Goal: Transaction & Acquisition: Purchase product/service

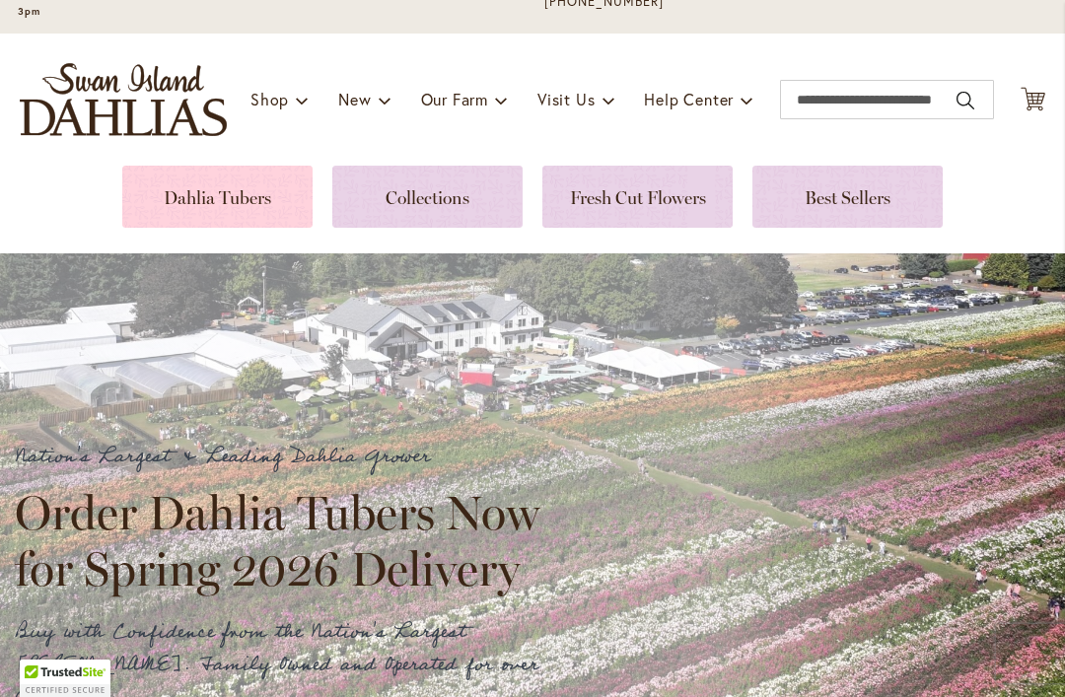
scroll to position [199, 0]
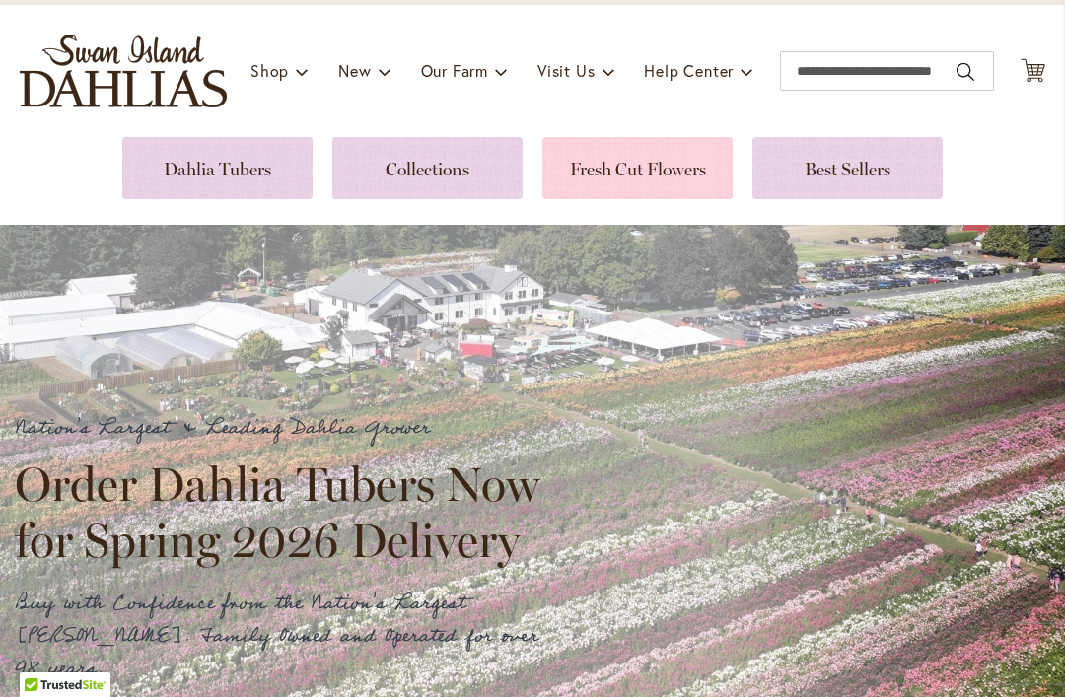
click at [681, 183] on link at bounding box center [637, 168] width 190 height 62
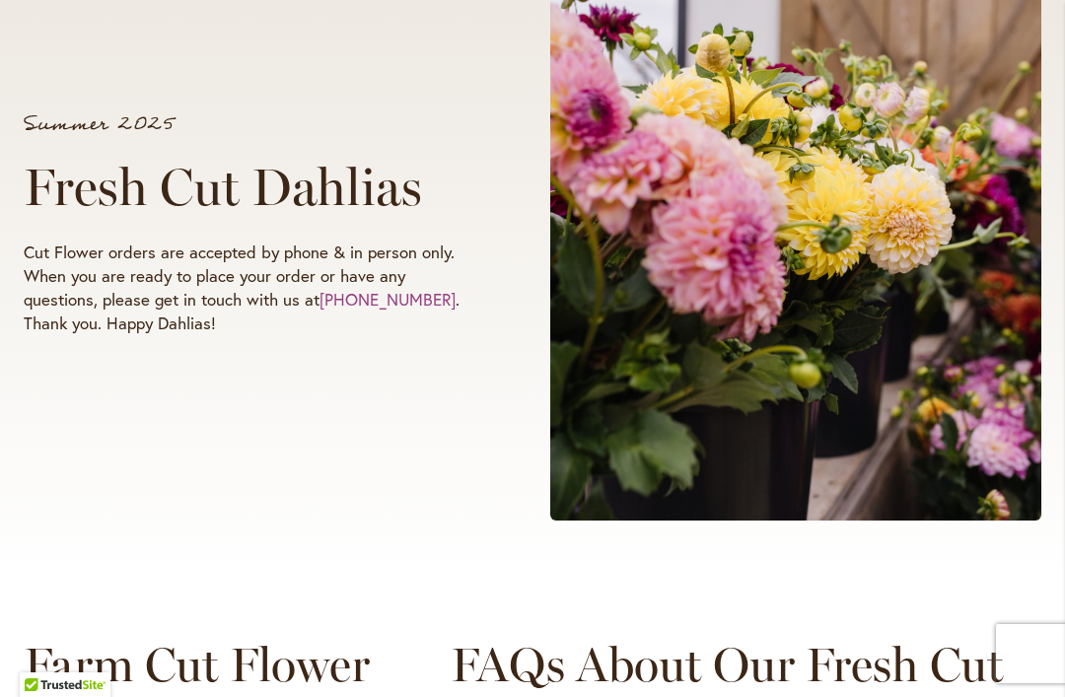
scroll to position [457, 0]
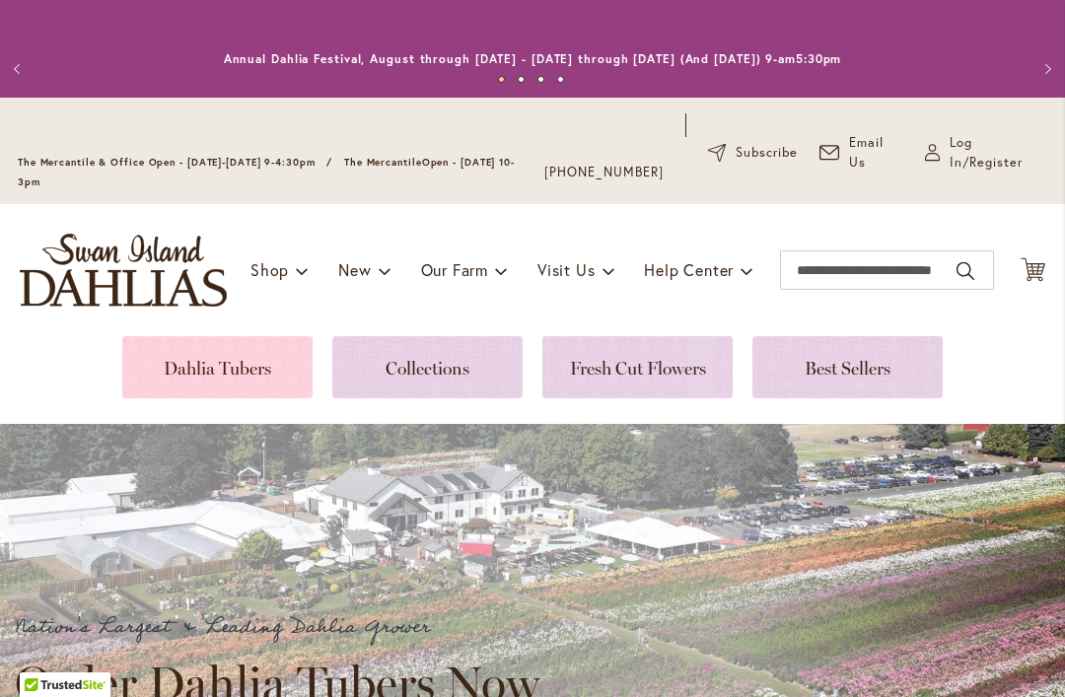
click at [225, 374] on link at bounding box center [217, 367] width 190 height 62
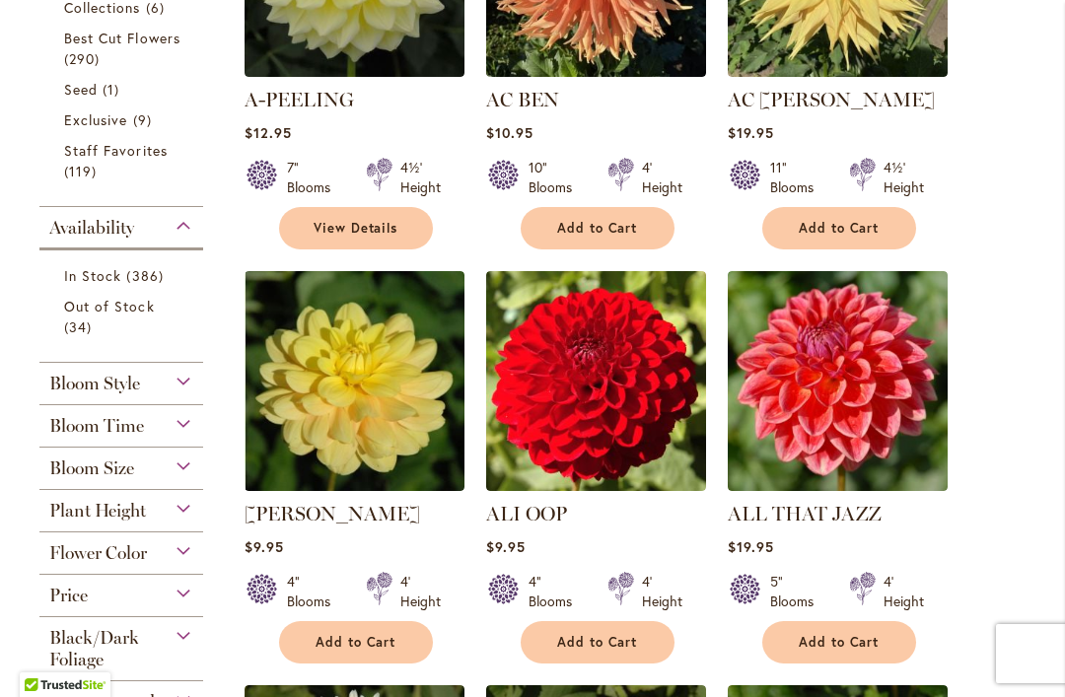
scroll to position [756, 0]
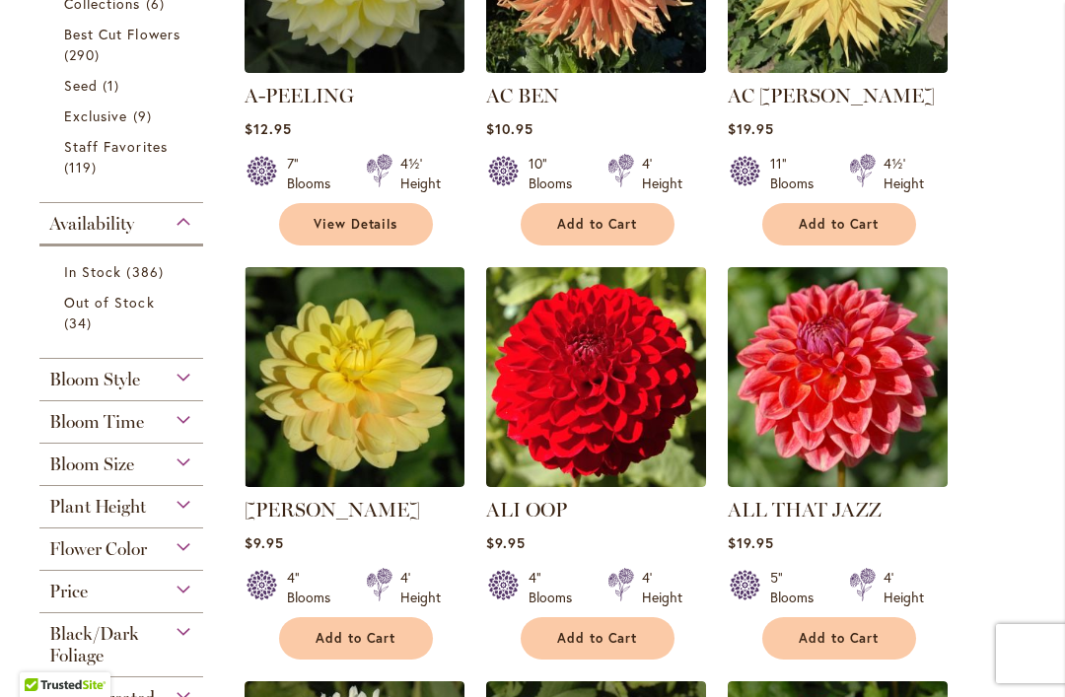
click at [177, 383] on div "Bloom Style" at bounding box center [121, 375] width 164 height 32
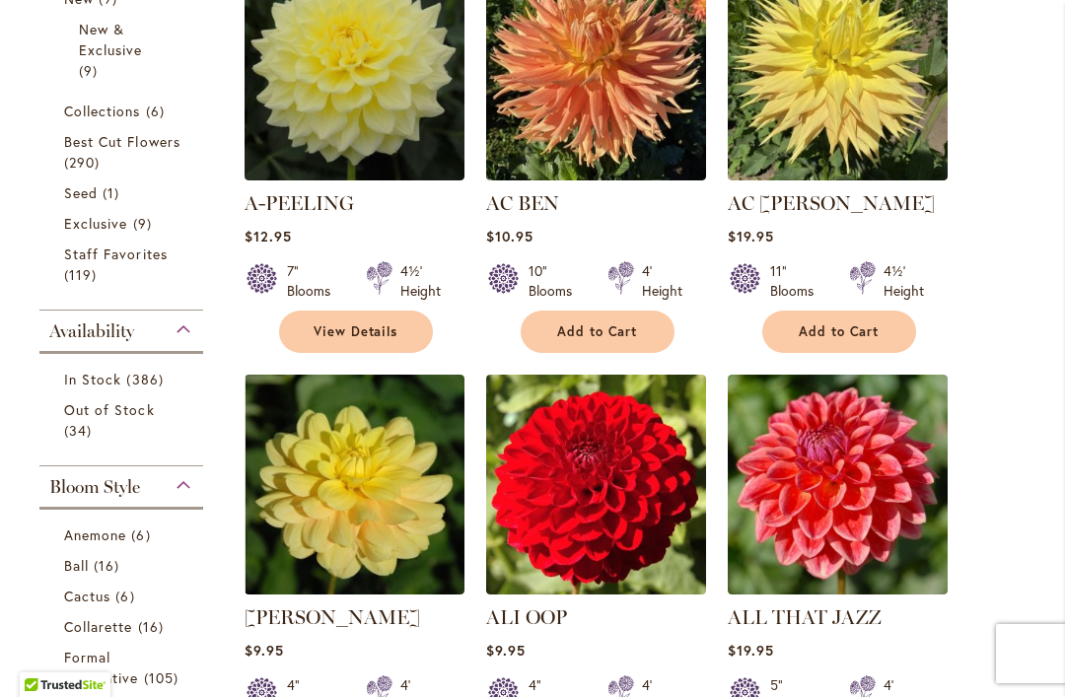
scroll to position [634, 0]
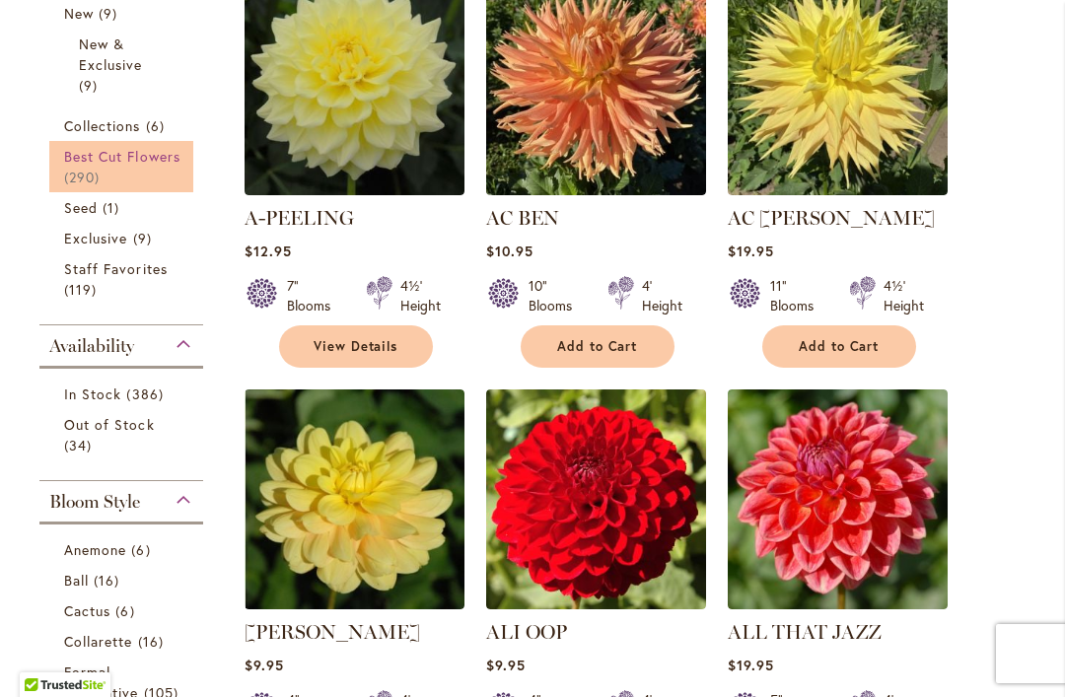
click at [121, 161] on span "Best Cut Flowers" at bounding box center [122, 156] width 116 height 19
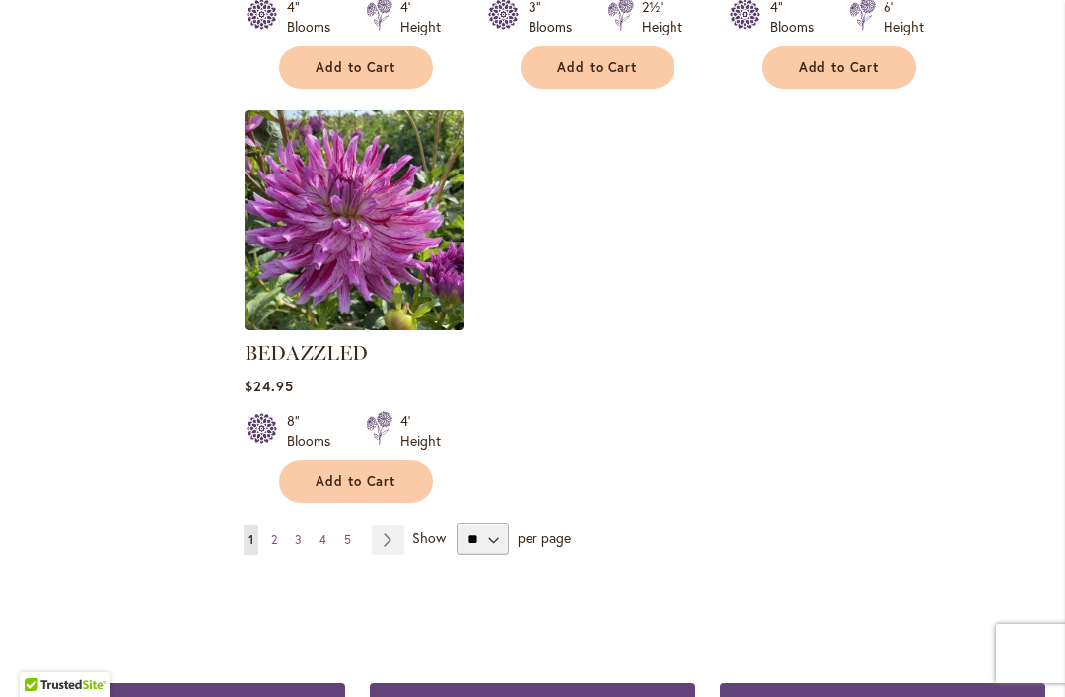
scroll to position [2519, 0]
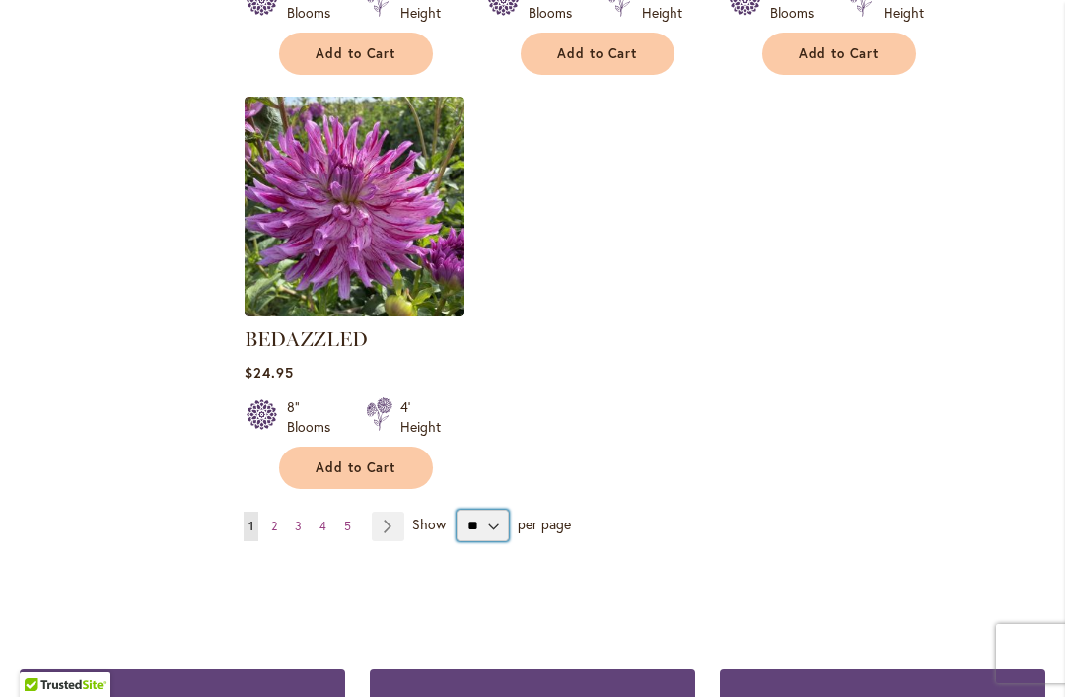
click at [476, 524] on select "** ** ** **" at bounding box center [483, 526] width 52 height 32
select select "**"
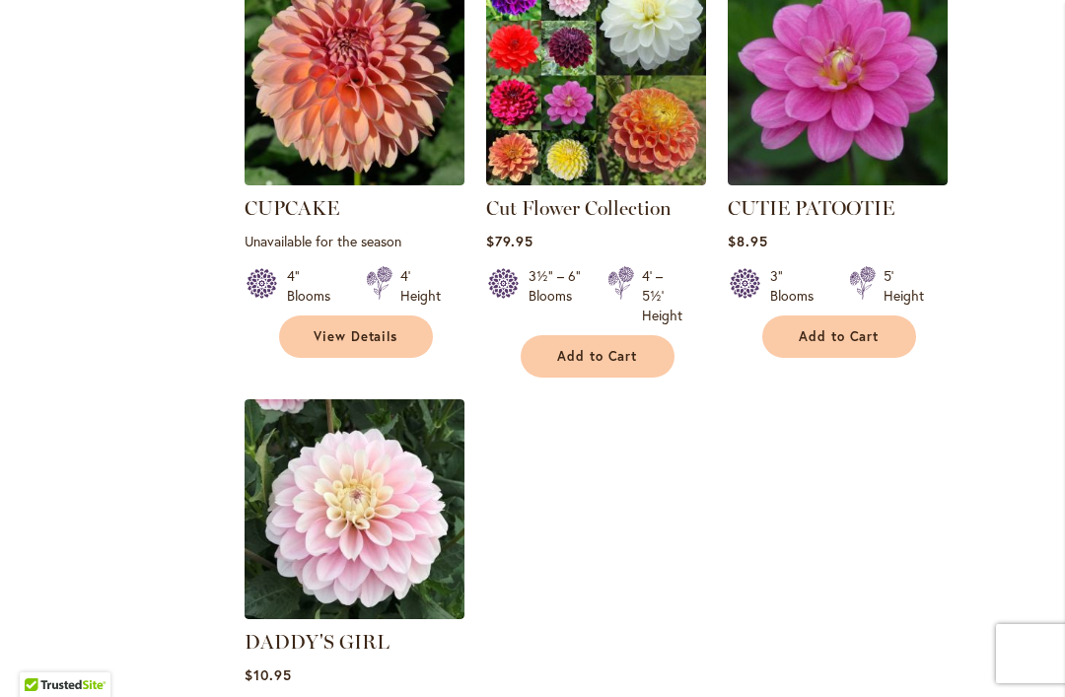
scroll to position [9074, 0]
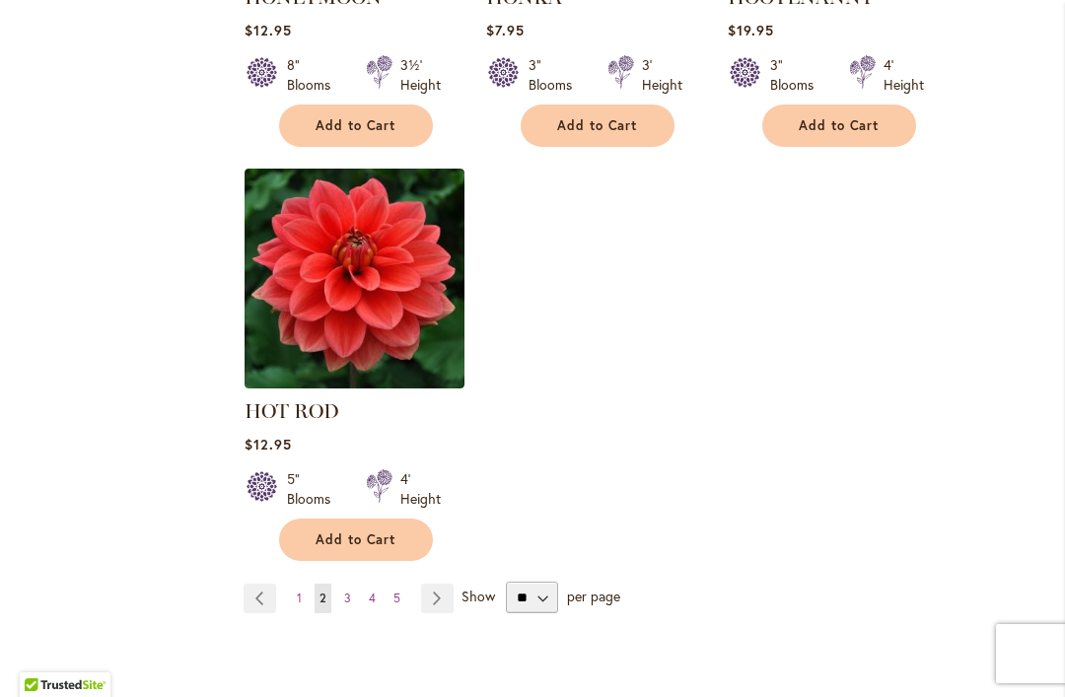
scroll to position [9367, 0]
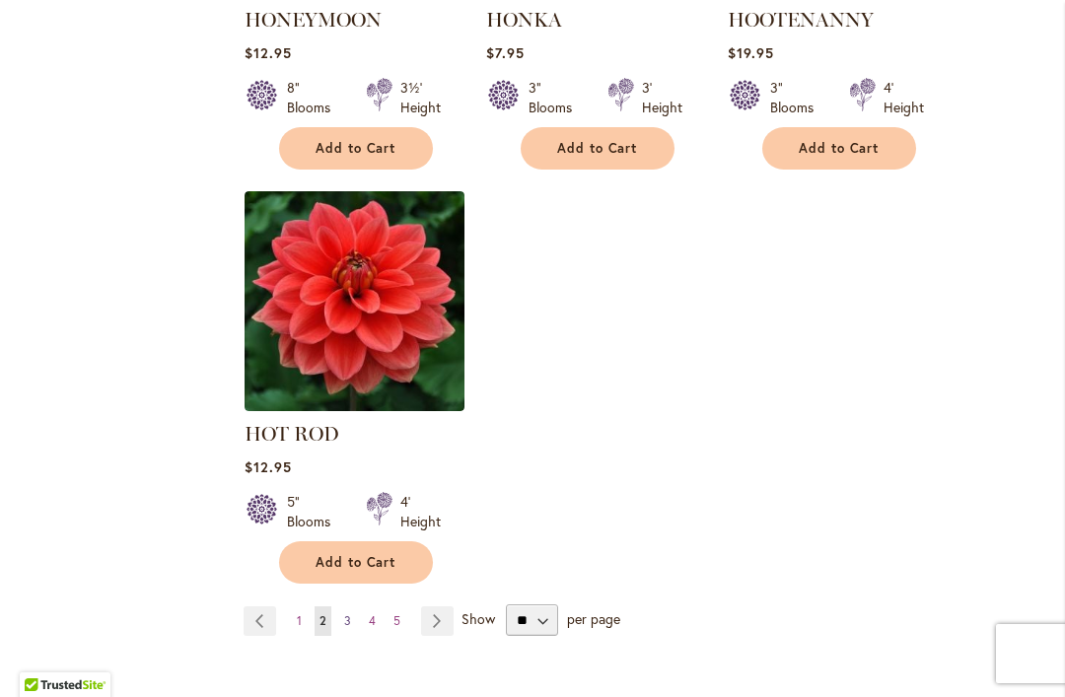
click at [354, 606] on link "Page 3" at bounding box center [347, 621] width 17 height 30
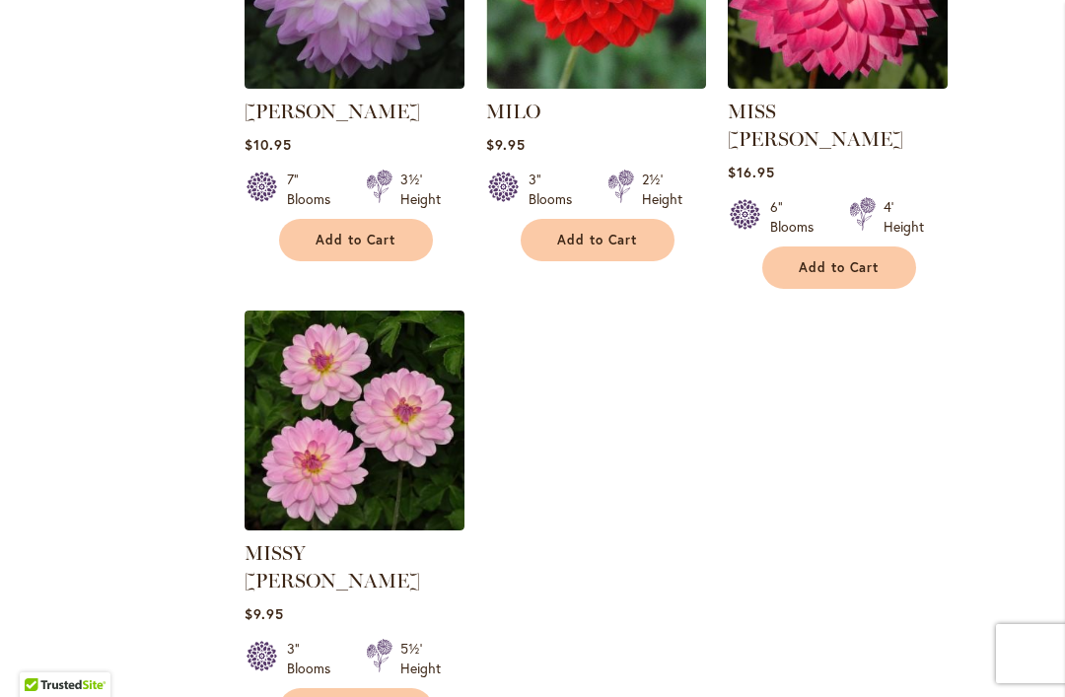
scroll to position [9218, 0]
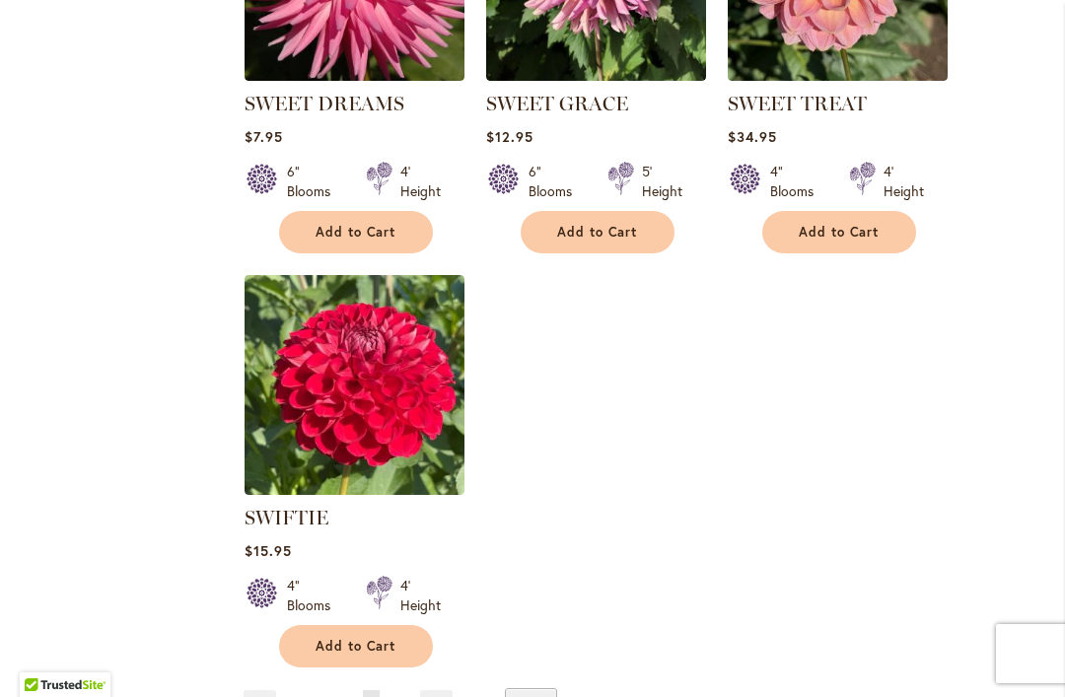
scroll to position [9164, 0]
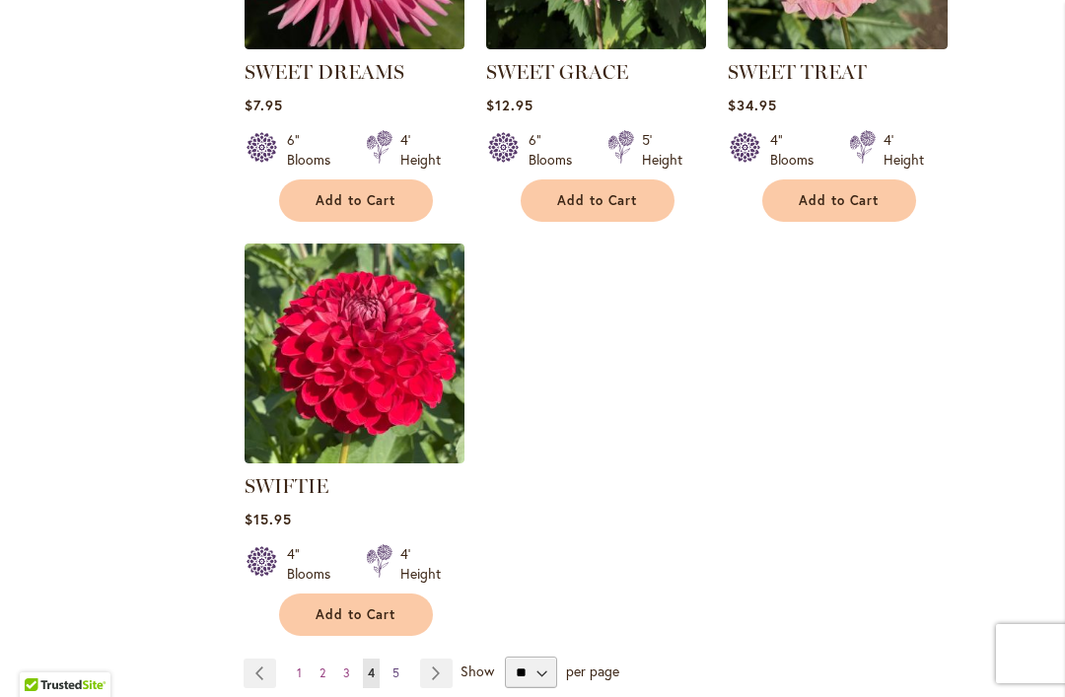
click at [400, 659] on link "Page 5" at bounding box center [396, 674] width 17 height 30
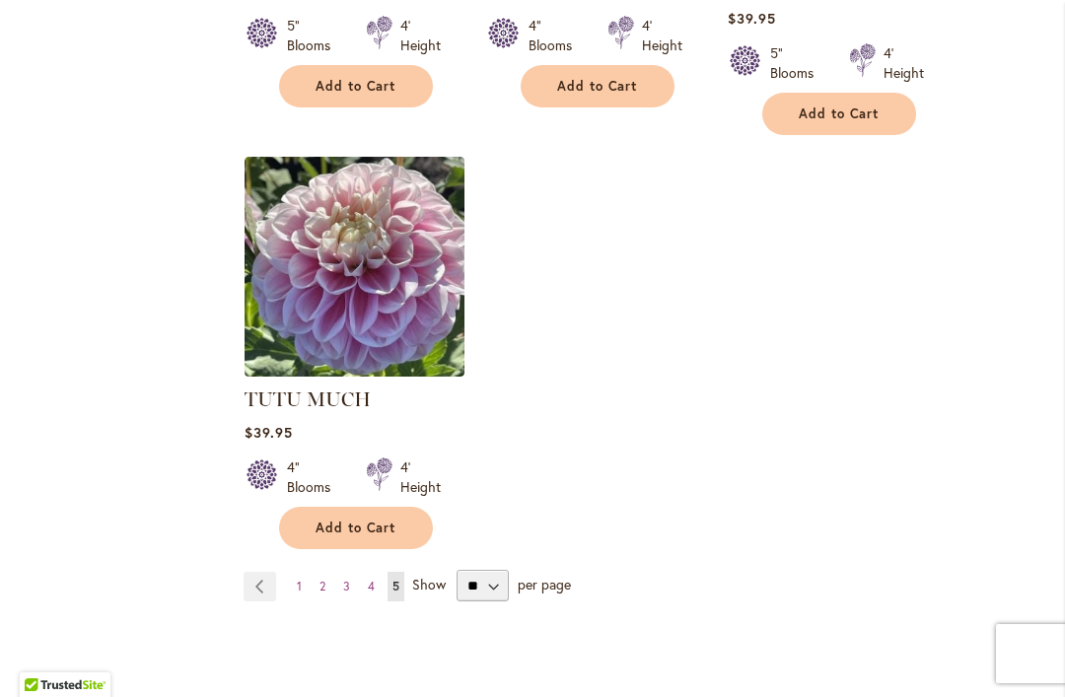
scroll to position [5025, 0]
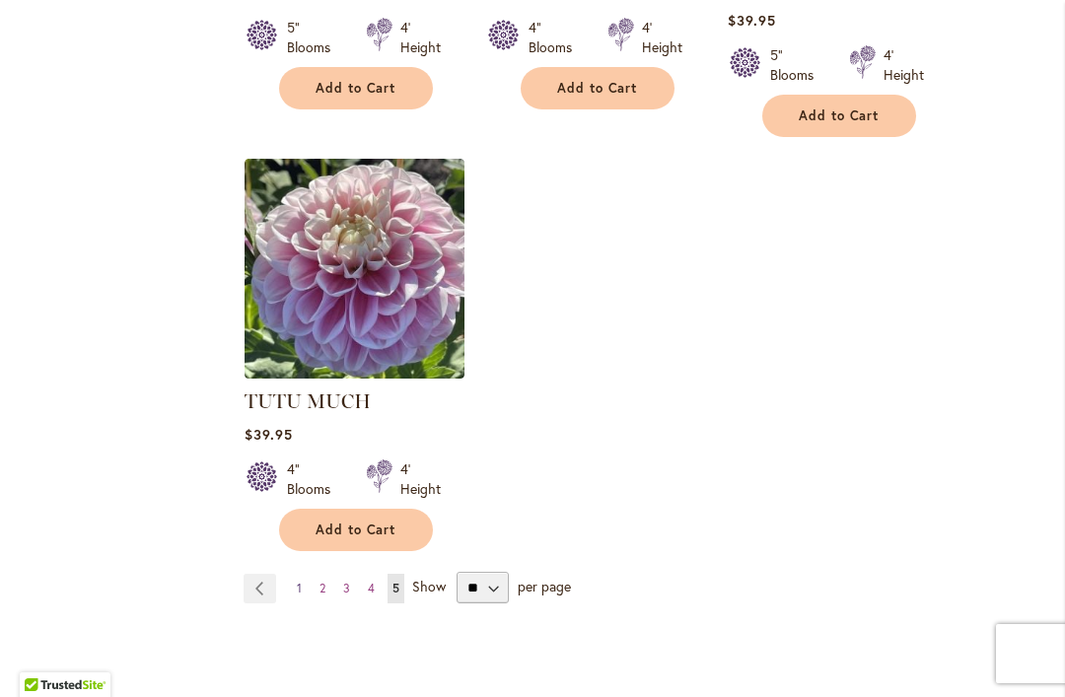
click at [306, 574] on link "Page 1" at bounding box center [299, 589] width 15 height 30
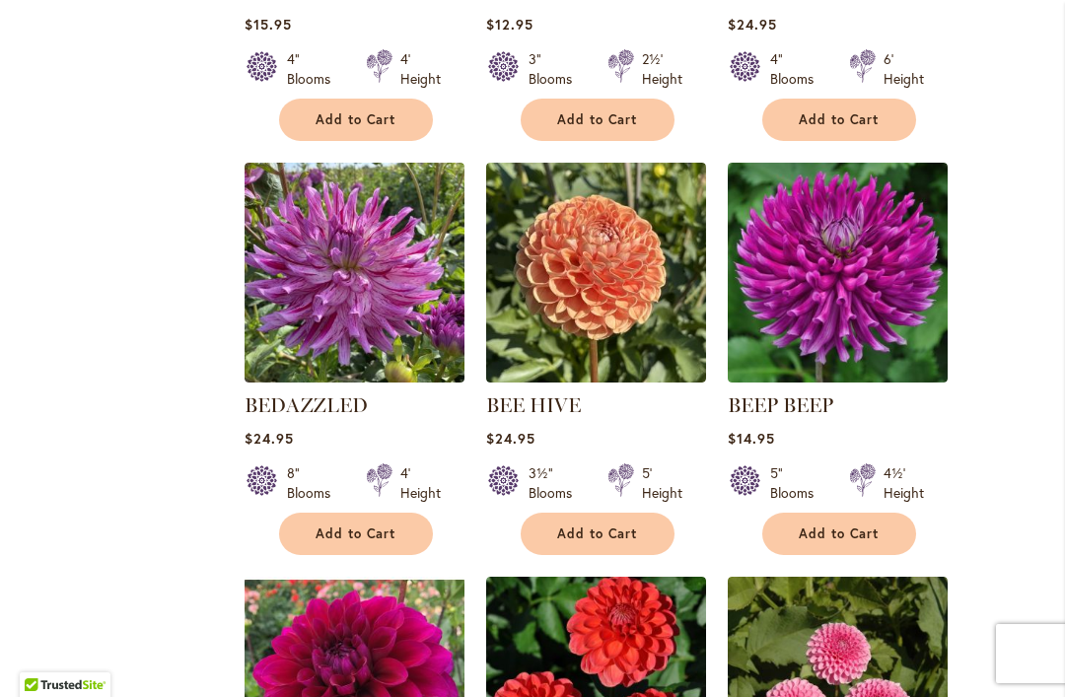
scroll to position [2457, 0]
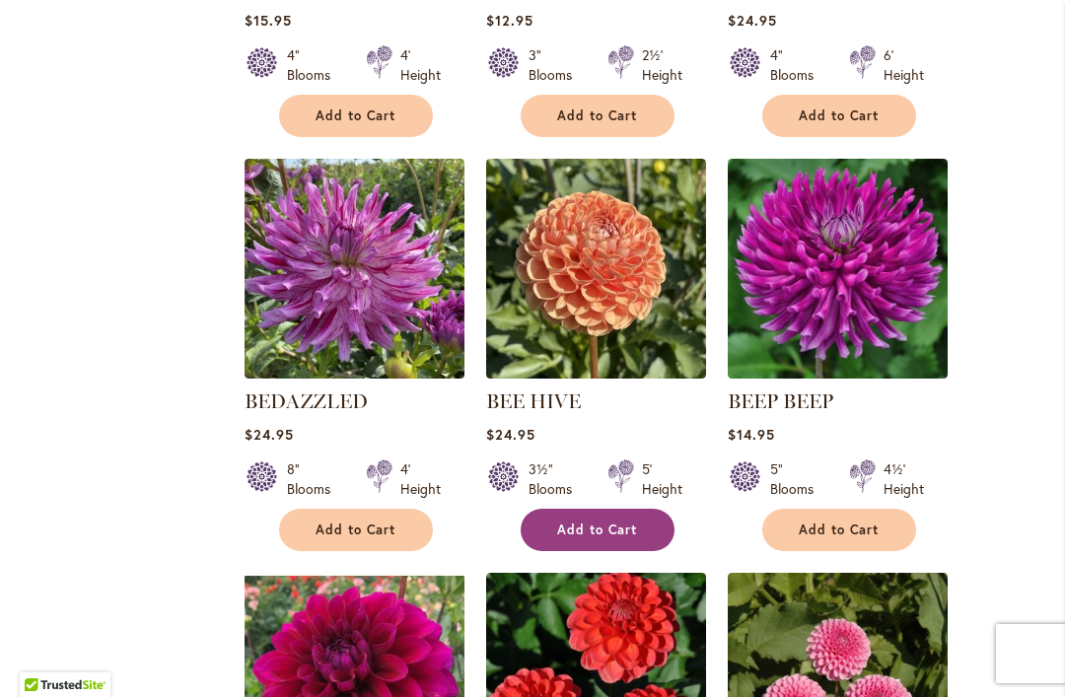
click at [624, 533] on span "Add to Cart" at bounding box center [597, 530] width 81 height 17
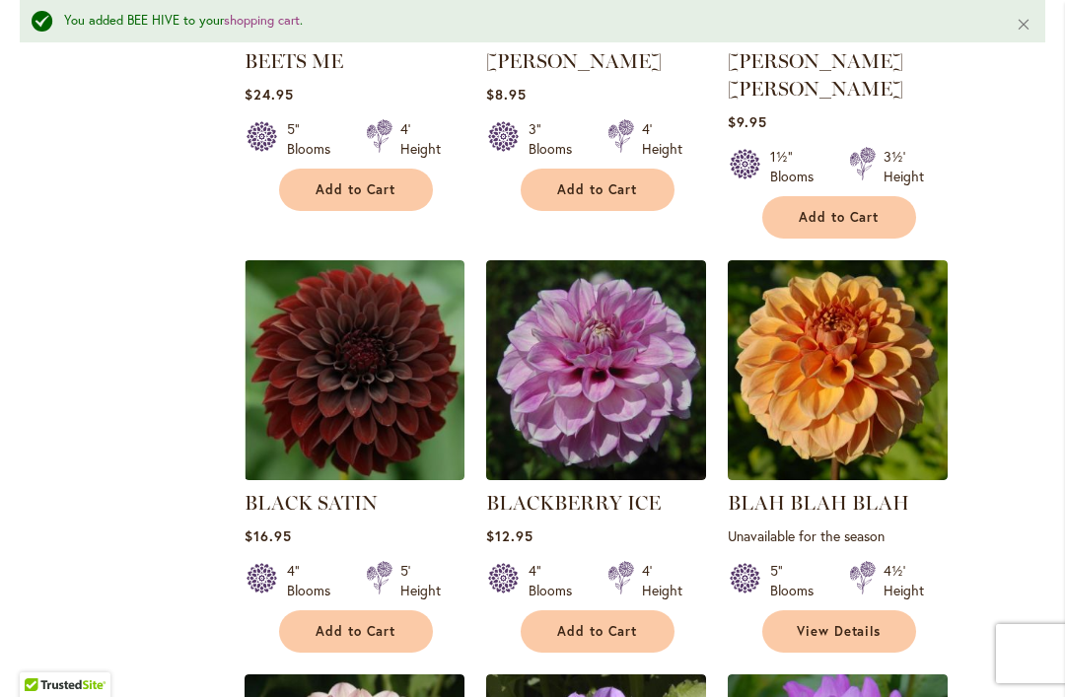
scroll to position [3268, 0]
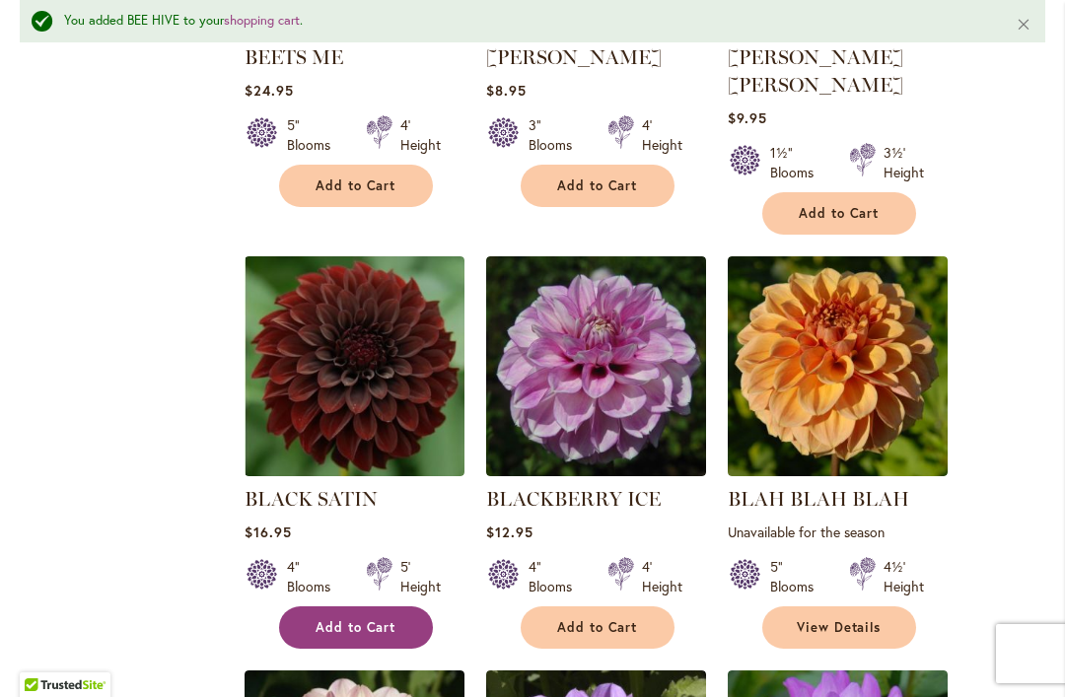
click at [368, 619] on span "Add to Cart" at bounding box center [356, 627] width 81 height 17
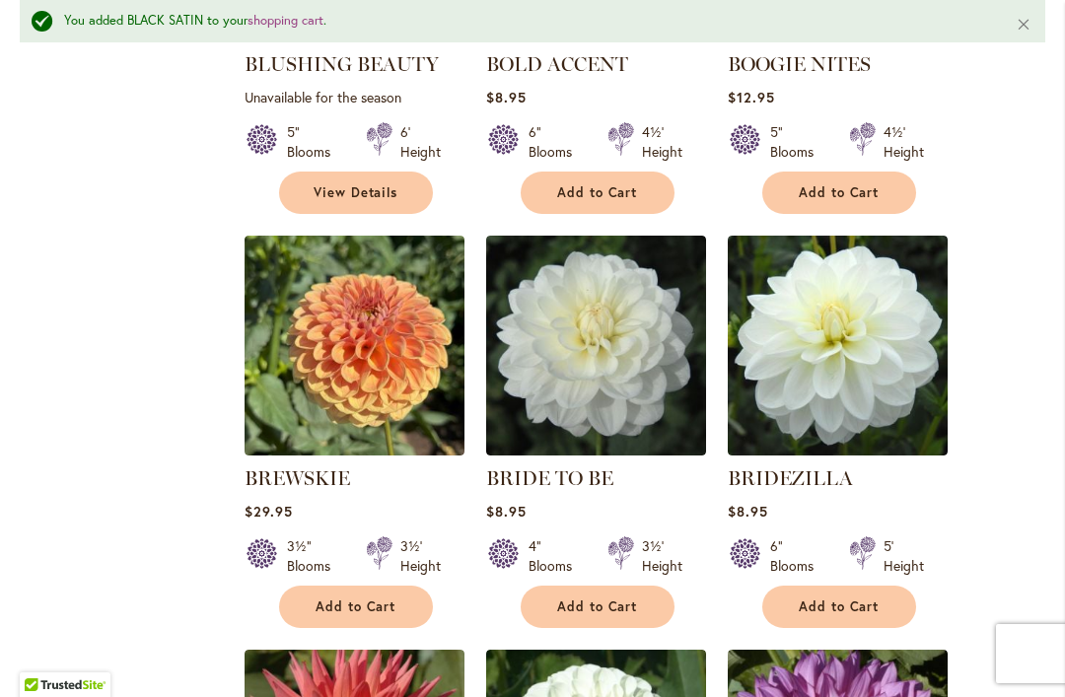
scroll to position [4541, 0]
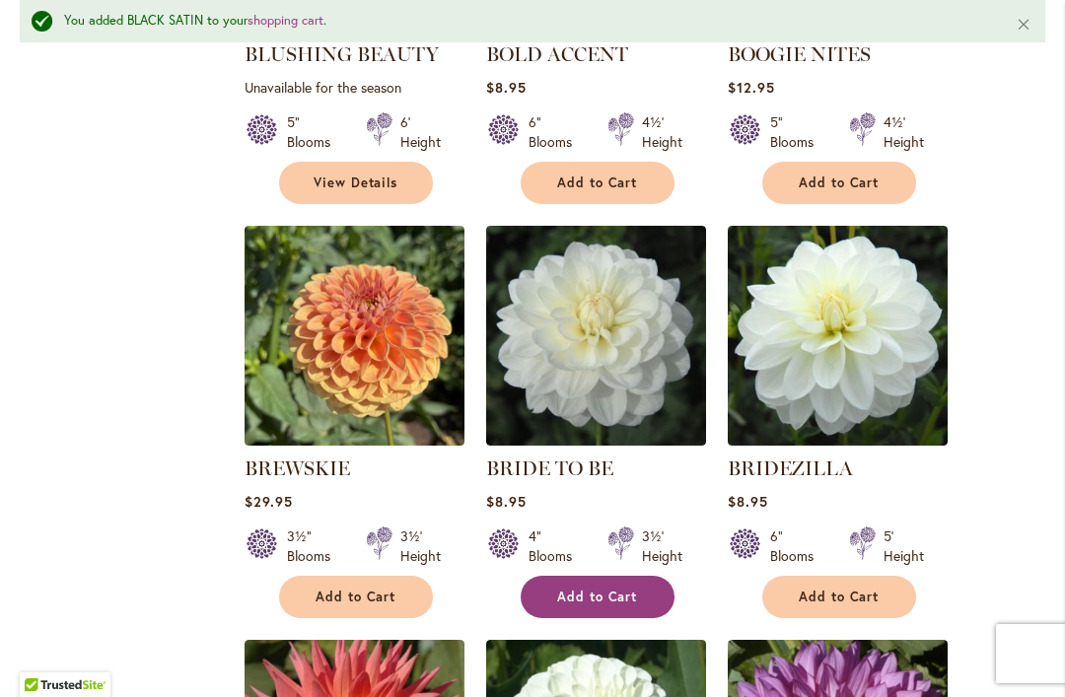
click at [622, 581] on button "Add to Cart" at bounding box center [598, 597] width 154 height 42
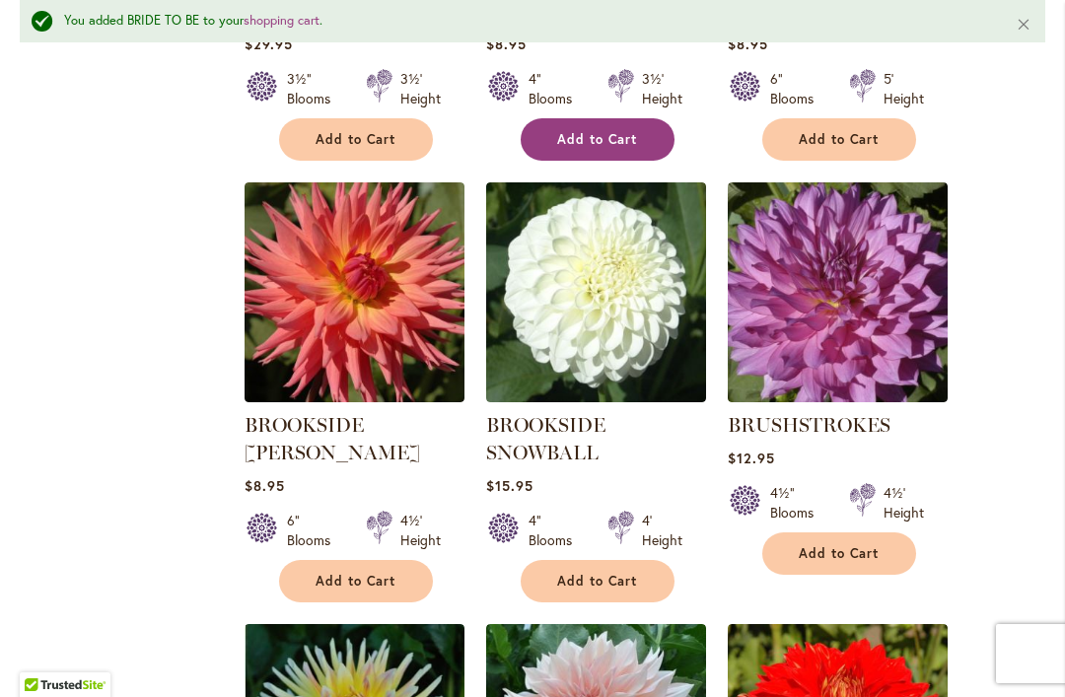
scroll to position [5001, 0]
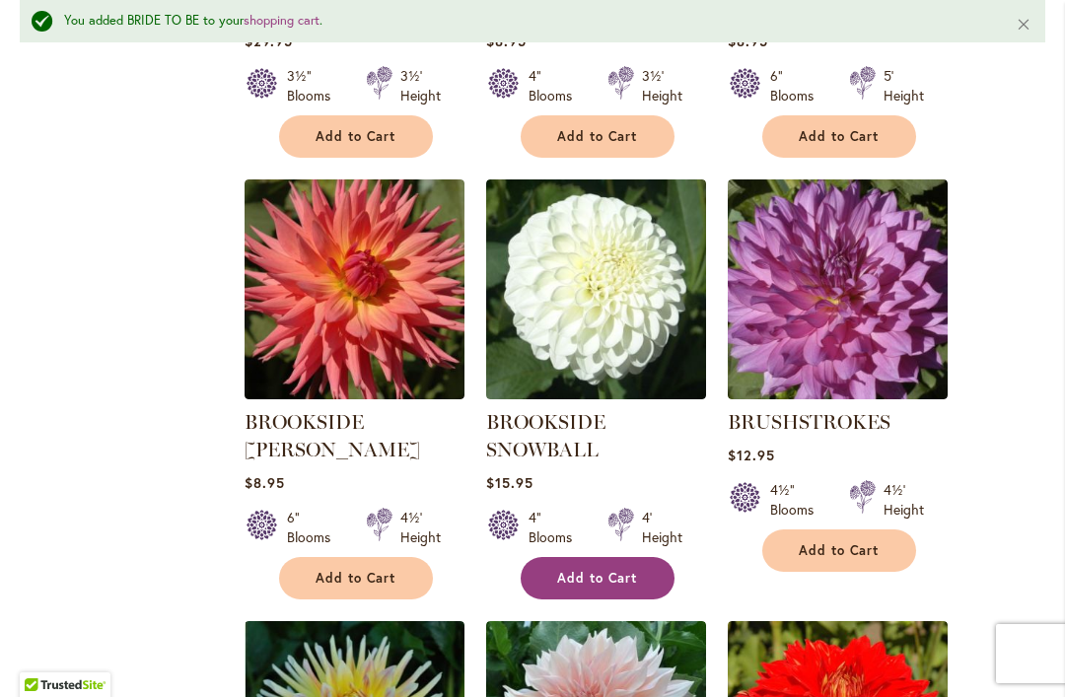
click at [615, 570] on button "Add to Cart" at bounding box center [598, 578] width 154 height 42
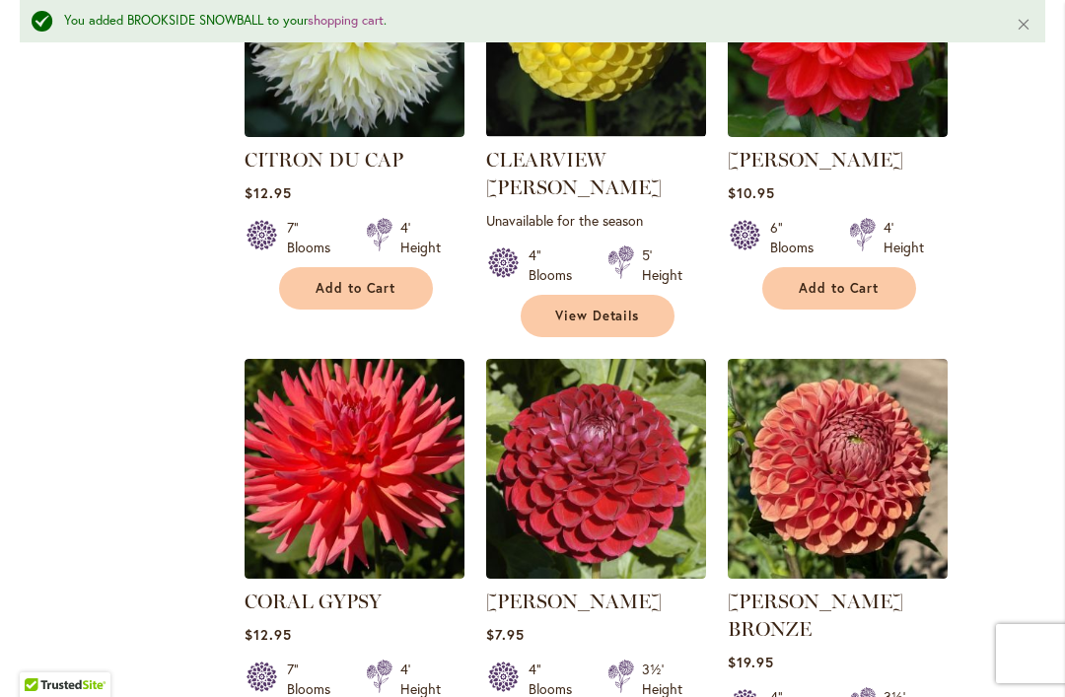
scroll to position [7833, 0]
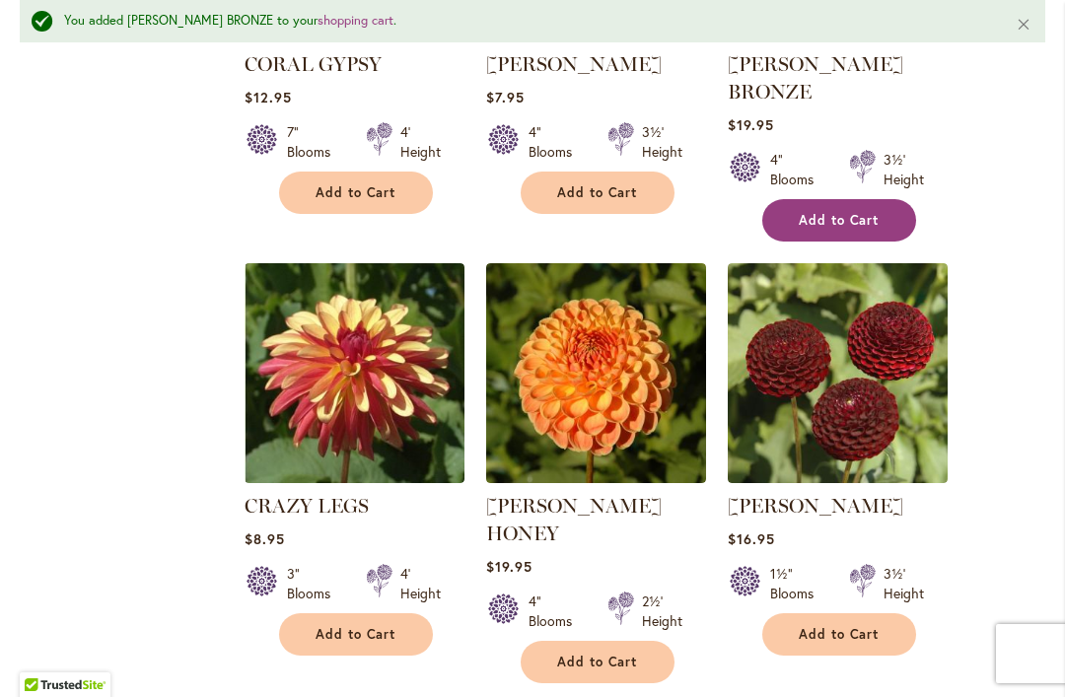
scroll to position [8371, 0]
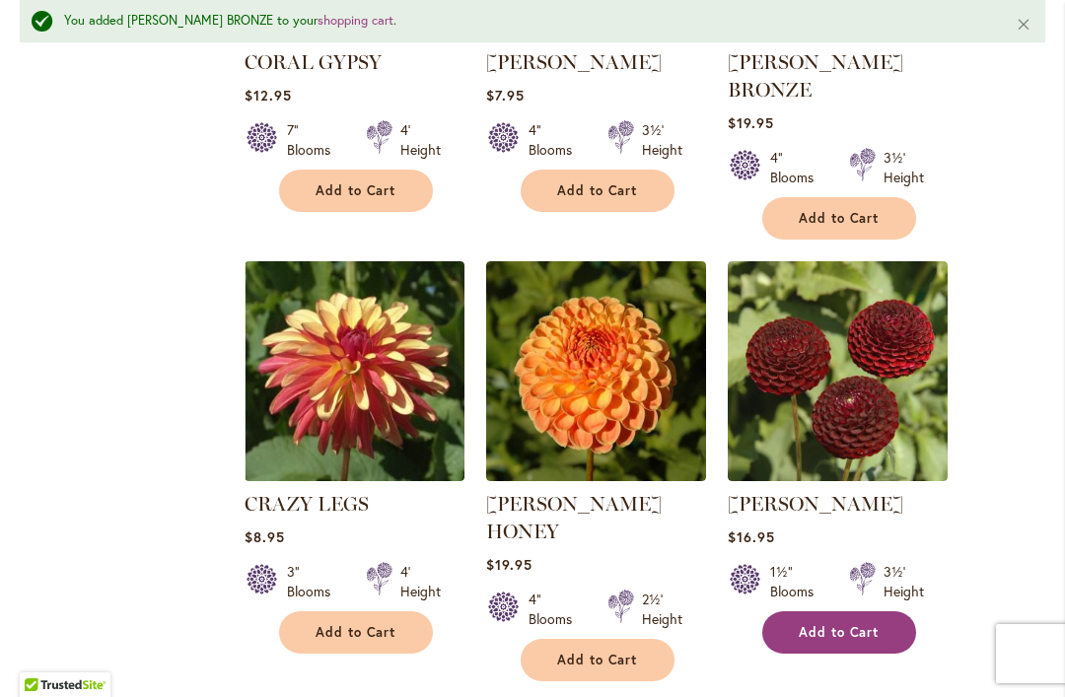
click at [871, 624] on span "Add to Cart" at bounding box center [839, 632] width 81 height 17
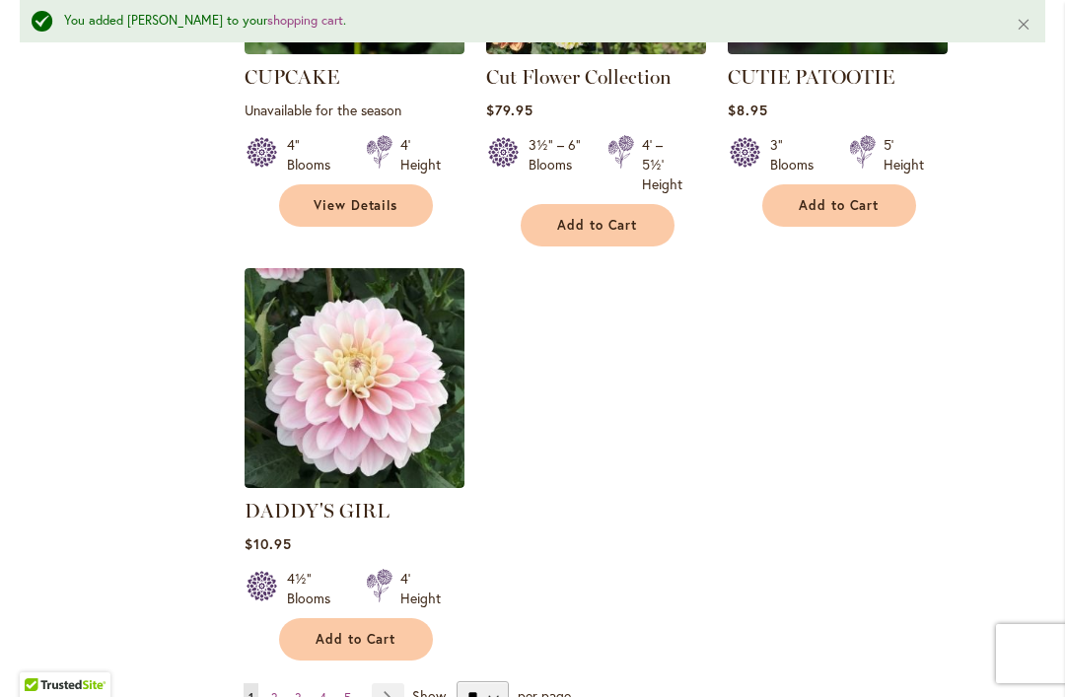
scroll to position [9245, 0]
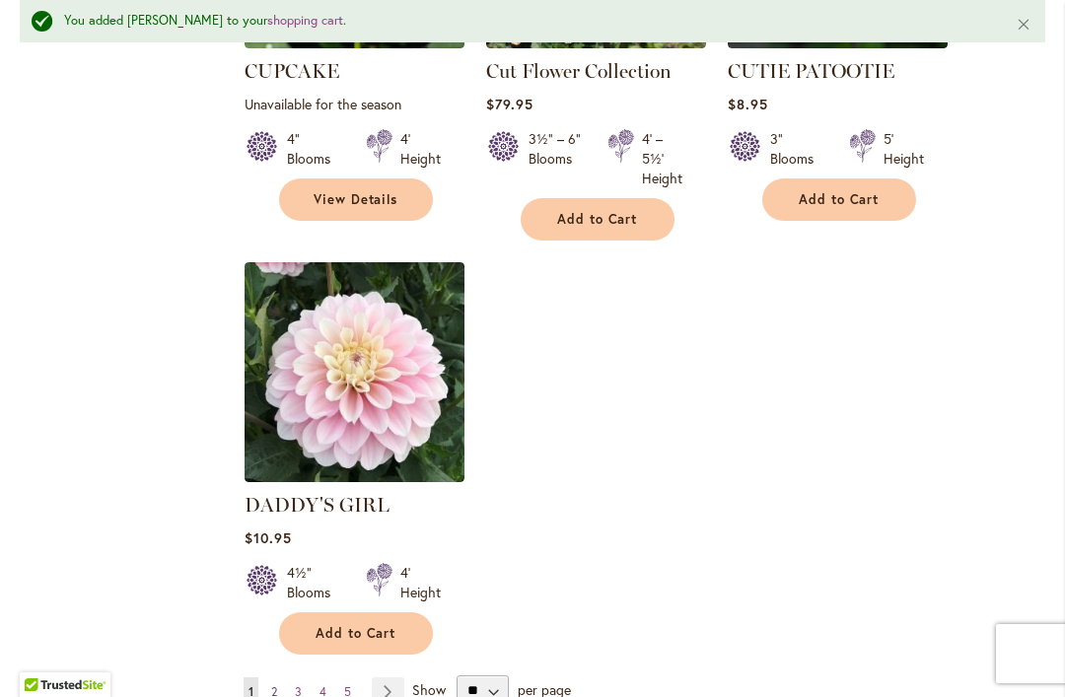
click at [281, 677] on link "Page 2" at bounding box center [274, 692] width 16 height 30
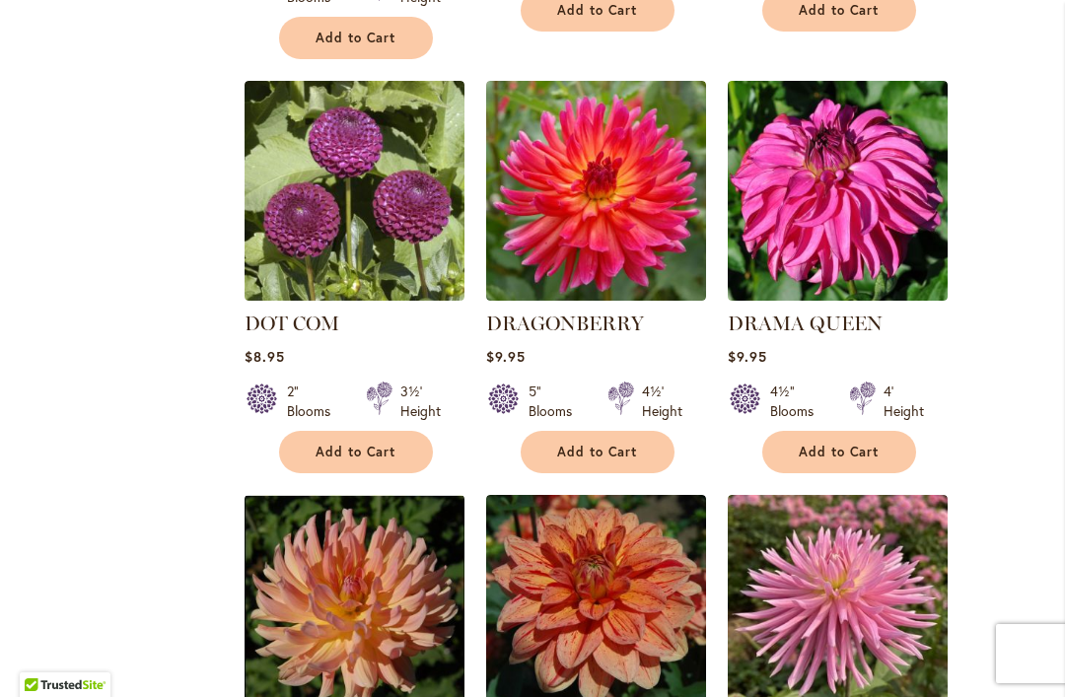
scroll to position [1763, 0]
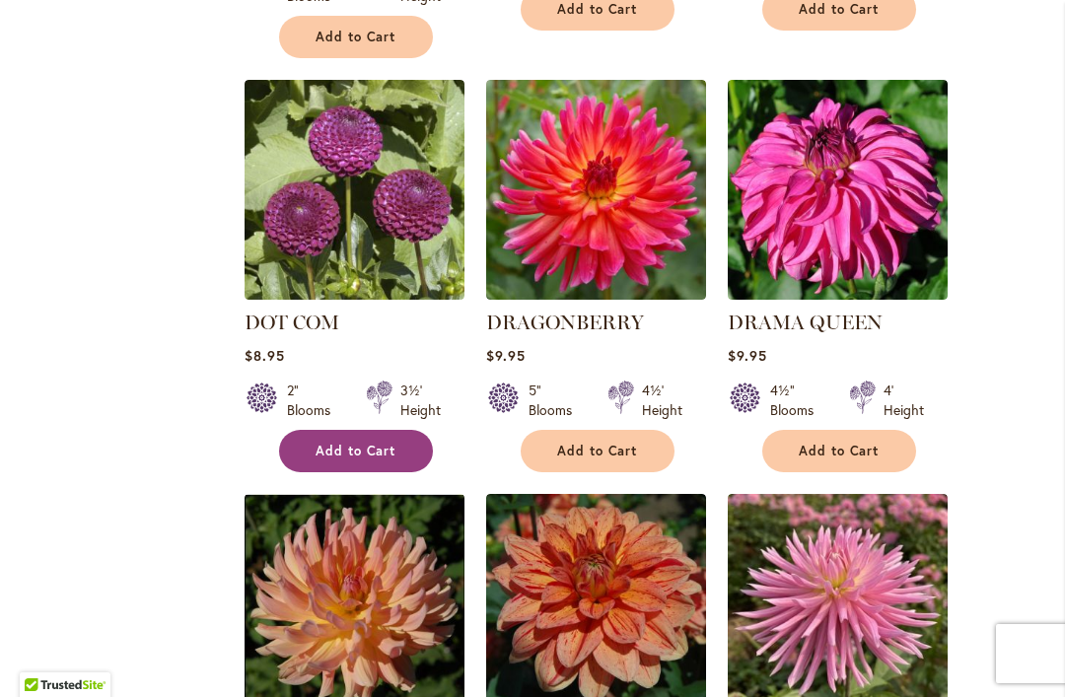
click at [374, 443] on span "Add to Cart" at bounding box center [356, 451] width 81 height 17
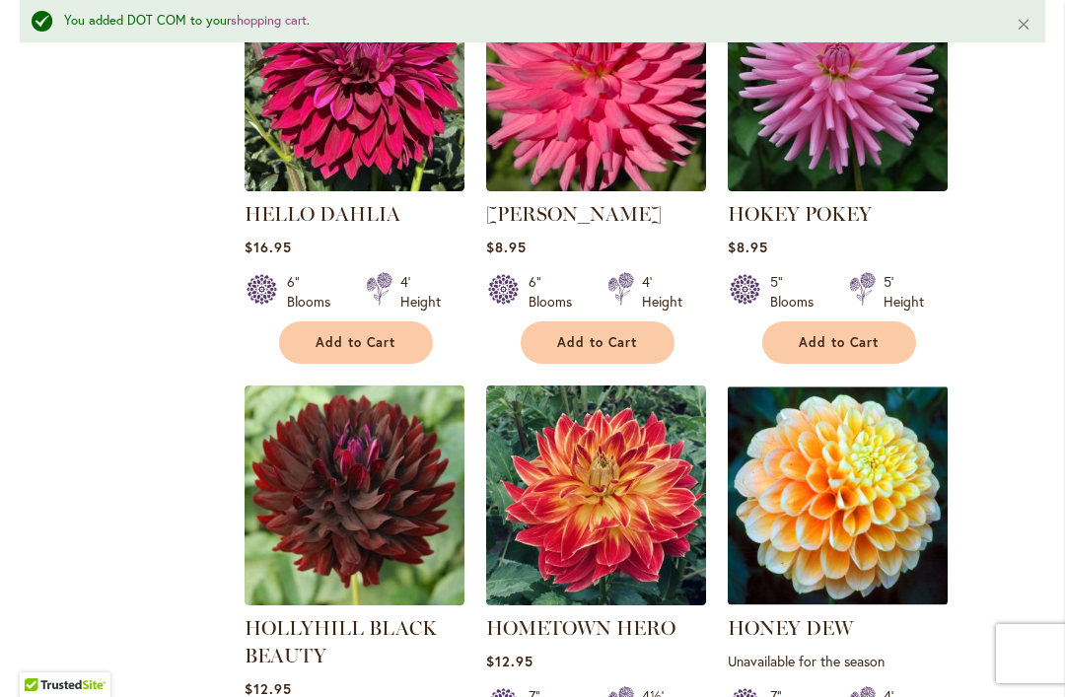
scroll to position [8370, 0]
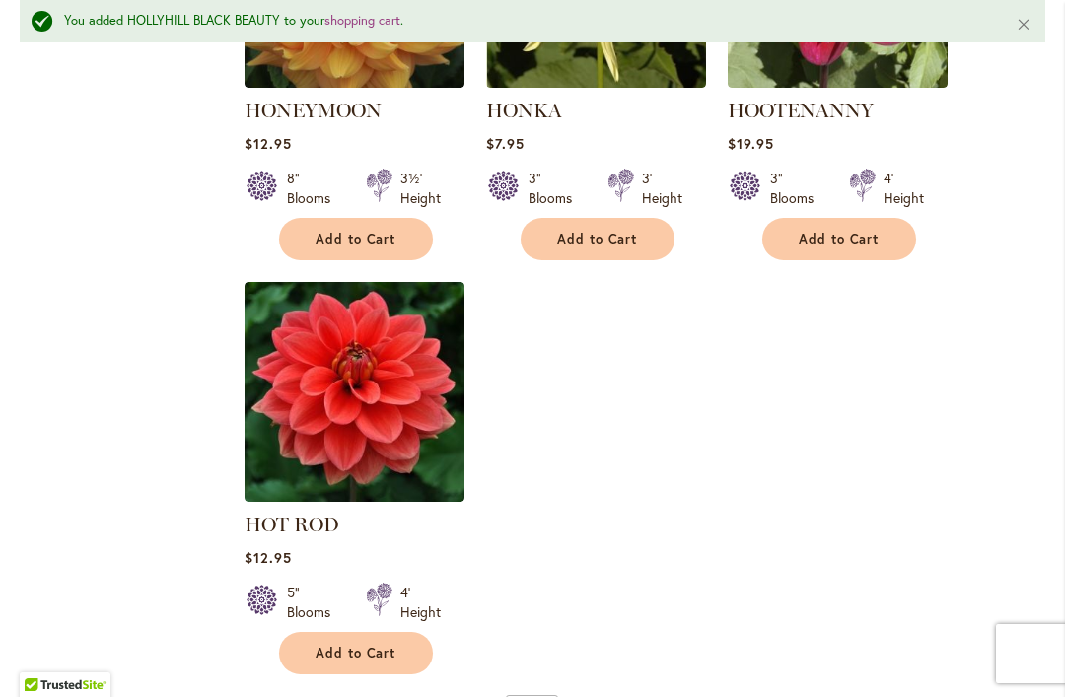
scroll to position [9330, 0]
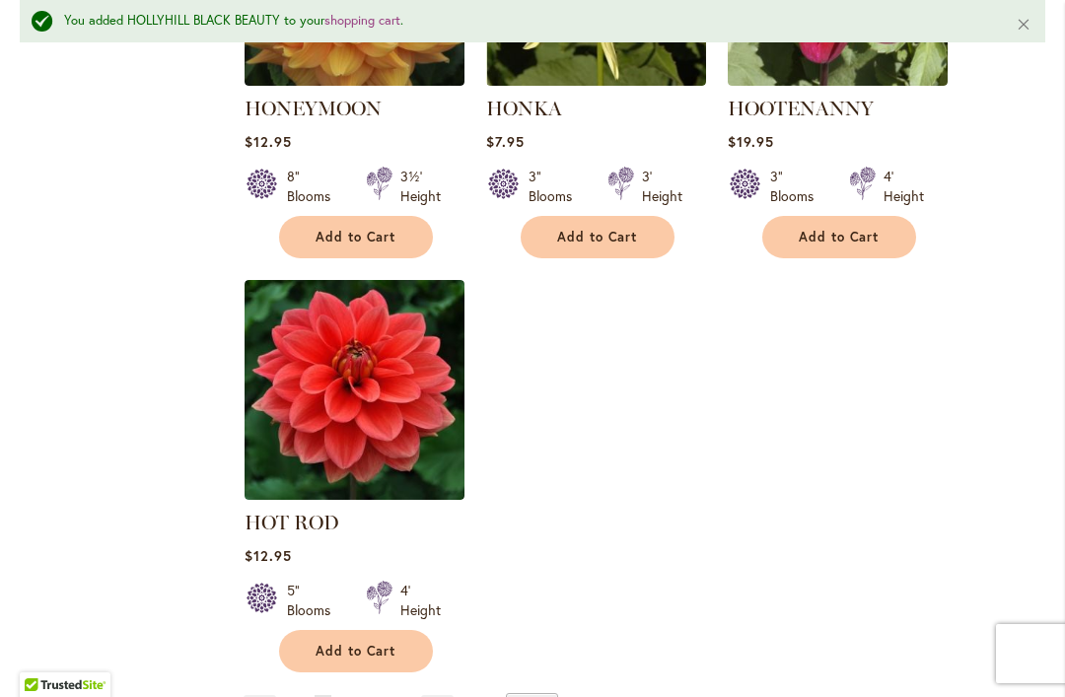
click at [354, 695] on link "Page 3" at bounding box center [347, 710] width 17 height 30
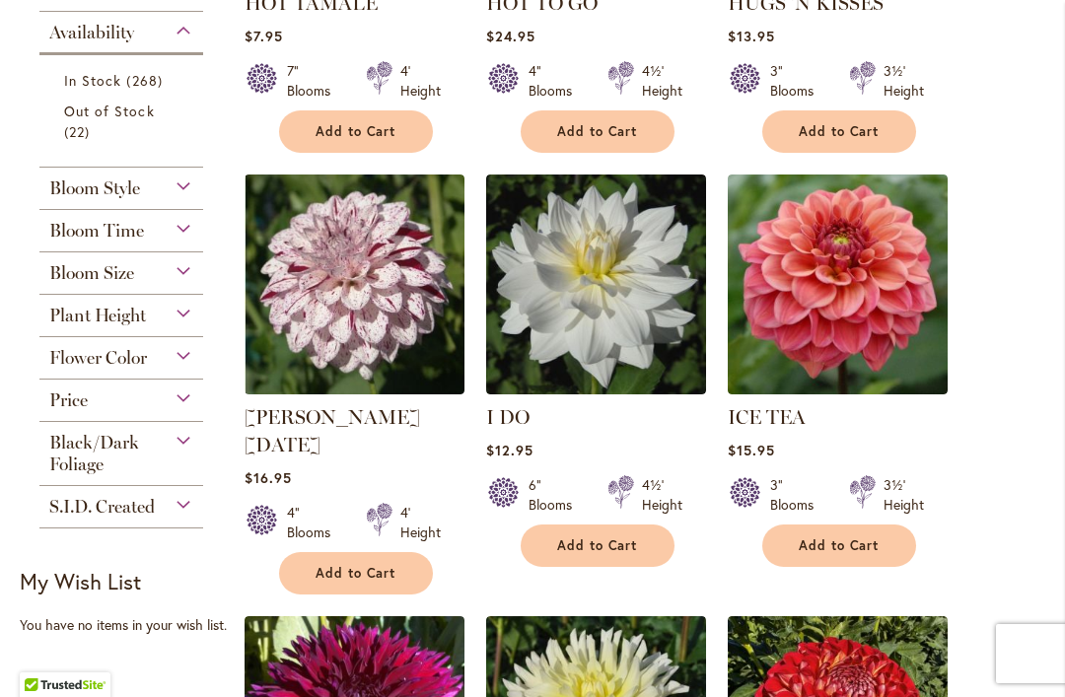
scroll to position [787, 0]
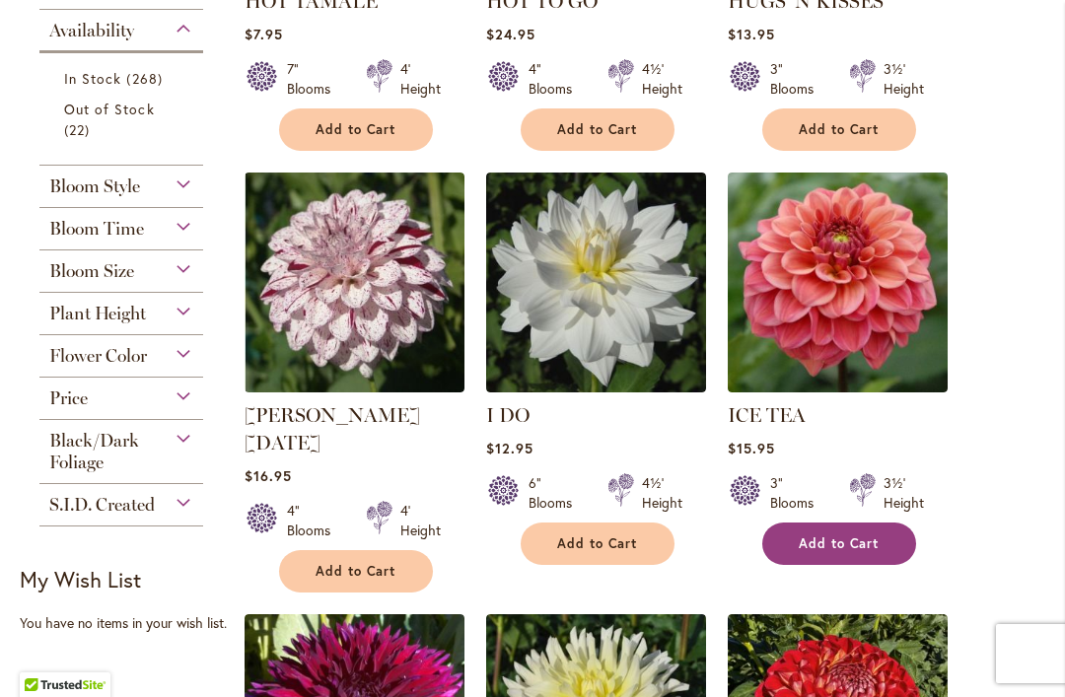
click at [860, 537] on span "Add to Cart" at bounding box center [839, 543] width 81 height 17
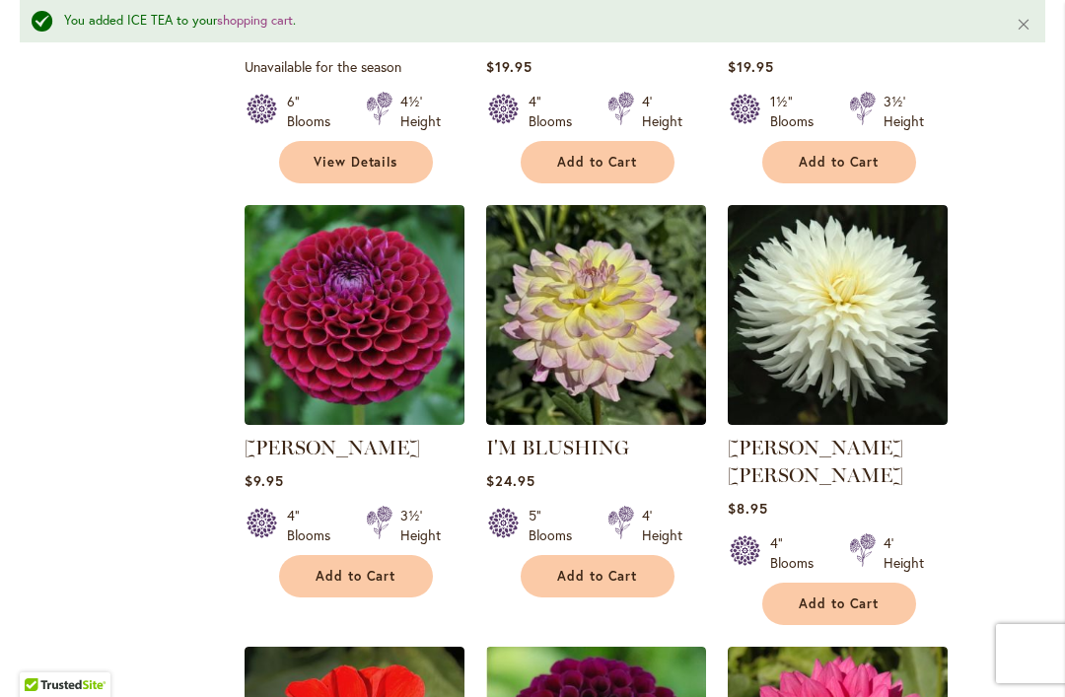
scroll to position [2079, 0]
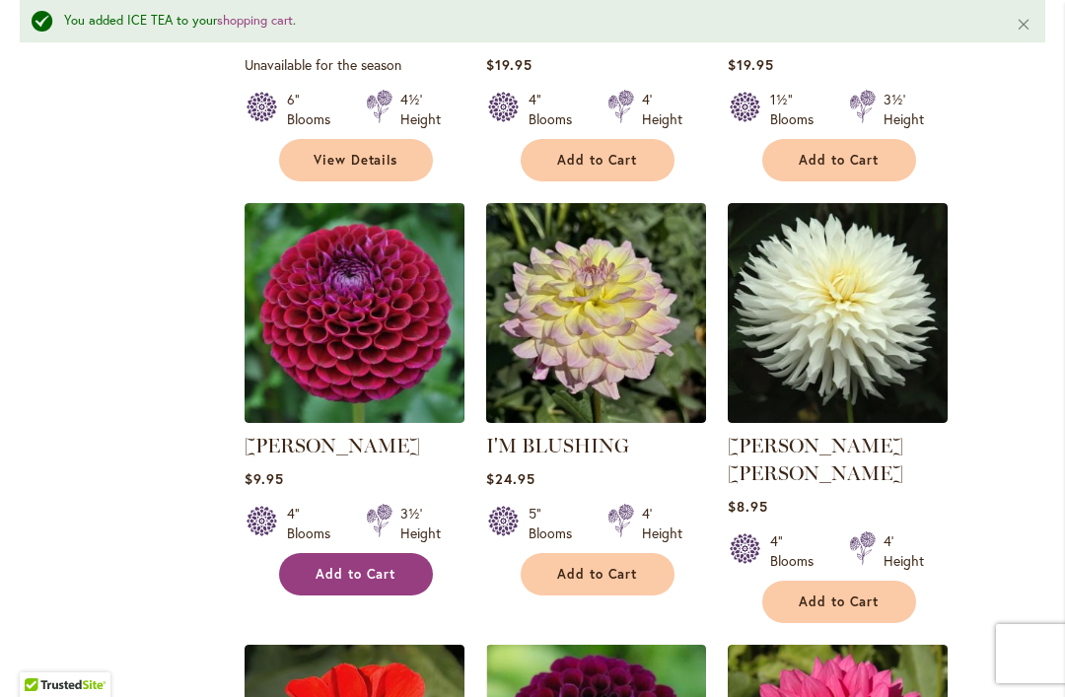
click at [389, 566] on span "Add to Cart" at bounding box center [356, 574] width 81 height 17
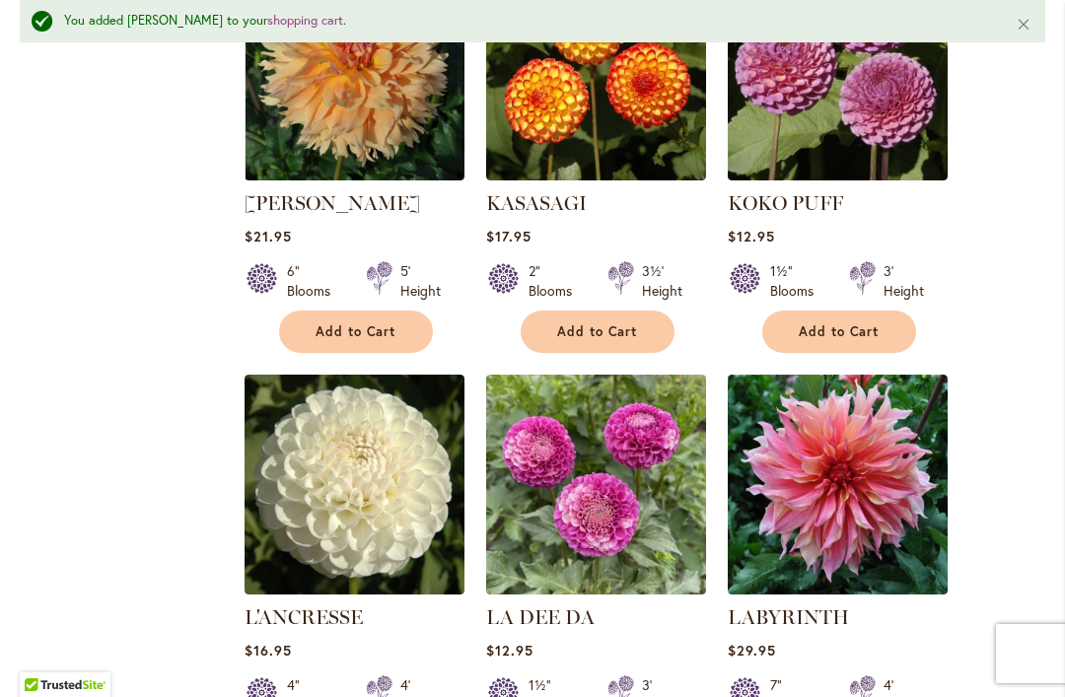
scroll to position [4150, 0]
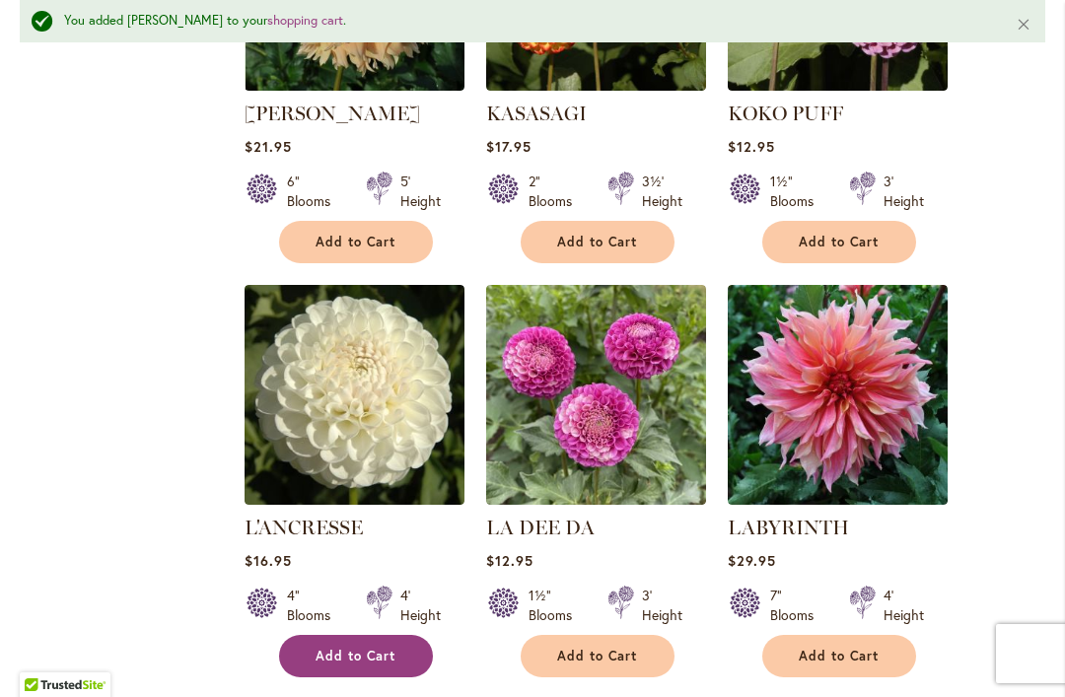
click at [389, 648] on span "Add to Cart" at bounding box center [356, 656] width 81 height 17
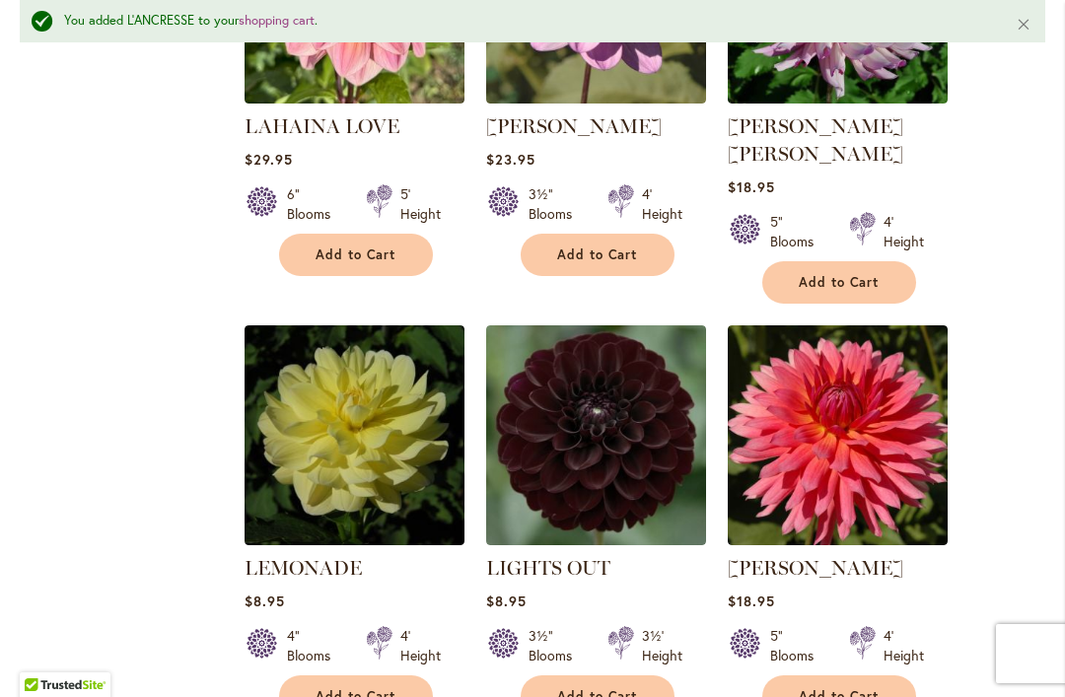
scroll to position [4973, 0]
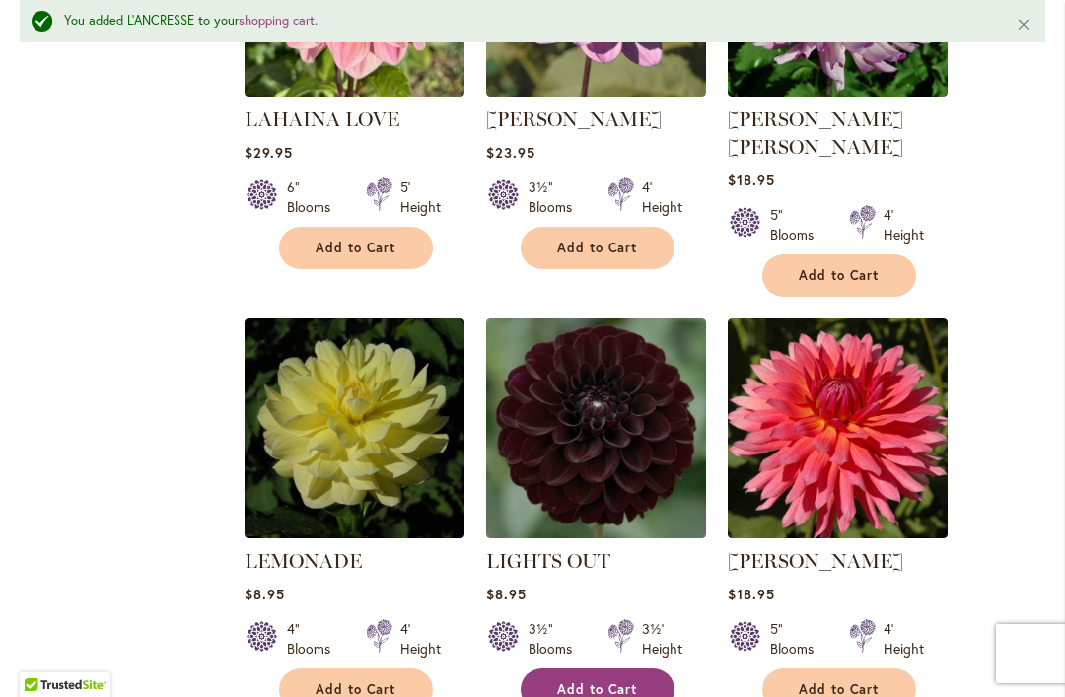
click at [625, 681] on span "Add to Cart" at bounding box center [597, 689] width 81 height 17
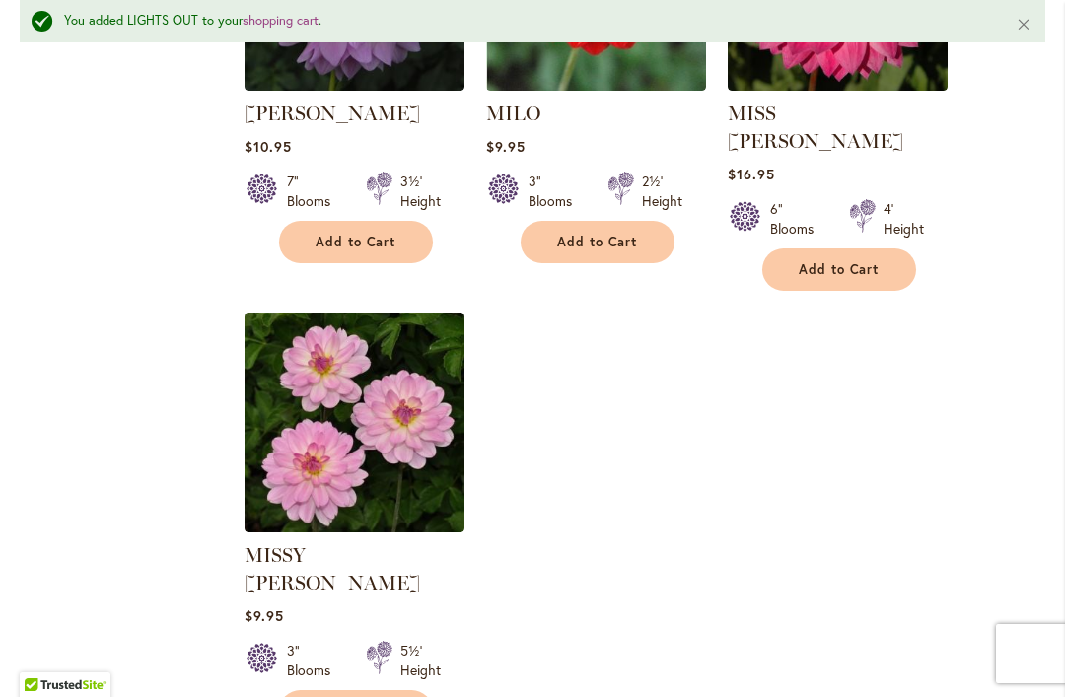
scroll to position [9316, 0]
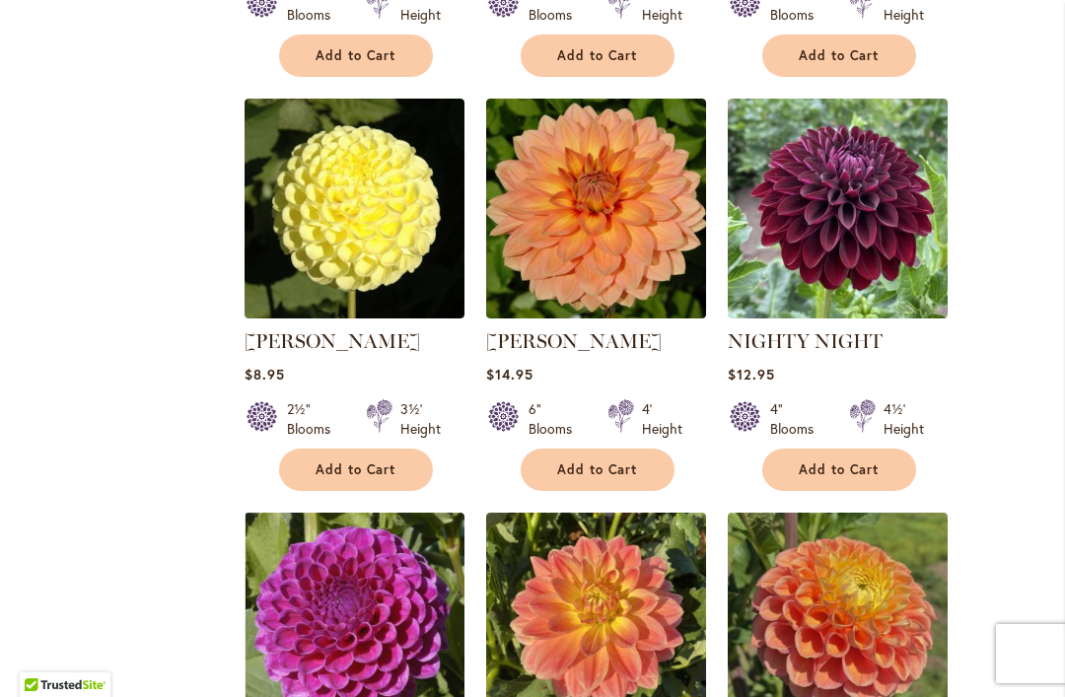
scroll to position [1745, 0]
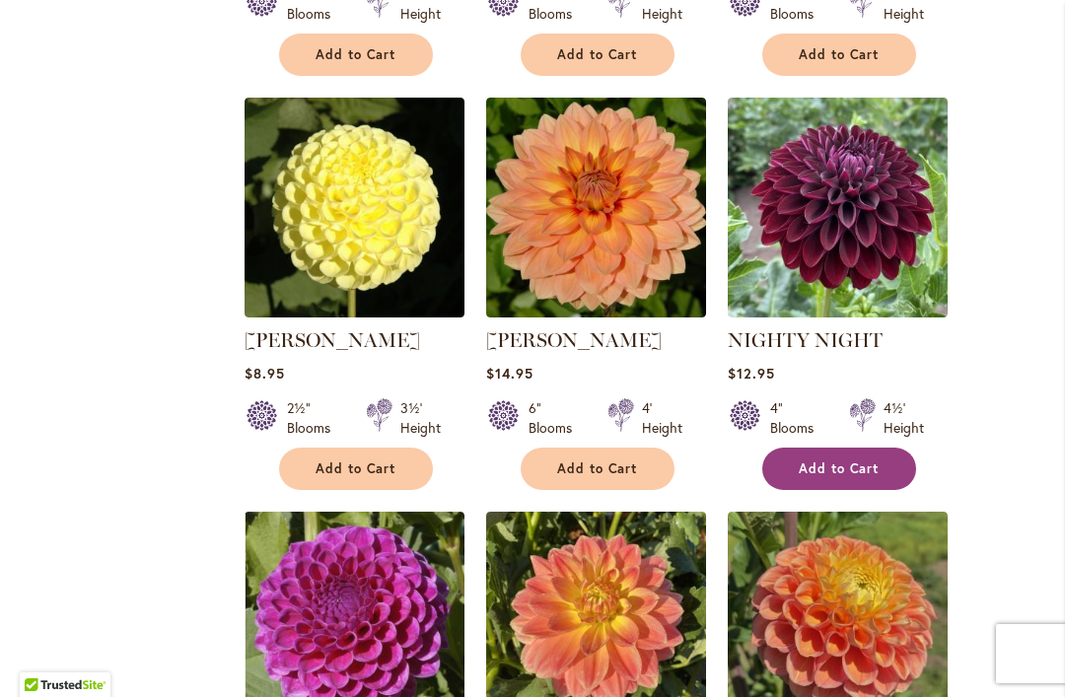
click at [866, 460] on span "Add to Cart" at bounding box center [839, 468] width 81 height 17
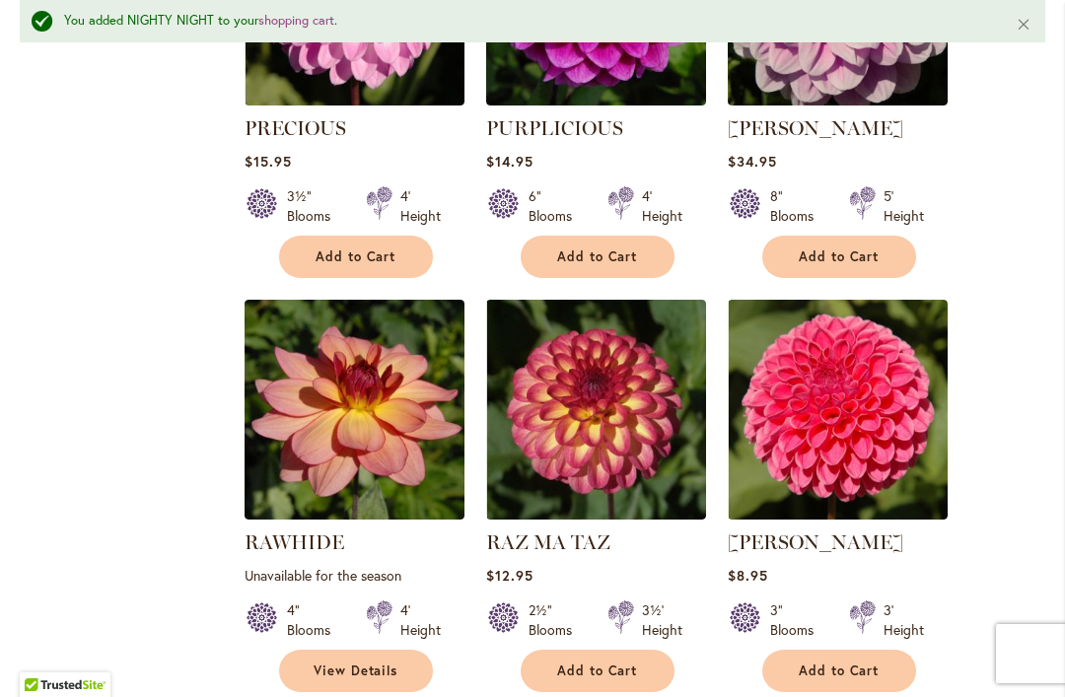
scroll to position [5824, 0]
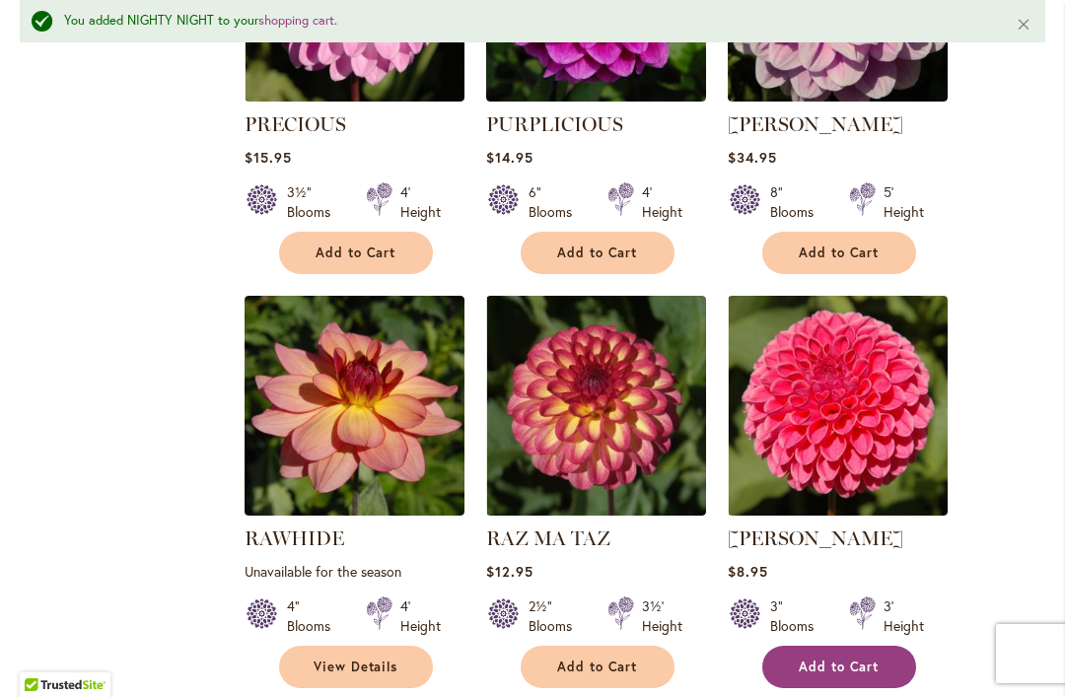
click at [867, 659] on span "Add to Cart" at bounding box center [839, 667] width 81 height 17
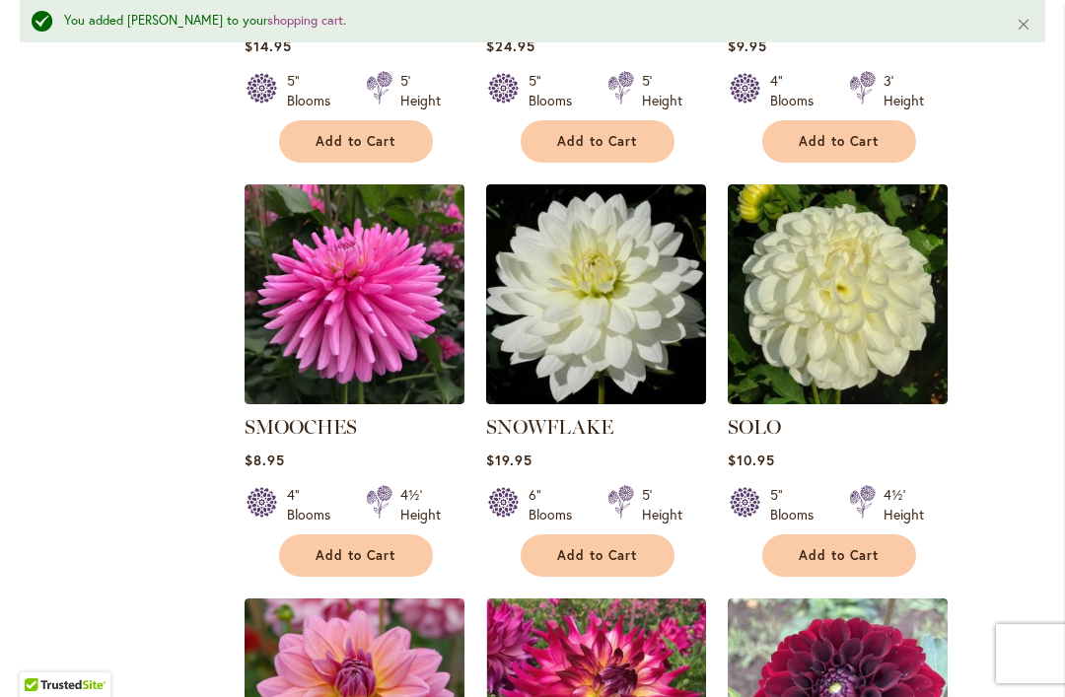
scroll to position [7178, 0]
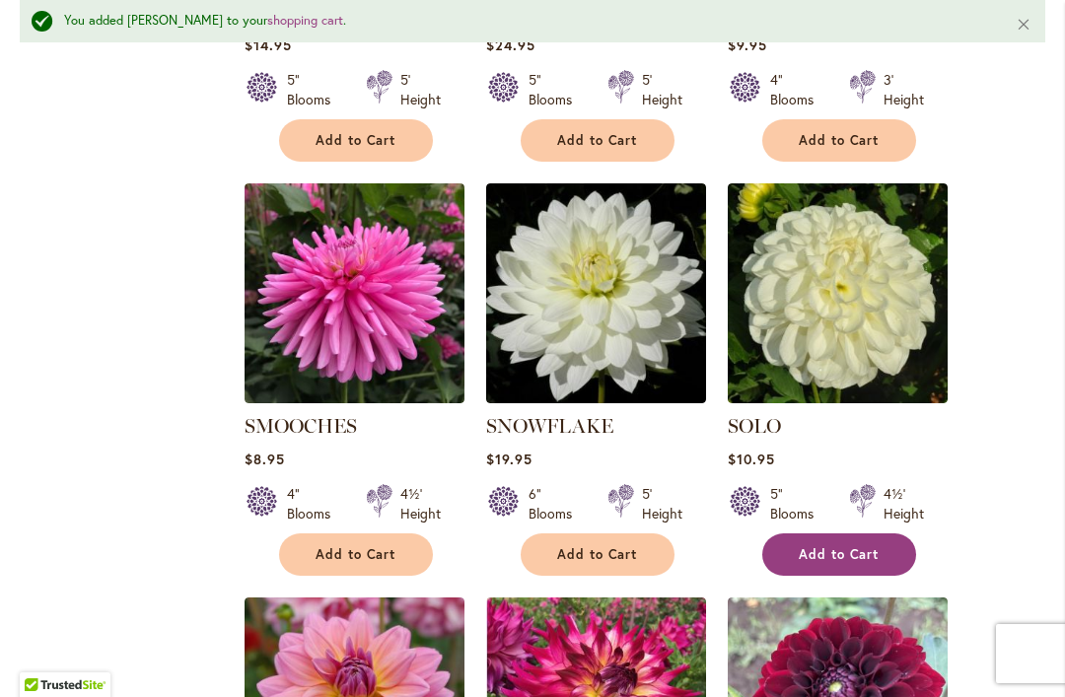
click at [872, 546] on span "Add to Cart" at bounding box center [839, 554] width 81 height 17
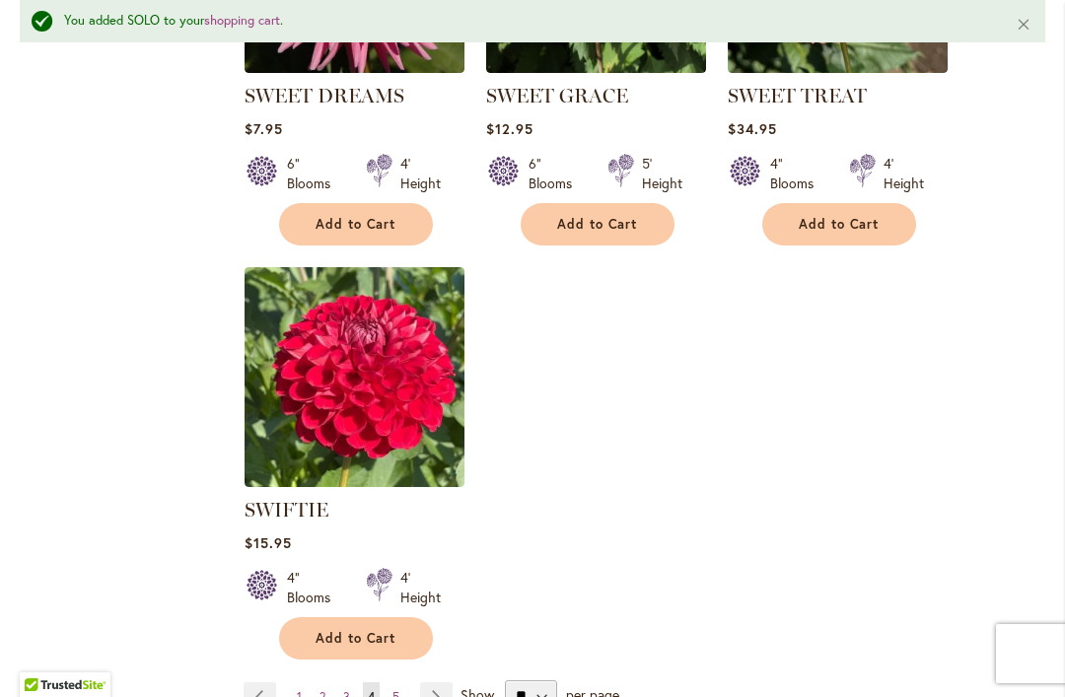
scroll to position [9198, 0]
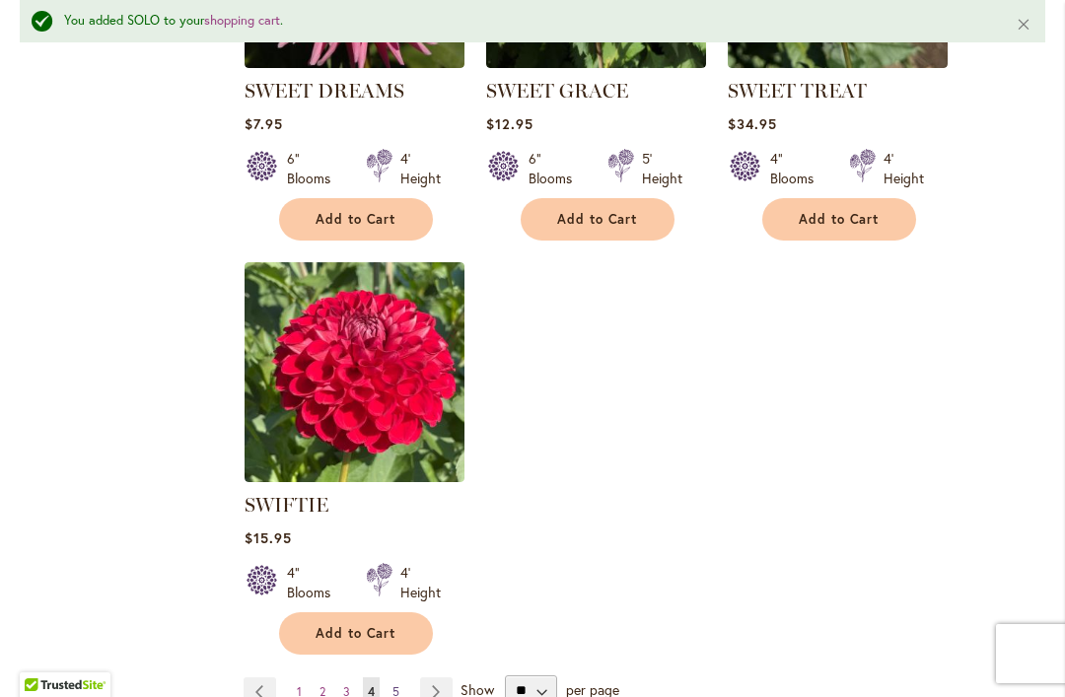
click at [403, 677] on link "Page 5" at bounding box center [396, 692] width 17 height 30
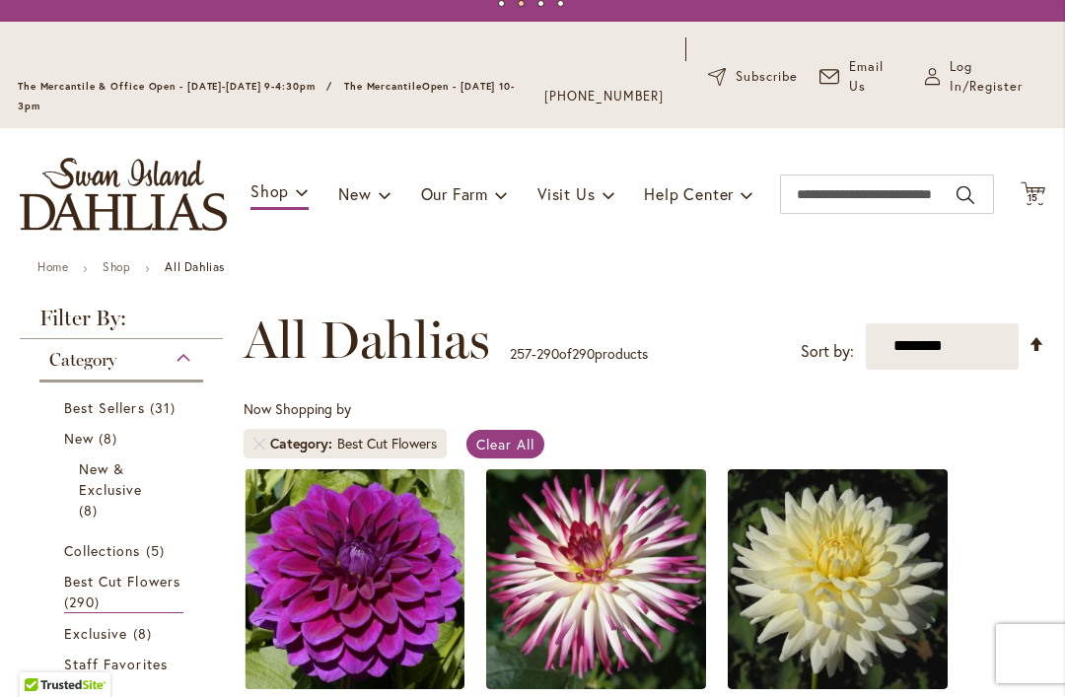
scroll to position [78, 0]
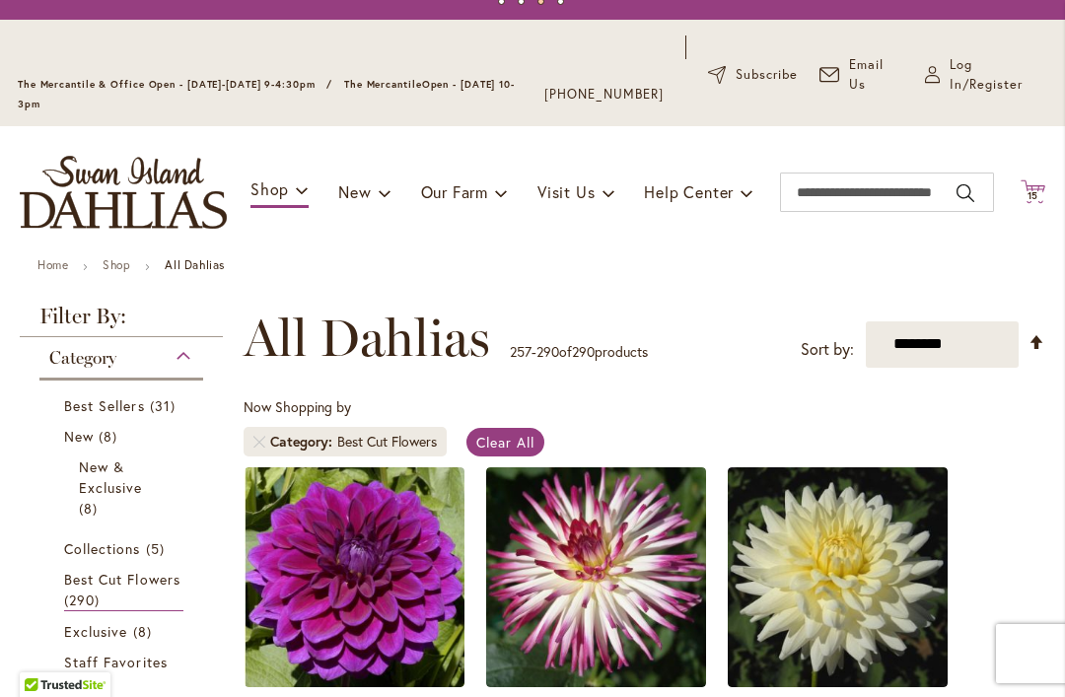
click at [1043, 182] on icon "Cart .cls-1 { fill: #231f20; }" at bounding box center [1033, 191] width 25 height 25
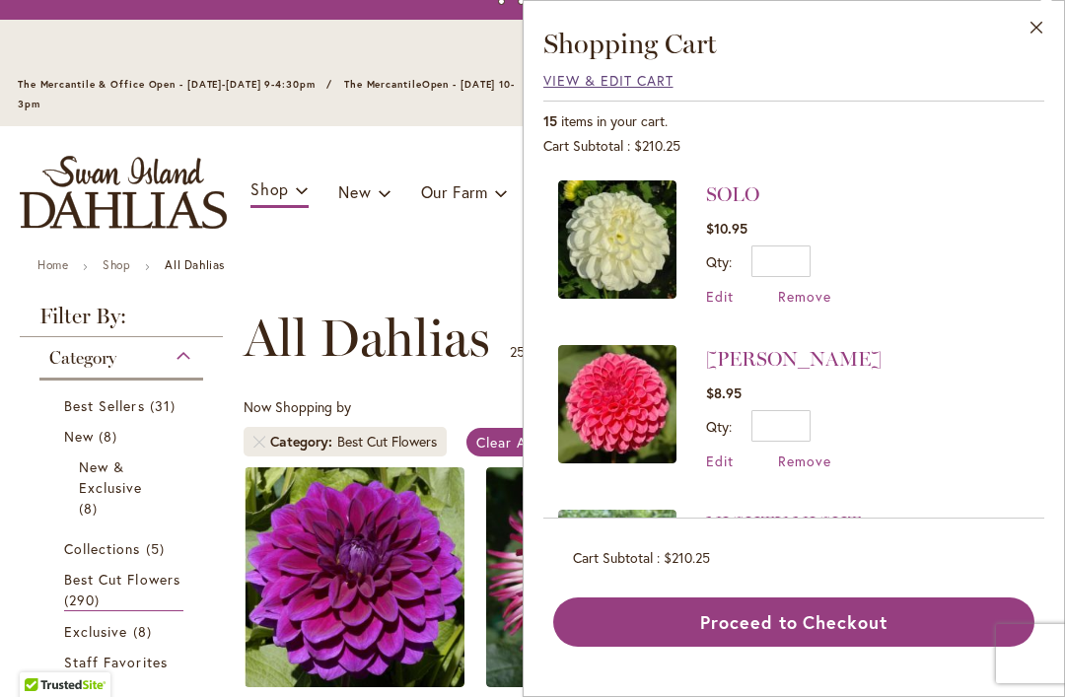
click at [628, 88] on span "View & Edit Cart" at bounding box center [608, 80] width 130 height 19
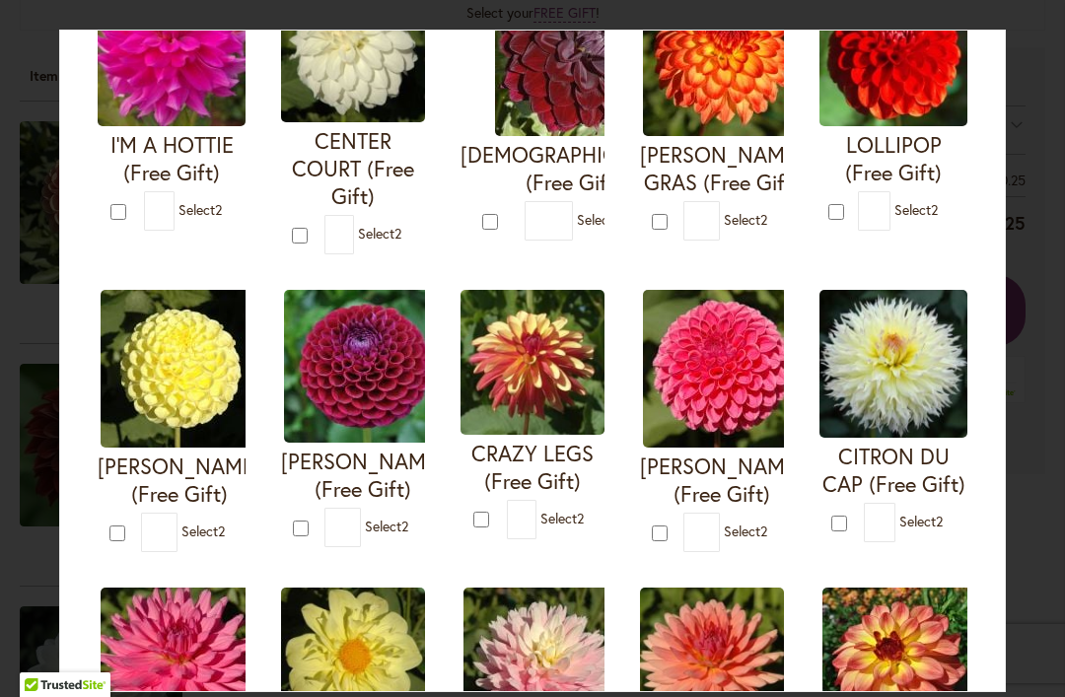
scroll to position [270, 0]
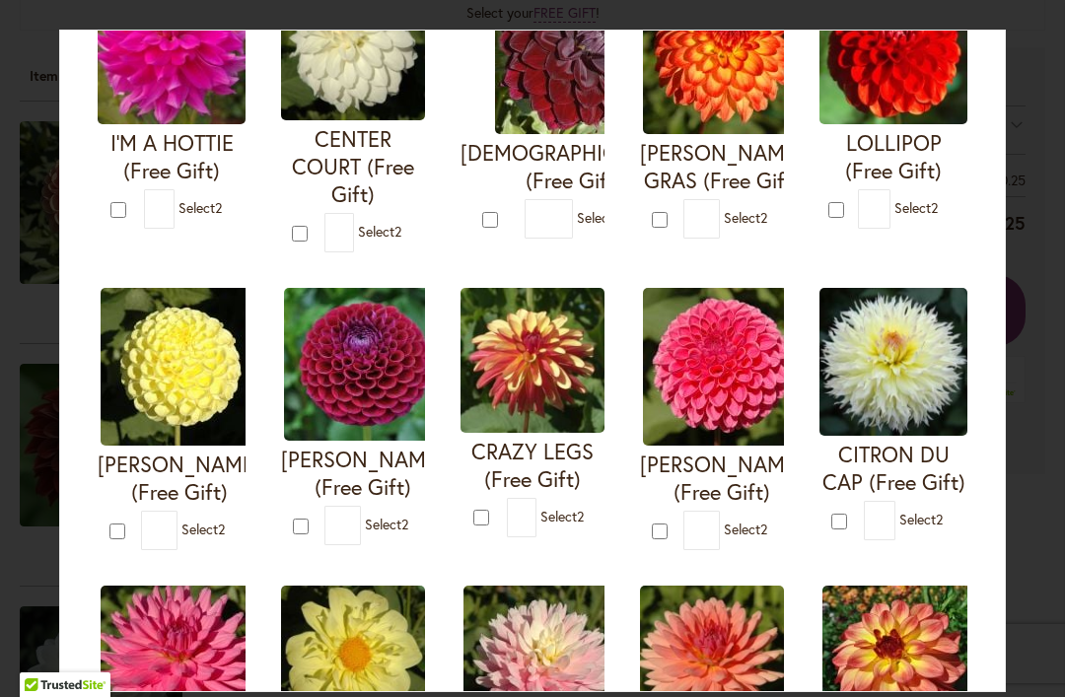
type input "*"
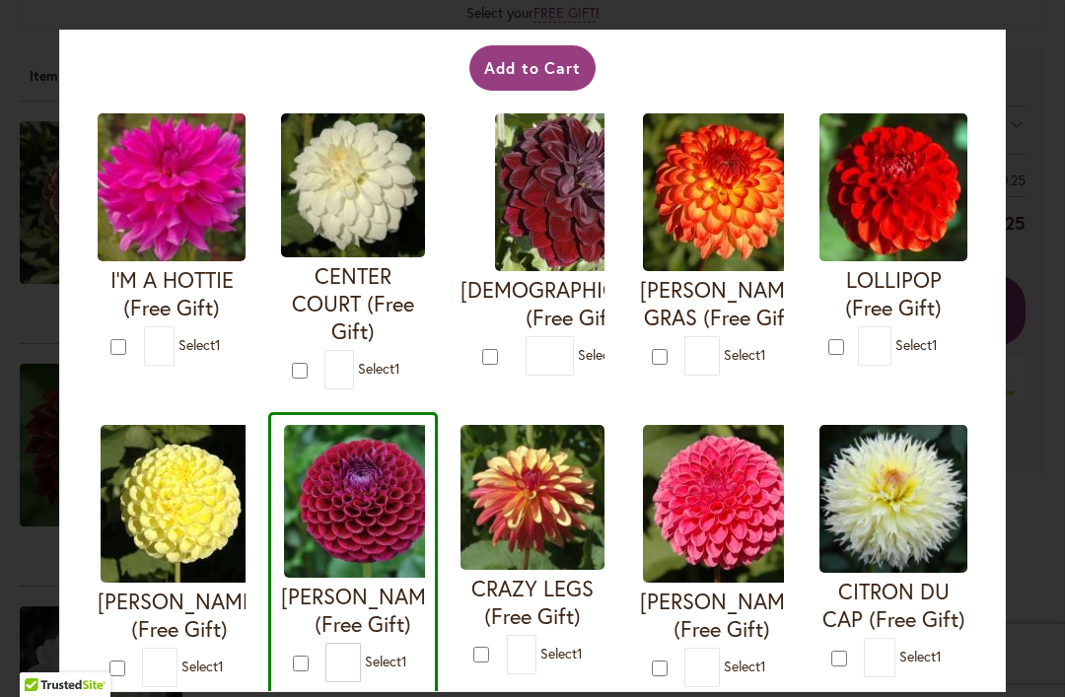
scroll to position [134, 0]
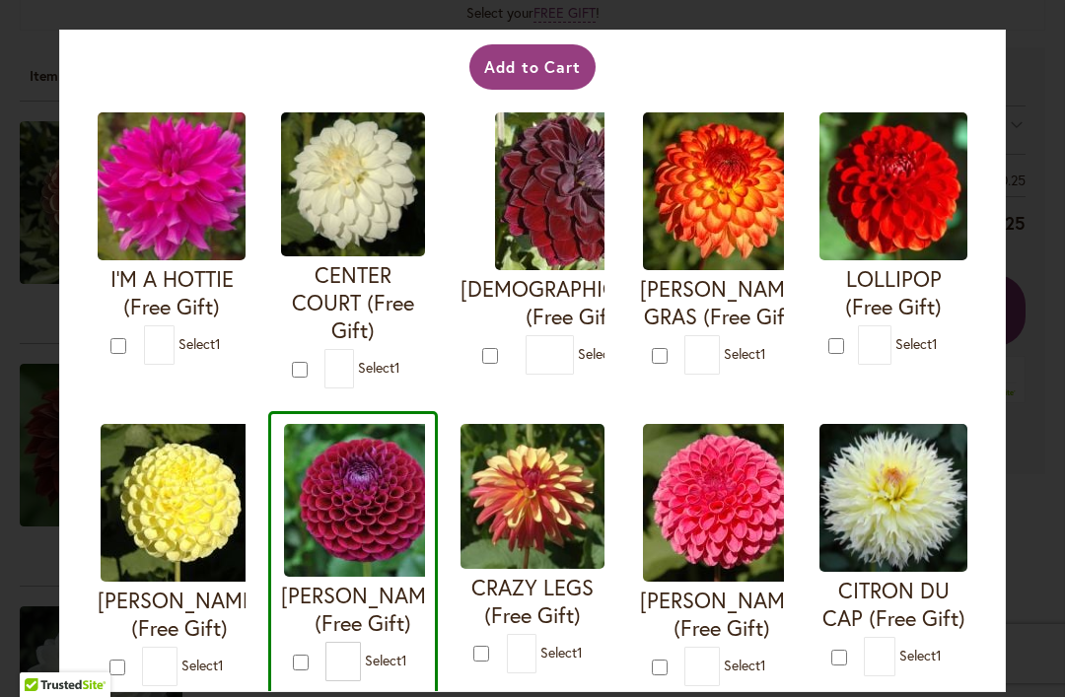
type input "*"
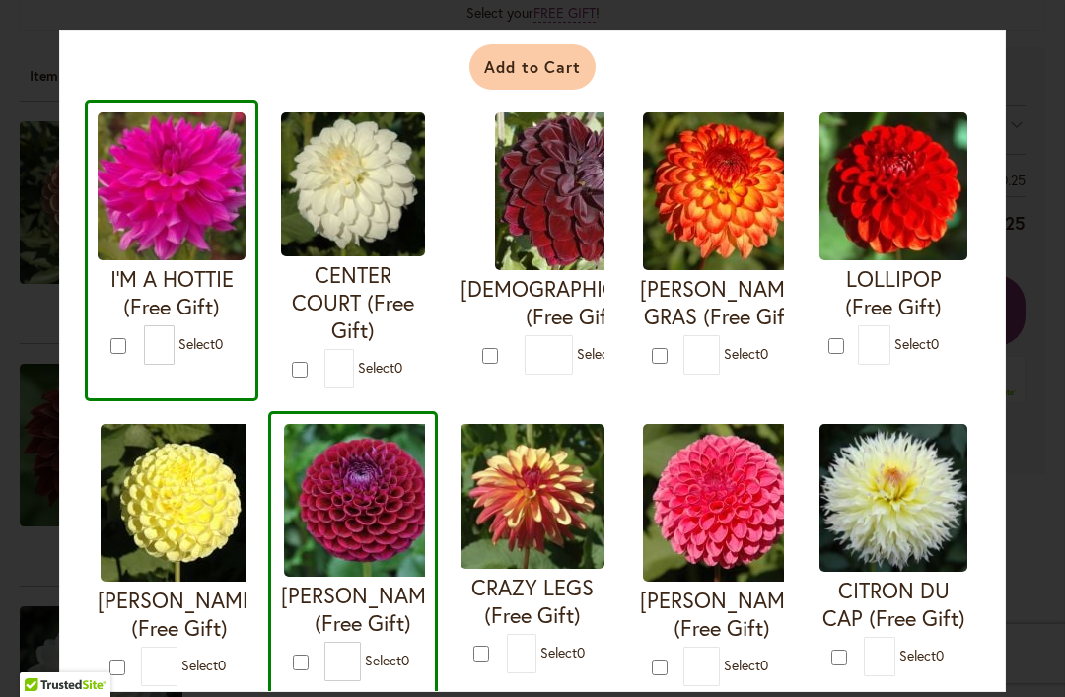
click at [557, 70] on button "Add to Cart" at bounding box center [532, 66] width 127 height 45
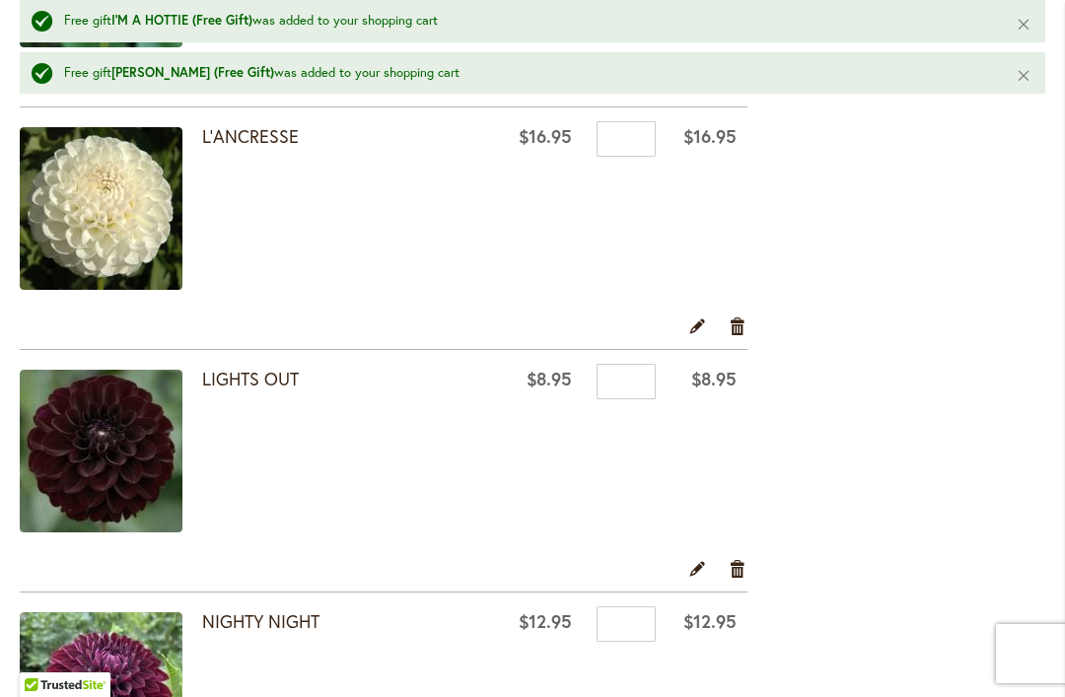
scroll to position [2915, 0]
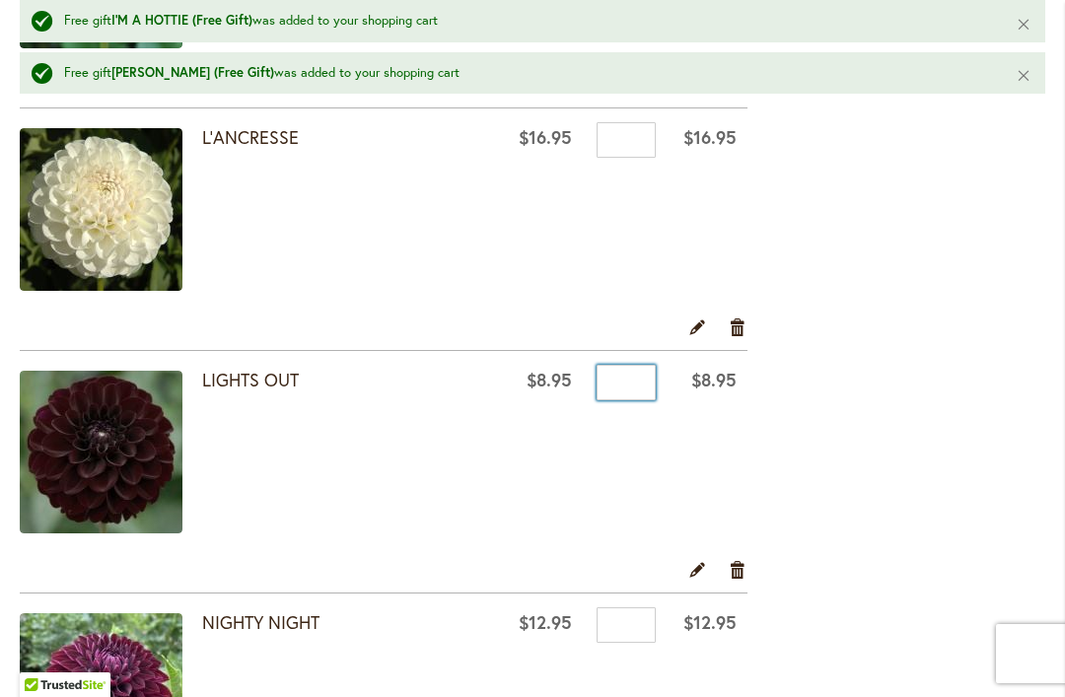
click at [627, 389] on input "*" at bounding box center [626, 382] width 59 height 35
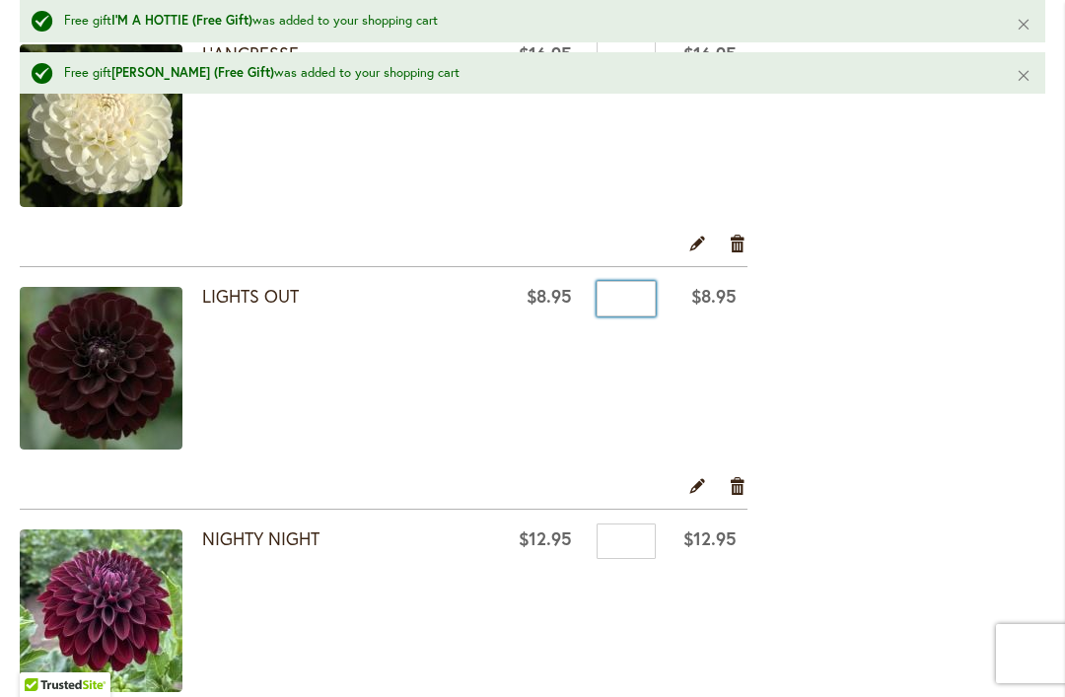
scroll to position [2886, 0]
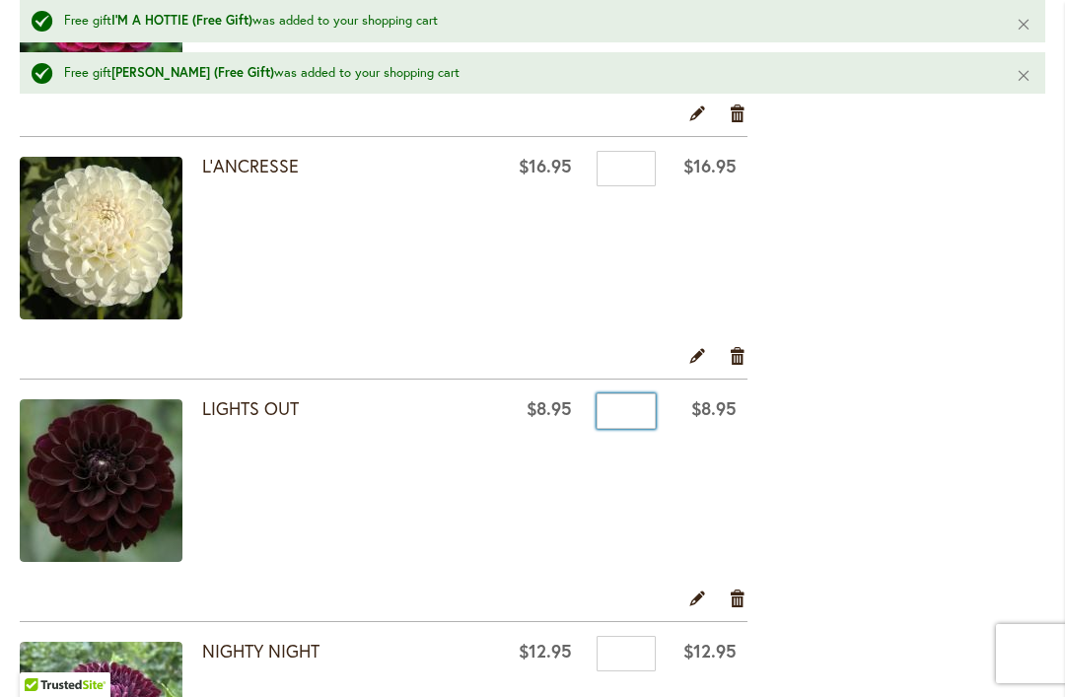
type input "*"
click at [977, 468] on div "**********" at bounding box center [532, 337] width 1025 height 5370
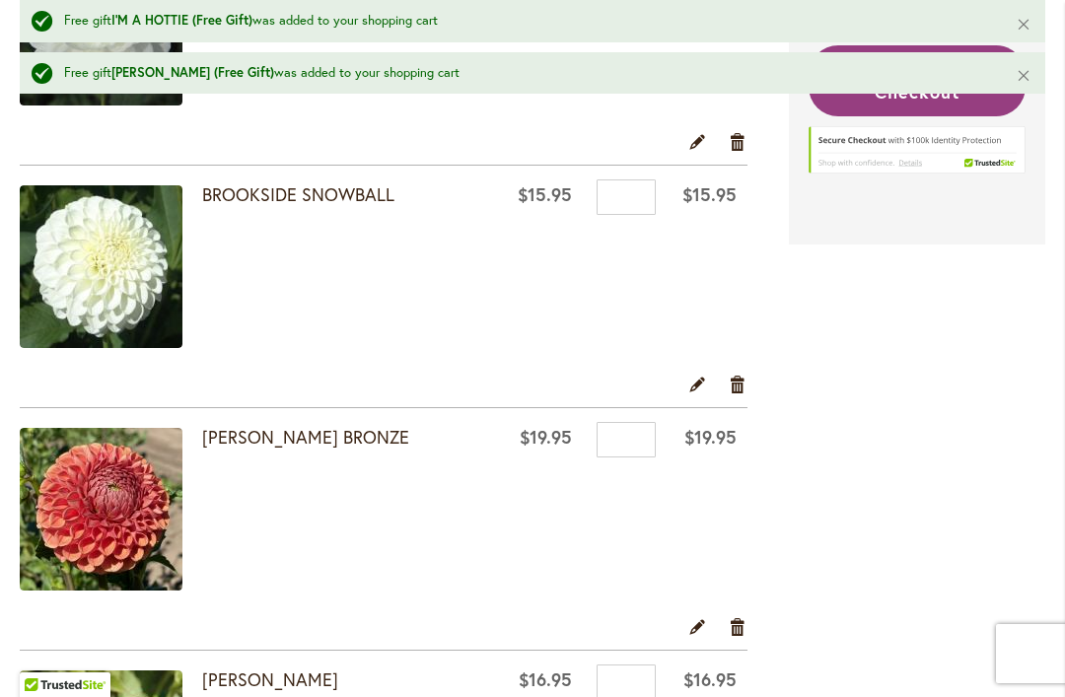
scroll to position [1089, 0]
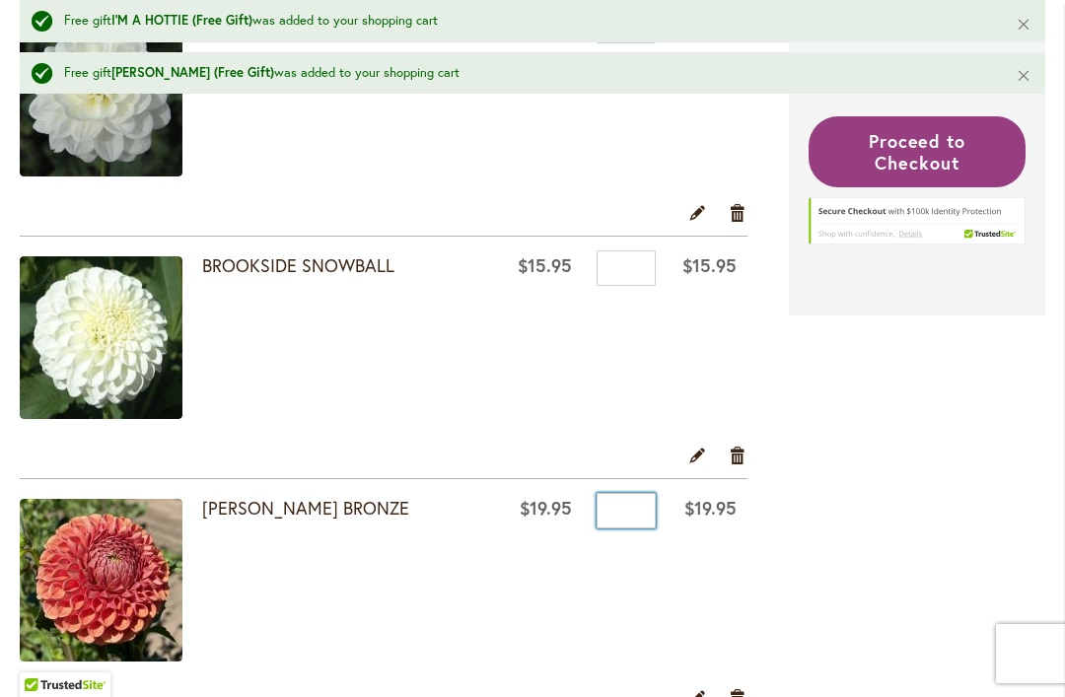
click at [643, 510] on input "*" at bounding box center [626, 510] width 59 height 35
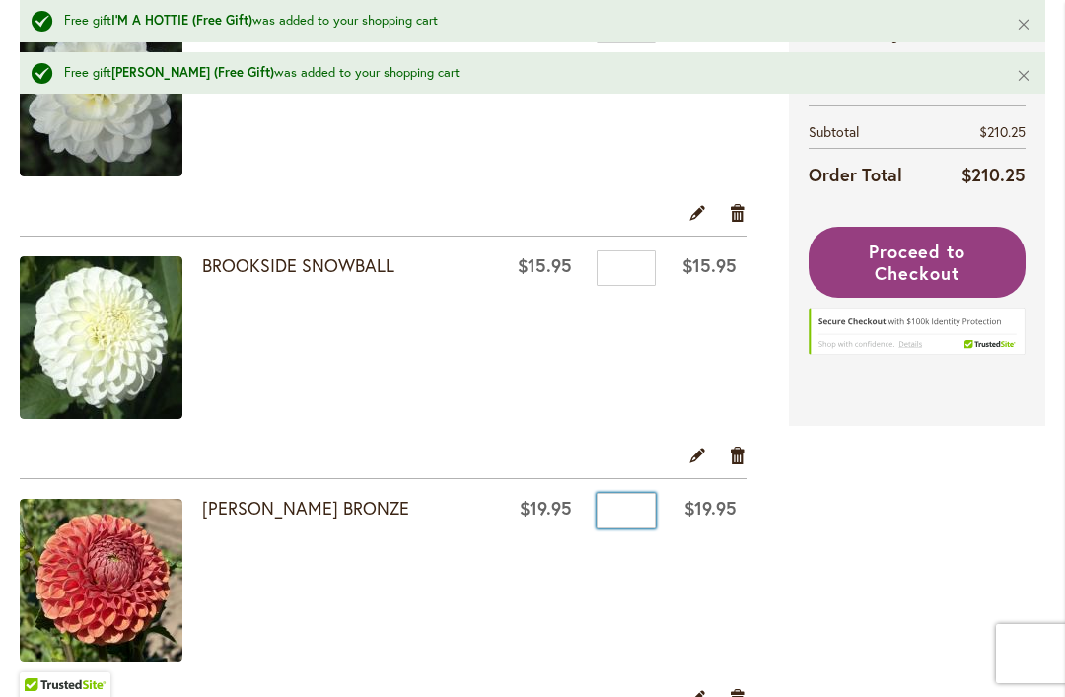
type input "*"
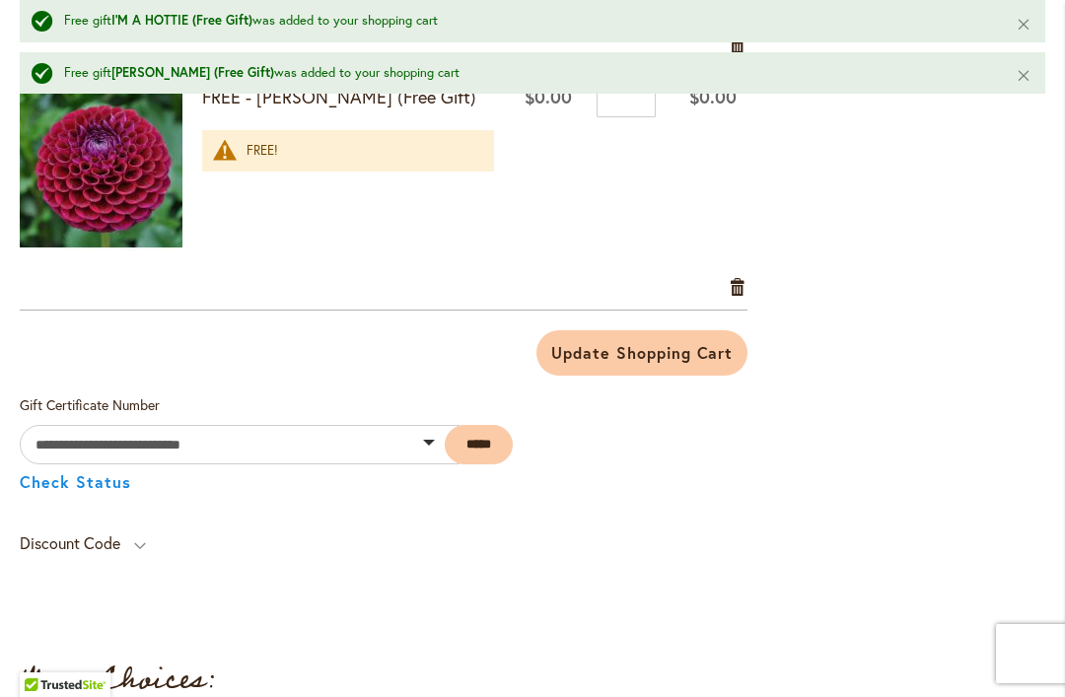
scroll to position [4415, 0]
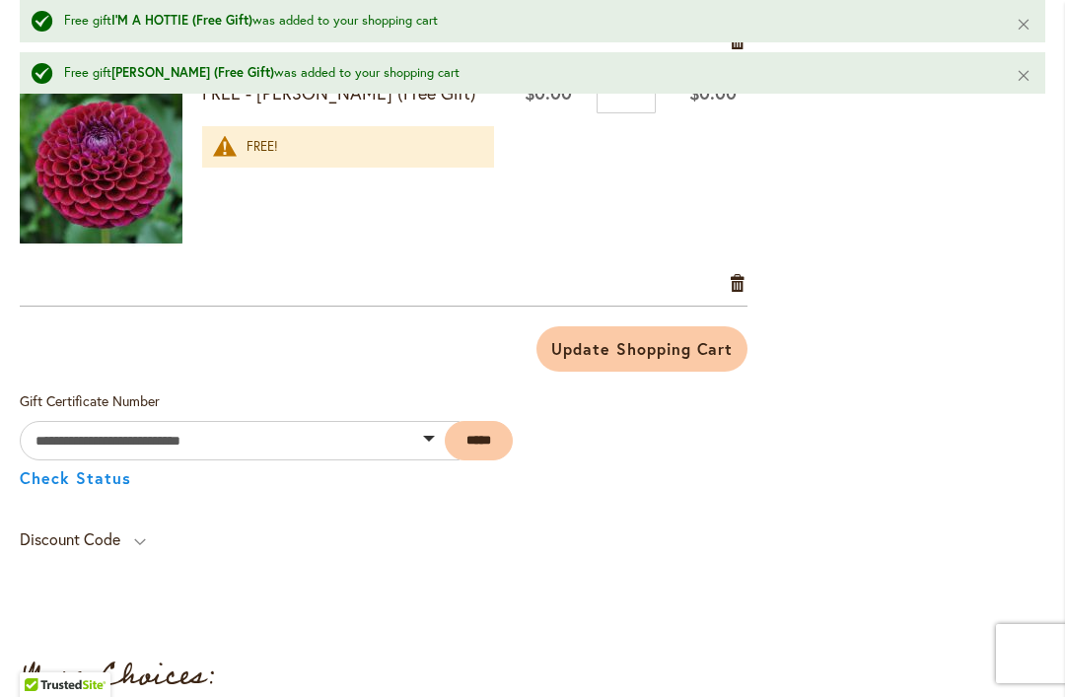
click at [675, 369] on button "Update Shopping Cart" at bounding box center [641, 348] width 211 height 45
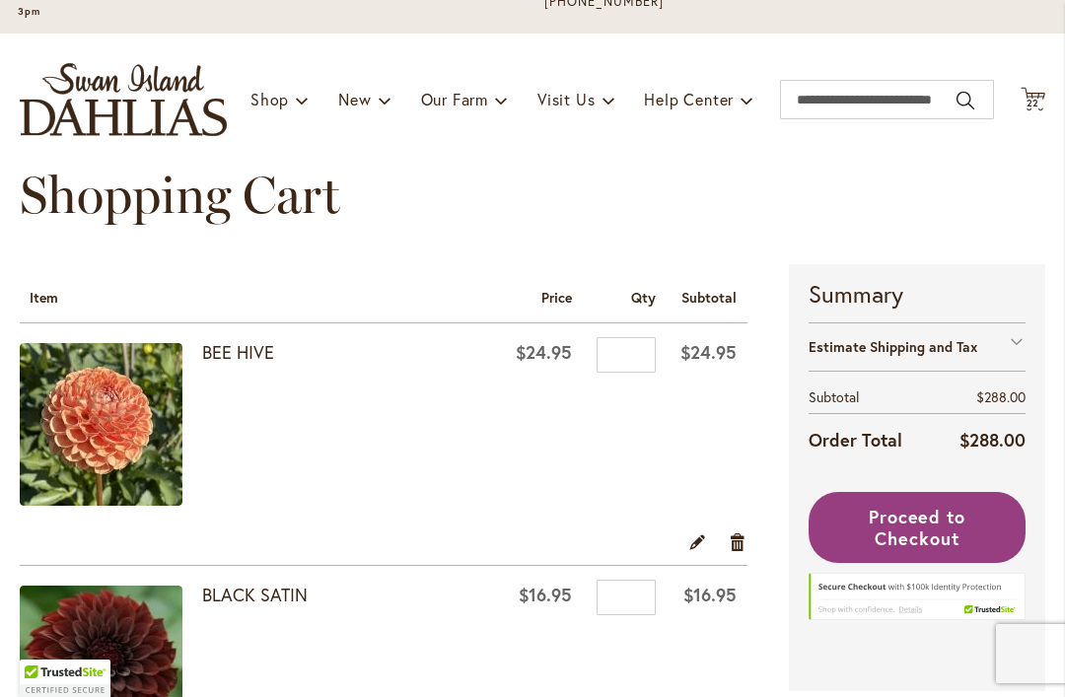
scroll to position [170, 0]
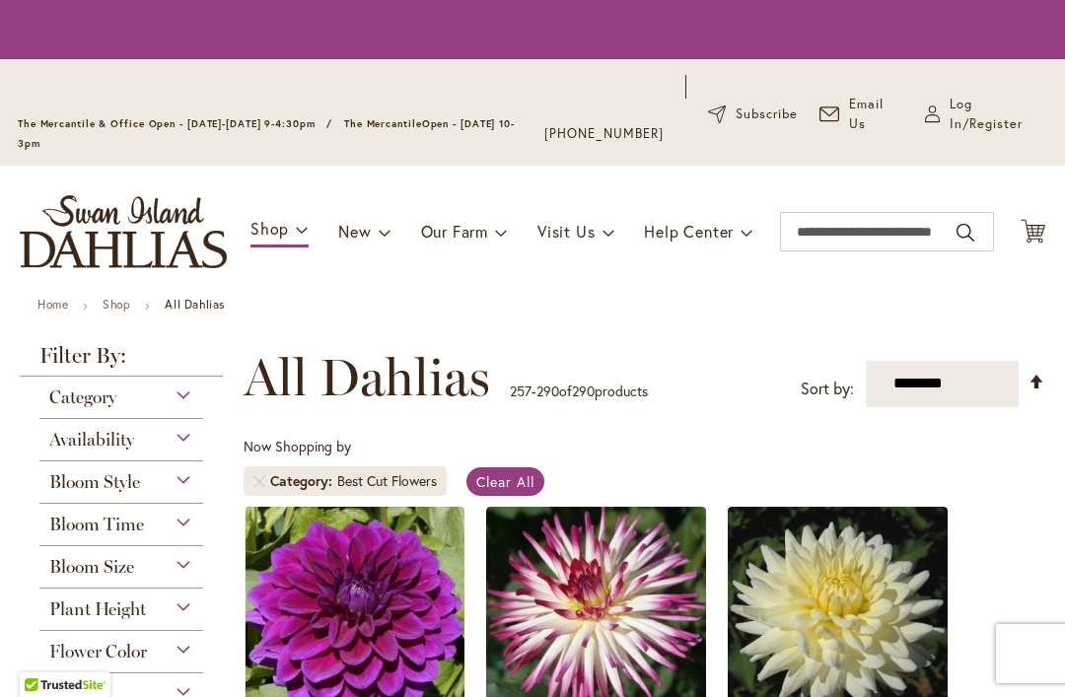
scroll to position [460, 0]
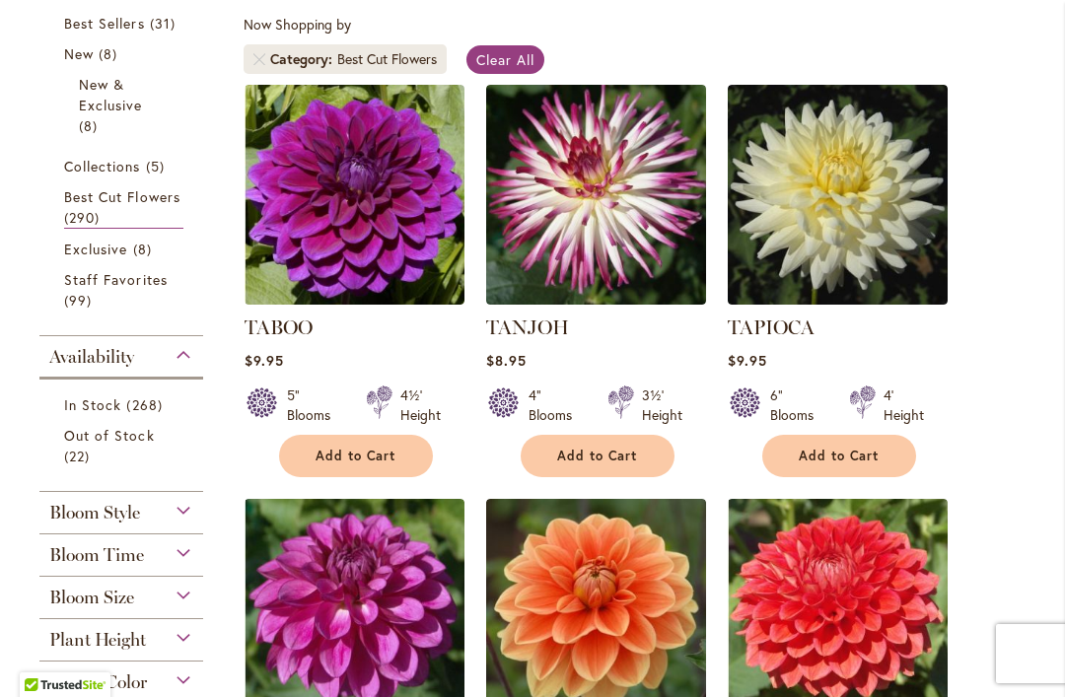
click at [1029, 16] on div "Now Shopping by Category Best Cut Flowers Clear All" at bounding box center [645, 49] width 802 height 69
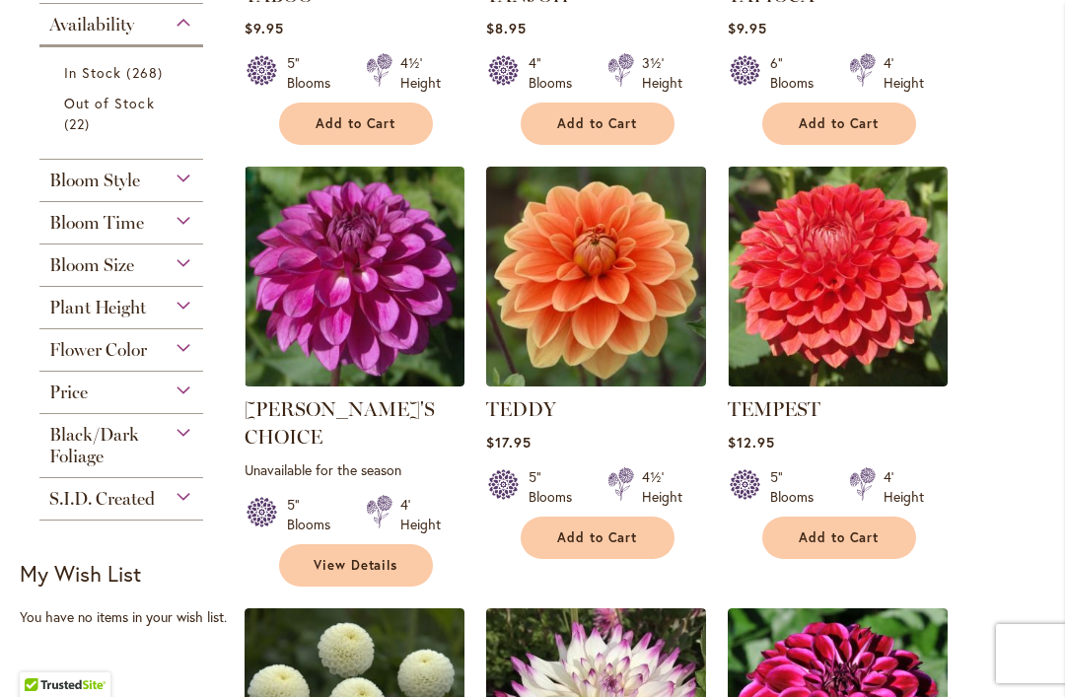
scroll to position [812, 0]
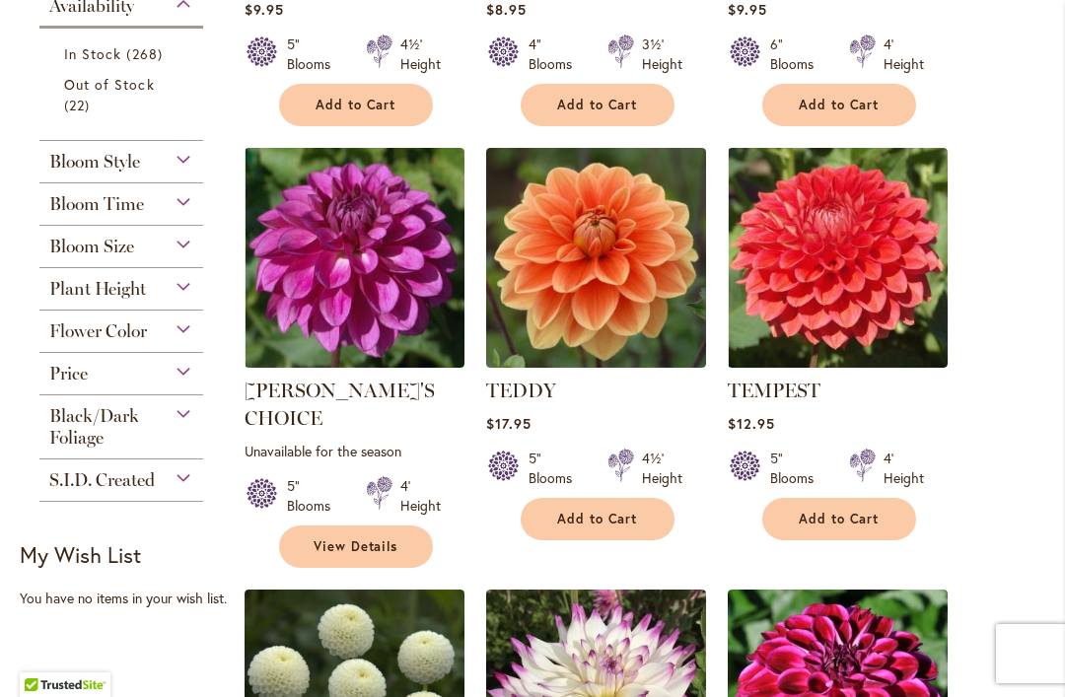
click at [176, 246] on div "Bloom Size" at bounding box center [121, 242] width 164 height 32
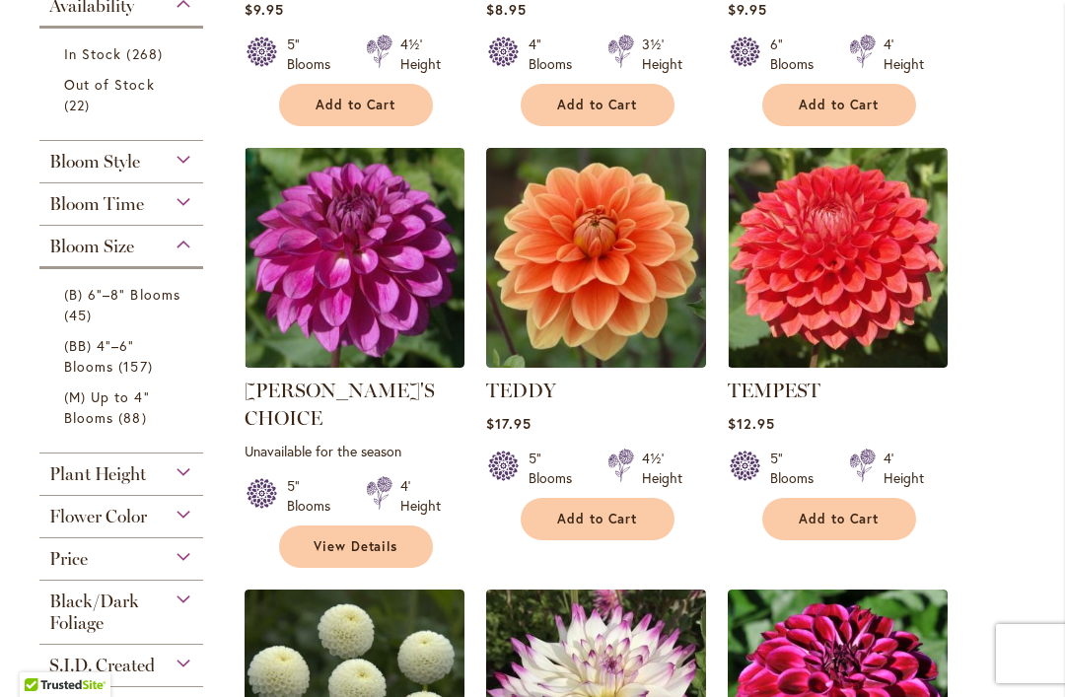
click at [167, 301] on span "(B) 6"–8" Blooms" at bounding box center [122, 294] width 116 height 19
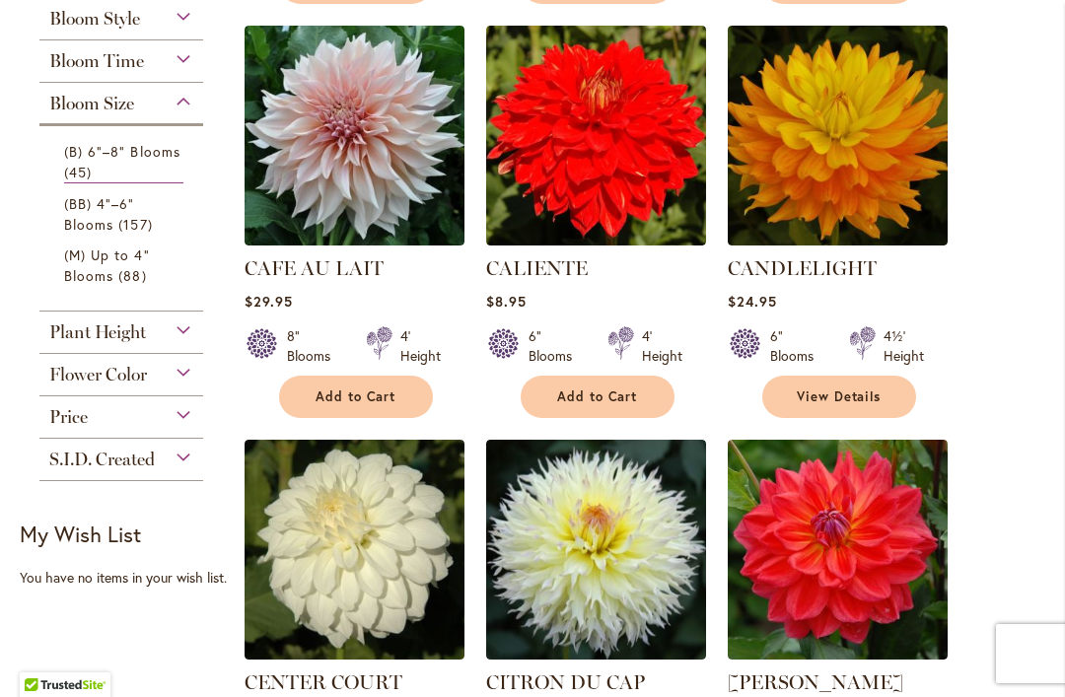
scroll to position [935, 0]
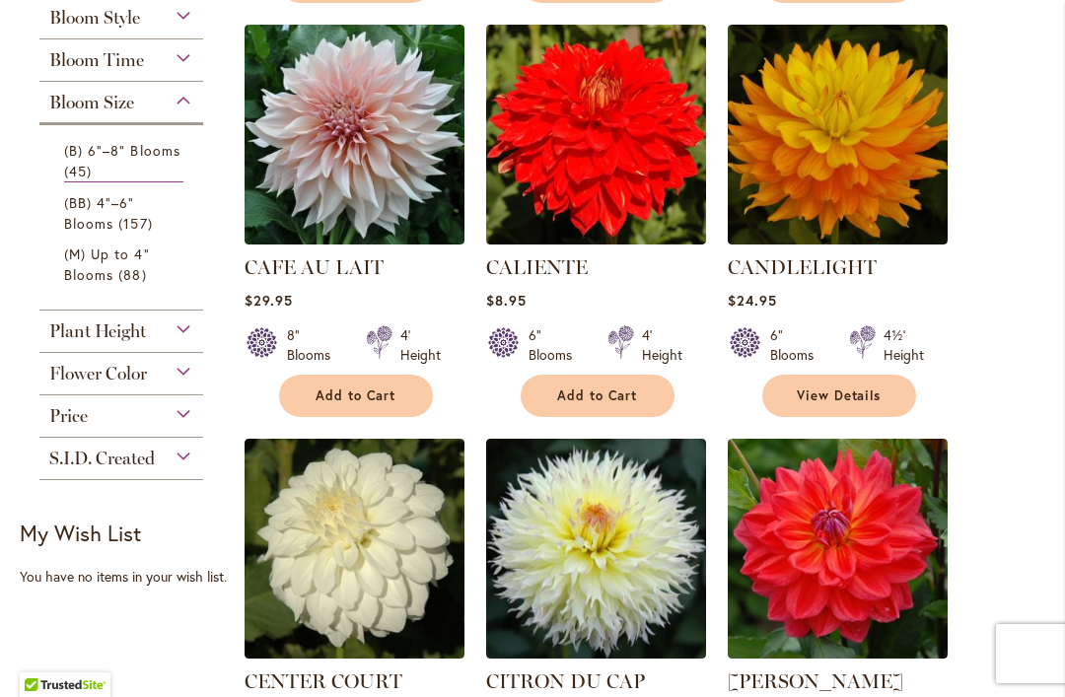
click at [373, 388] on span "Add to Cart" at bounding box center [356, 396] width 81 height 17
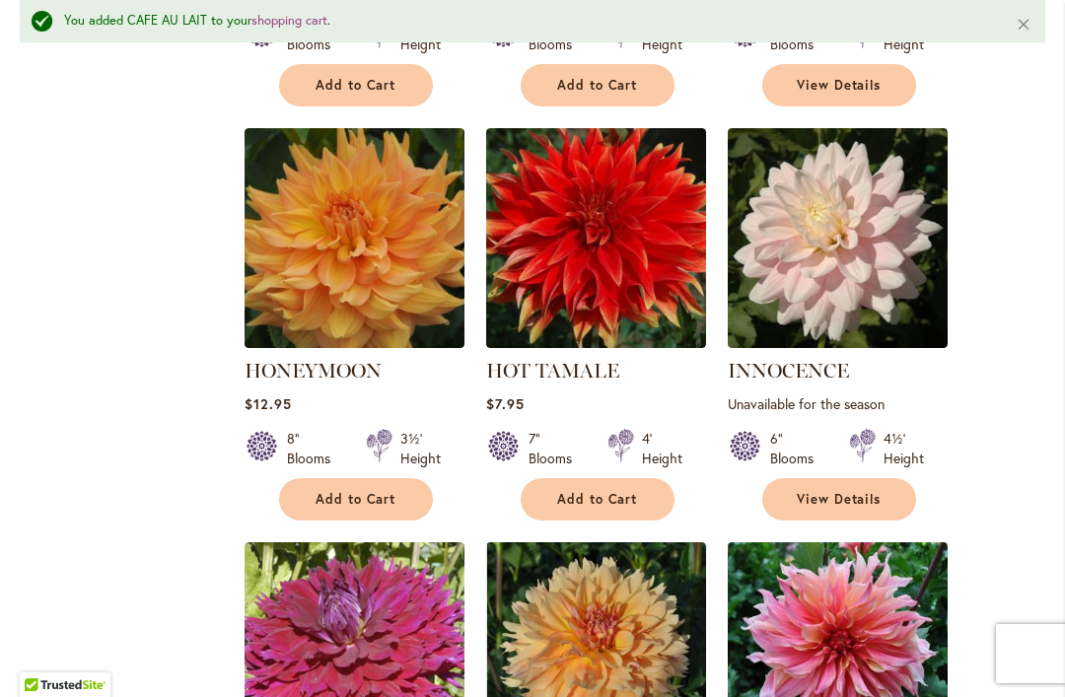
scroll to position [3917, 0]
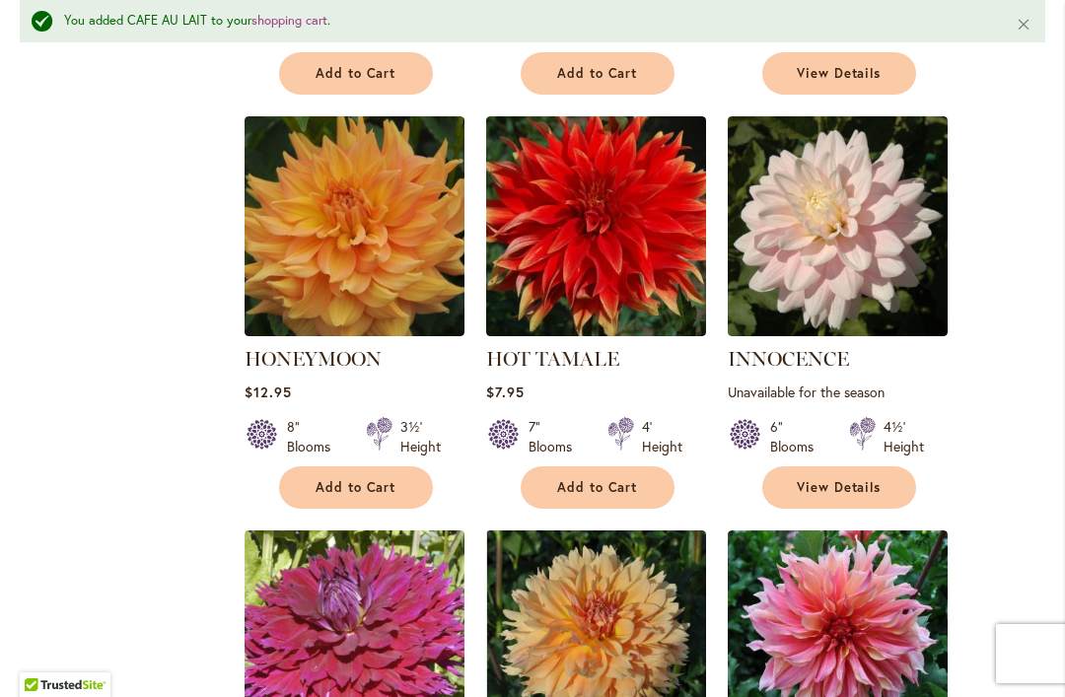
click at [857, 485] on span "View Details" at bounding box center [839, 487] width 85 height 17
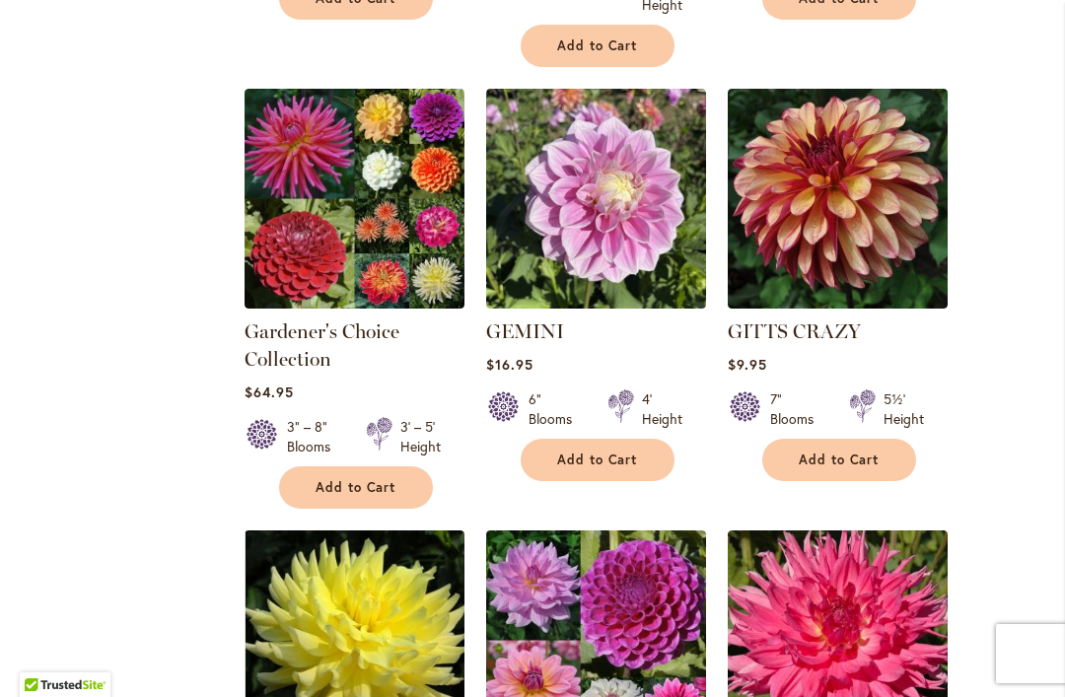
scroll to position [2566, 0]
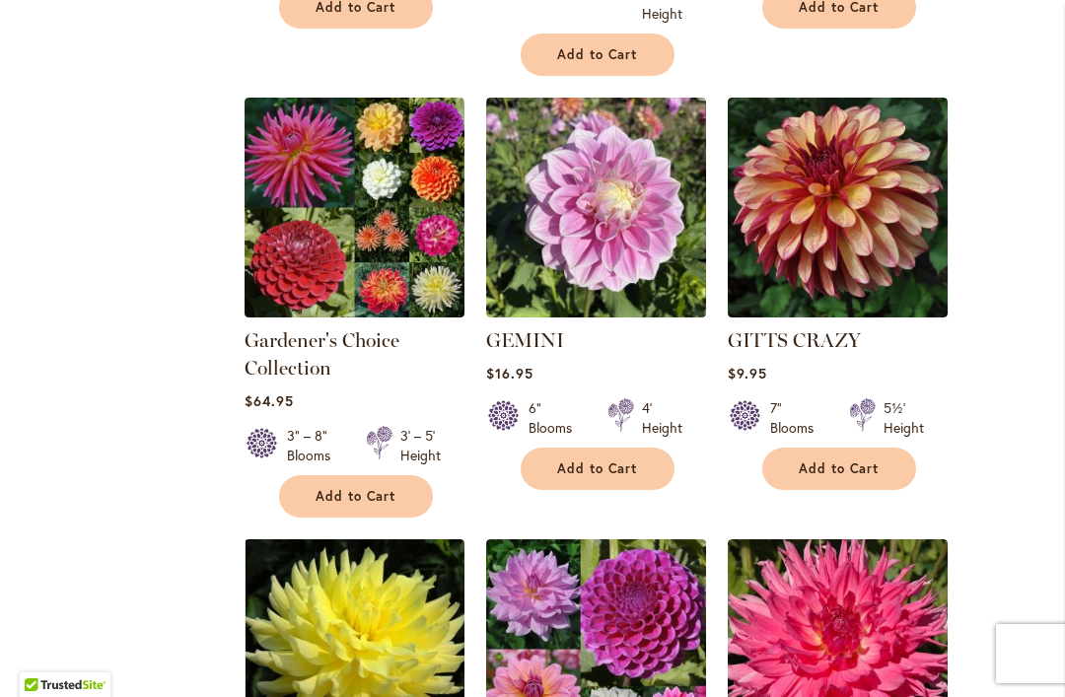
click at [870, 458] on button "Add to Cart" at bounding box center [839, 469] width 154 height 42
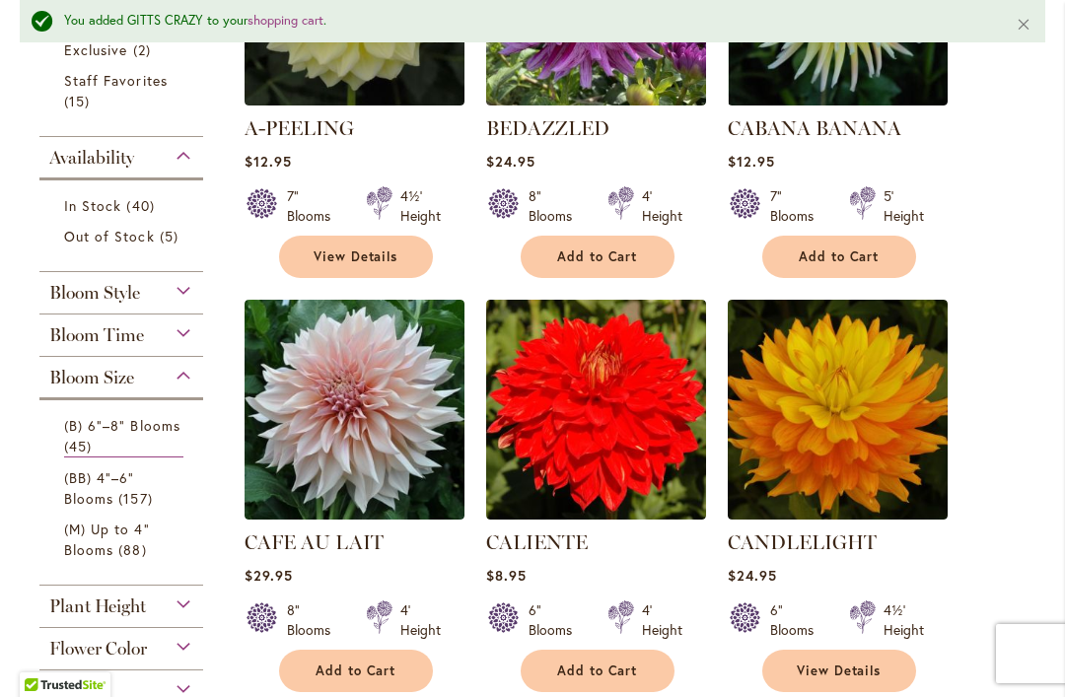
scroll to position [870, 0]
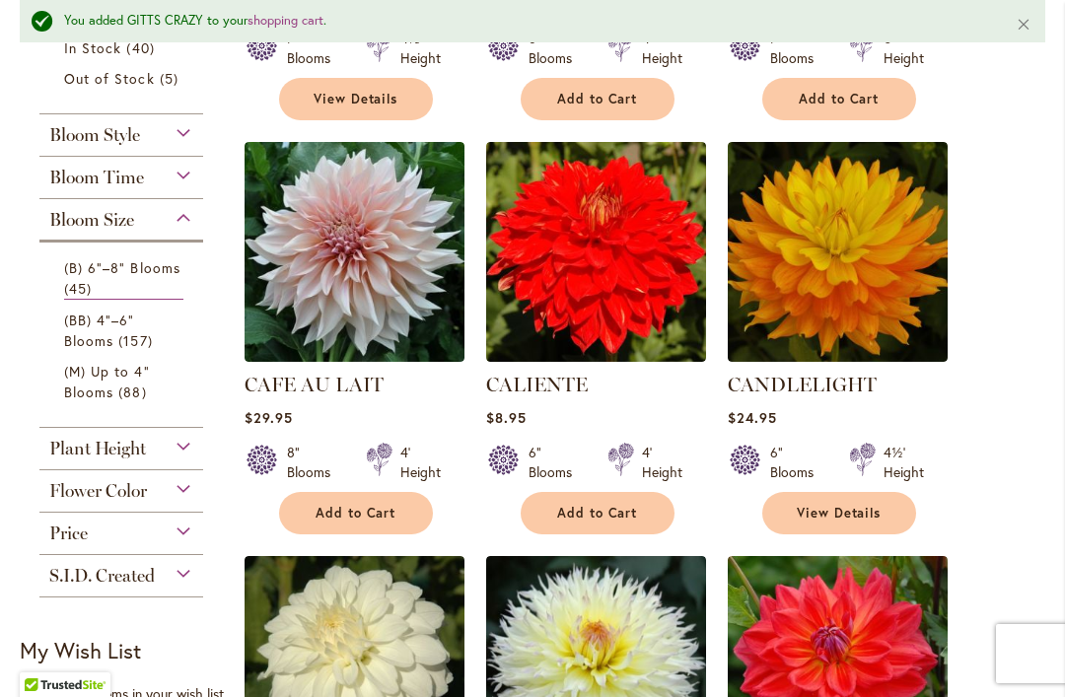
click at [132, 342] on span "157 items" at bounding box center [137, 340] width 38 height 21
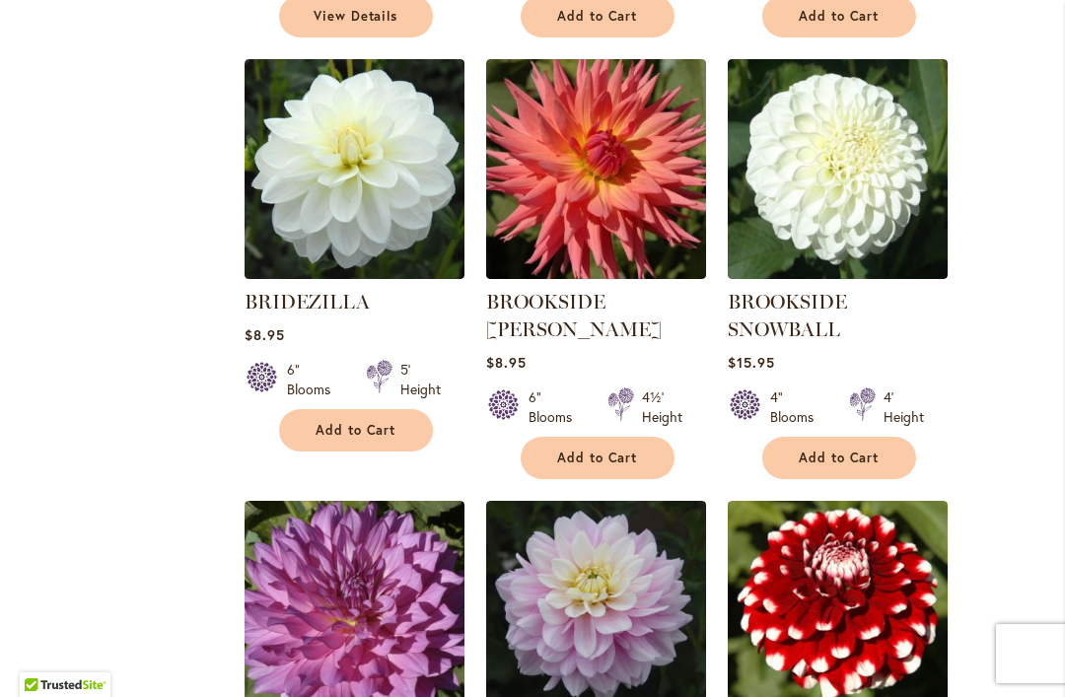
scroll to position [2976, 0]
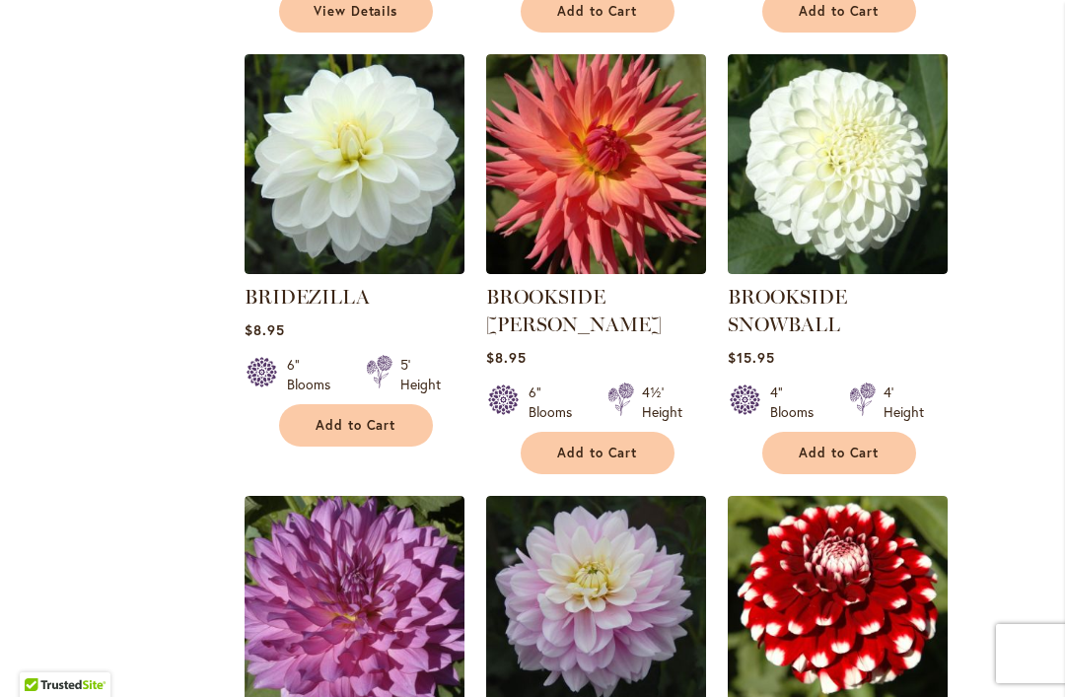
click at [629, 445] on span "Add to Cart" at bounding box center [597, 453] width 81 height 17
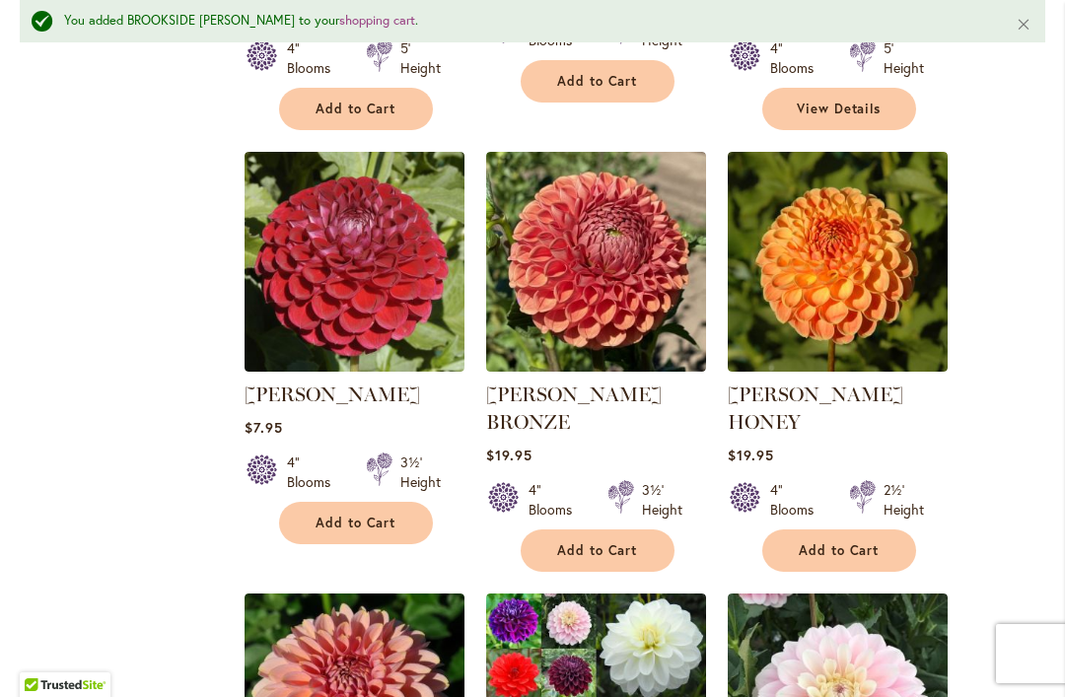
scroll to position [4264, 0]
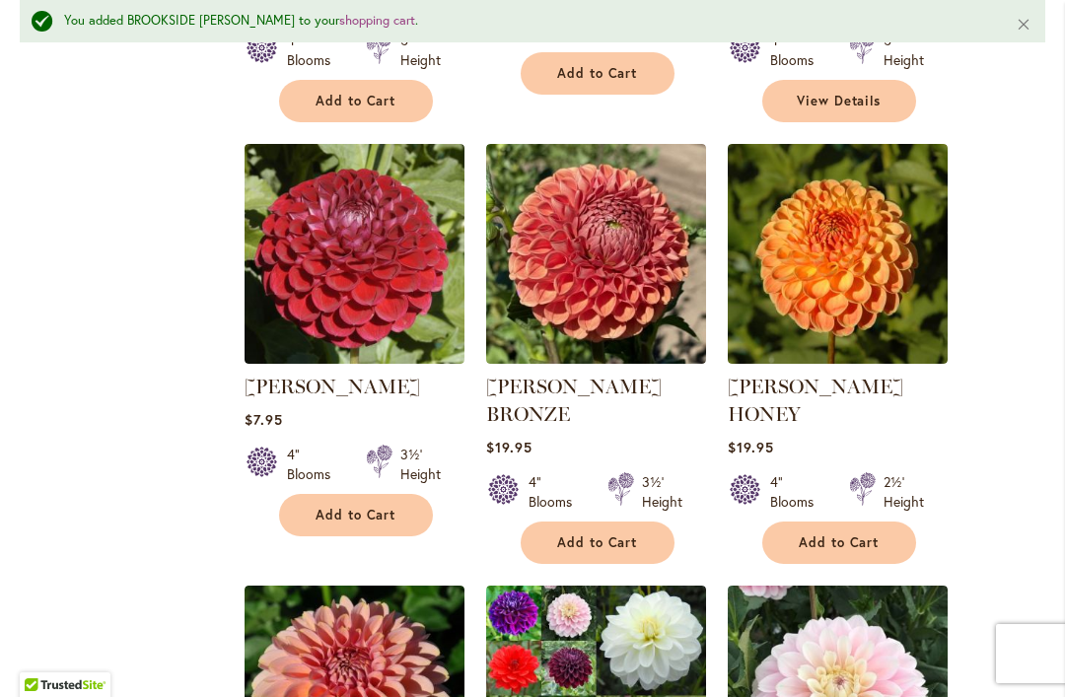
click at [356, 507] on span "Add to Cart" at bounding box center [356, 515] width 81 height 17
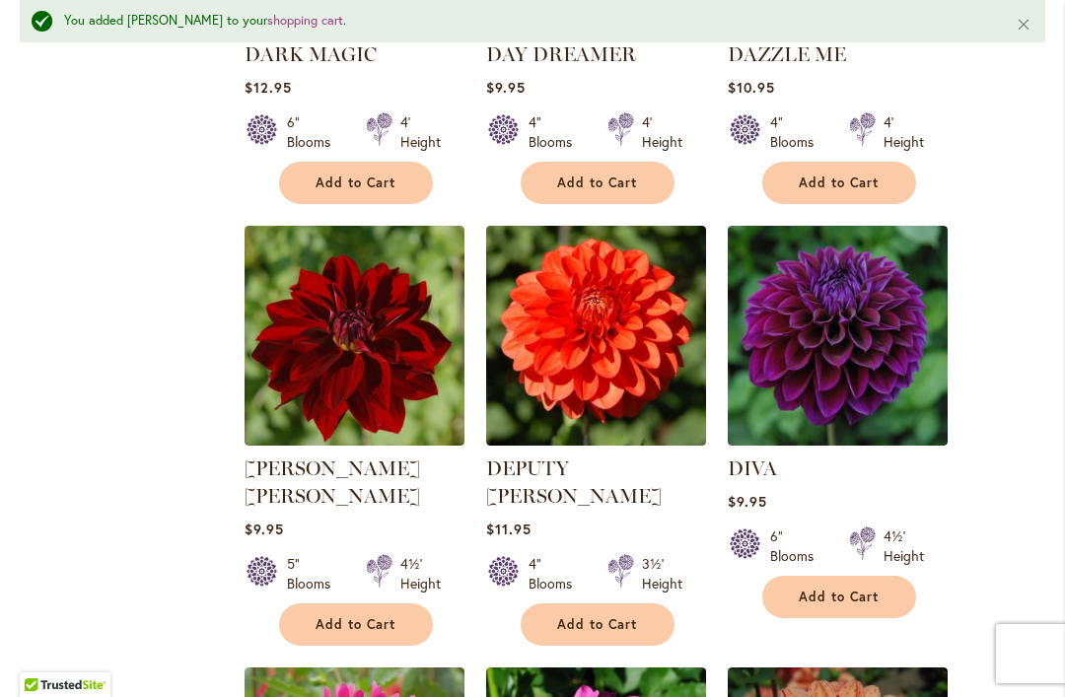
scroll to position [5514, 0]
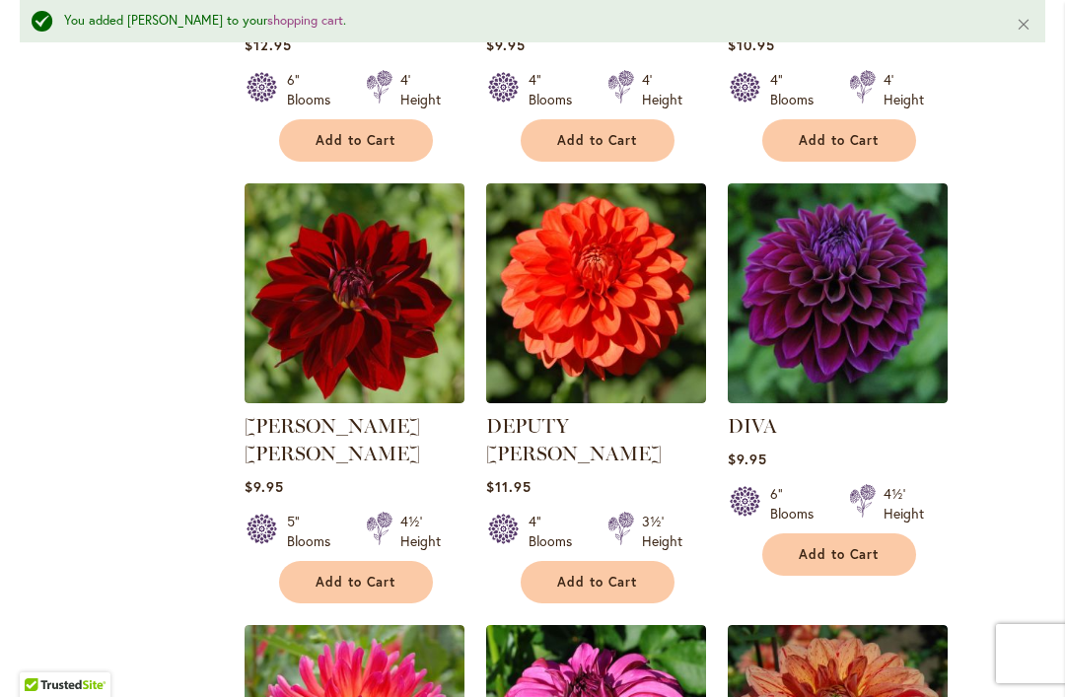
click at [871, 546] on span "Add to Cart" at bounding box center [839, 554] width 81 height 17
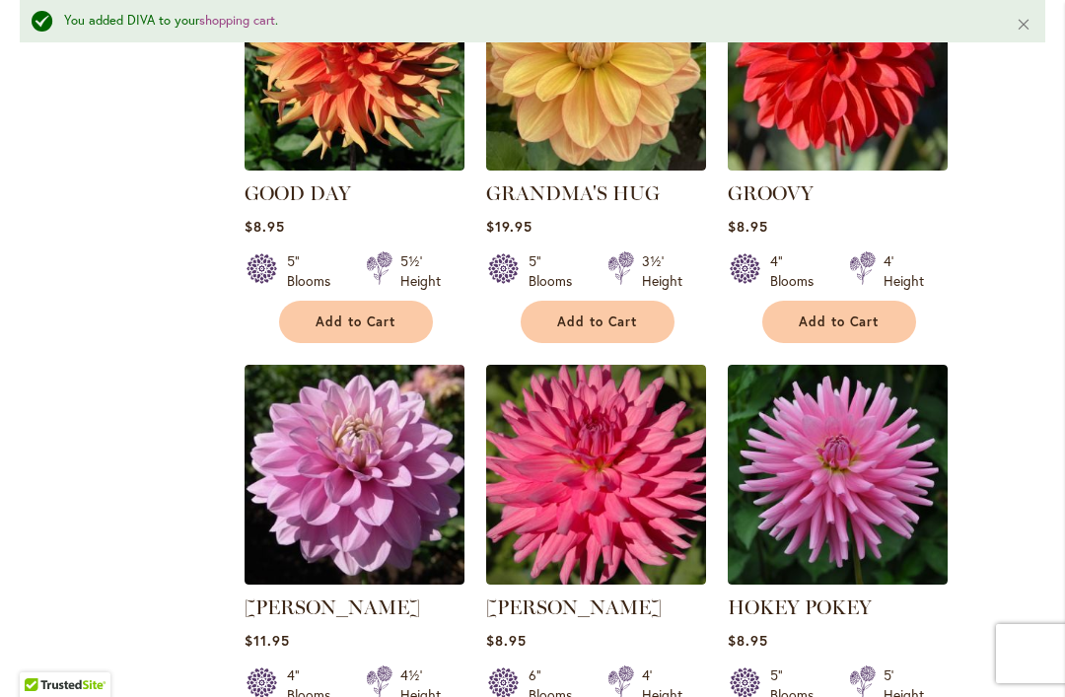
scroll to position [8747, 0]
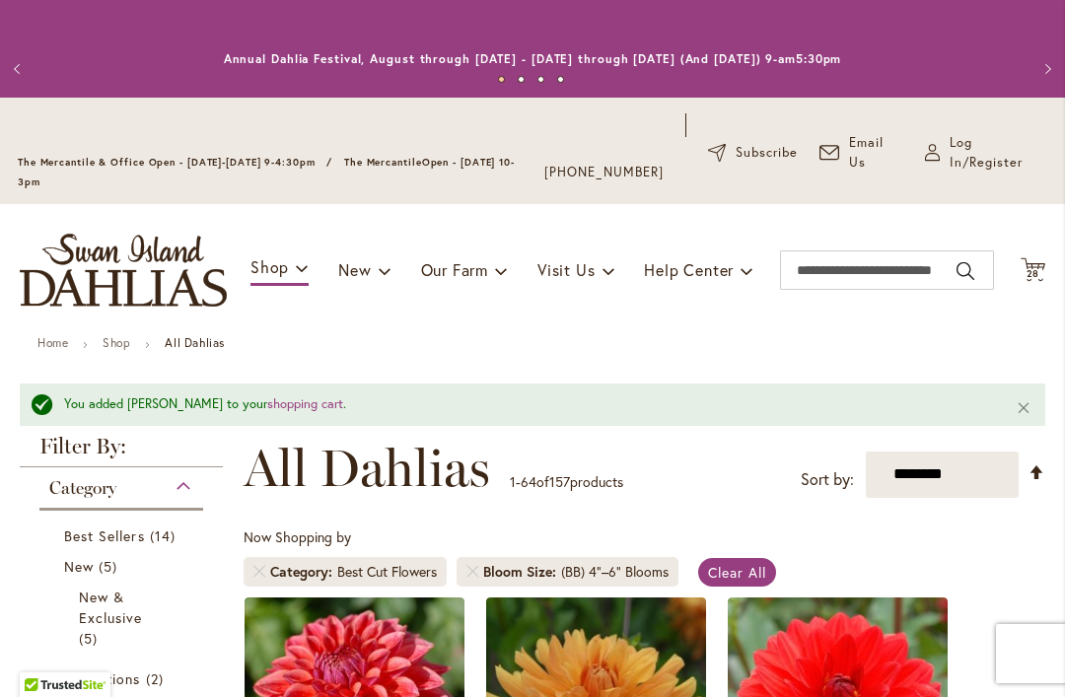
scroll to position [0, 0]
click at [1033, 272] on span "28" at bounding box center [1033, 273] width 14 height 13
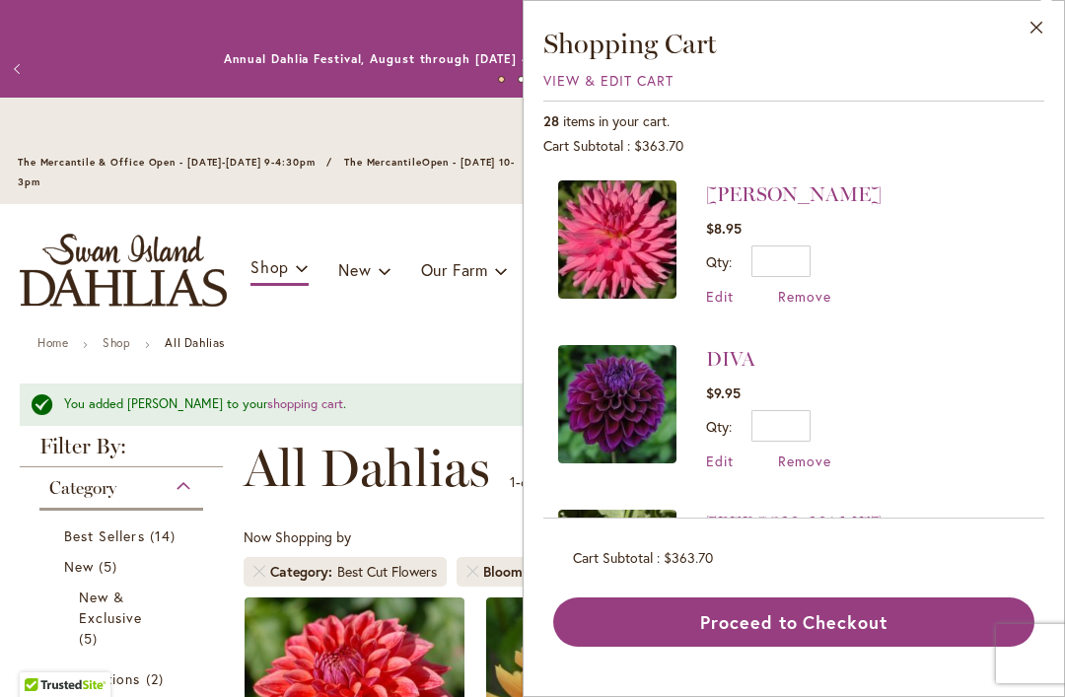
click at [980, 191] on li "HERBERT SMITH $8.95 Qty * Update Edit Remove" at bounding box center [793, 252] width 471 height 145
click at [670, 61] on div "Close Shopping Cart View & Edit Cart 28 items in your cart. Cart Subtotal $363.…" at bounding box center [793, 336] width 501 height 621
click at [643, 85] on span "View & Edit Cart" at bounding box center [608, 80] width 130 height 19
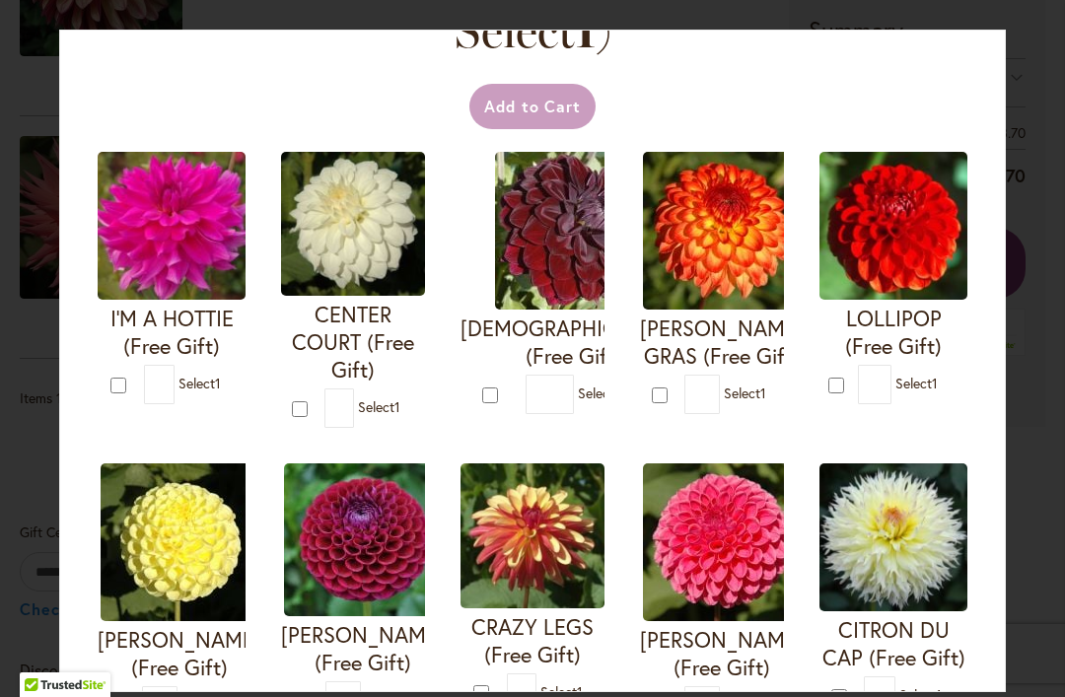
scroll to position [86, 0]
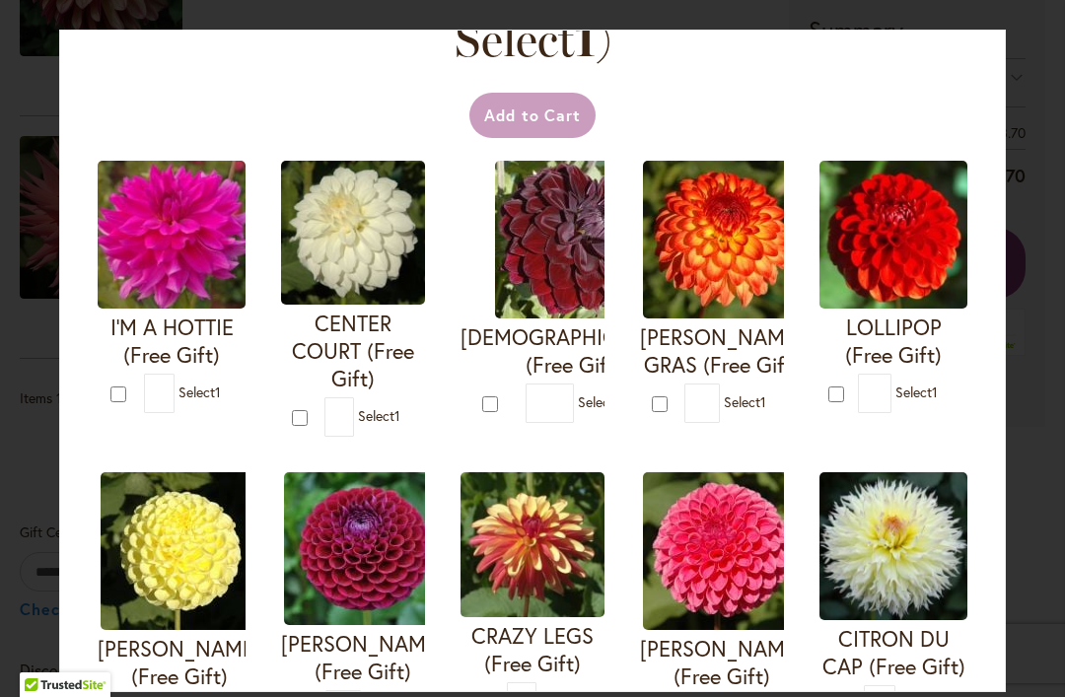
type input "*"
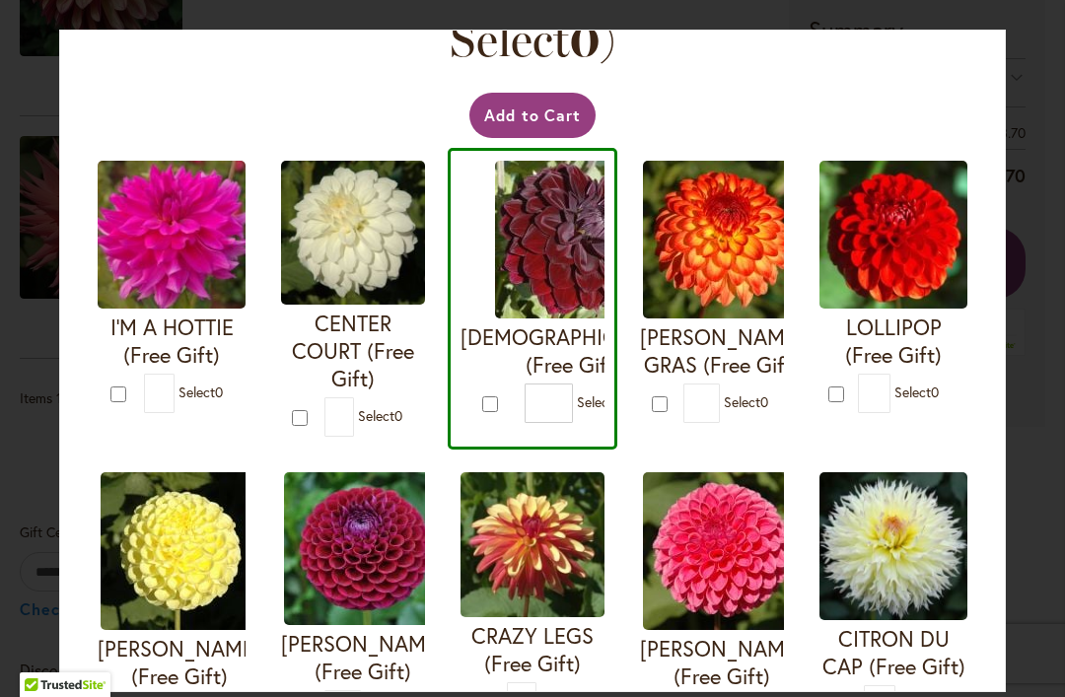
click at [503, 104] on button "Add to Cart" at bounding box center [532, 115] width 127 height 45
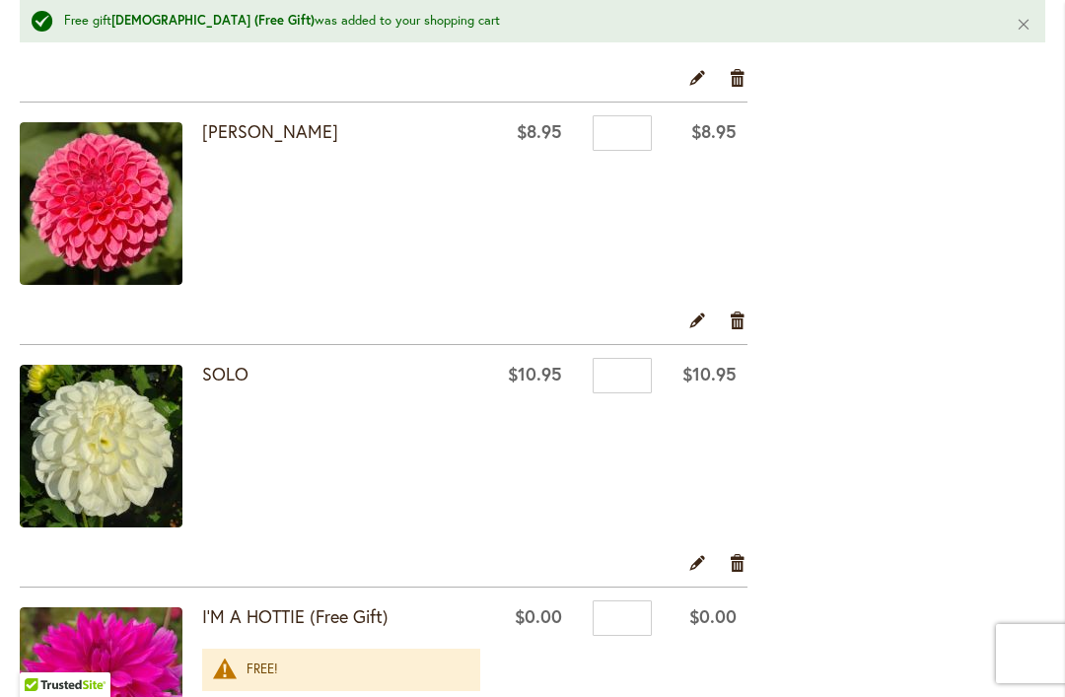
scroll to position [3632, 0]
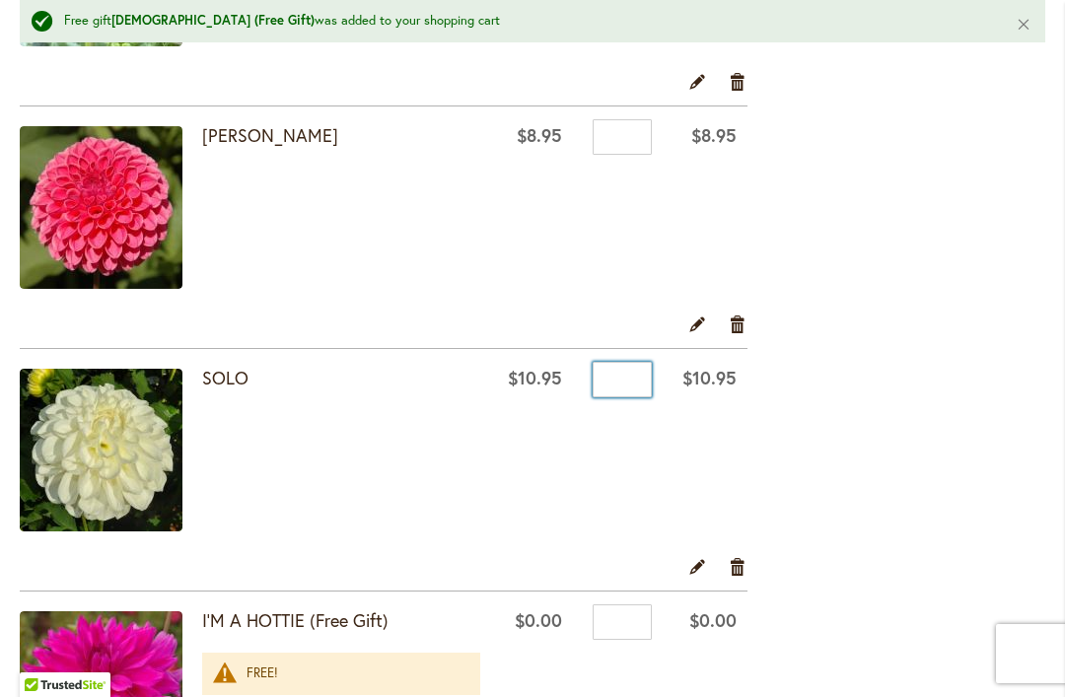
click at [627, 373] on input "*" at bounding box center [622, 379] width 59 height 35
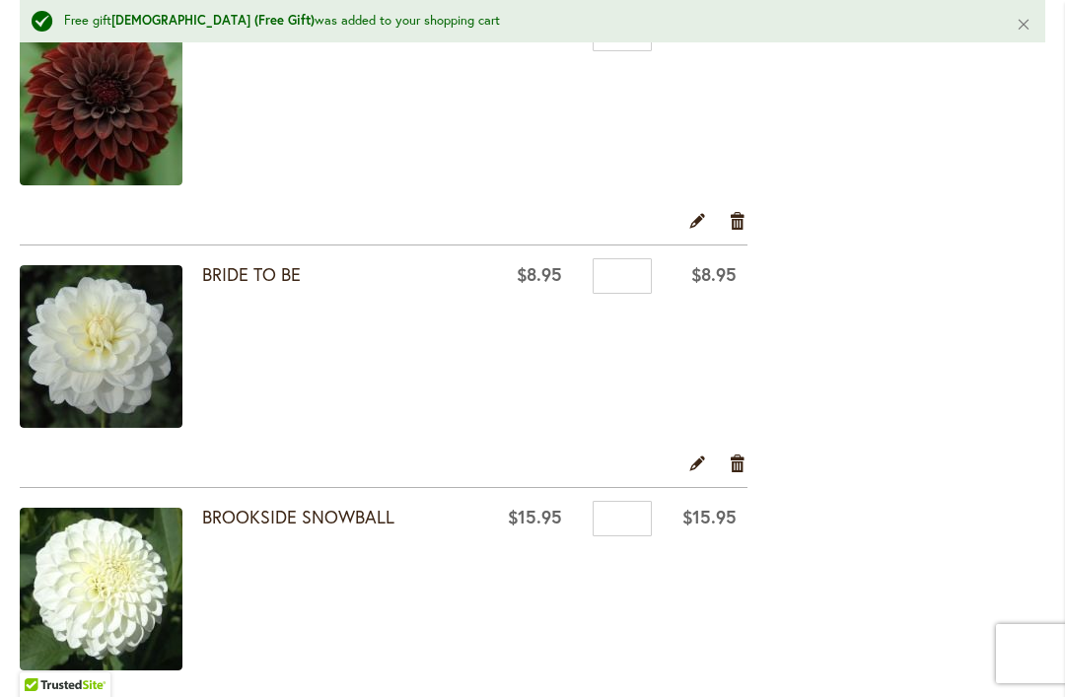
scroll to position [810, 0]
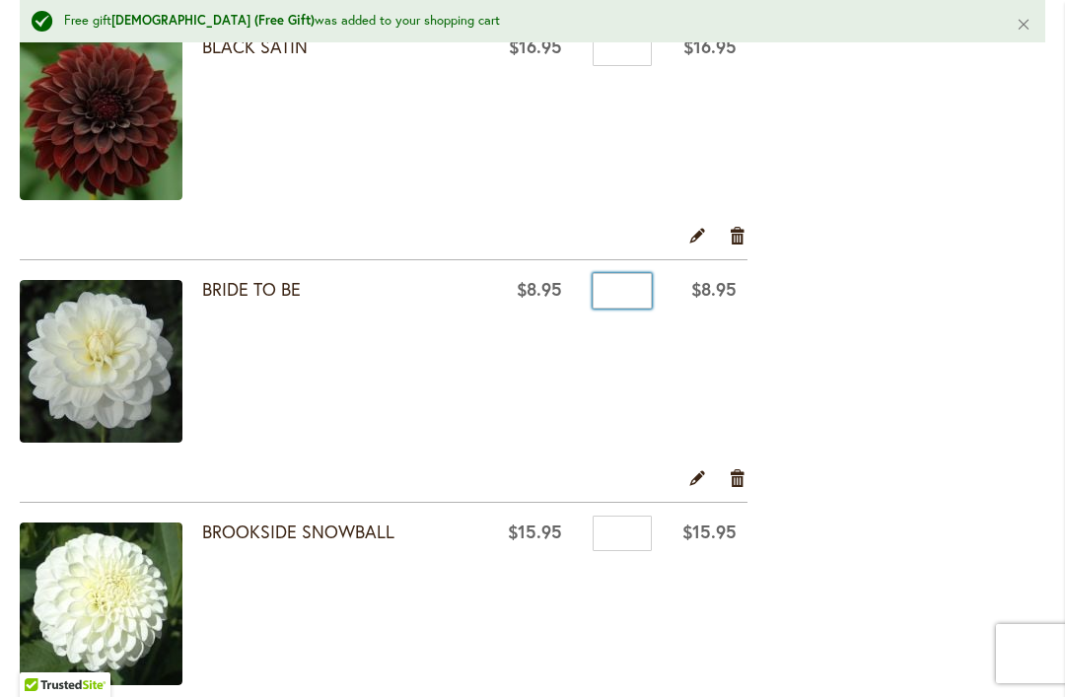
click at [628, 299] on input "*" at bounding box center [622, 290] width 59 height 35
type input "*"
click at [627, 531] on input "*" at bounding box center [622, 533] width 59 height 35
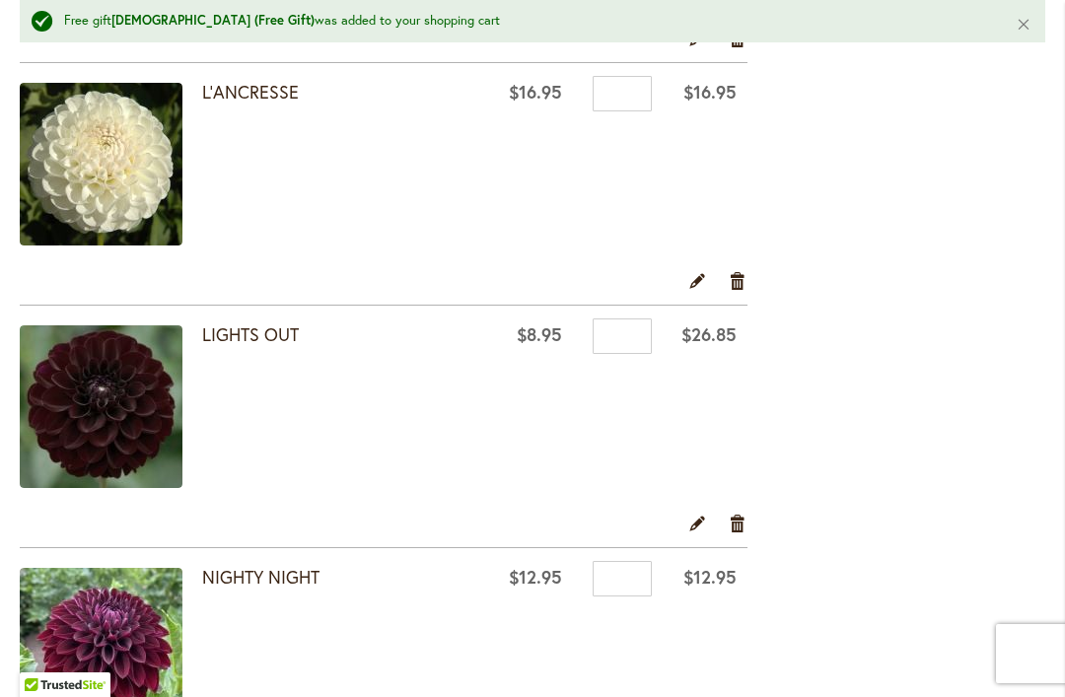
scroll to position [2947, 0]
type input "*"
click at [920, 240] on div "**********" at bounding box center [532, 633] width 1025 height 6187
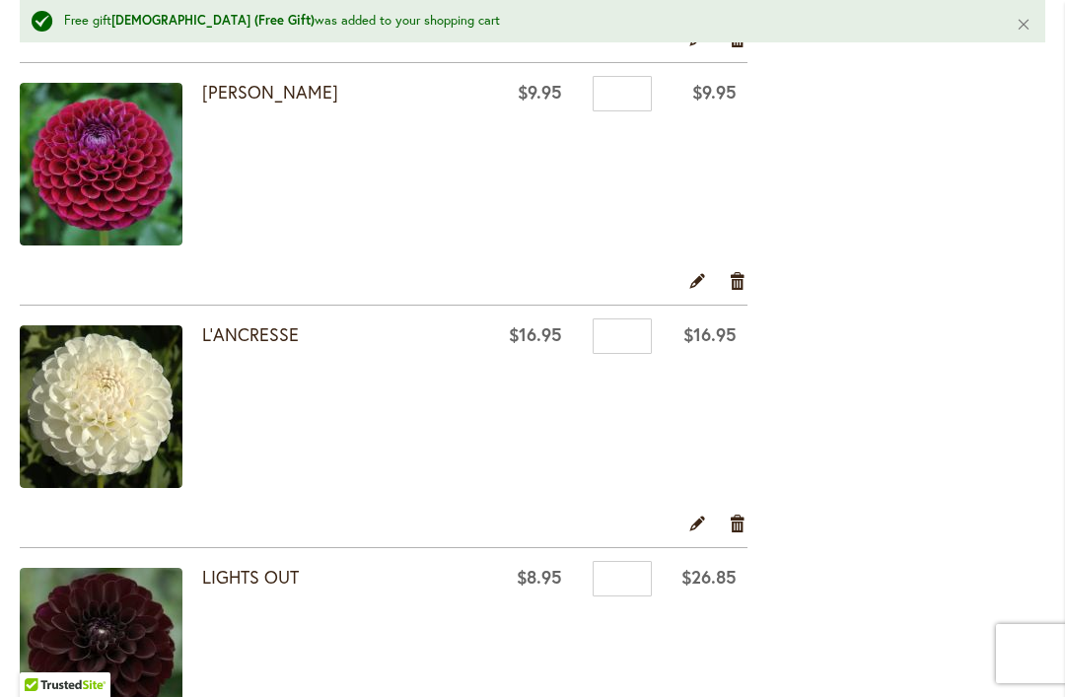
scroll to position [2703, 0]
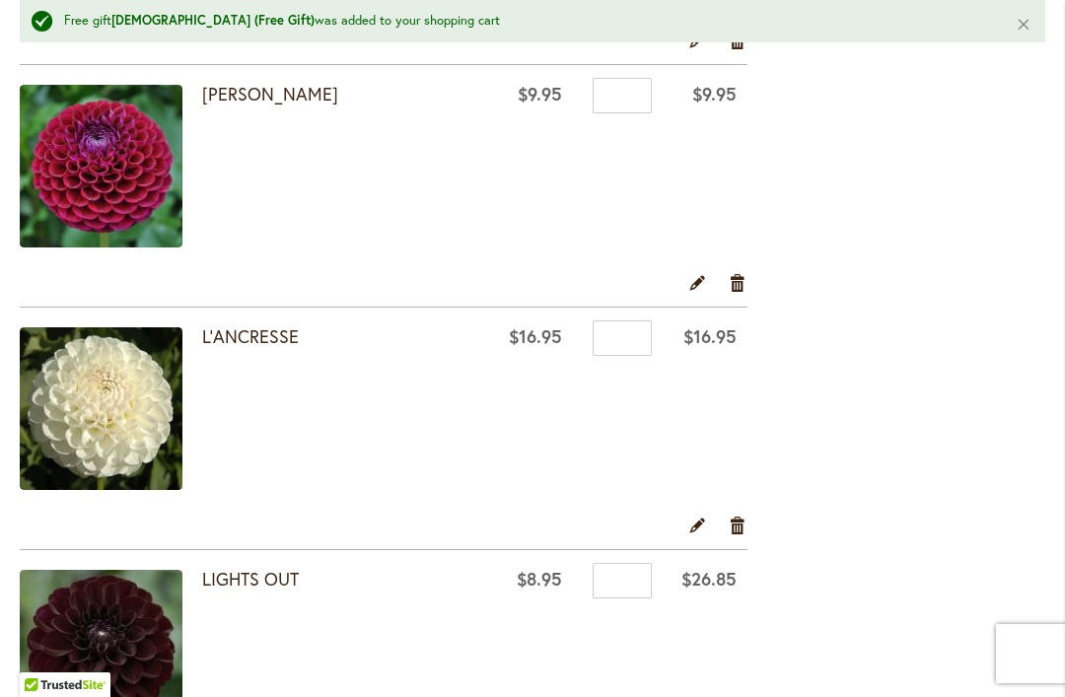
click at [739, 285] on link "Remove item" at bounding box center [738, 283] width 19 height 22
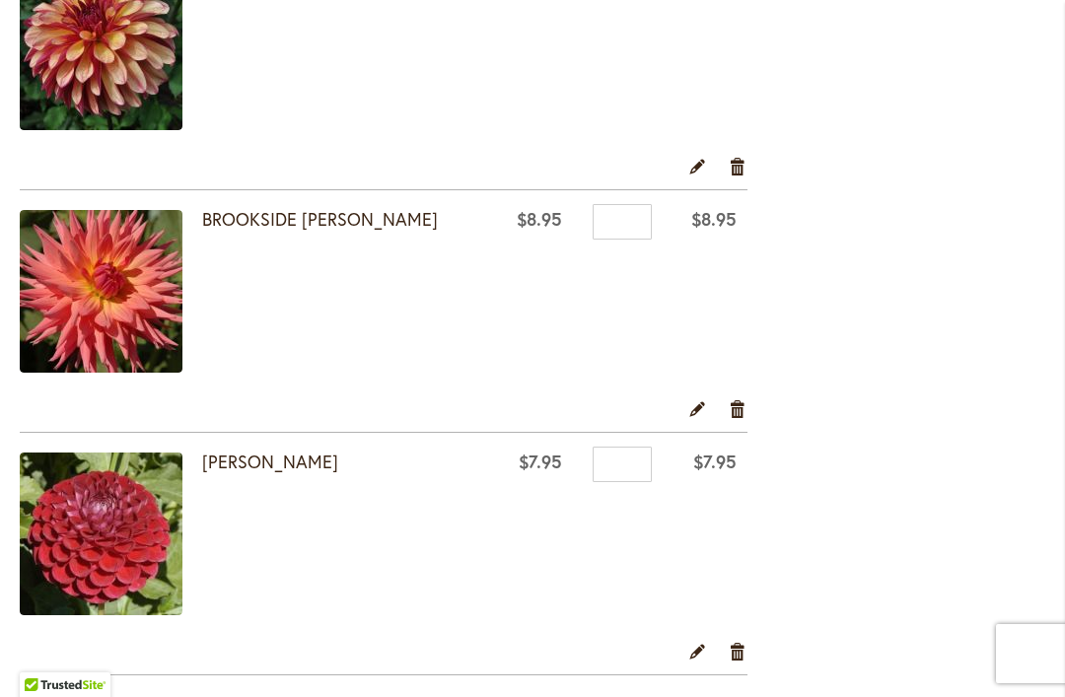
scroll to position [4709, 0]
click at [738, 409] on link "Remove item" at bounding box center [738, 407] width 19 height 22
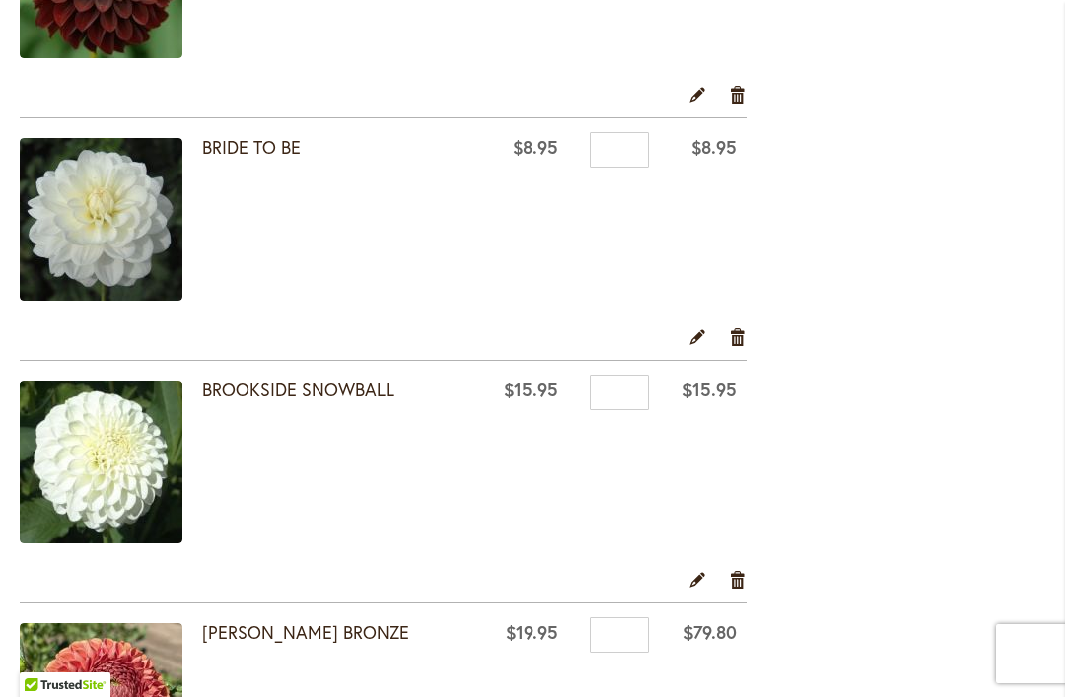
scroll to position [902, 0]
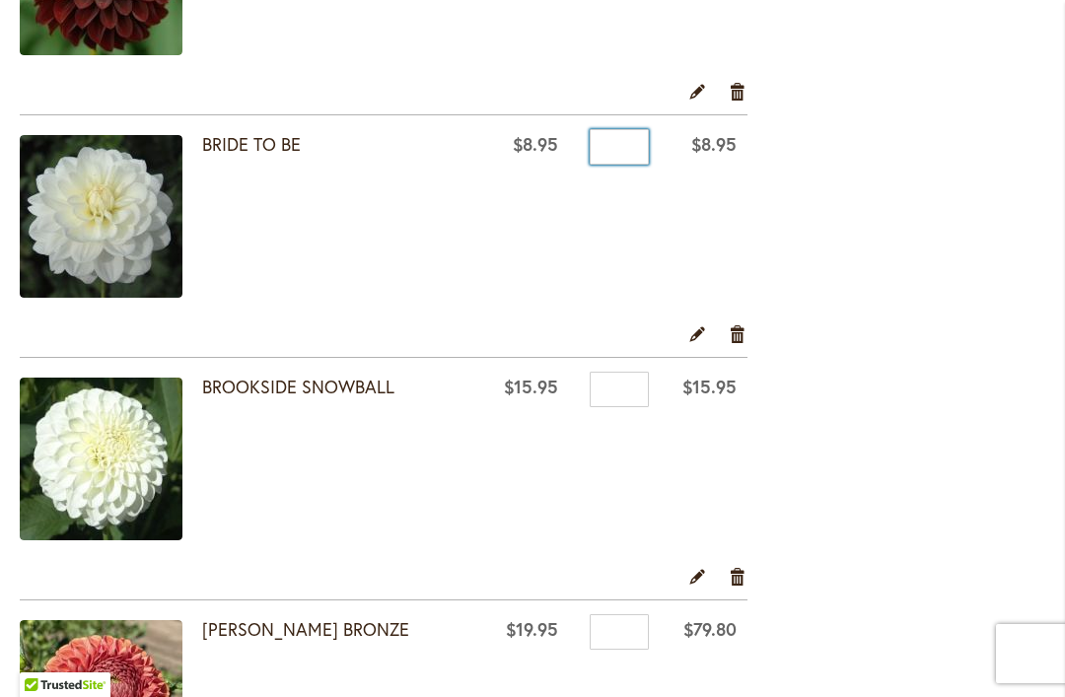
click at [620, 135] on input "*" at bounding box center [619, 146] width 59 height 35
click at [630, 152] on input "*" at bounding box center [619, 146] width 59 height 35
type input "*"
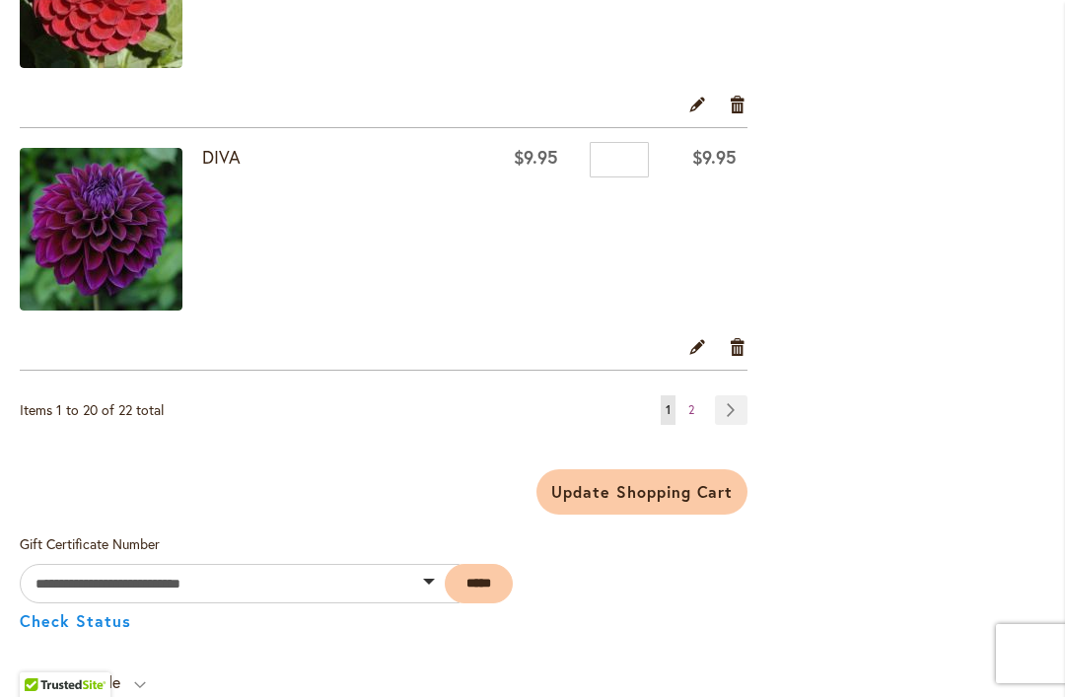
scroll to position [5016, 0]
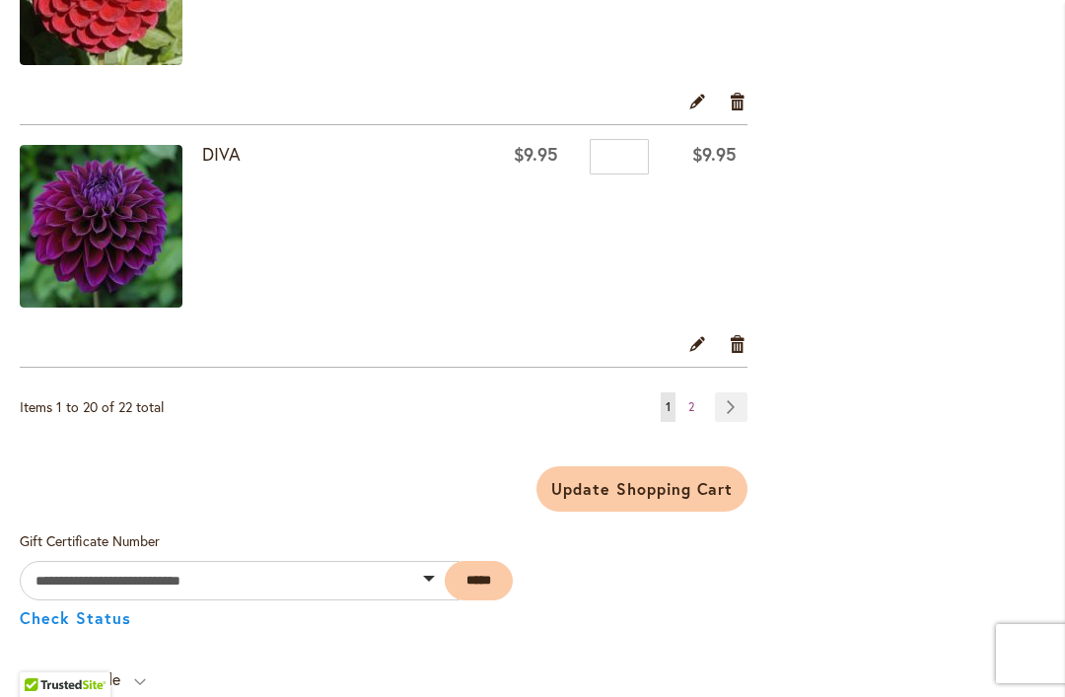
click at [681, 485] on span "Update Shopping Cart" at bounding box center [641, 488] width 181 height 21
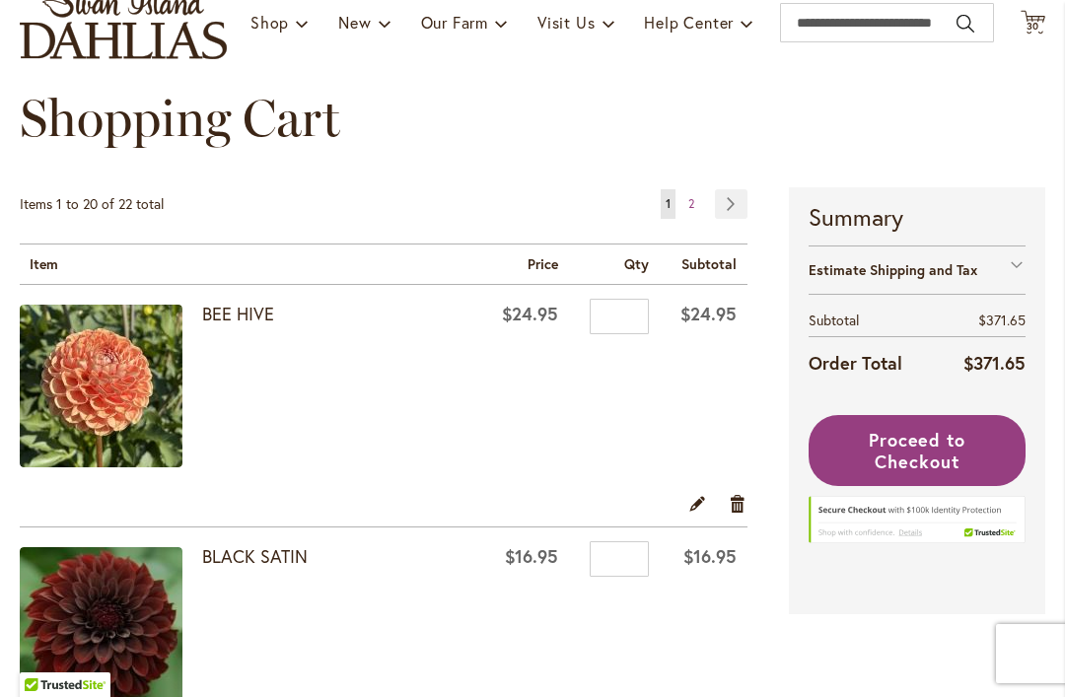
scroll to position [231, 0]
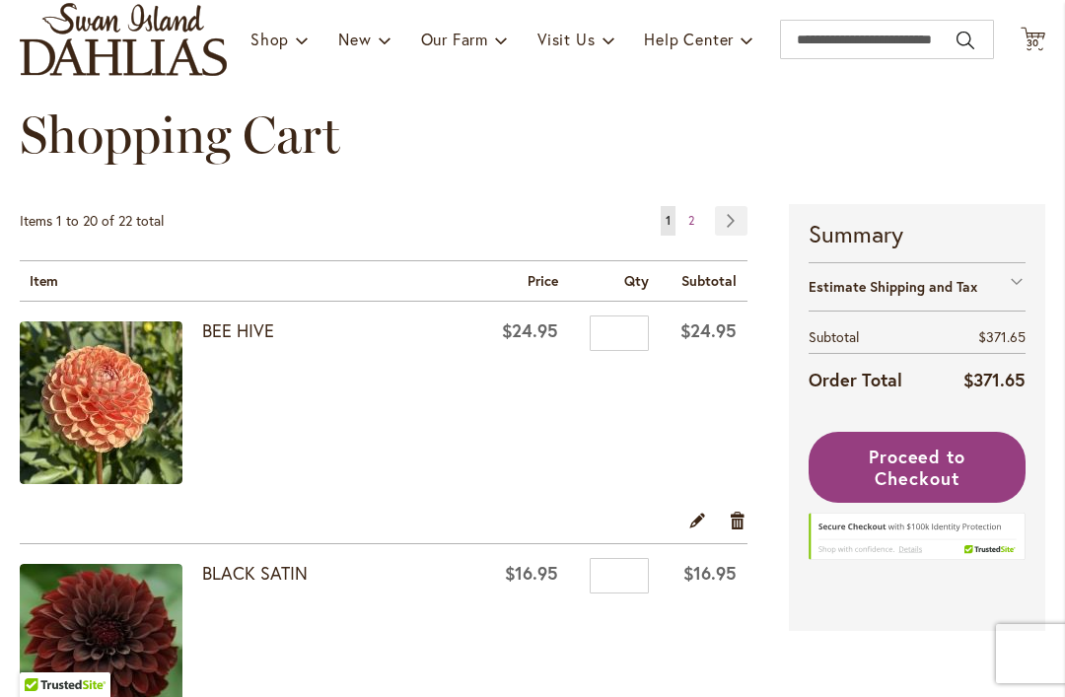
click at [737, 517] on link "Remove item" at bounding box center [738, 520] width 19 height 22
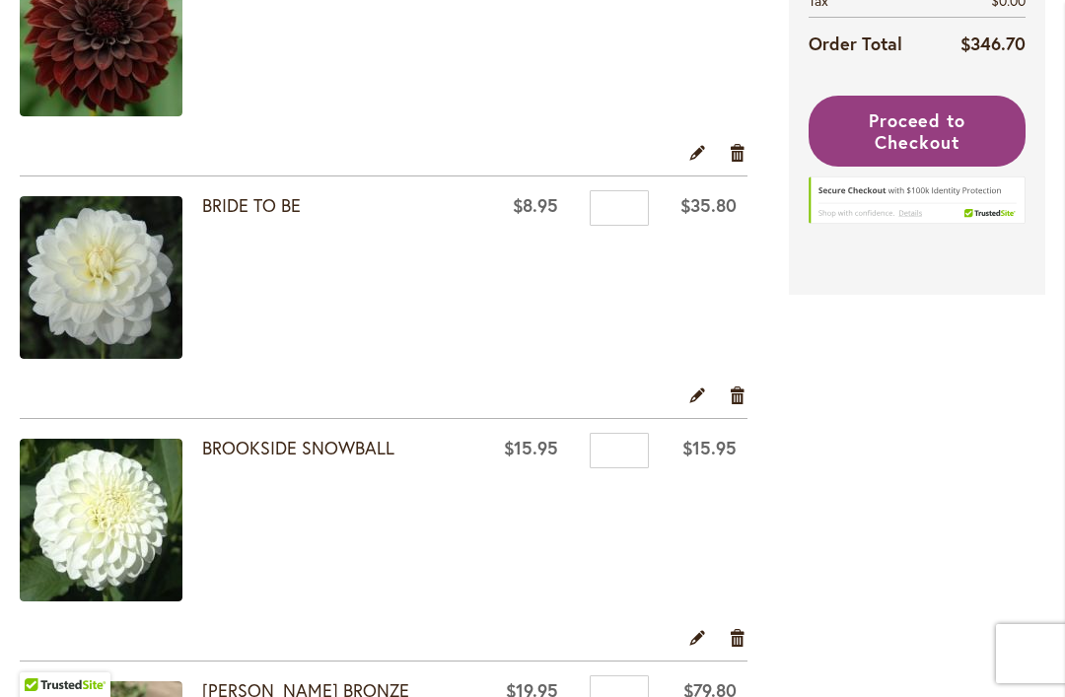
scroll to position [607, 0]
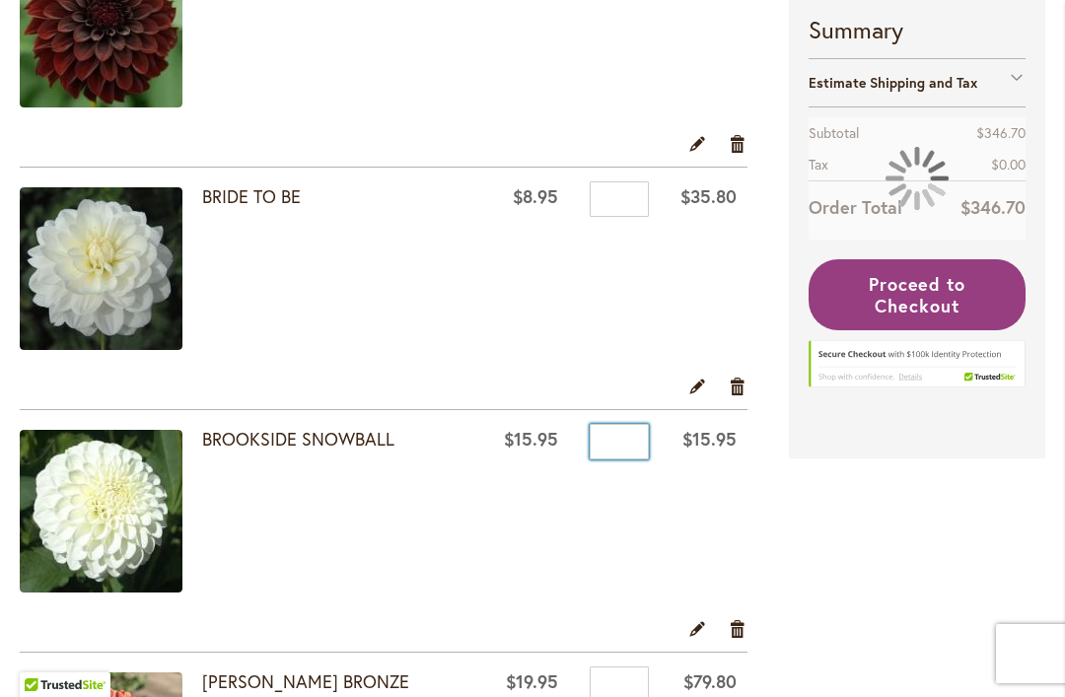
click at [627, 438] on input "*" at bounding box center [619, 441] width 59 height 35
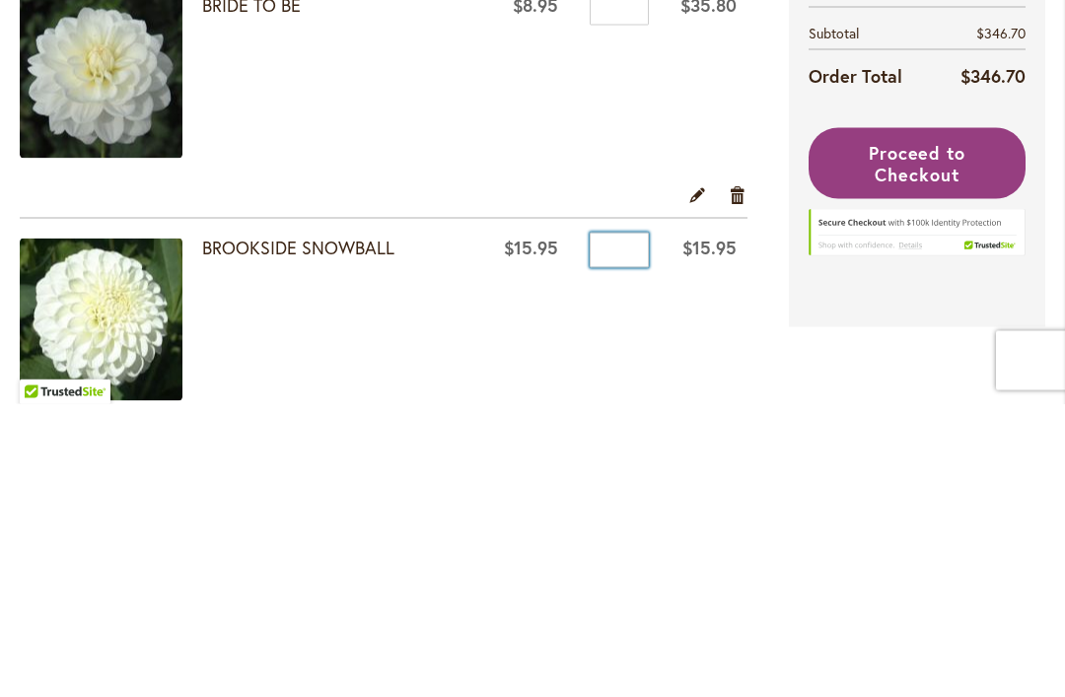
scroll to position [507, 0]
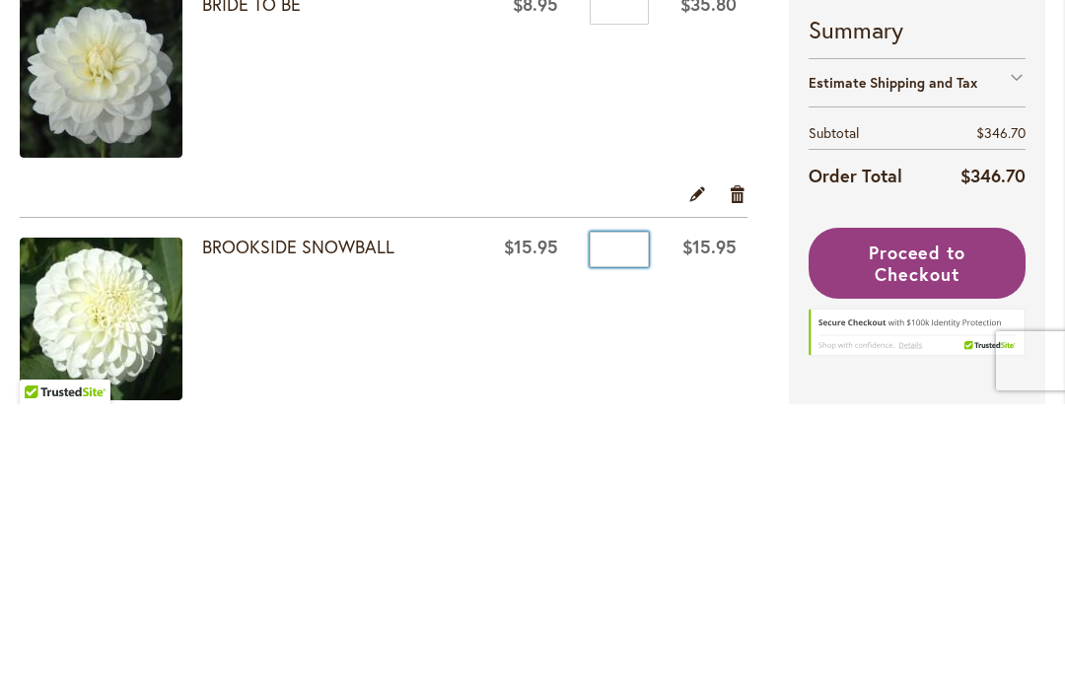
type input "*"
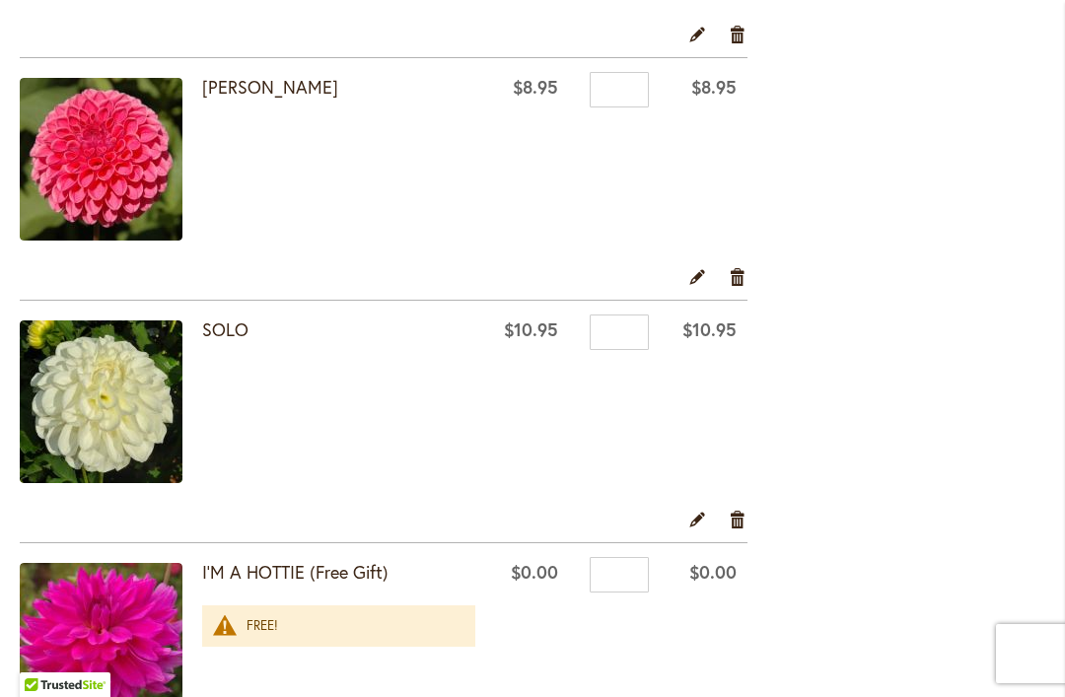
scroll to position [3145, 0]
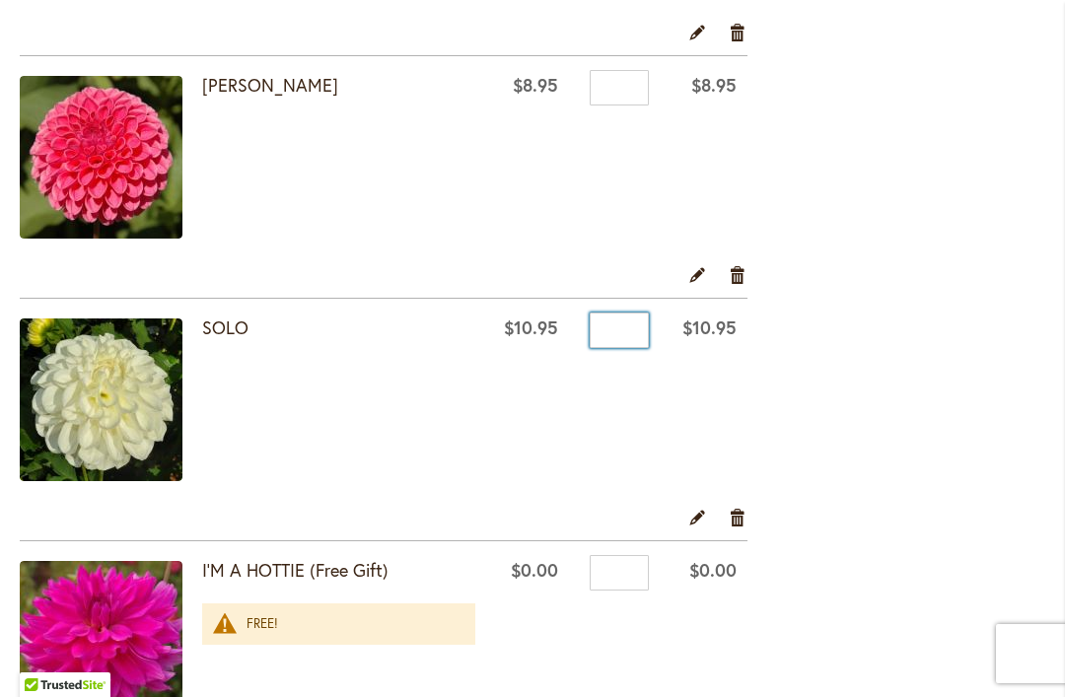
click at [629, 330] on input "*" at bounding box center [619, 330] width 59 height 35
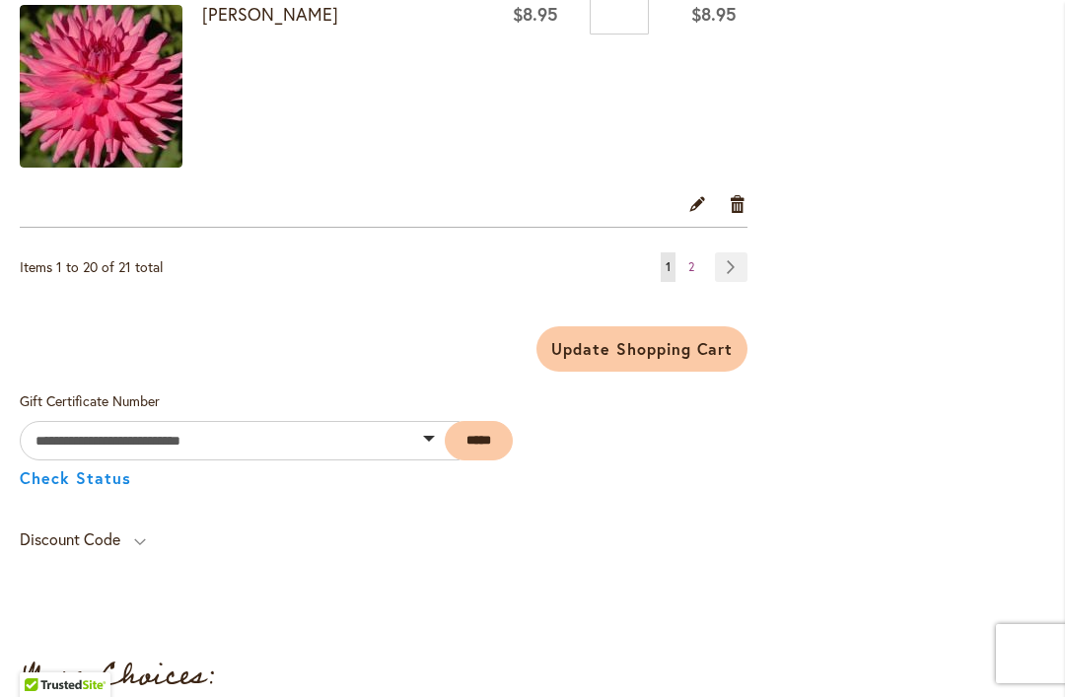
scroll to position [5155, 0]
type input "*"
click at [674, 355] on span "Update Shopping Cart" at bounding box center [641, 349] width 181 height 21
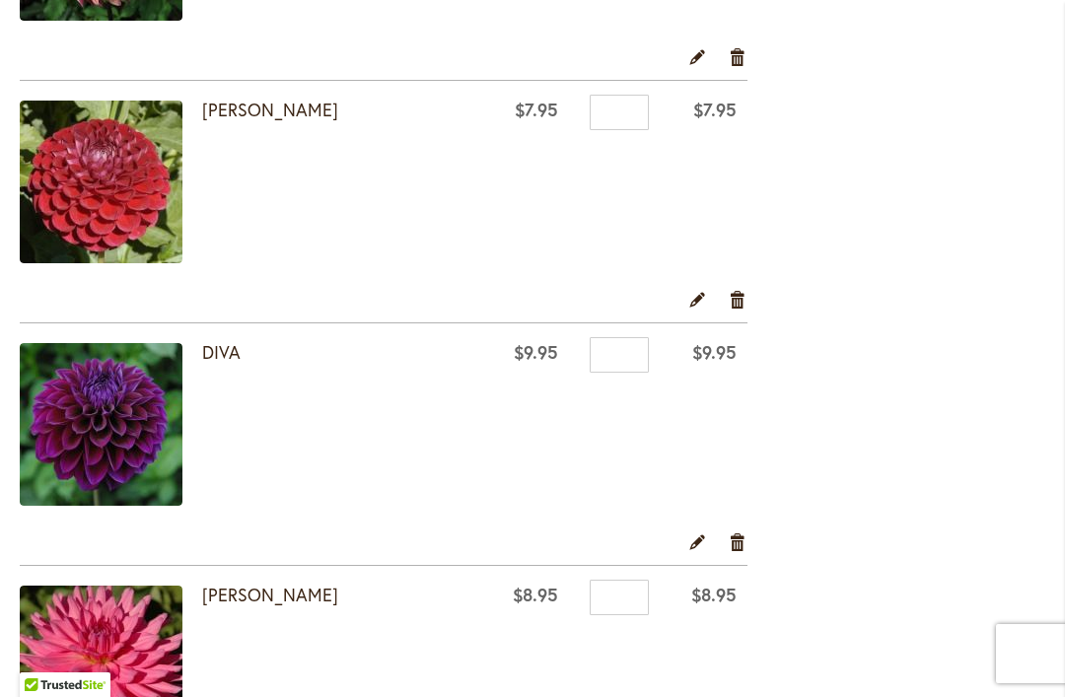
scroll to position [4576, 0]
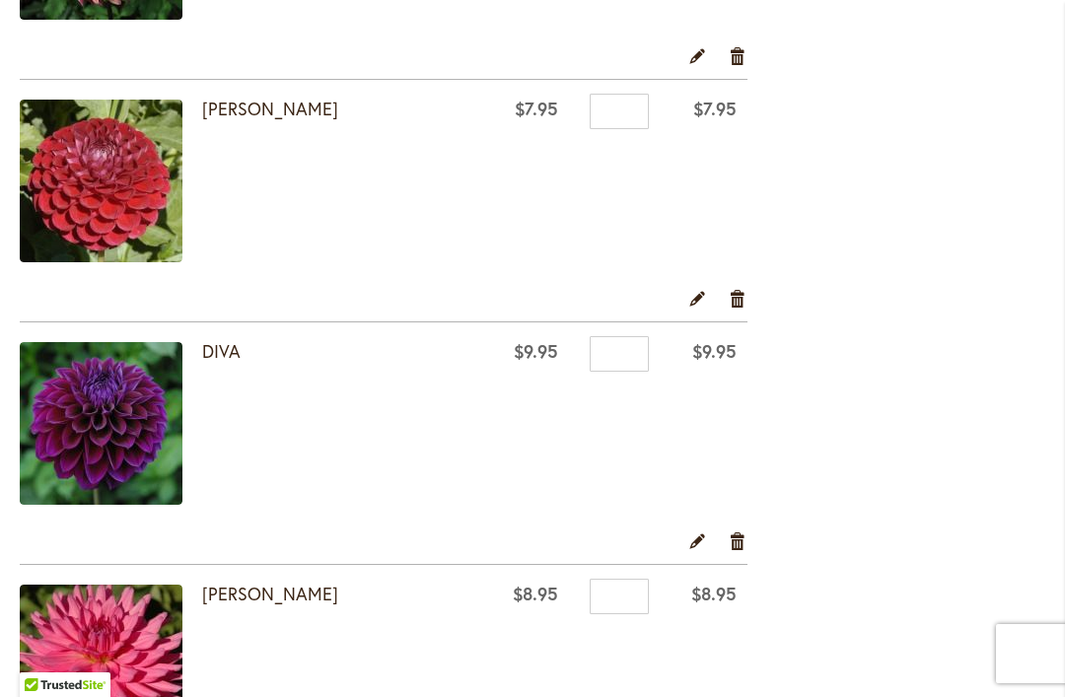
click at [737, 294] on link "Remove item" at bounding box center [738, 298] width 19 height 22
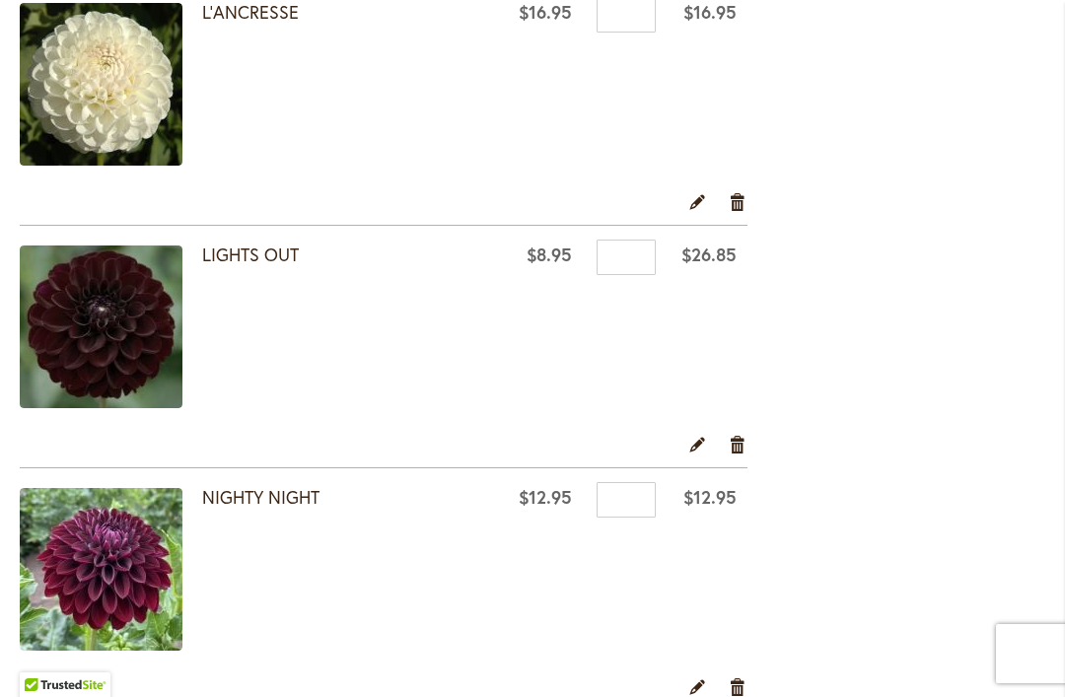
scroll to position [2448, 0]
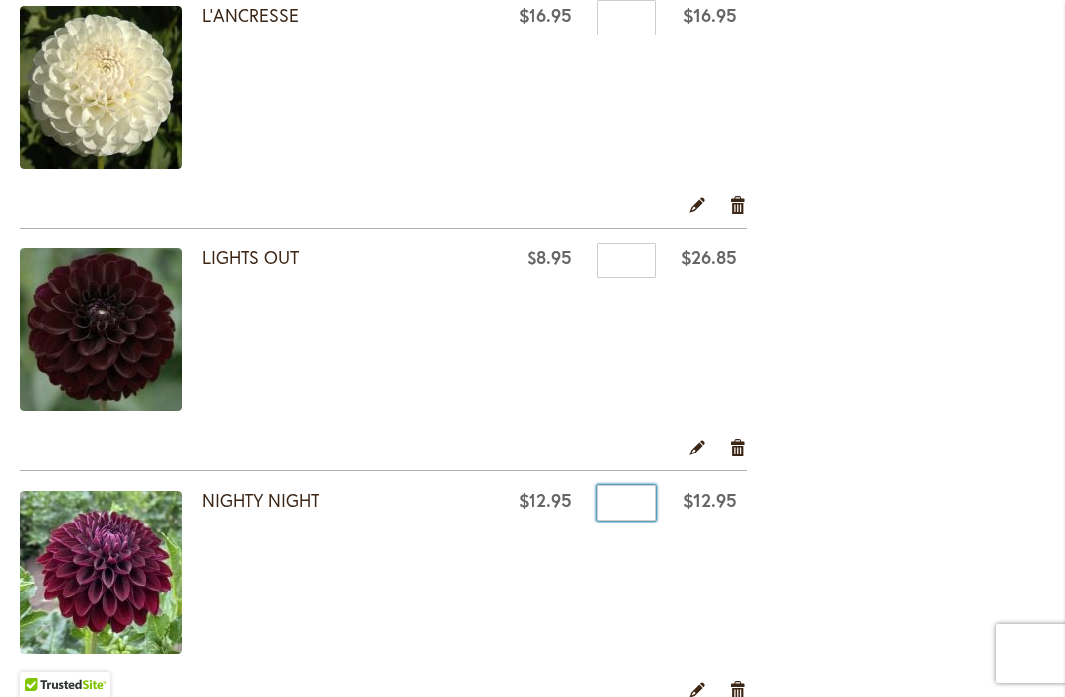
click at [634, 503] on input "*" at bounding box center [626, 502] width 59 height 35
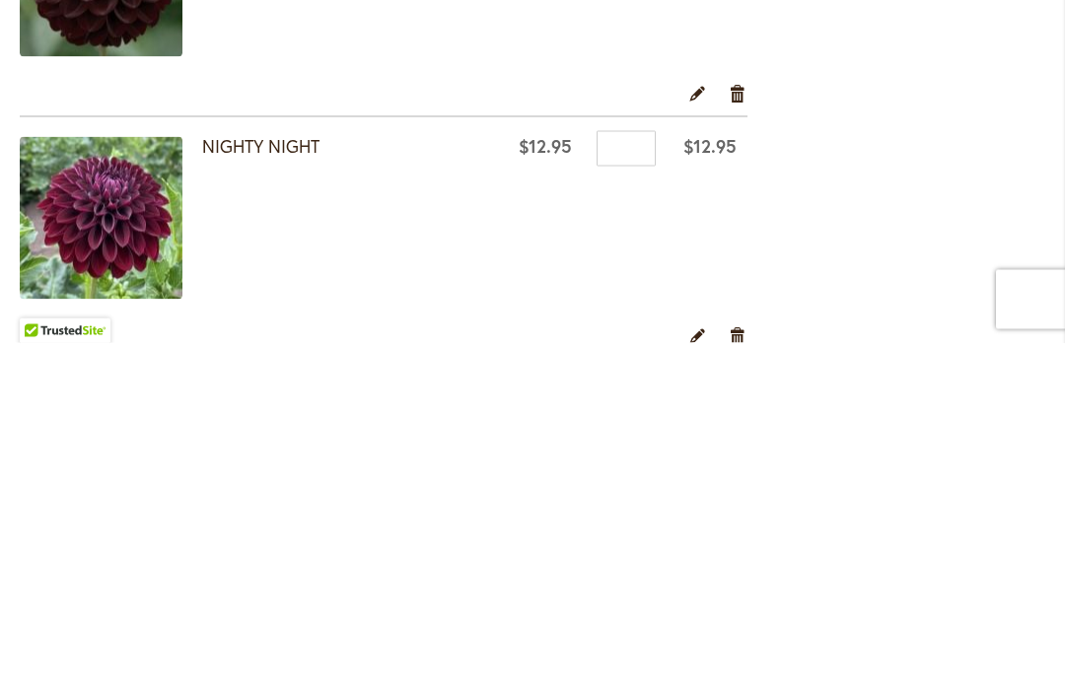
click at [759, 217] on form "Shopping Cart Items Item Price Qty Subtotal BLACK SATIN $16.95 Qty *" at bounding box center [404, 474] width 769 height 4976
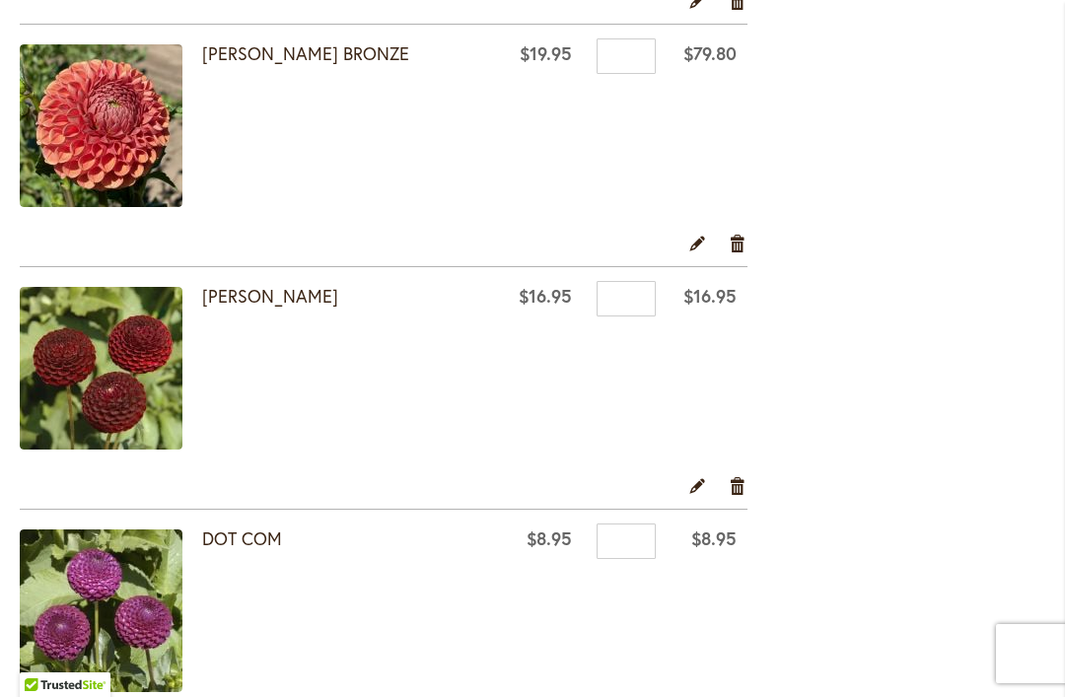
scroll to position [1198, 0]
click at [740, 486] on link "Remove item" at bounding box center [738, 484] width 19 height 22
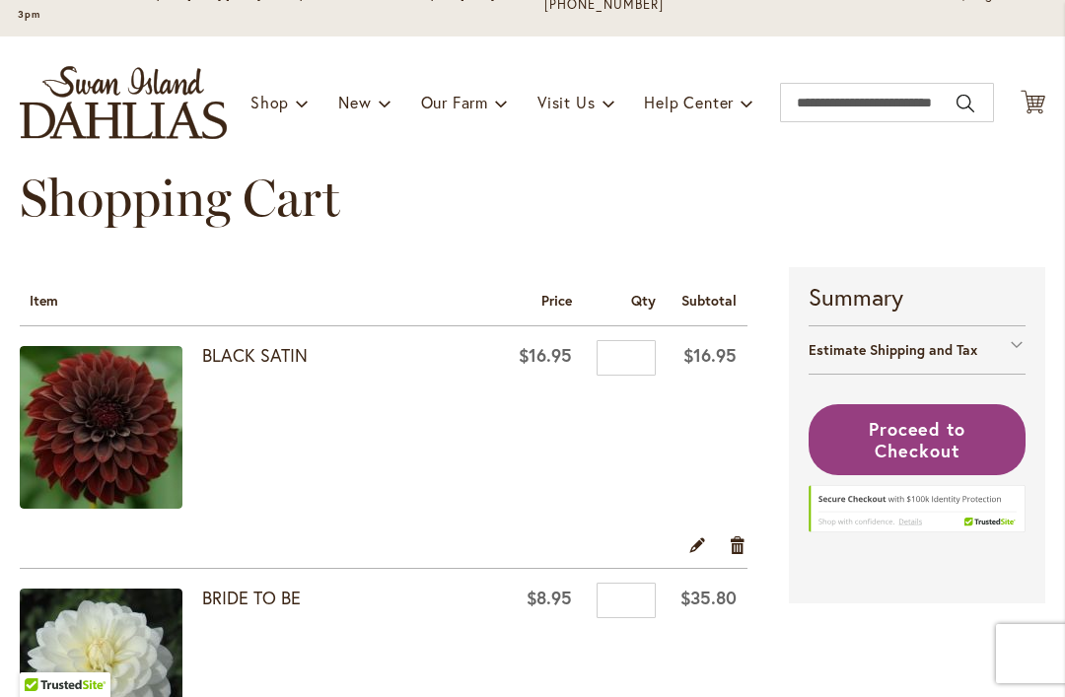
scroll to position [244, 0]
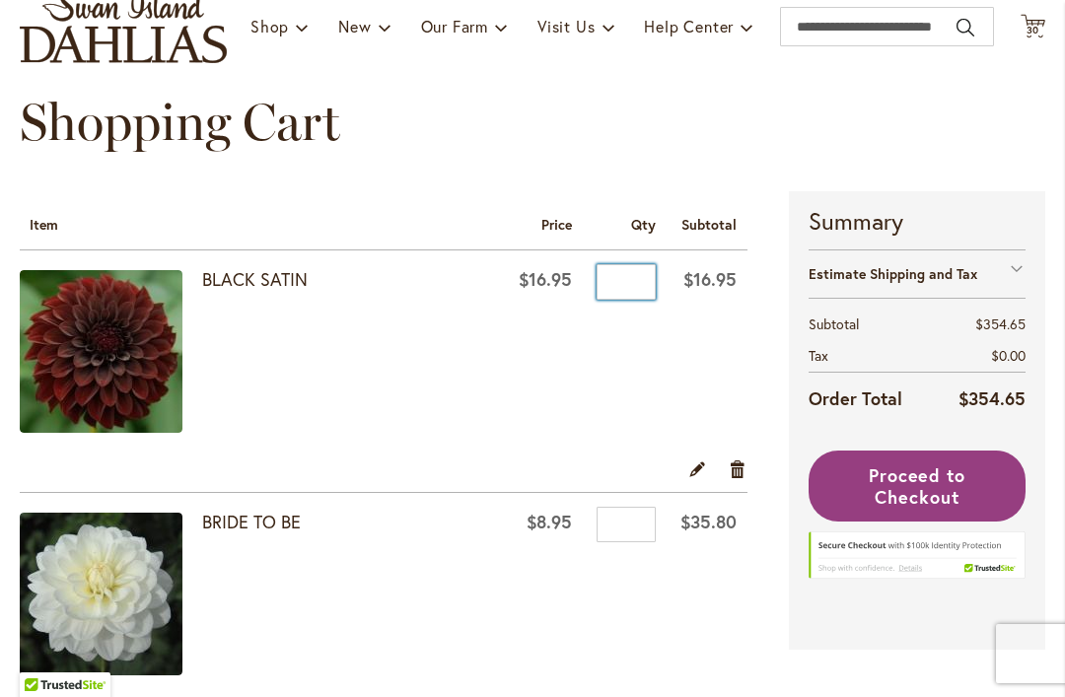
click at [630, 272] on input "*" at bounding box center [626, 281] width 59 height 35
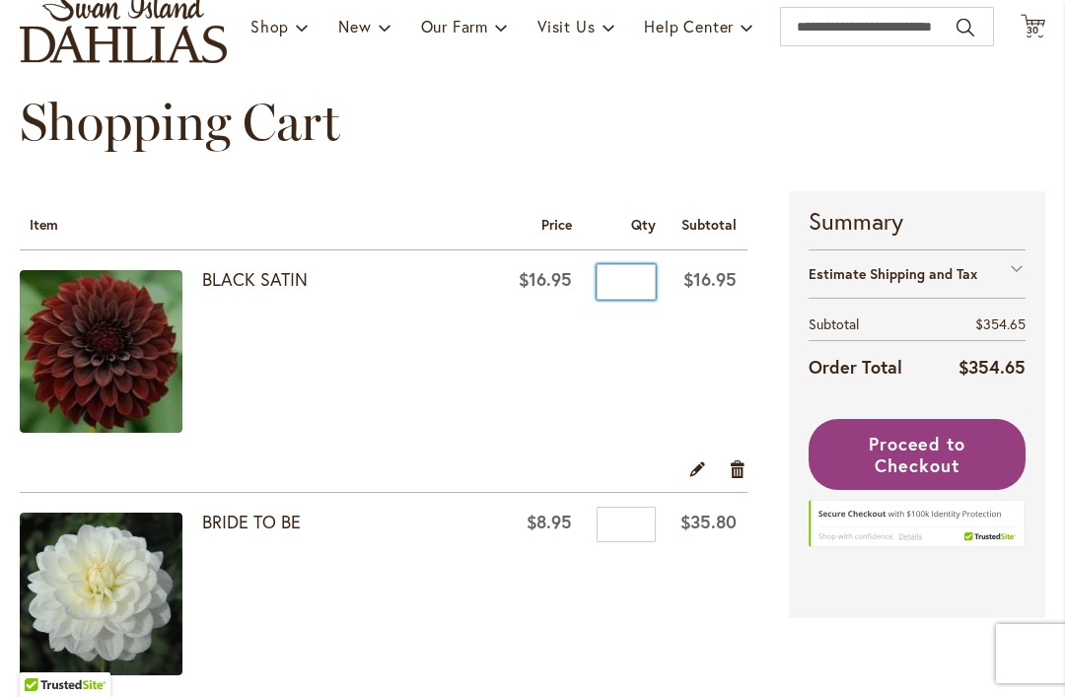
click at [631, 275] on input "*" at bounding box center [626, 281] width 59 height 35
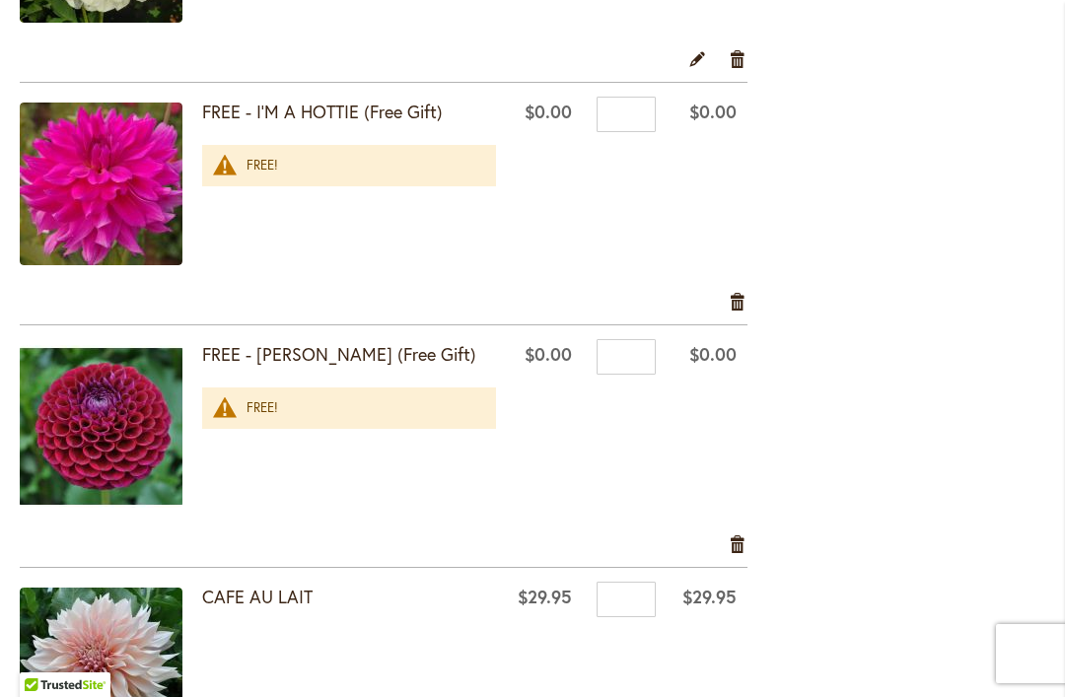
scroll to position [3325, 0]
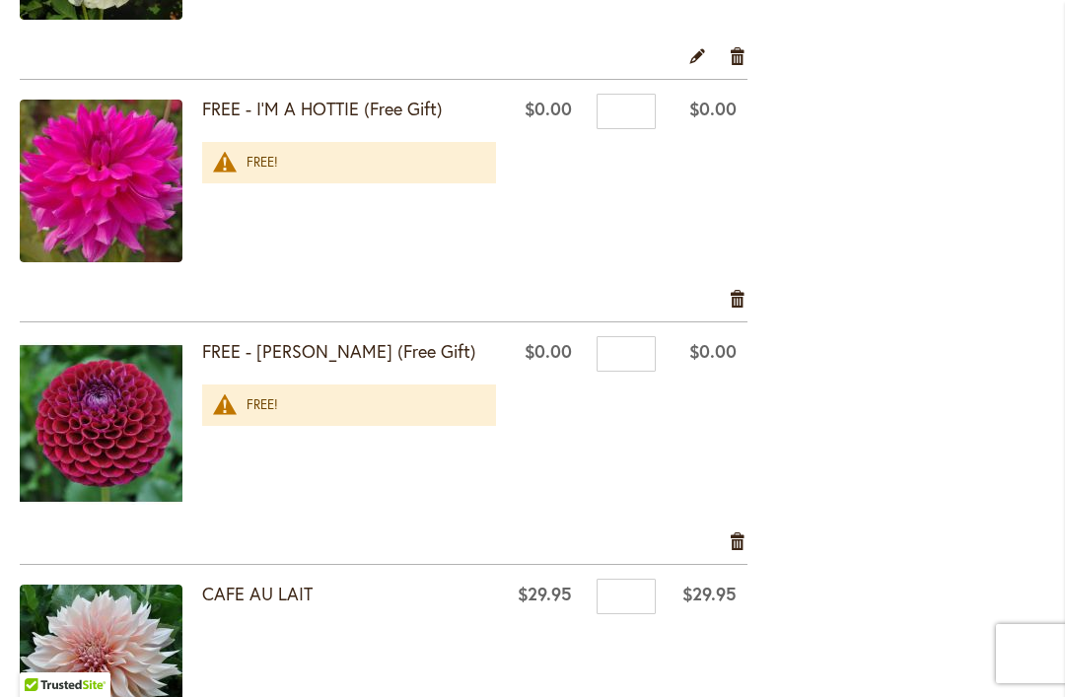
type input "*"
click at [1009, 138] on div "**********" at bounding box center [532, 24] width 1025 height 5828
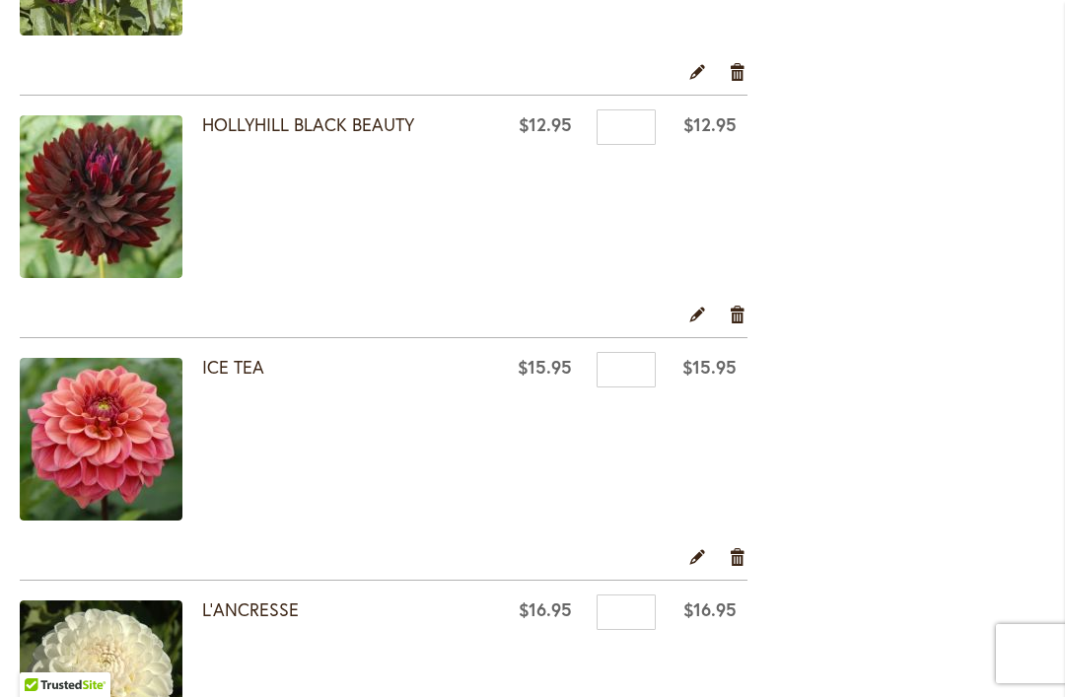
scroll to position [1609, 0]
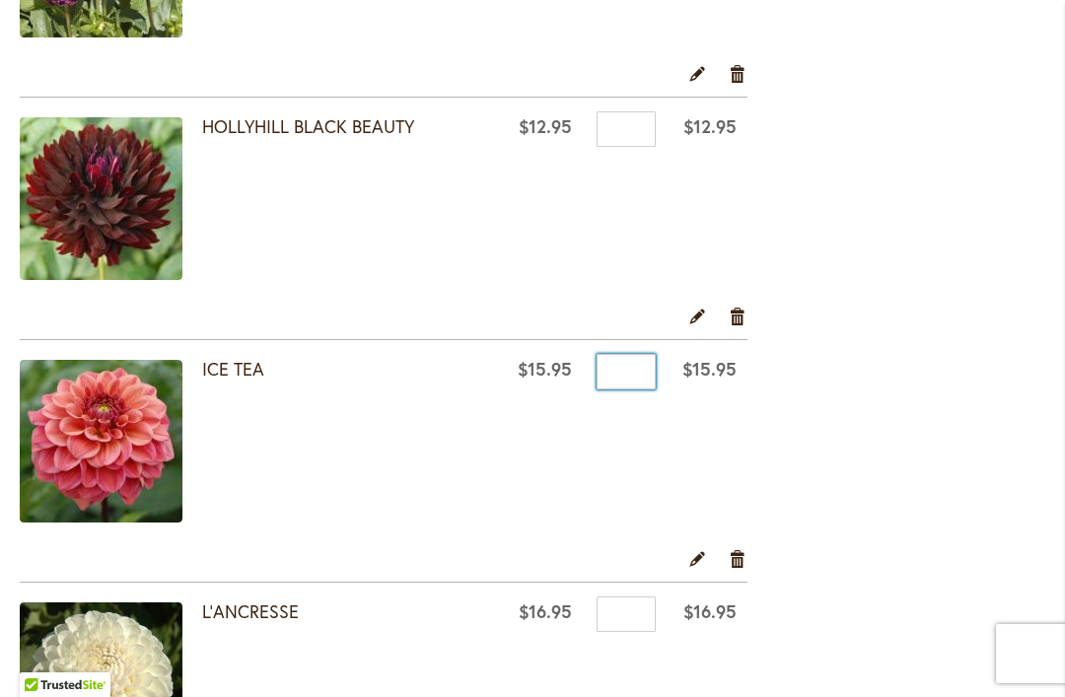
click at [639, 369] on input "*" at bounding box center [626, 371] width 59 height 35
type input "*"
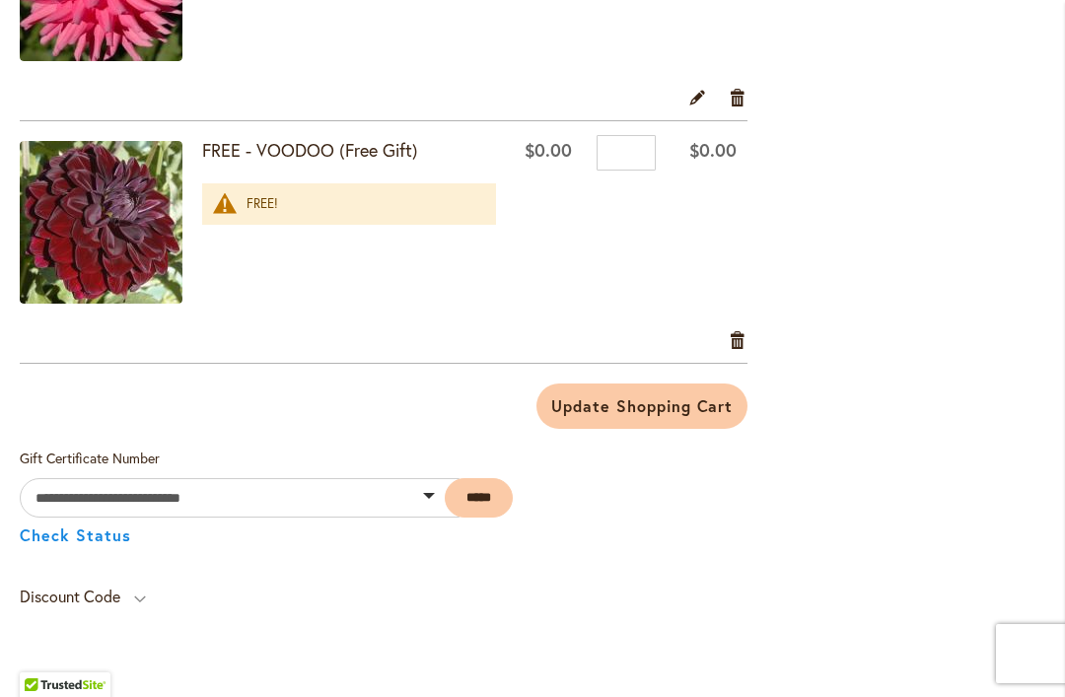
scroll to position [4742, 0]
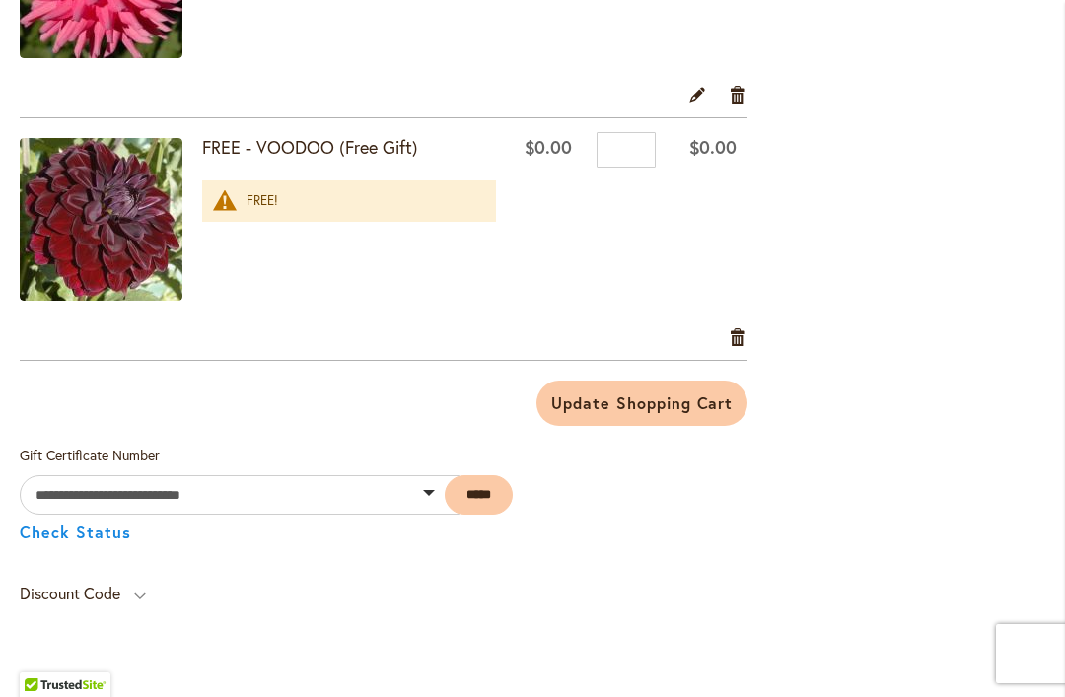
click at [689, 406] on span "Update Shopping Cart" at bounding box center [641, 402] width 181 height 21
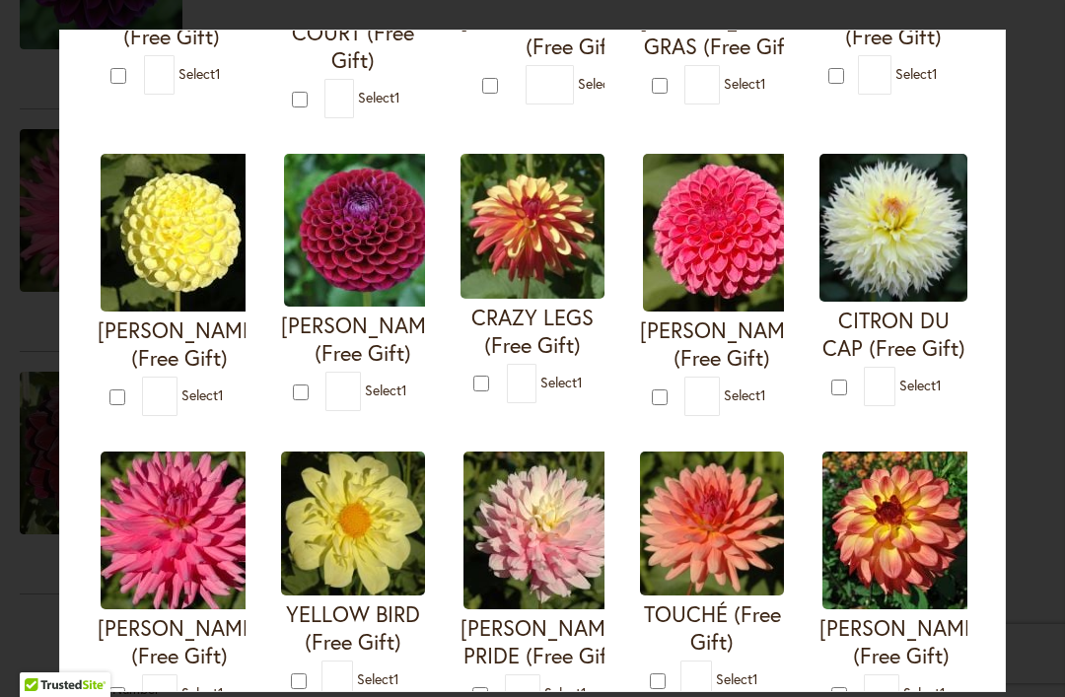
scroll to position [390, 0]
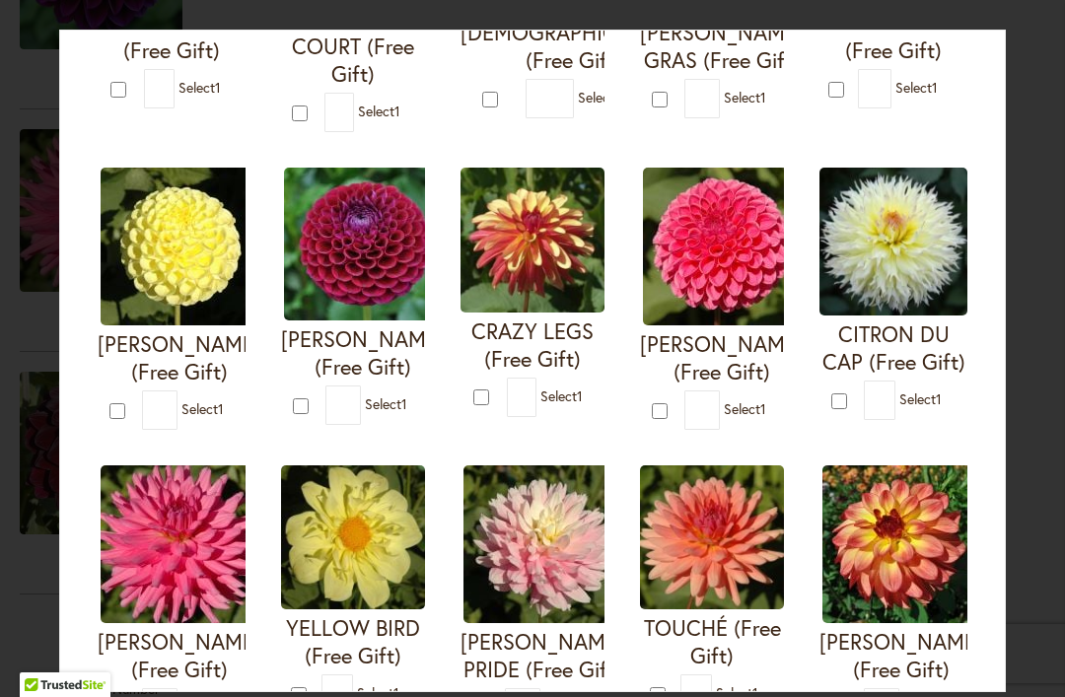
type input "*"
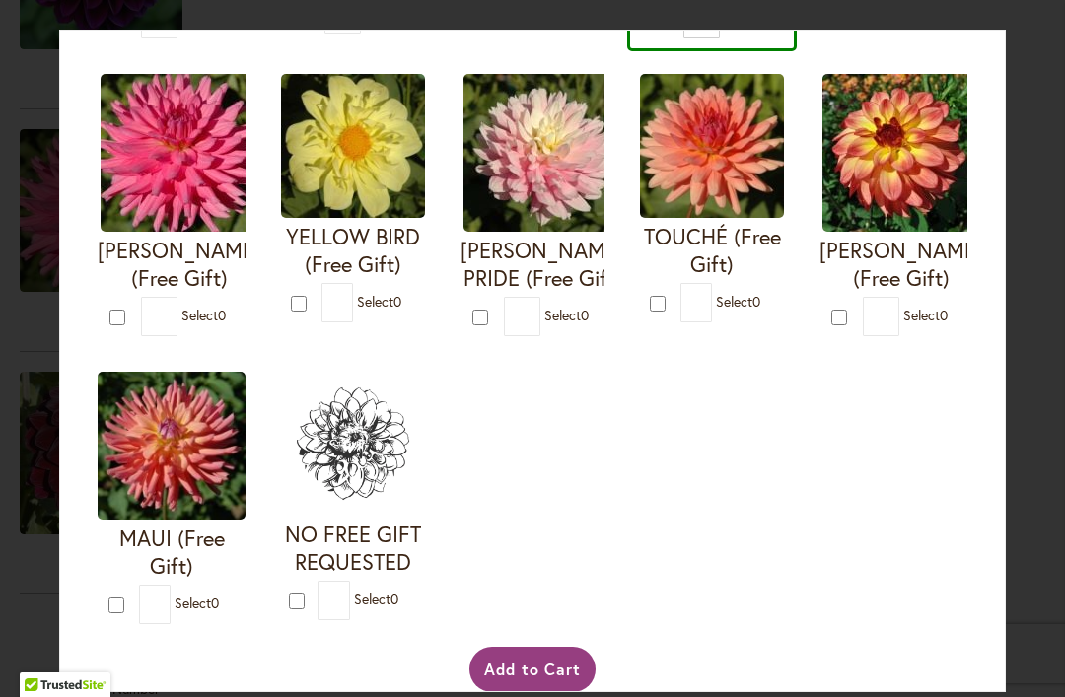
scroll to position [780, 0]
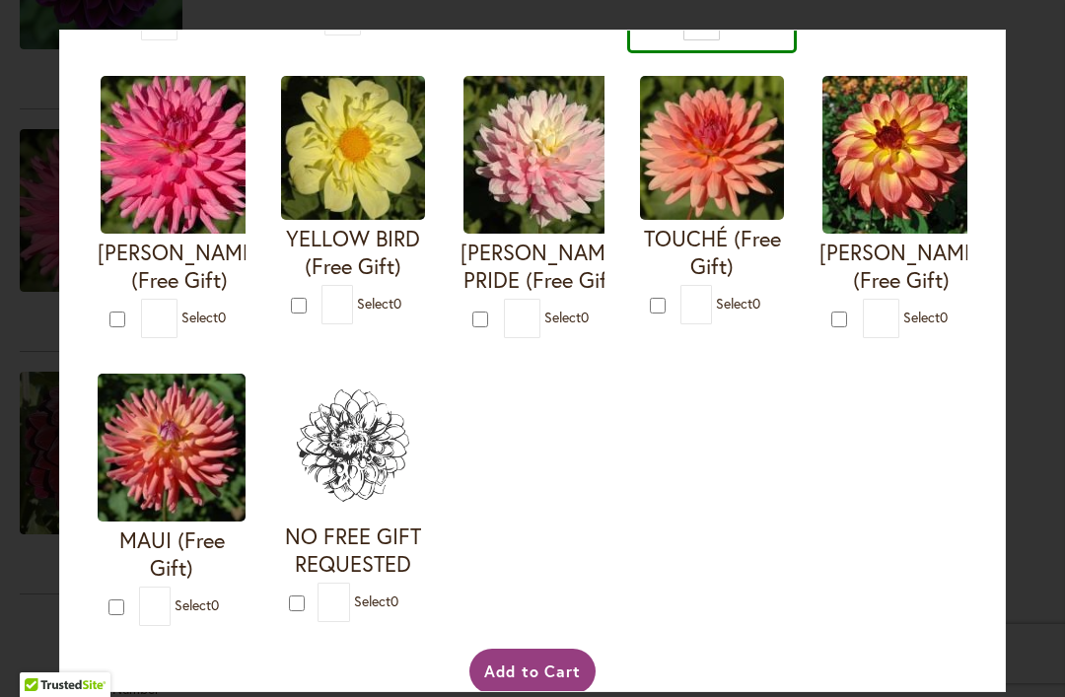
click at [558, 691] on button "Add to Cart" at bounding box center [532, 671] width 127 height 45
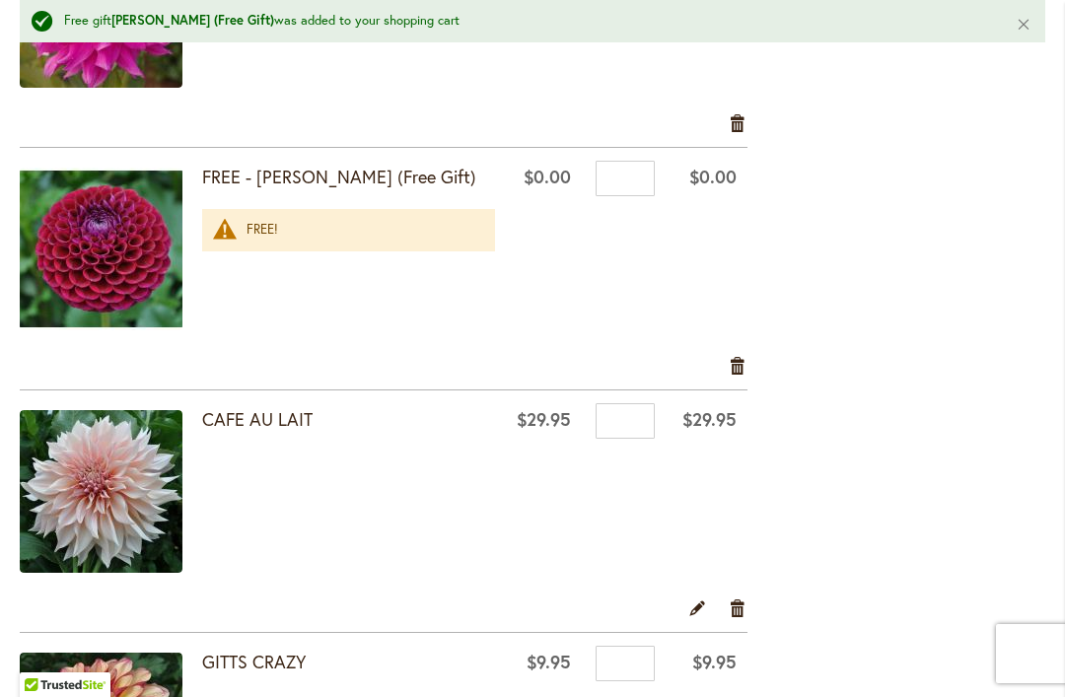
scroll to position [3557, 0]
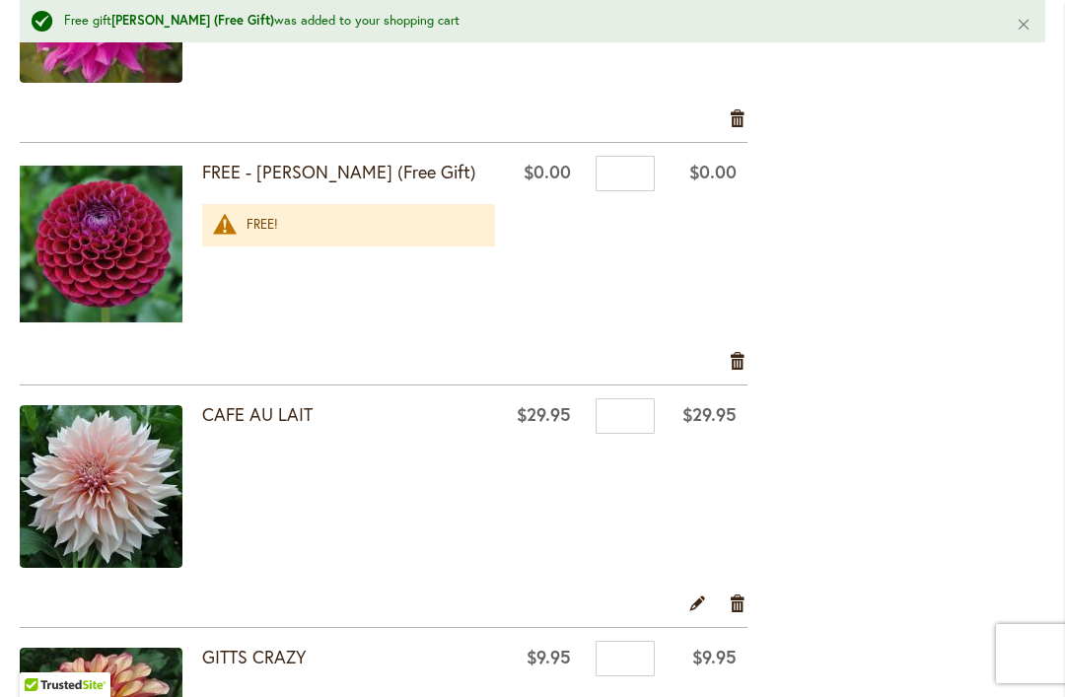
click at [733, 599] on link "Remove item" at bounding box center [738, 604] width 19 height 22
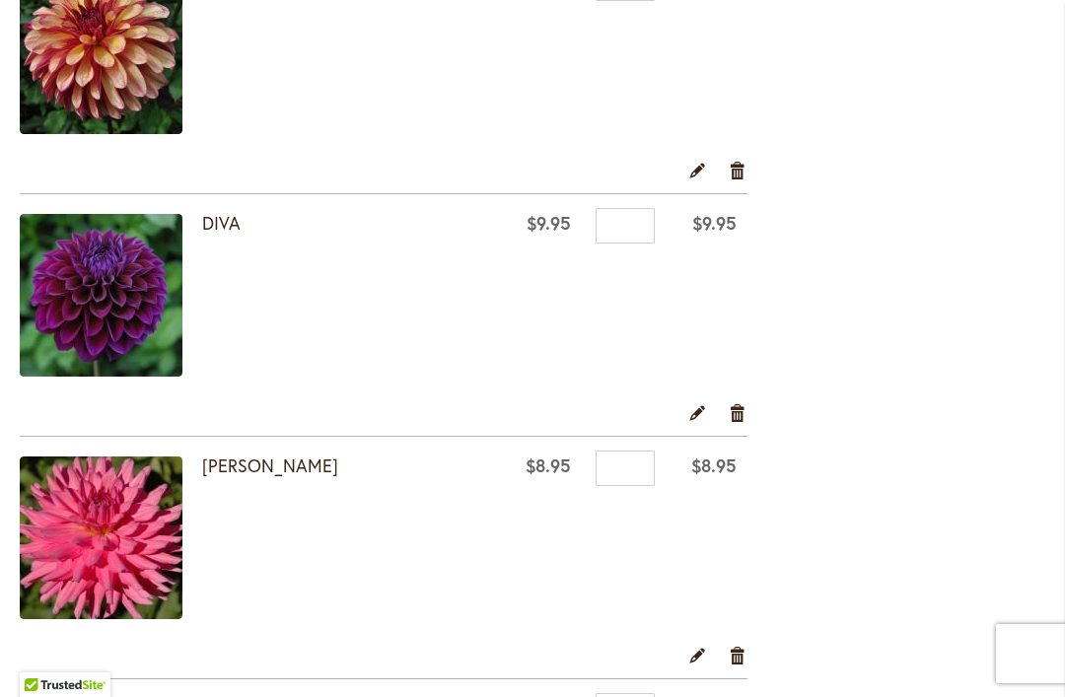
scroll to position [3940, 0]
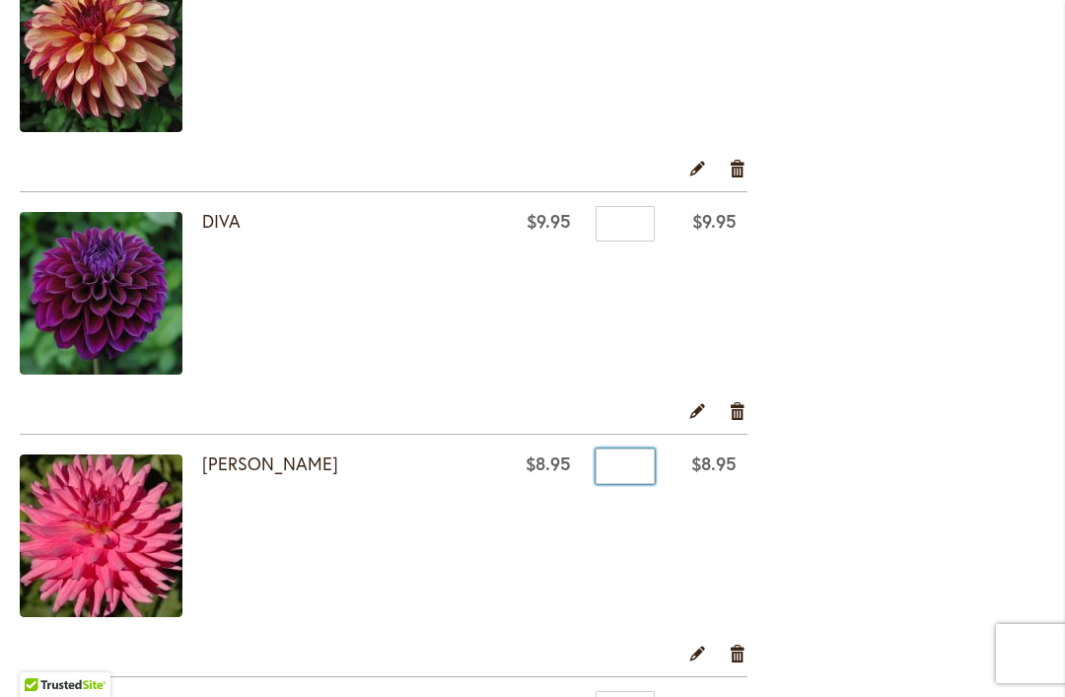
click at [631, 465] on input "*" at bounding box center [625, 466] width 59 height 35
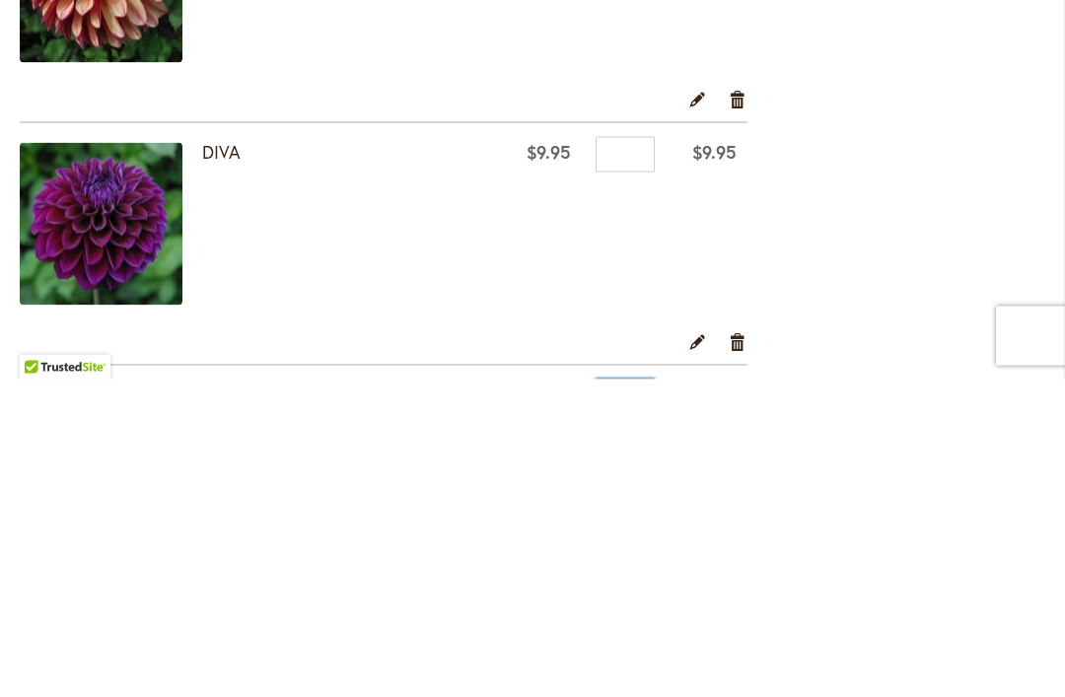
scroll to position [3689, 0]
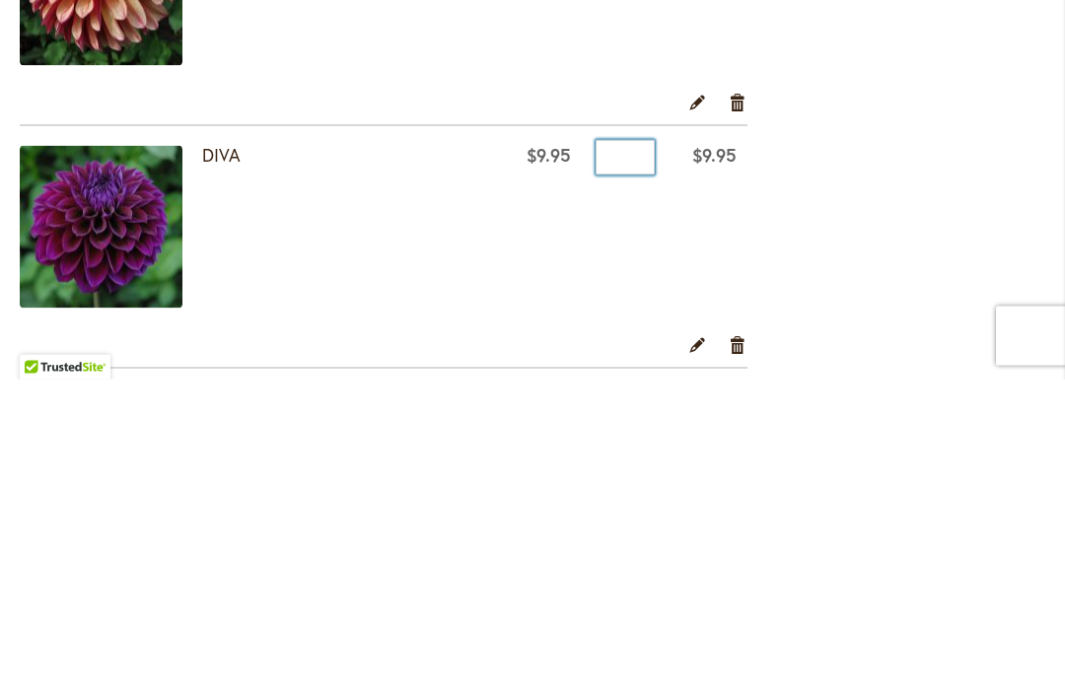
click at [625, 458] on input "*" at bounding box center [625, 475] width 59 height 35
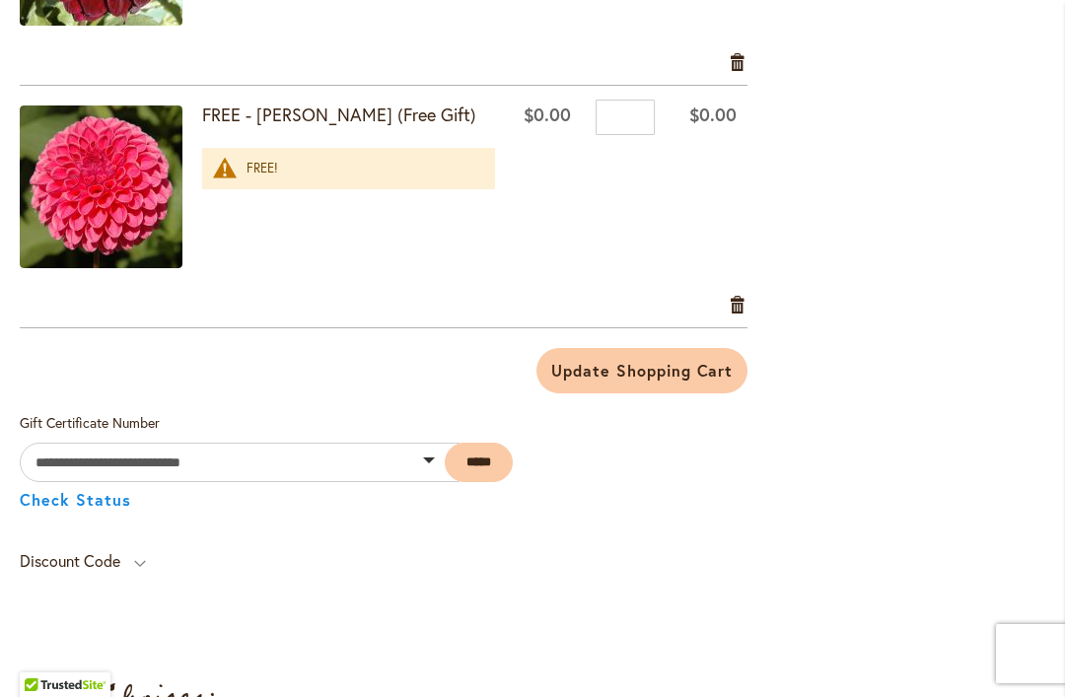
scroll to position [4795, 0]
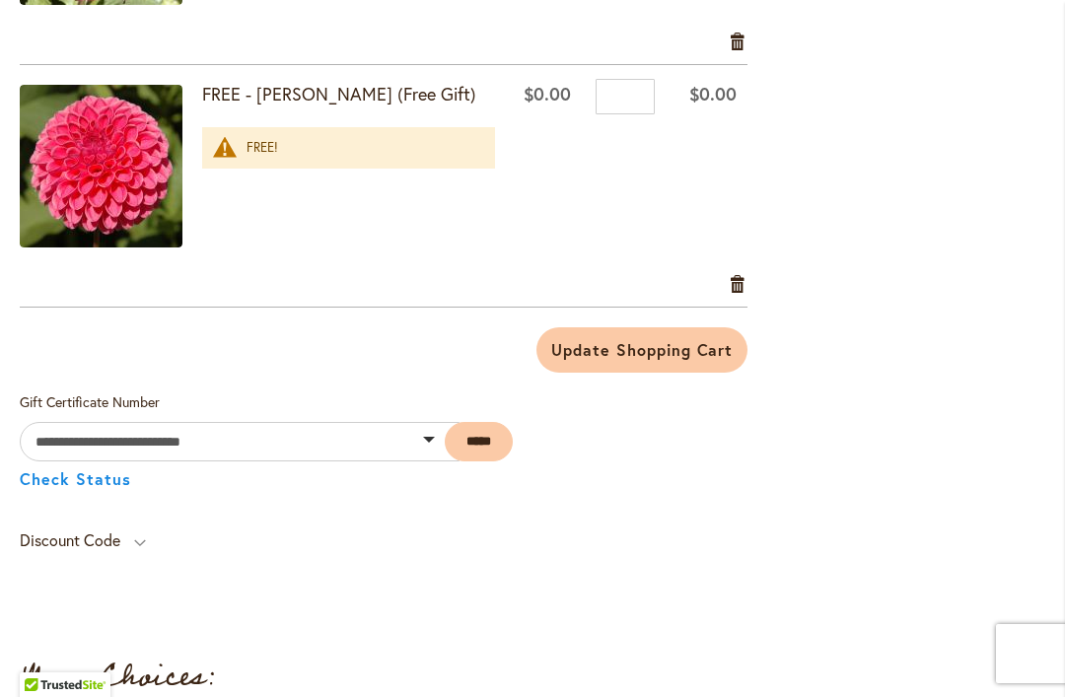
type input "*"
click at [696, 360] on span "Update Shopping Cart" at bounding box center [641, 349] width 181 height 21
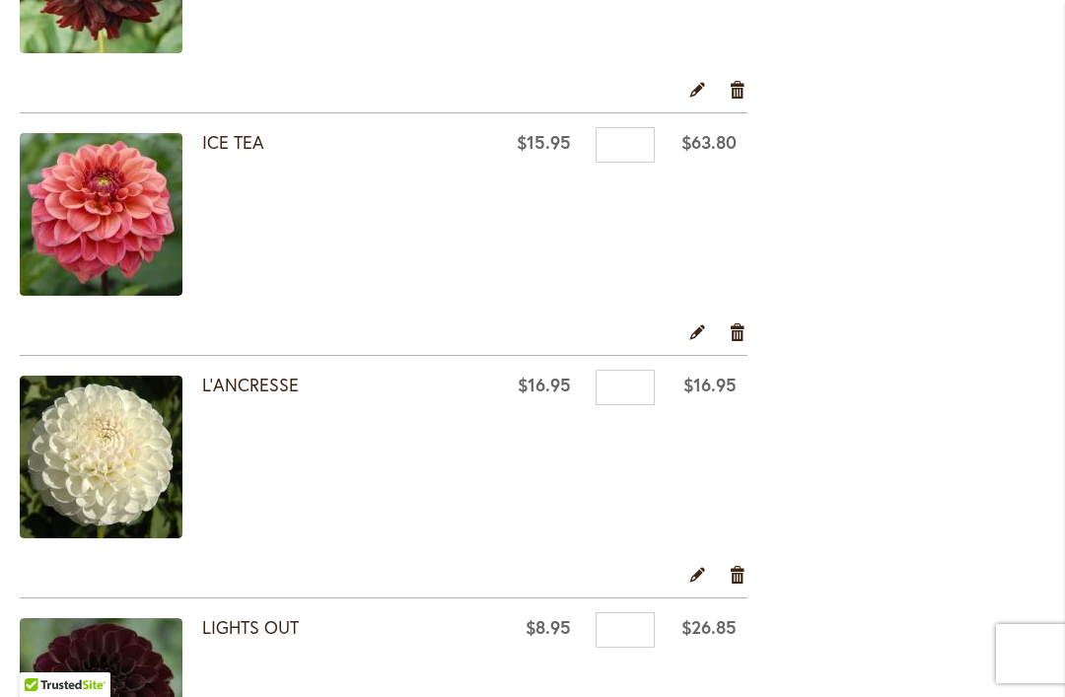
scroll to position [1794, 0]
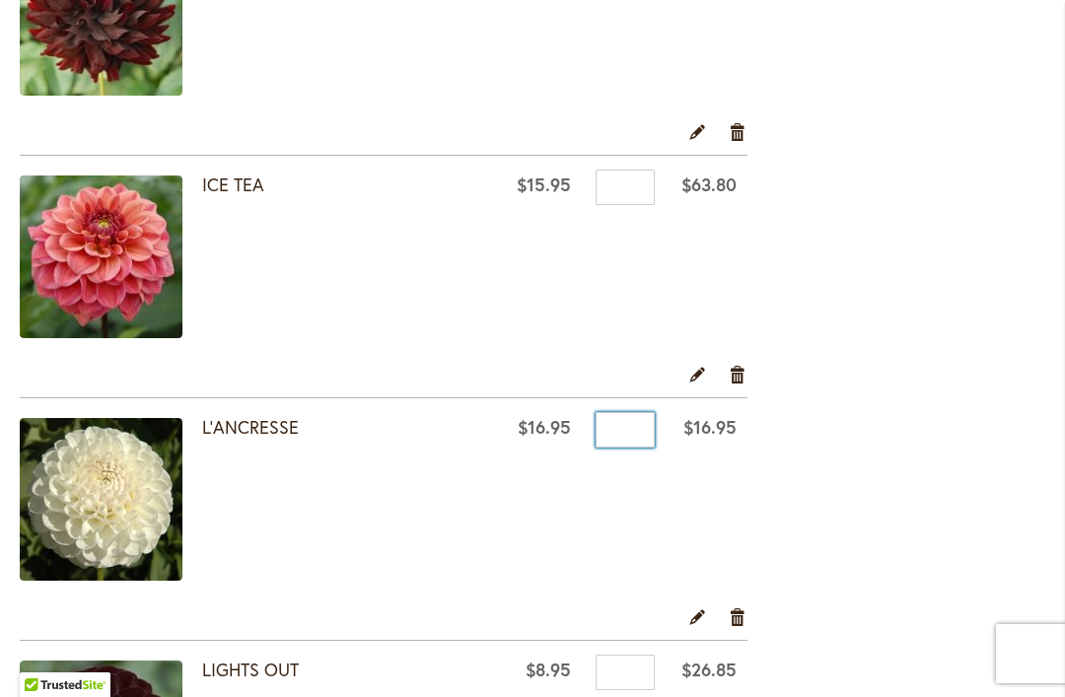
click at [624, 427] on input "*" at bounding box center [625, 429] width 59 height 35
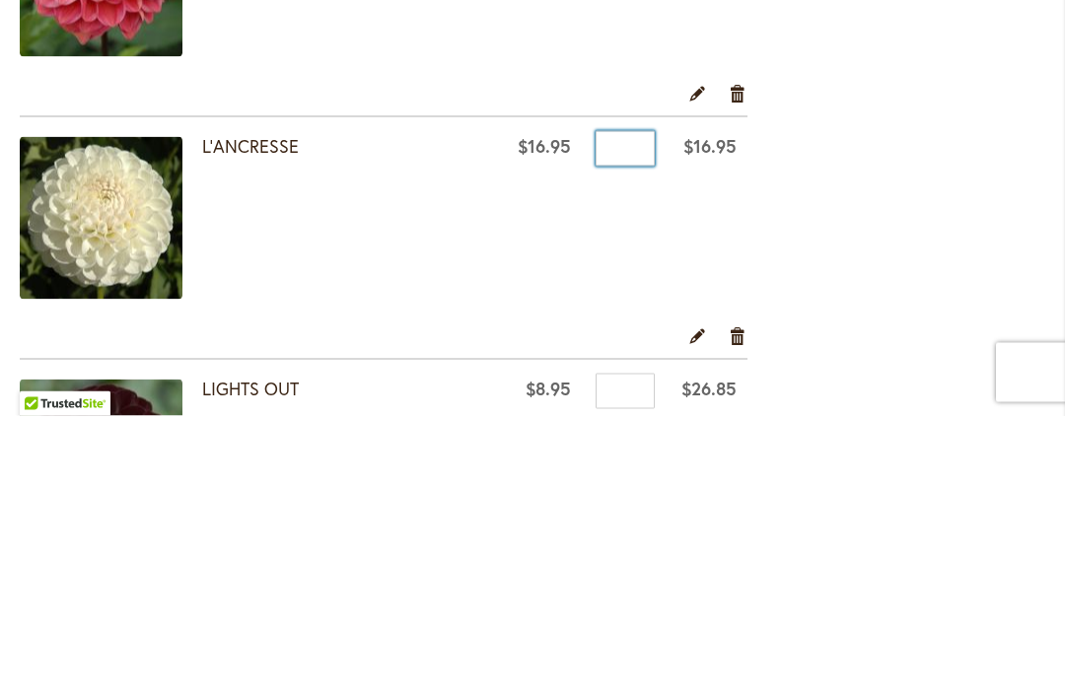
click at [632, 412] on input "*" at bounding box center [625, 429] width 59 height 35
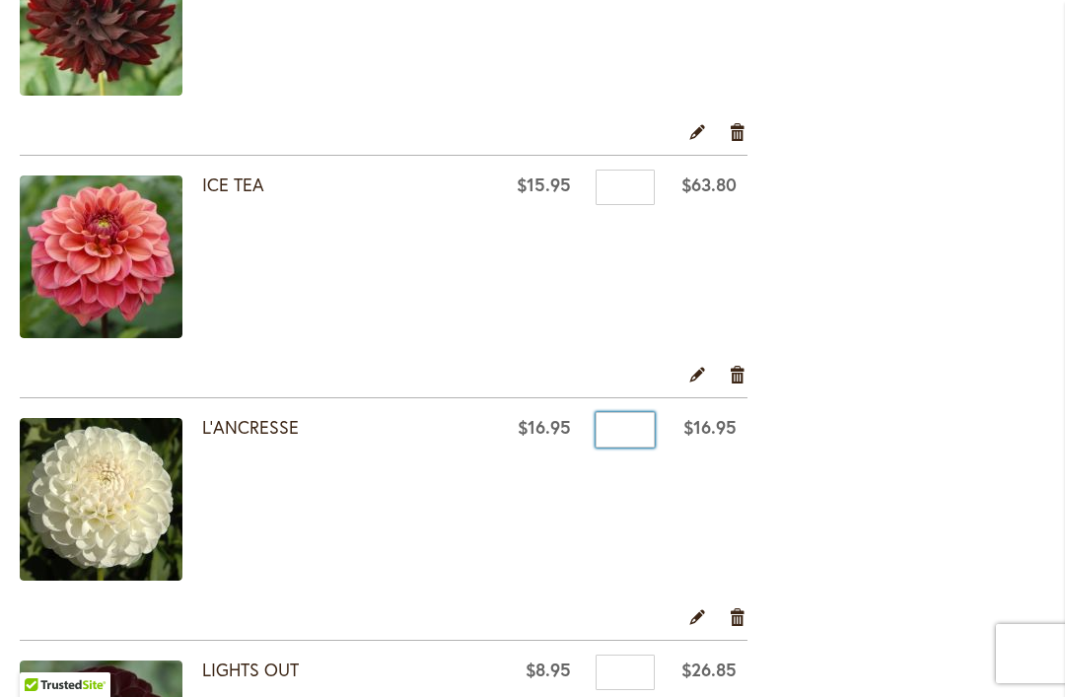
type input "*"
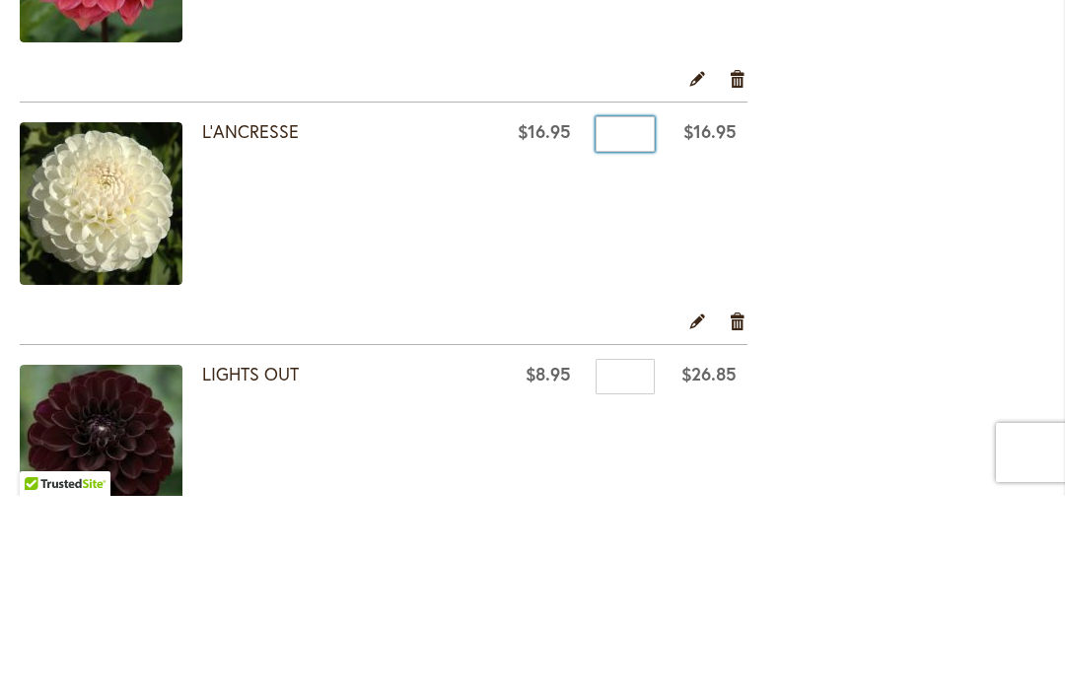
scroll to position [1886, 0]
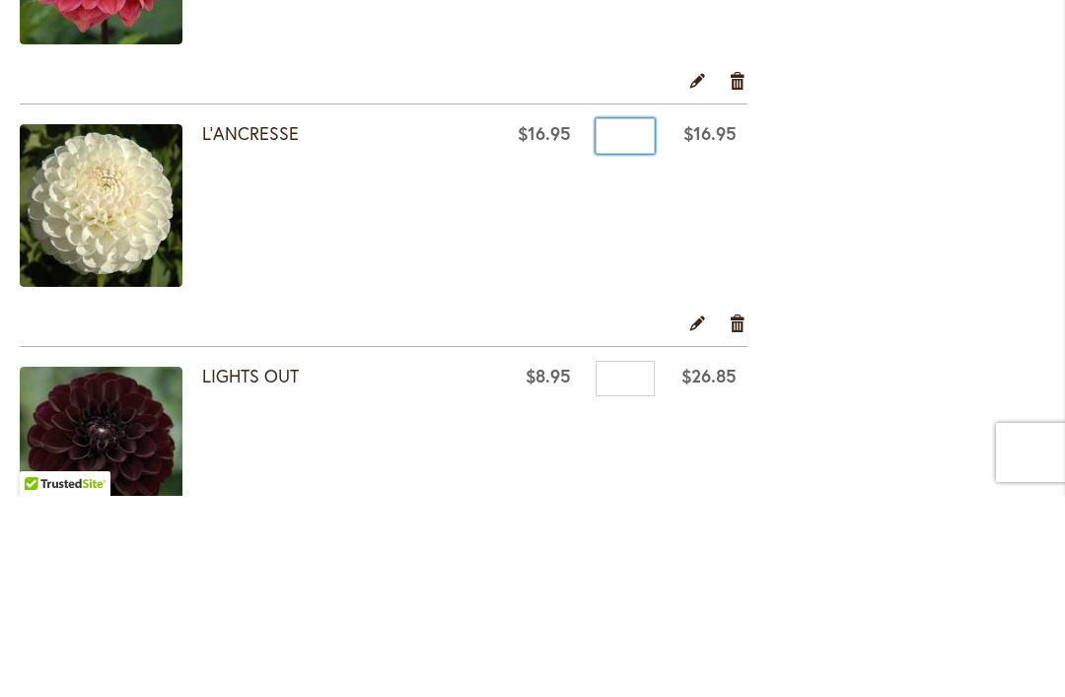
type input "*"
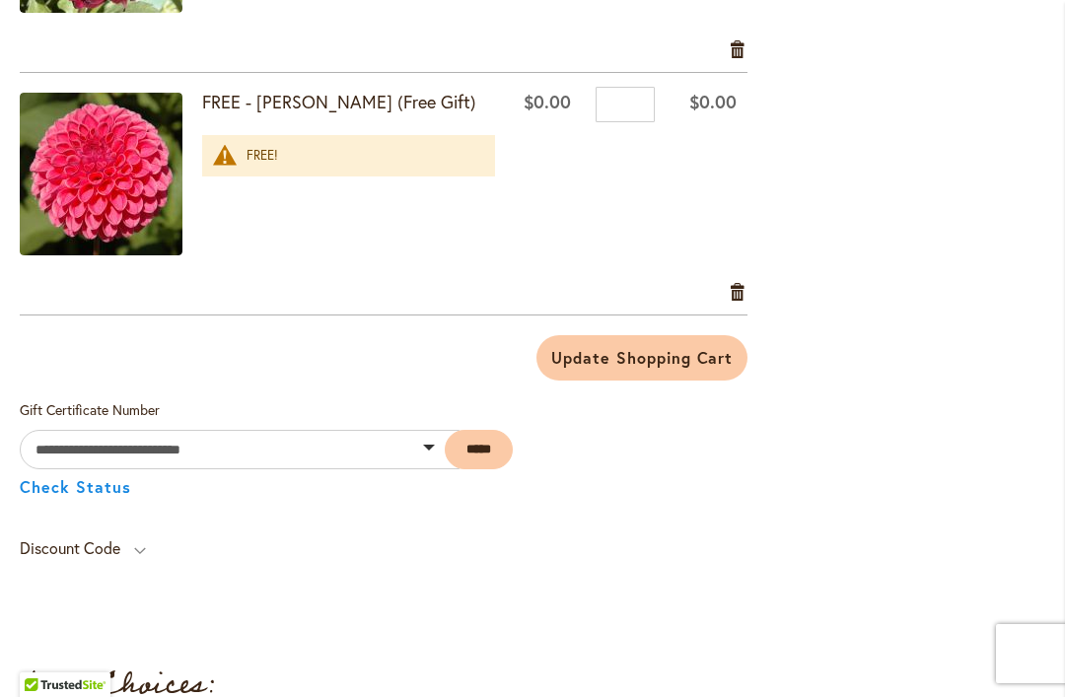
scroll to position [4721, 0]
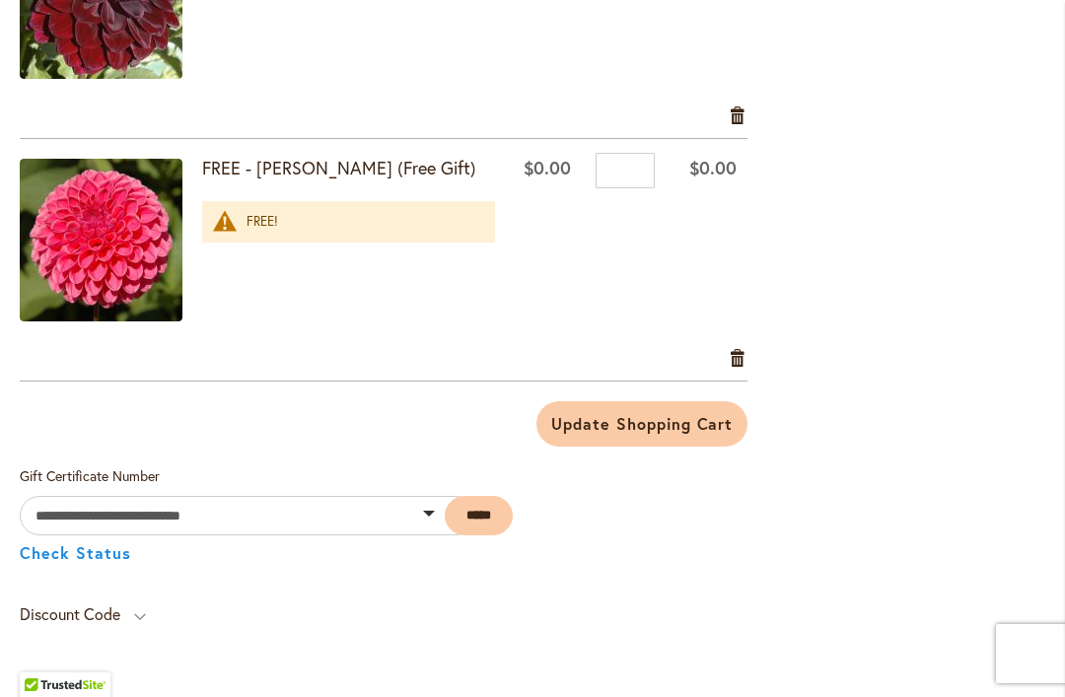
click at [663, 428] on span "Update Shopping Cart" at bounding box center [641, 423] width 181 height 21
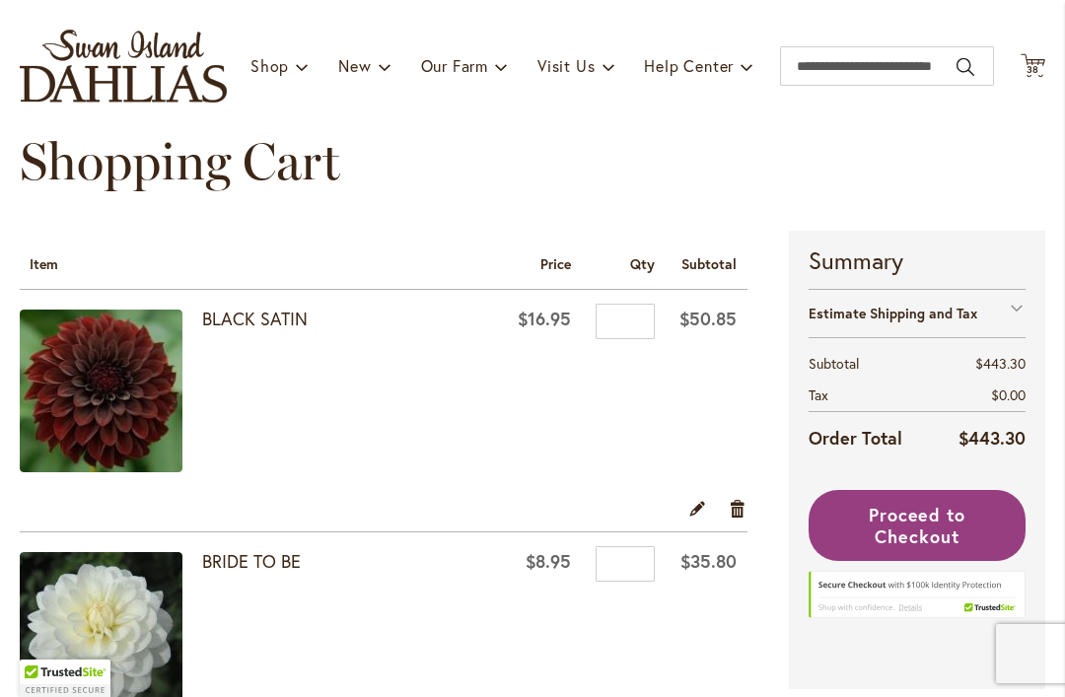
scroll to position [205, 0]
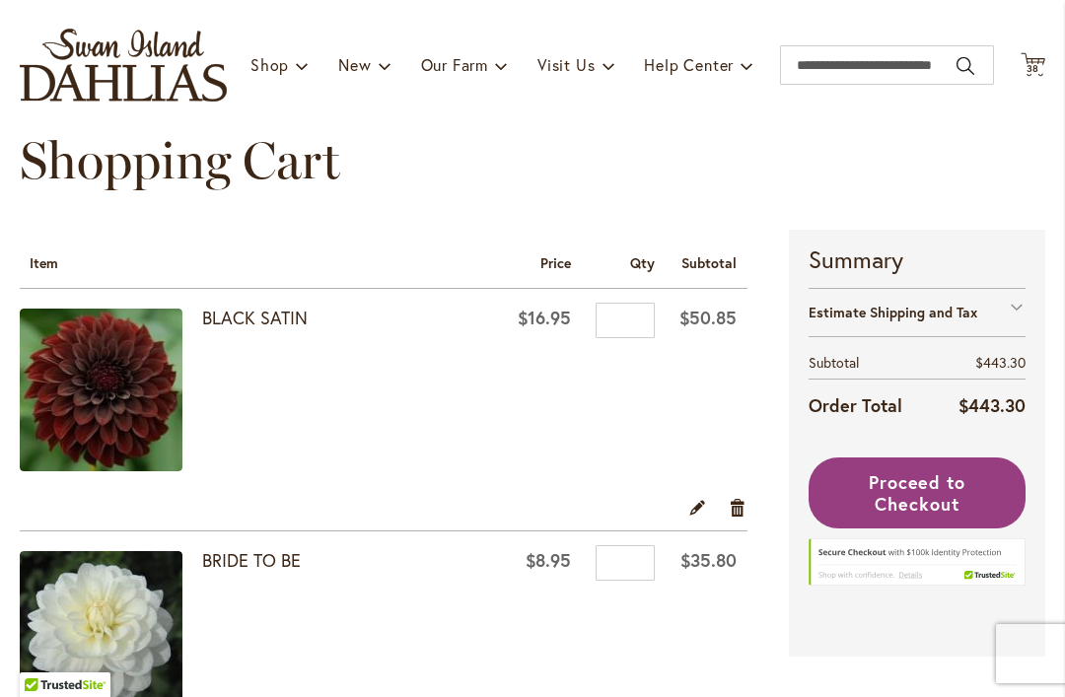
click at [962, 493] on button "Proceed to Checkout" at bounding box center [917, 493] width 217 height 71
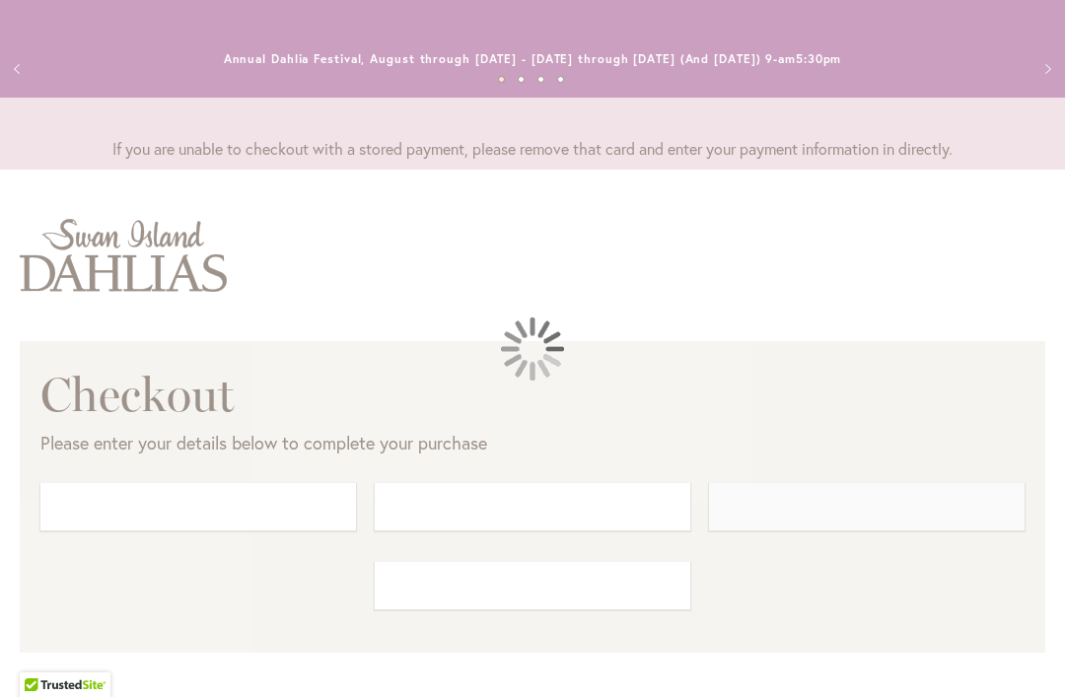
select select "**"
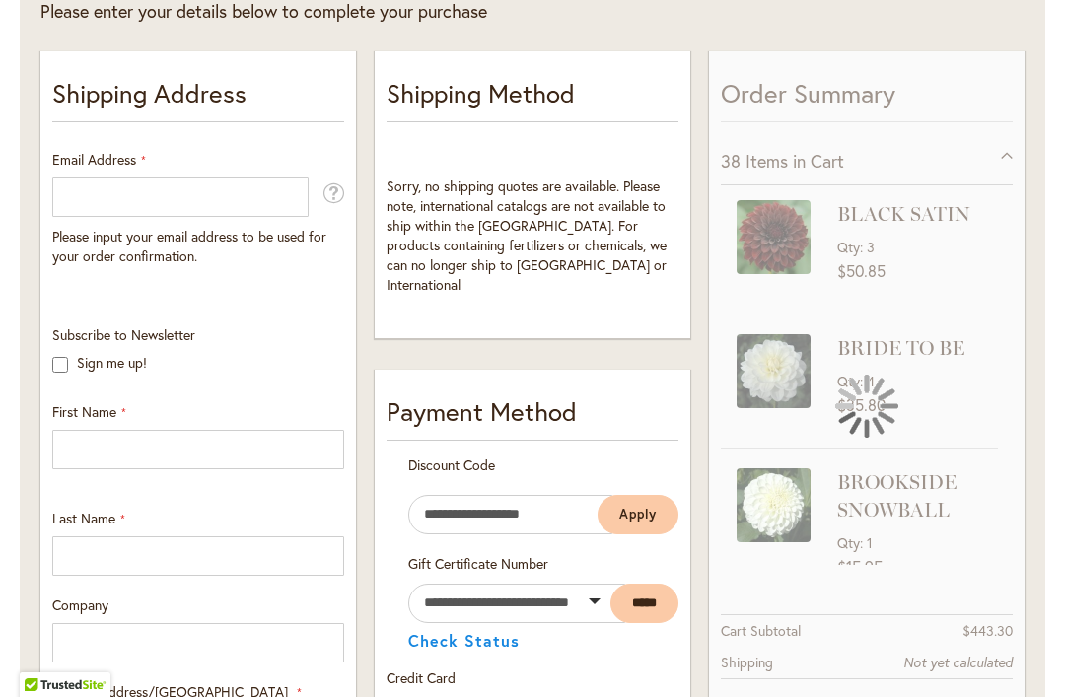
scroll to position [433, 0]
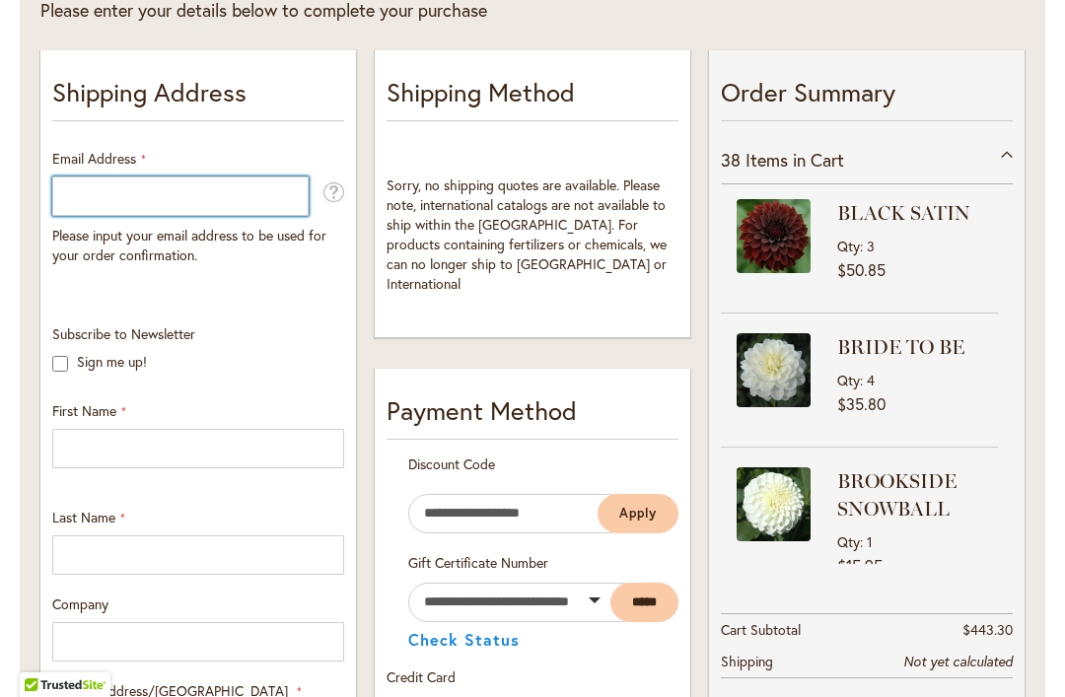
click at [177, 184] on input "Email Address" at bounding box center [180, 196] width 256 height 39
type input "*"
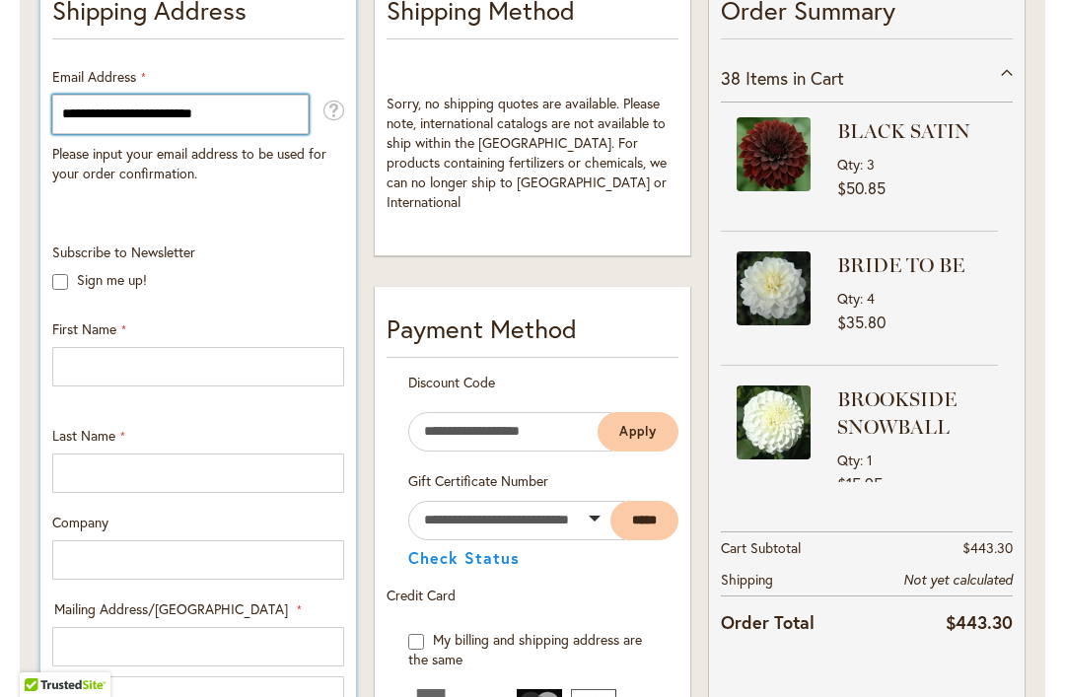
scroll to position [516, 0]
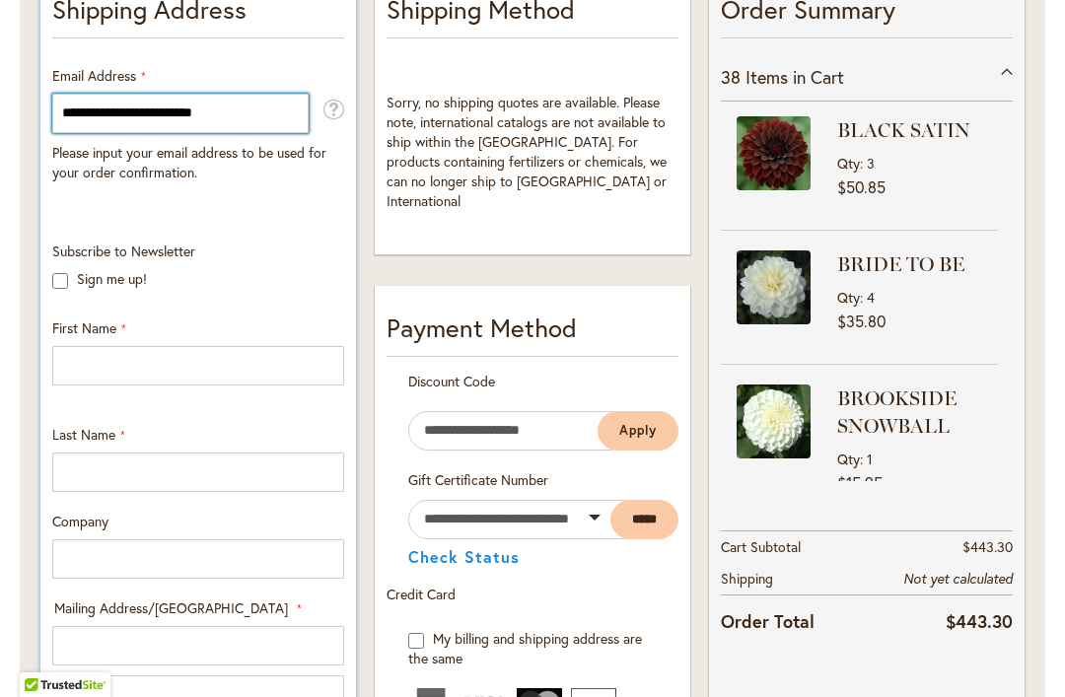
type input "**********"
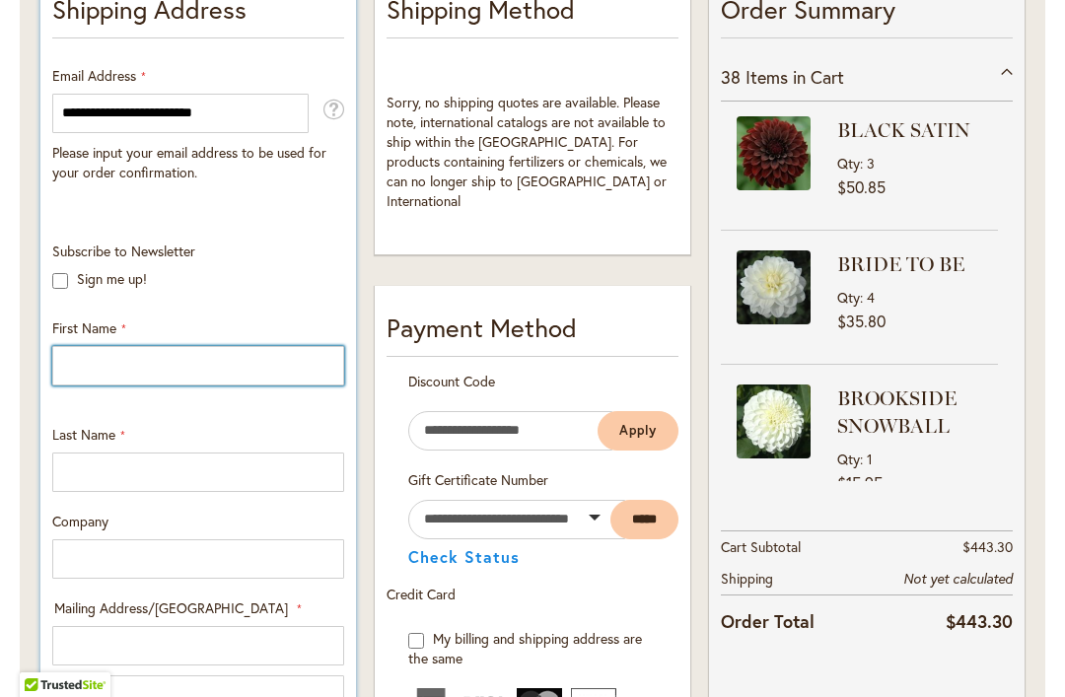
click at [205, 368] on input "First Name" at bounding box center [198, 365] width 292 height 39
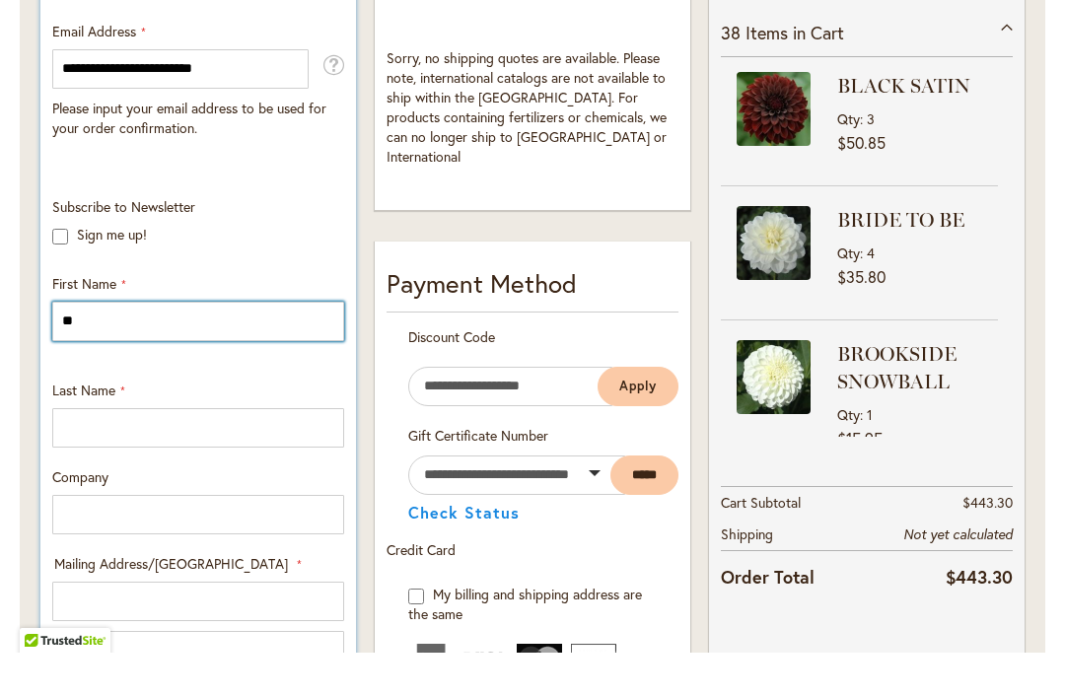
type input "*"
type input "****"
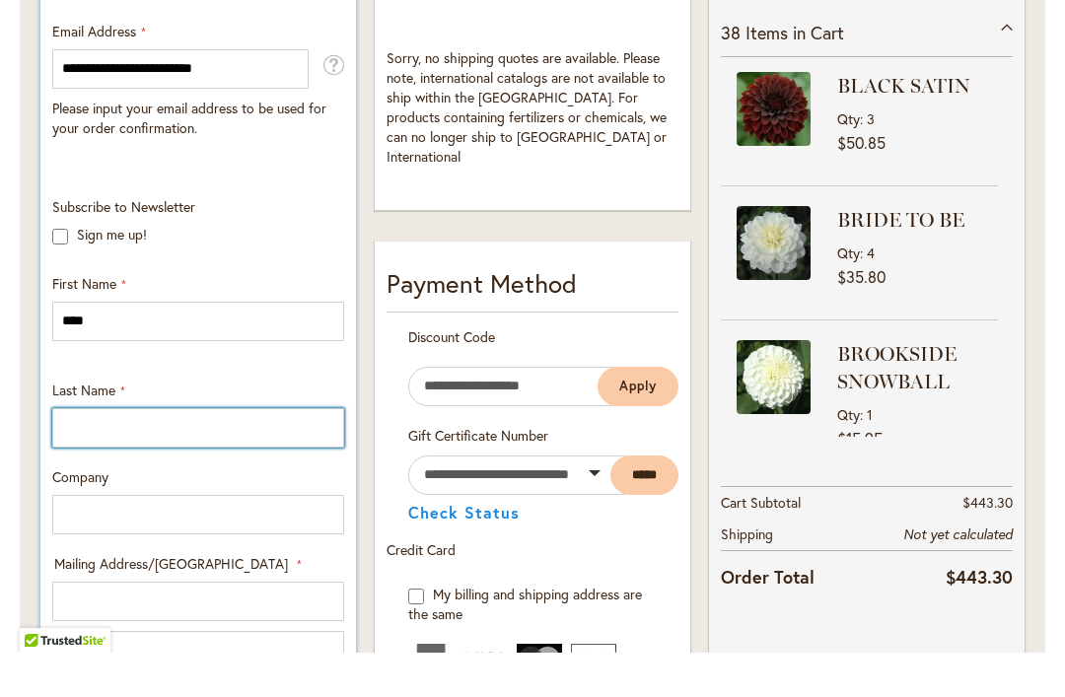
type input "*"
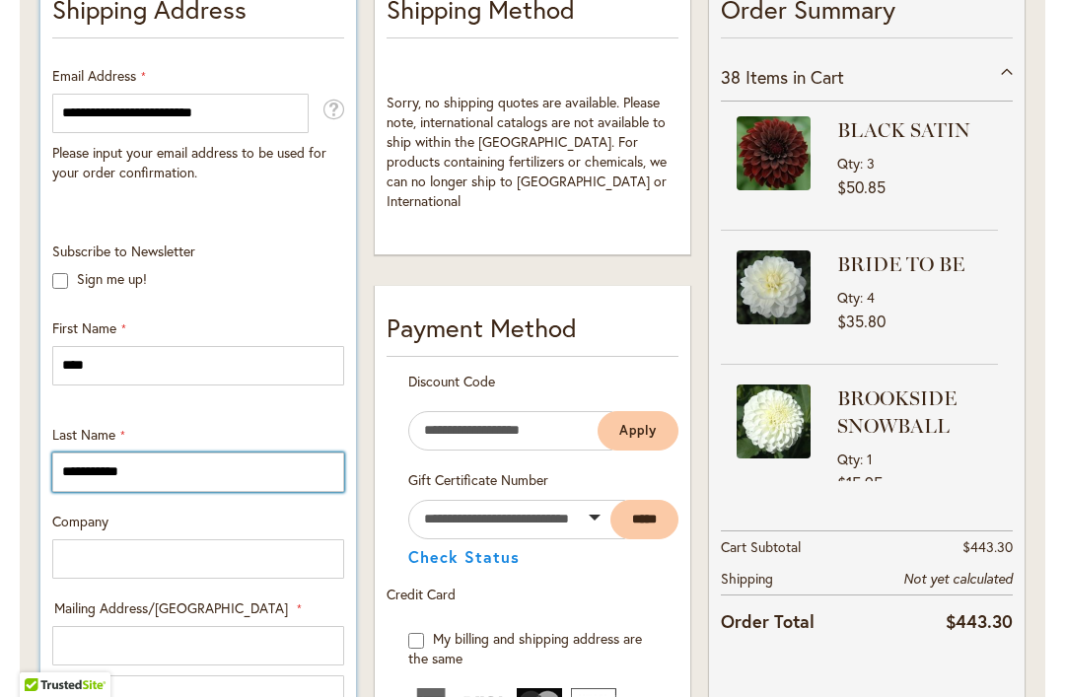
type input "**********"
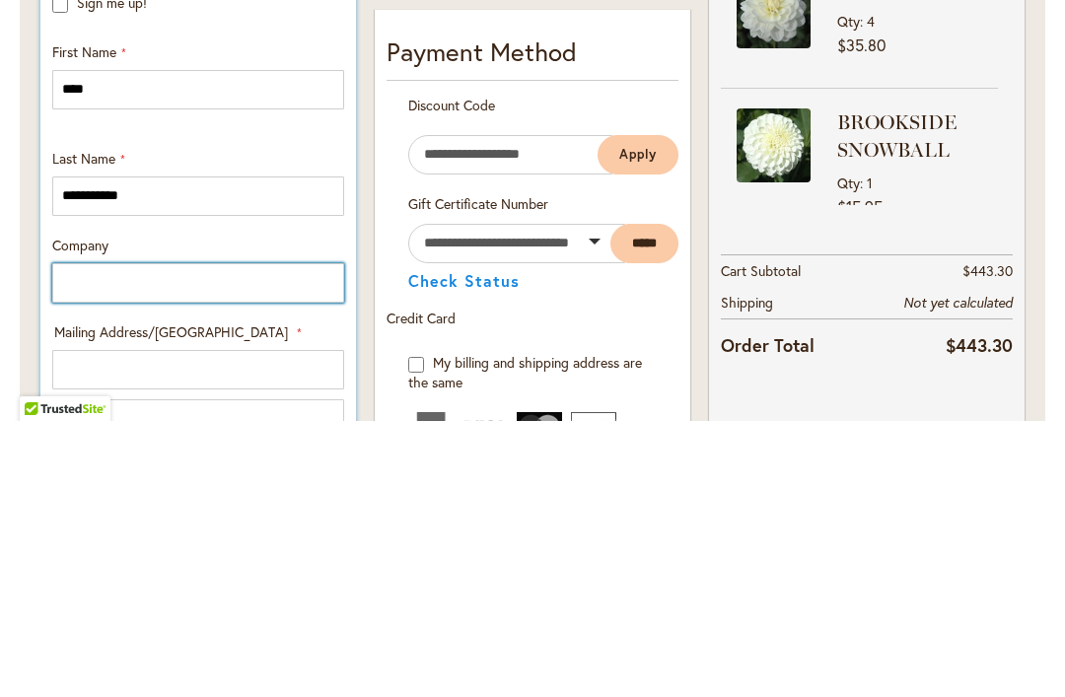
type input "*"
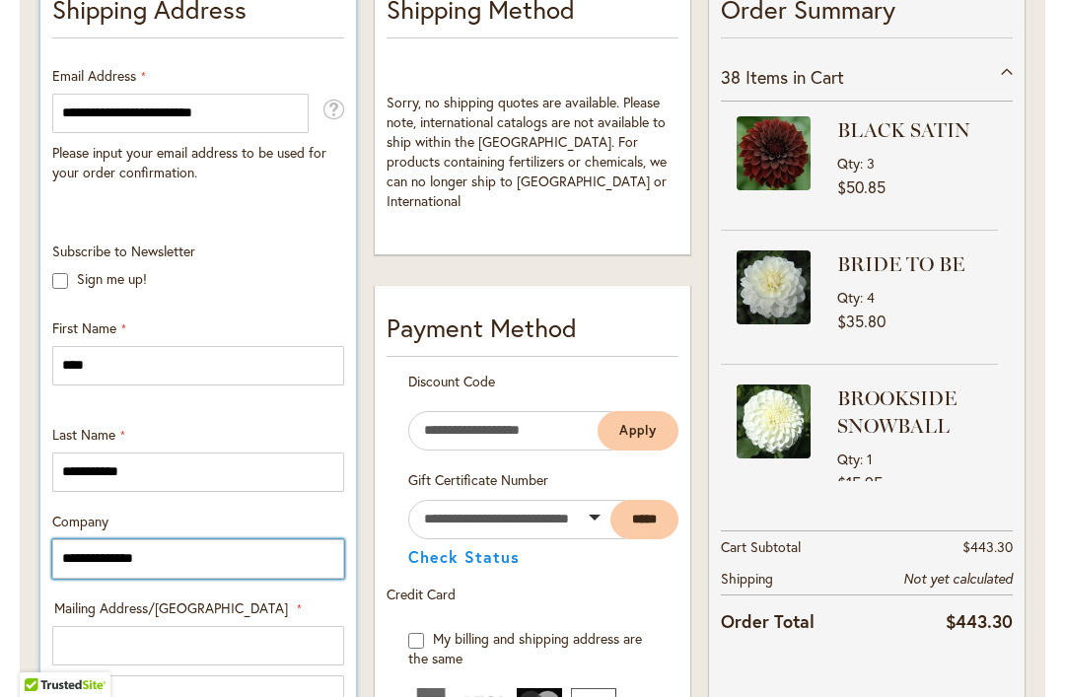
type input "**********"
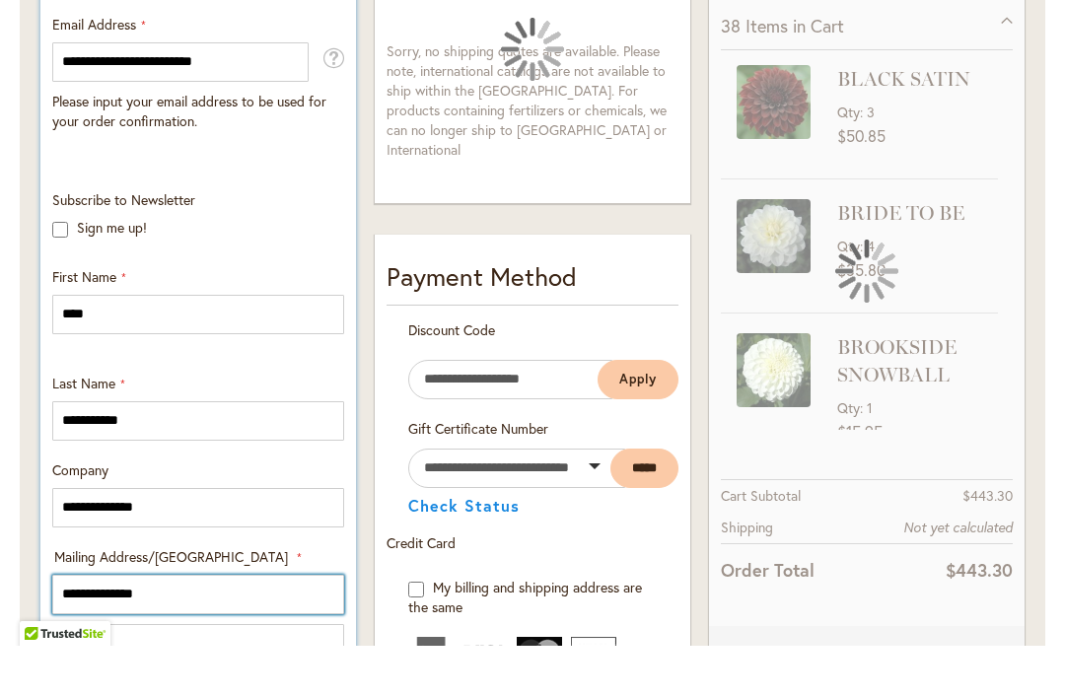
click at [237, 626] on input "**********" at bounding box center [198, 645] width 292 height 39
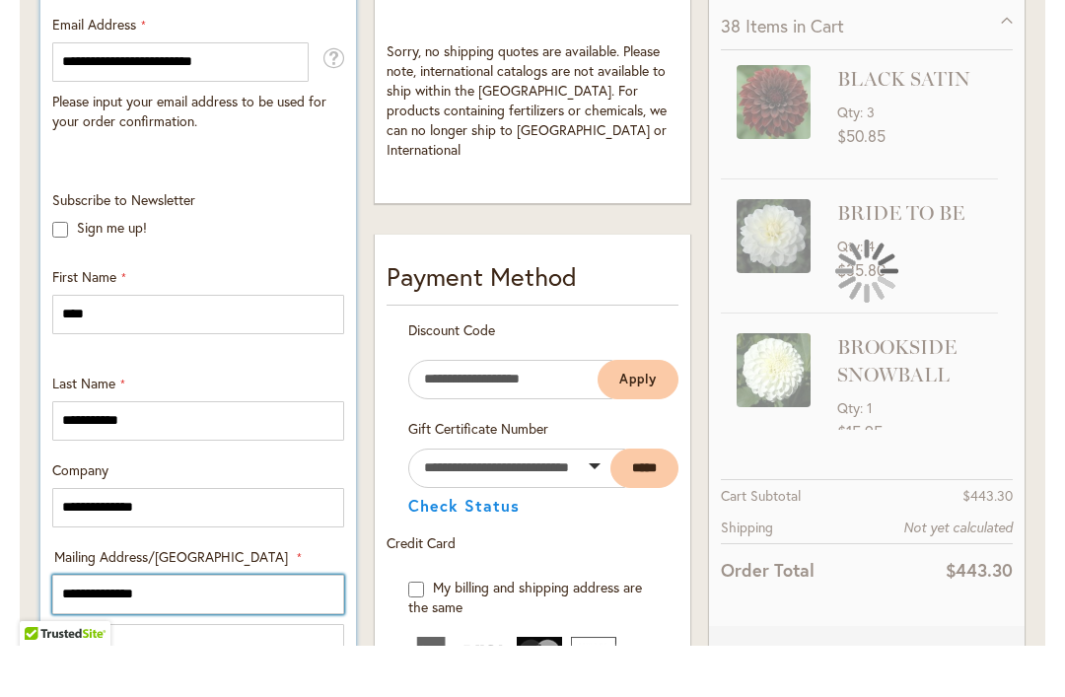
click at [247, 626] on input "**********" at bounding box center [198, 645] width 292 height 39
click at [255, 626] on input "**********" at bounding box center [198, 645] width 292 height 39
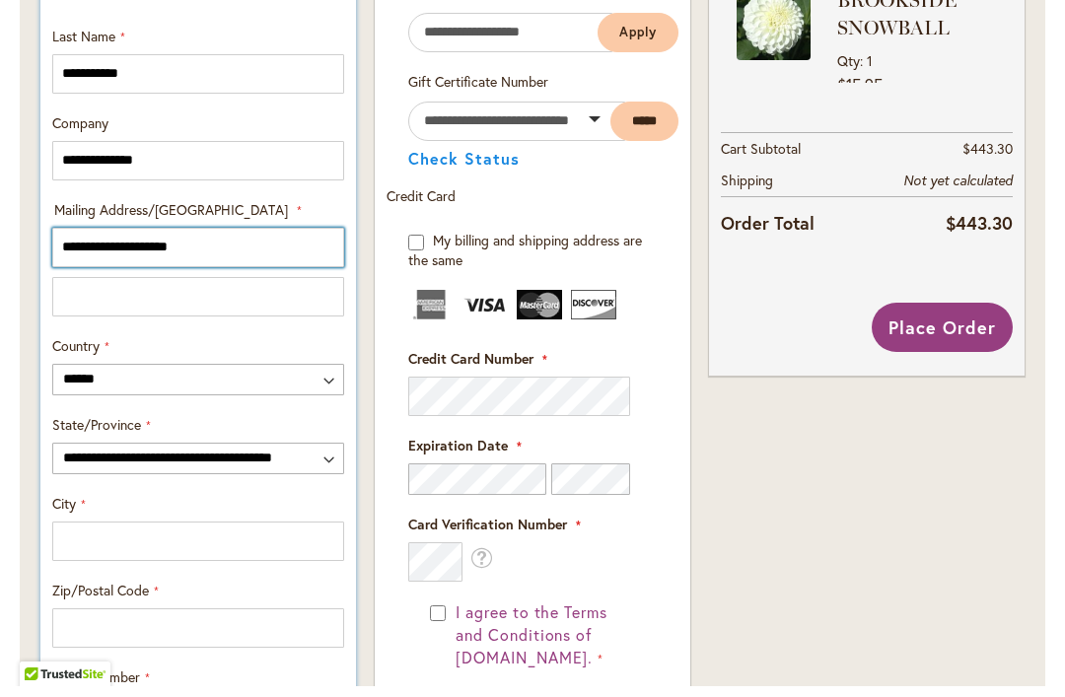
scroll to position [908, 0]
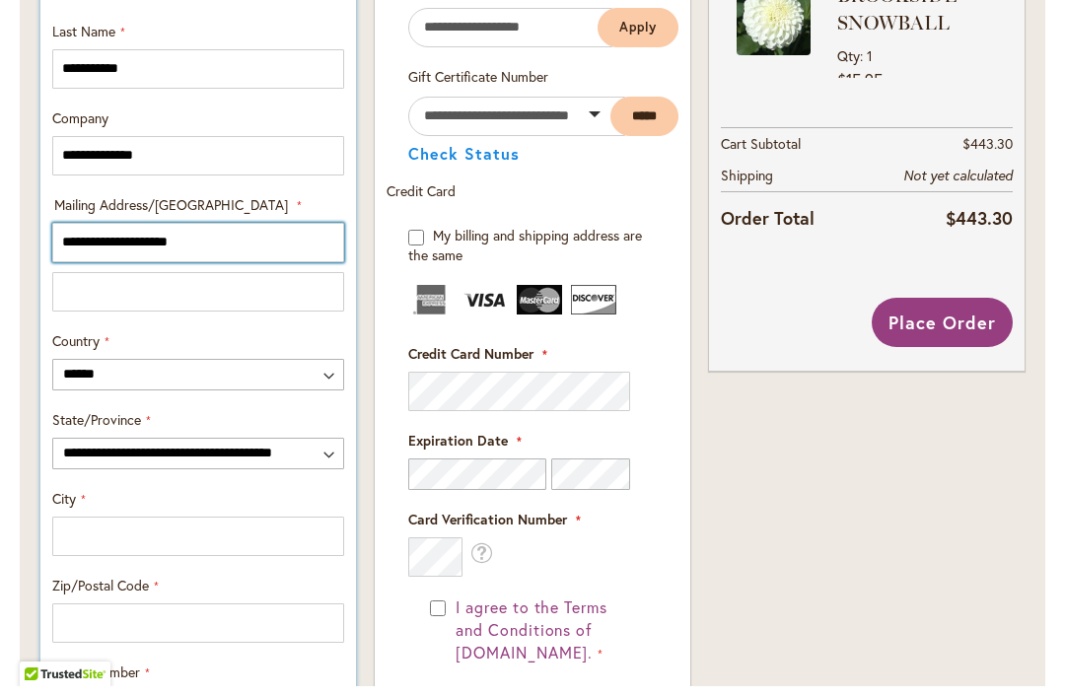
type input "**********"
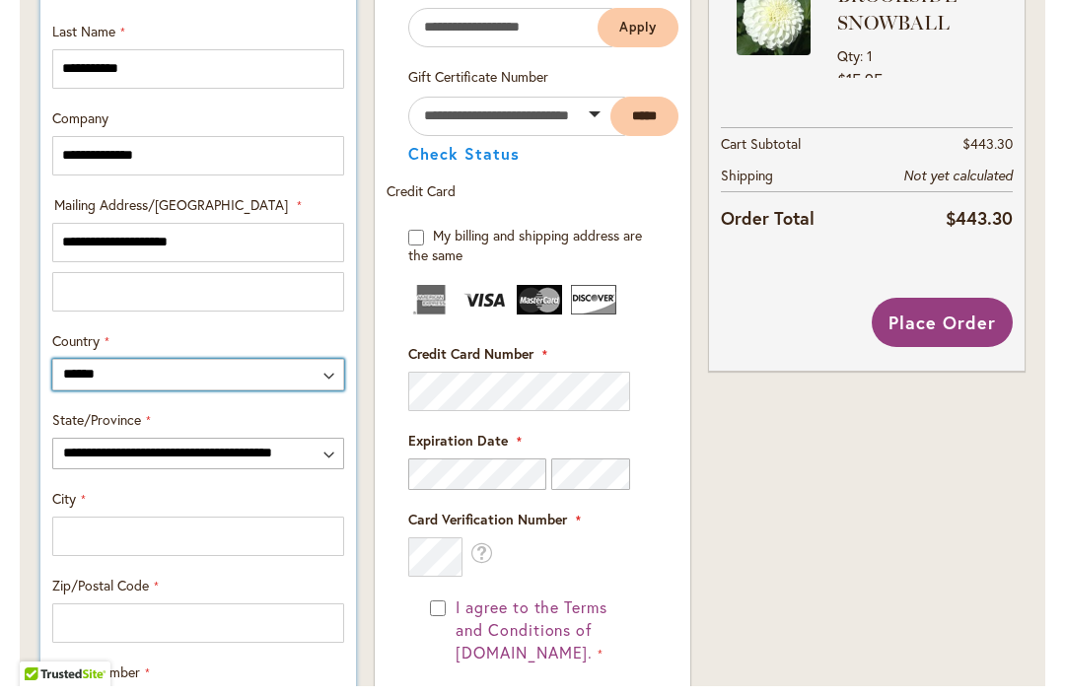
click at [256, 378] on select "**********" at bounding box center [198, 386] width 292 height 32
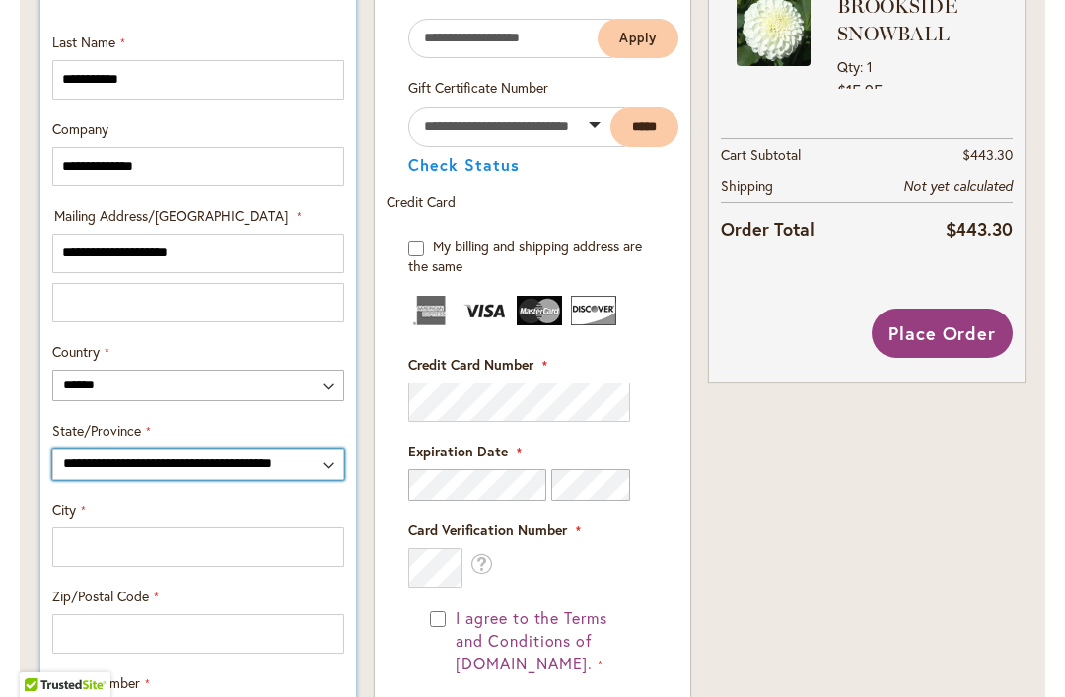
click at [300, 463] on select "**********" at bounding box center [198, 465] width 292 height 32
select select "**"
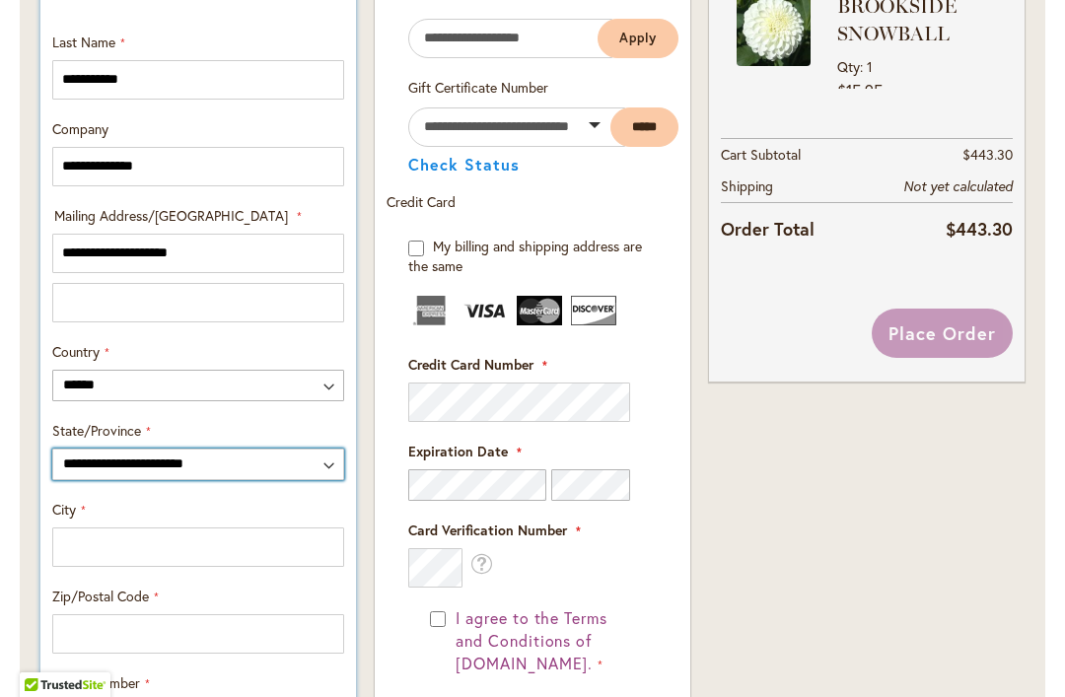
click at [268, 473] on select "**********" at bounding box center [198, 465] width 292 height 32
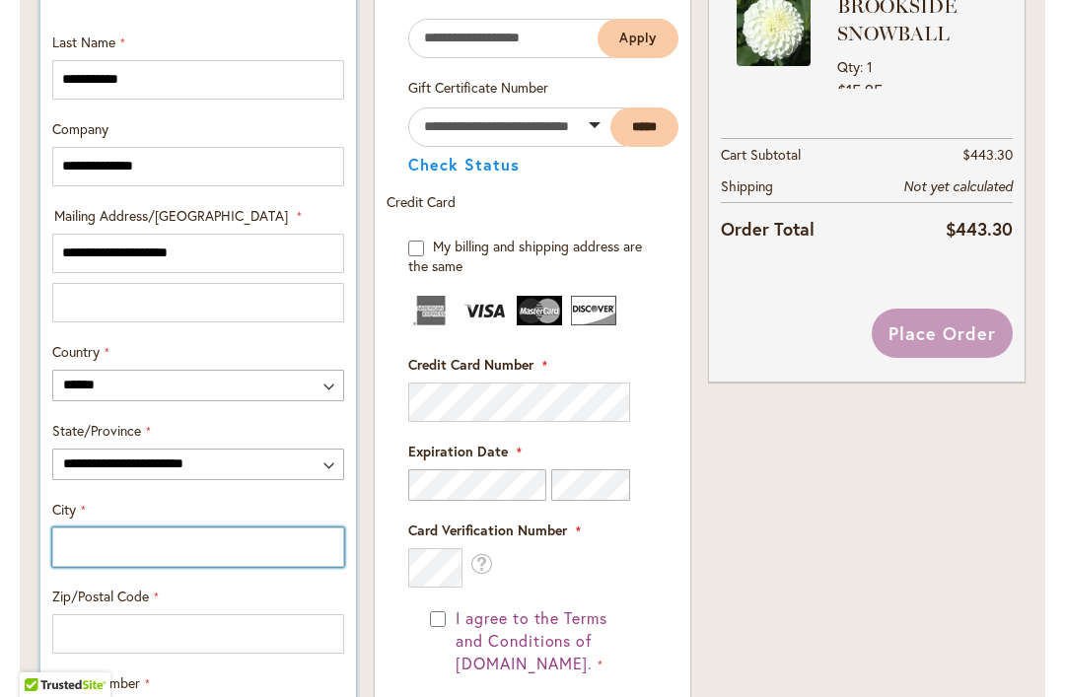
click at [266, 548] on input "City" at bounding box center [198, 547] width 292 height 39
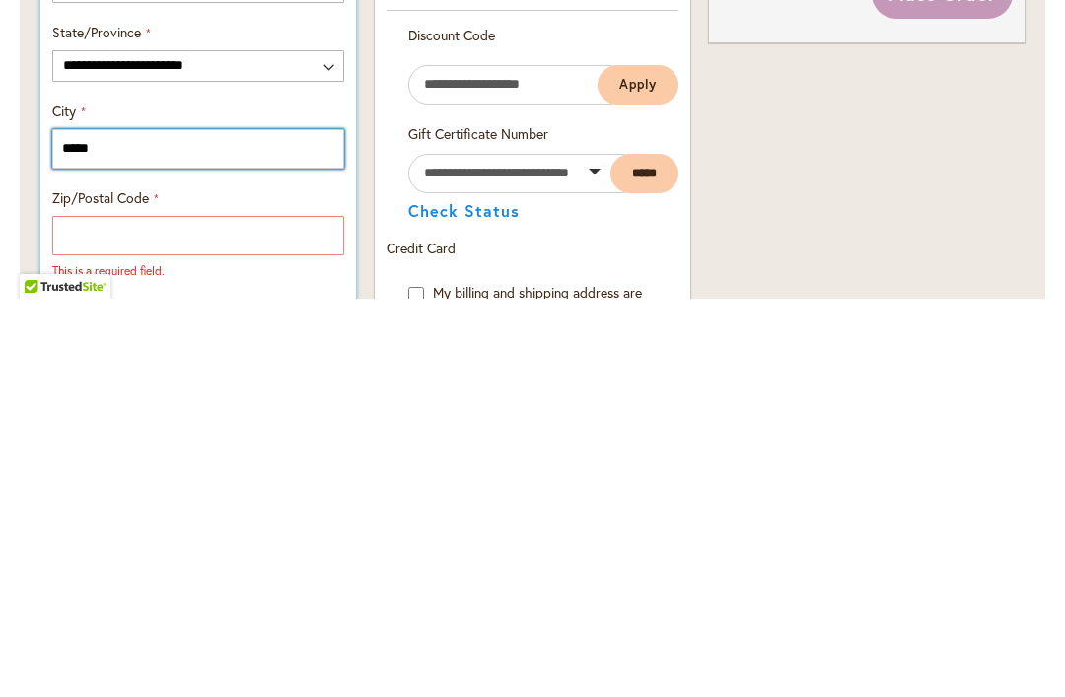
type input "*****"
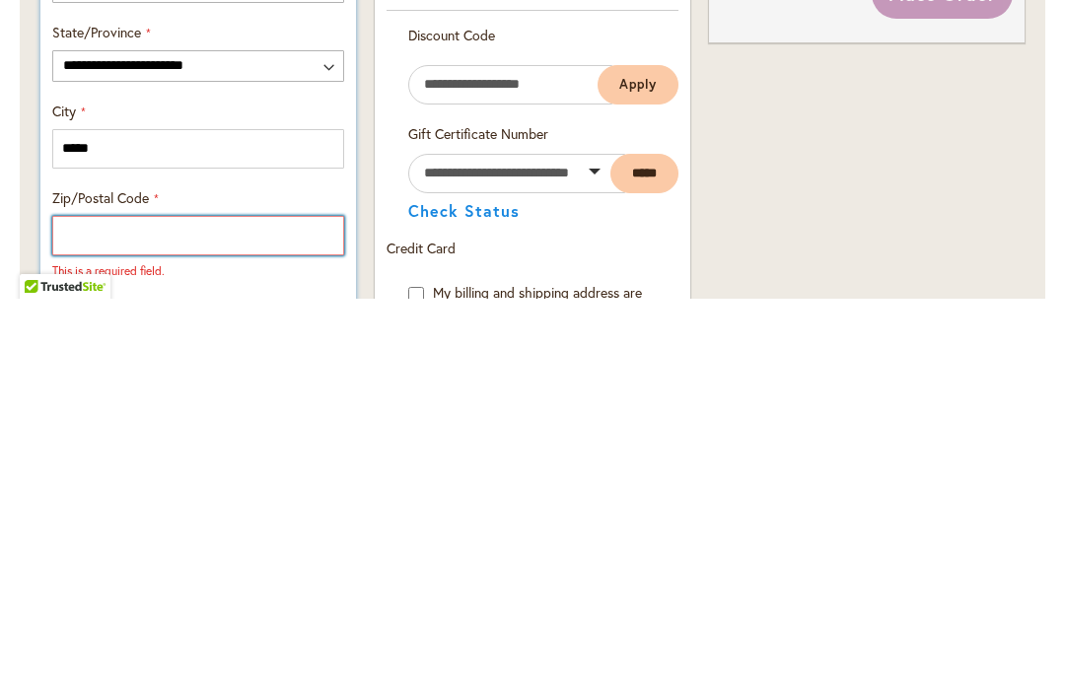
click at [231, 614] on input "Zip/Postal Code" at bounding box center [198, 633] width 292 height 39
type input "*"
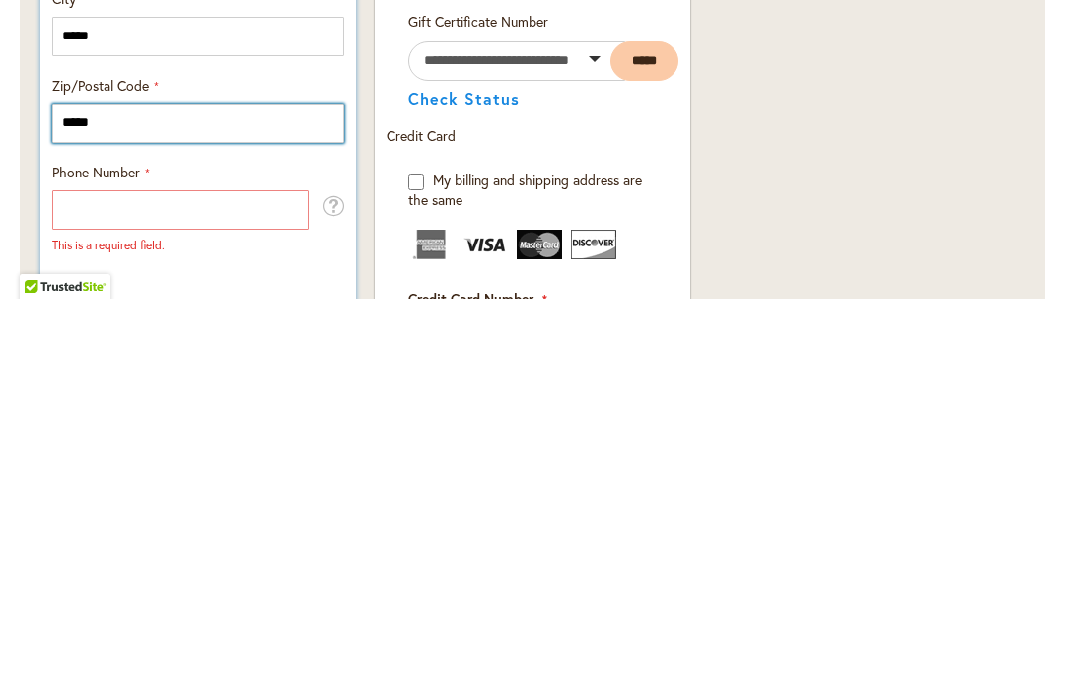
scroll to position [1023, 0]
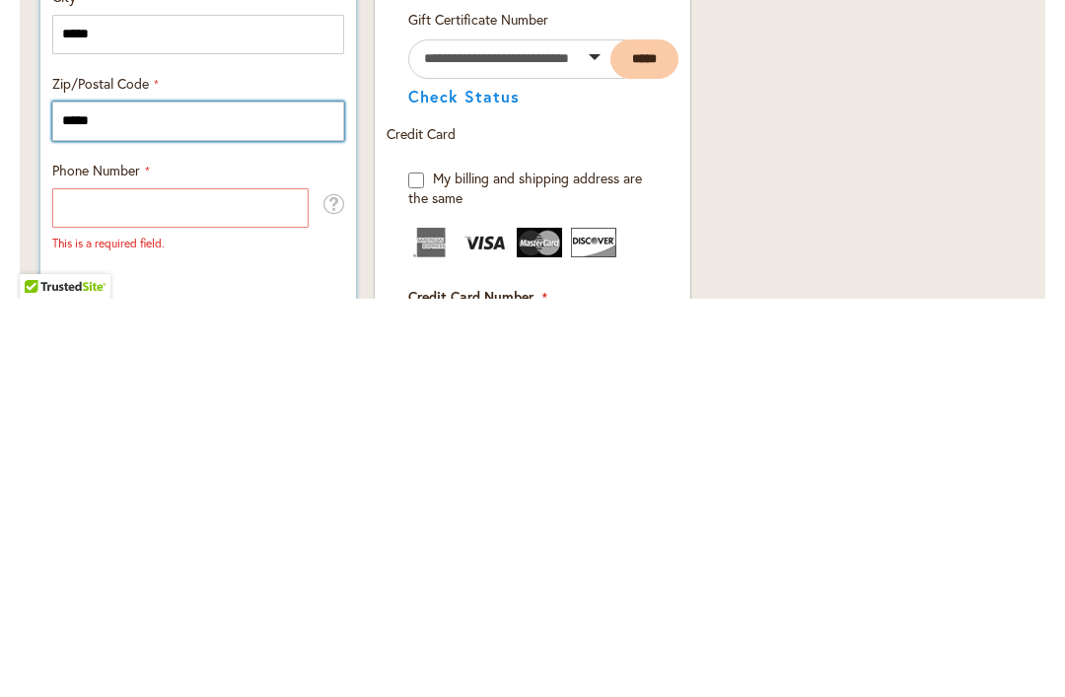
type input "*****"
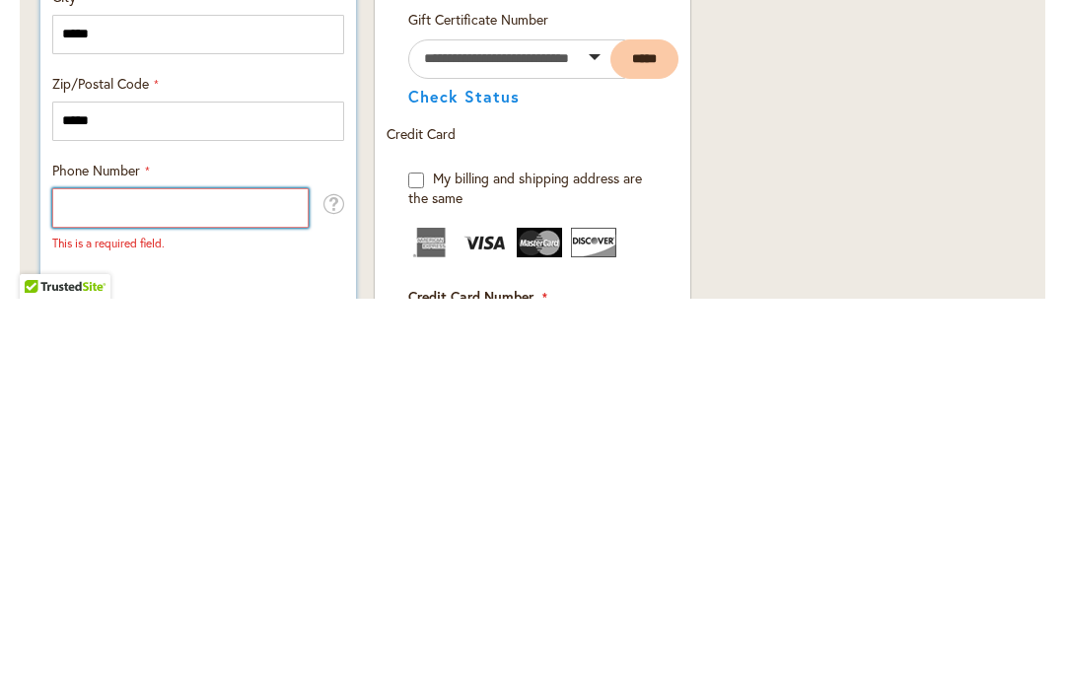
click at [232, 587] on input "Phone Number" at bounding box center [180, 606] width 256 height 39
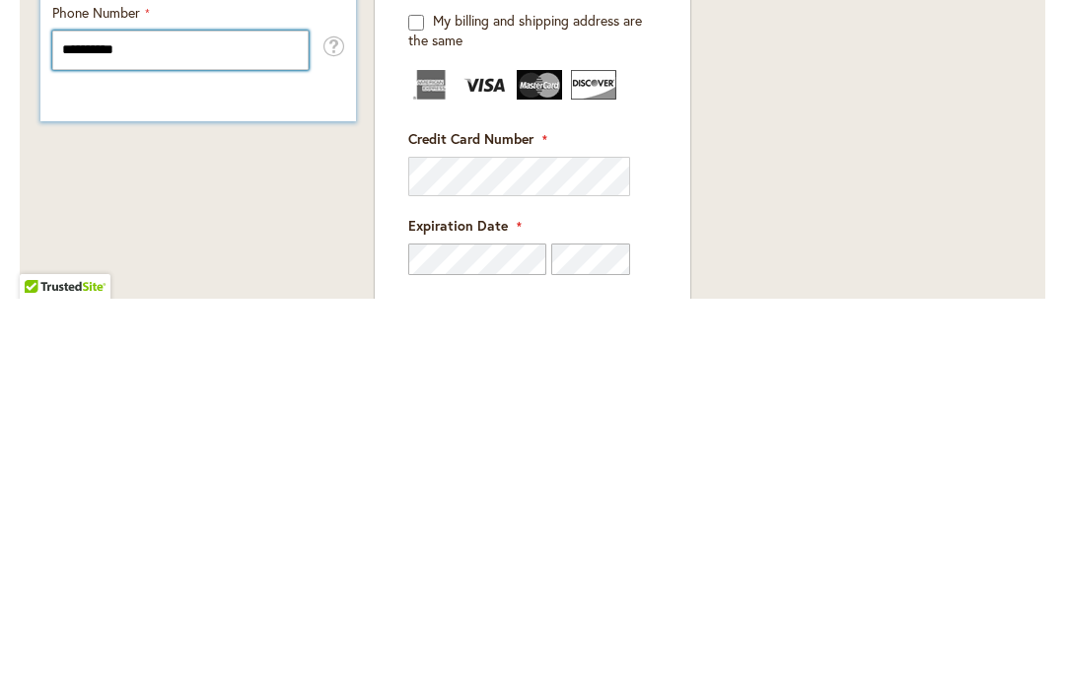
scroll to position [1287, 0]
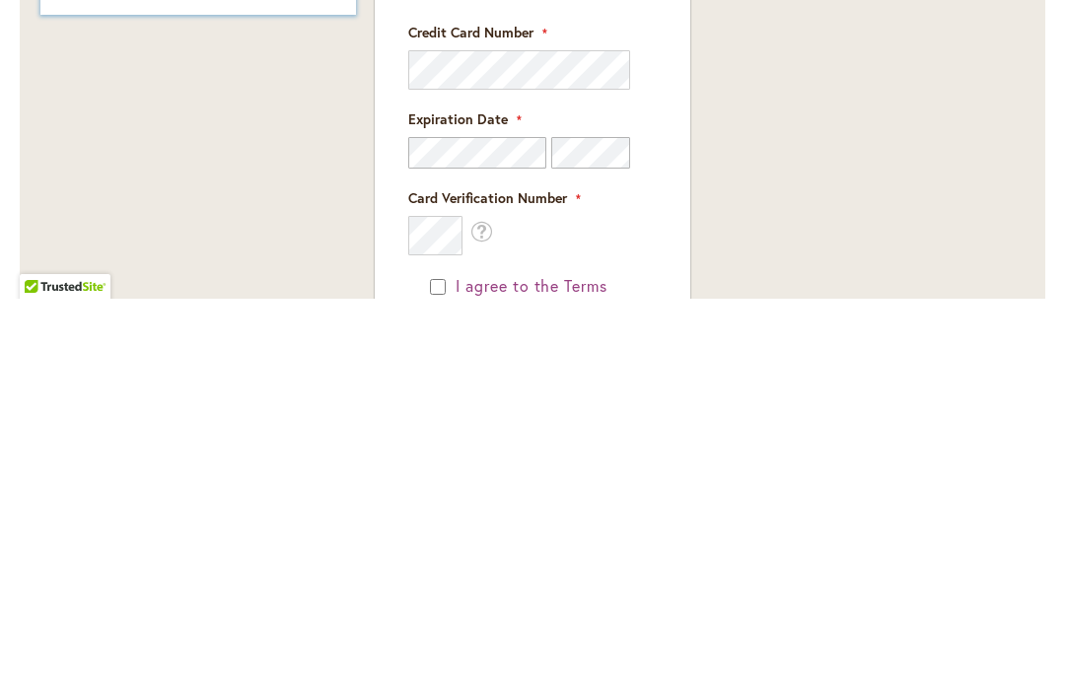
type input "**********"
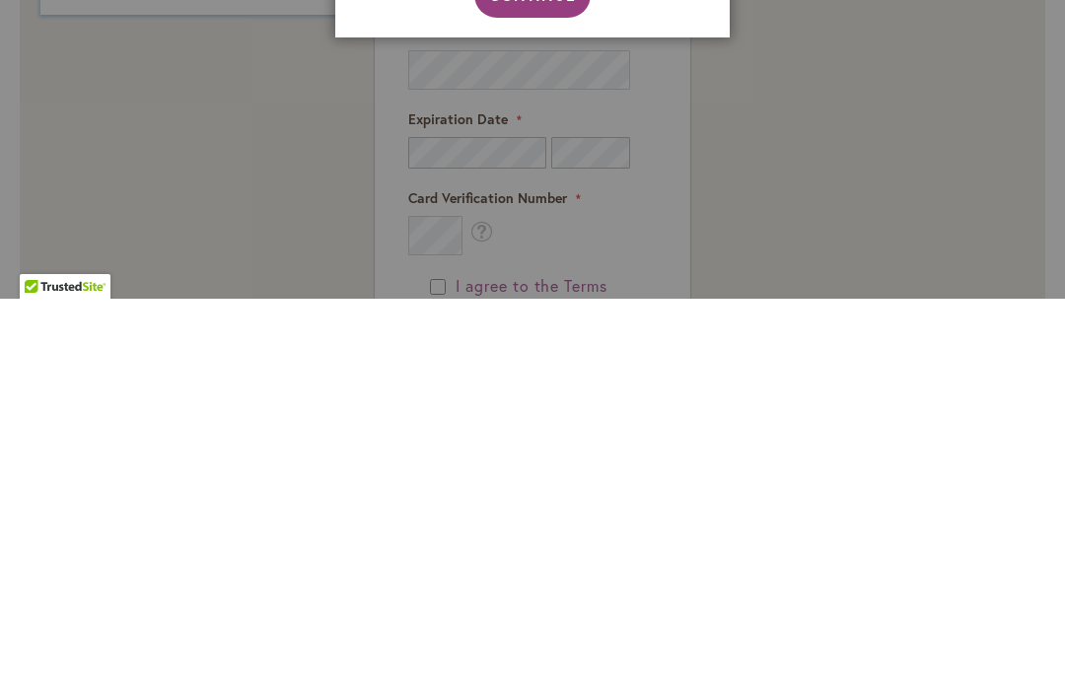
click at [869, 220] on div at bounding box center [532, 348] width 1065 height 697
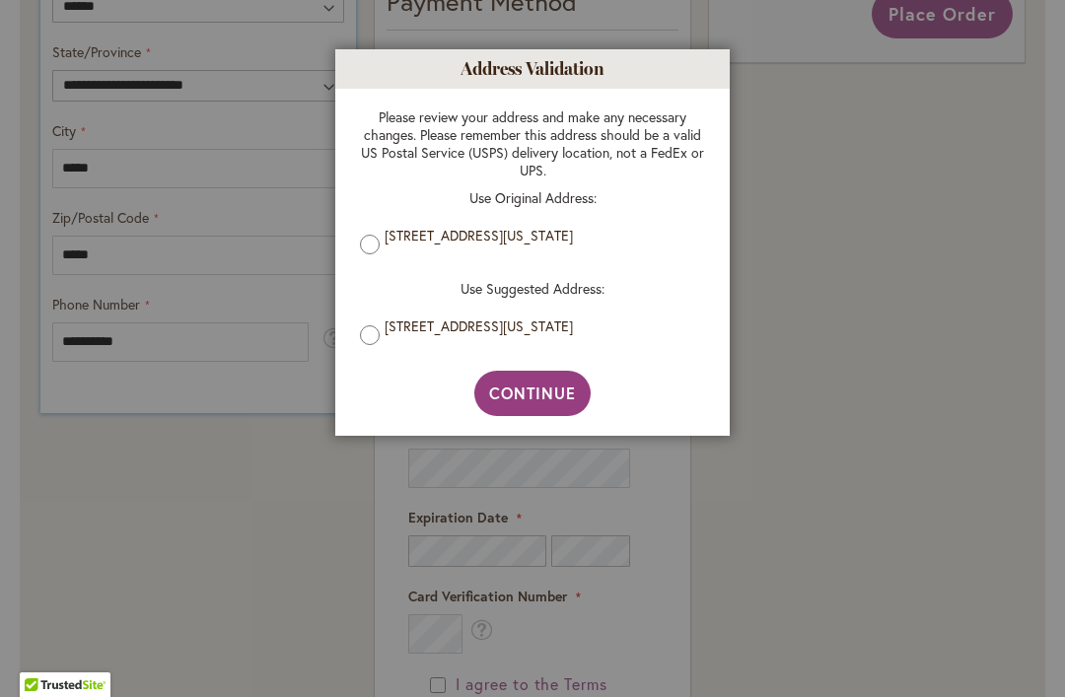
click at [530, 390] on span "Continue" at bounding box center [533, 393] width 88 height 21
type input "*****"
type input "**********"
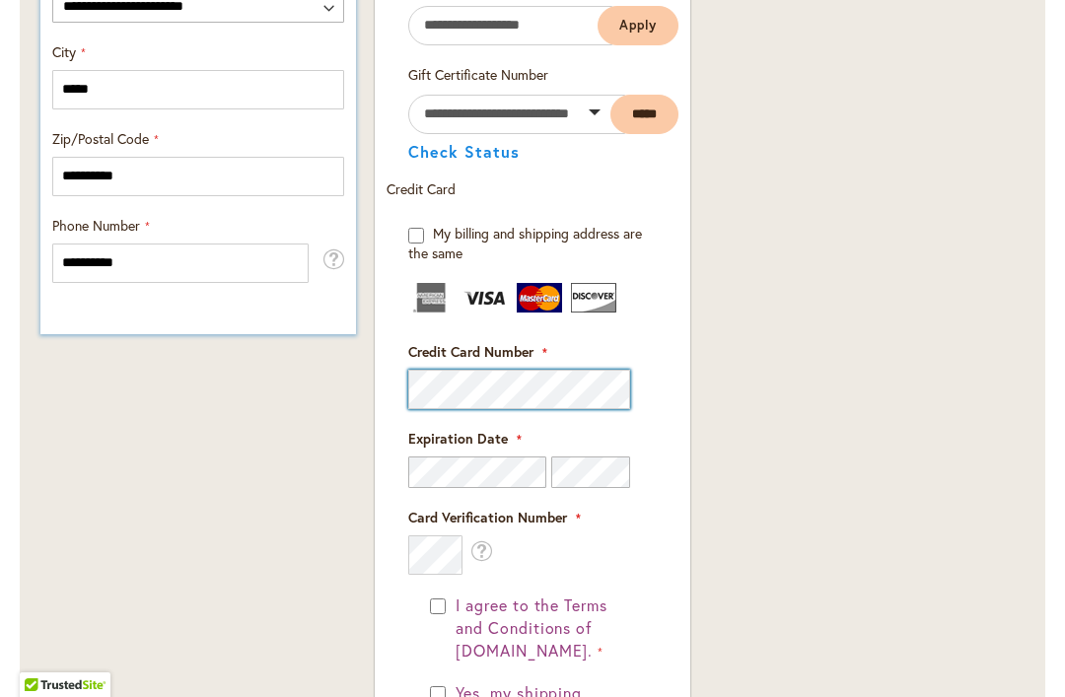
scroll to position [1375, 0]
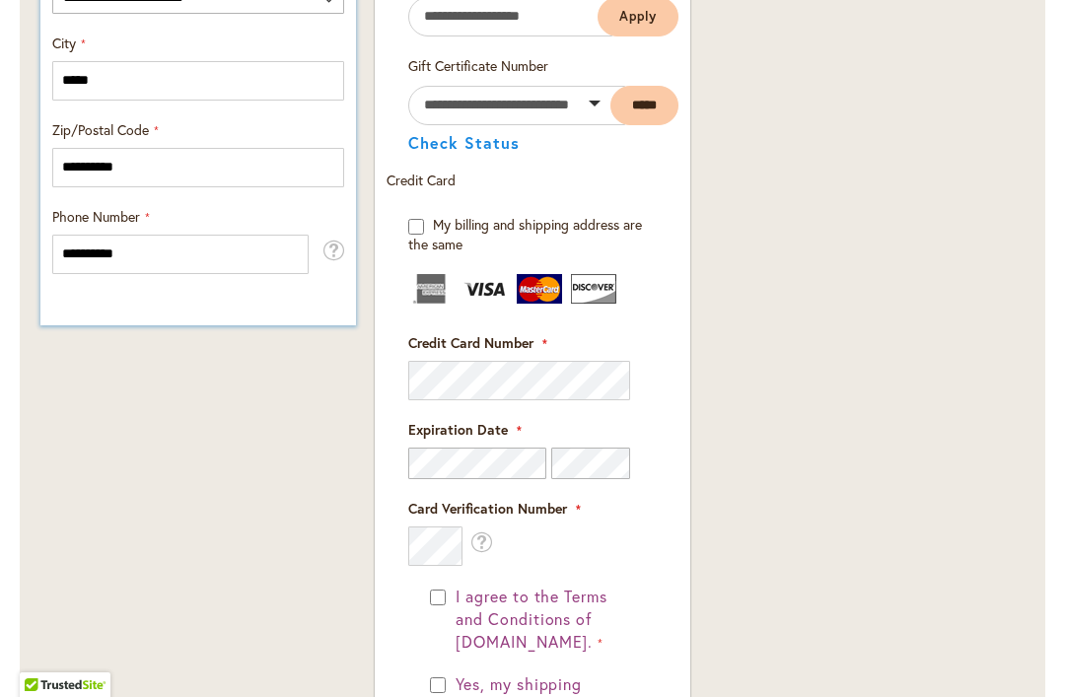
click at [417, 545] on fieldset "Payment Information Payment Method Discount Code Enter discount code Apply Gift…" at bounding box center [533, 447] width 292 height 1105
click at [440, 535] on fieldset "Payment Information Payment Method Discount Code Enter discount code Apply Gift…" at bounding box center [533, 447] width 292 height 1105
click at [455, 544] on fieldset "Payment Information Payment Method Discount Code Enter discount code Apply Gift…" at bounding box center [533, 447] width 292 height 1105
click at [433, 548] on fieldset "Payment Information Payment Method Discount Code Enter discount code Apply Gift…" at bounding box center [533, 447] width 292 height 1105
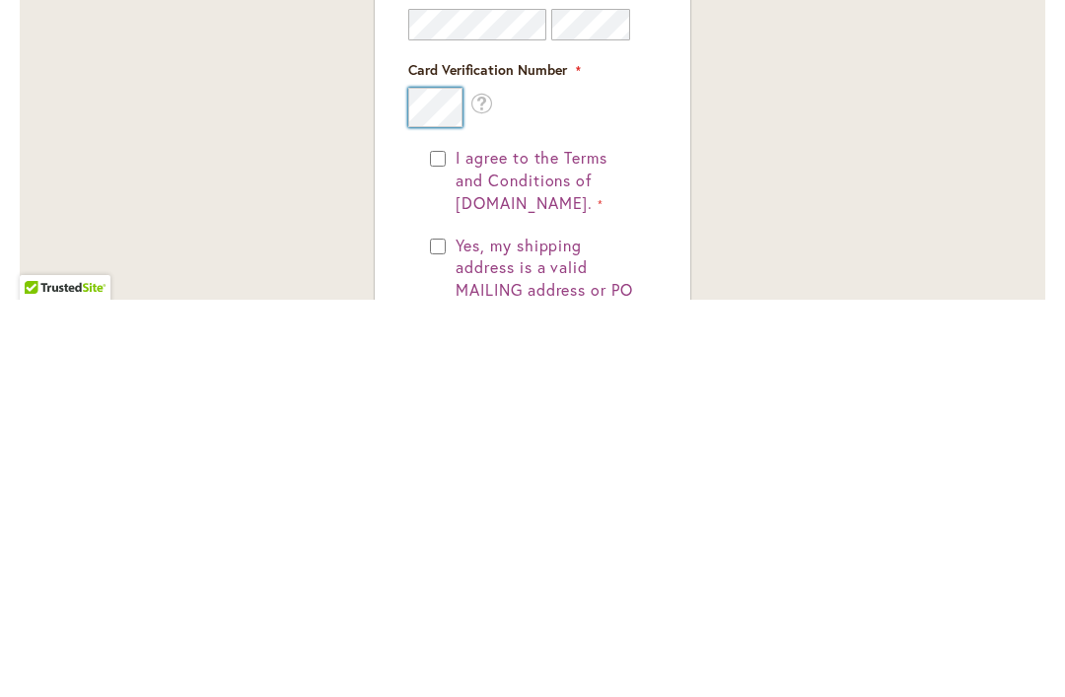
scroll to position [1418, 0]
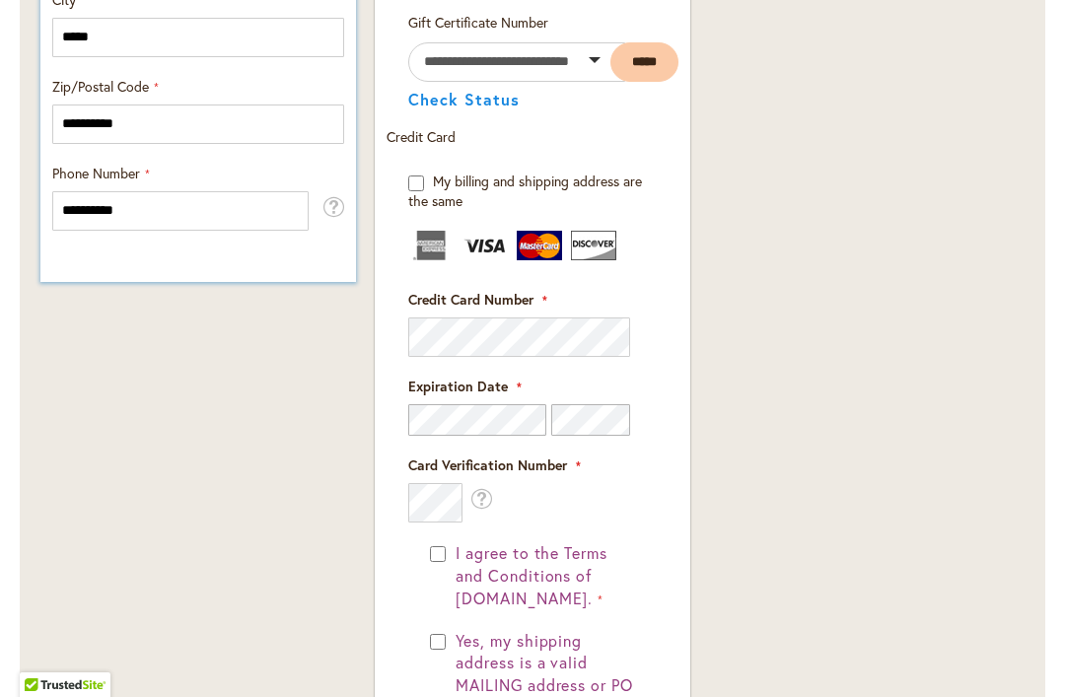
click at [456, 552] on span "I agree to the Terms and Conditions of dahlias.com." at bounding box center [532, 575] width 152 height 66
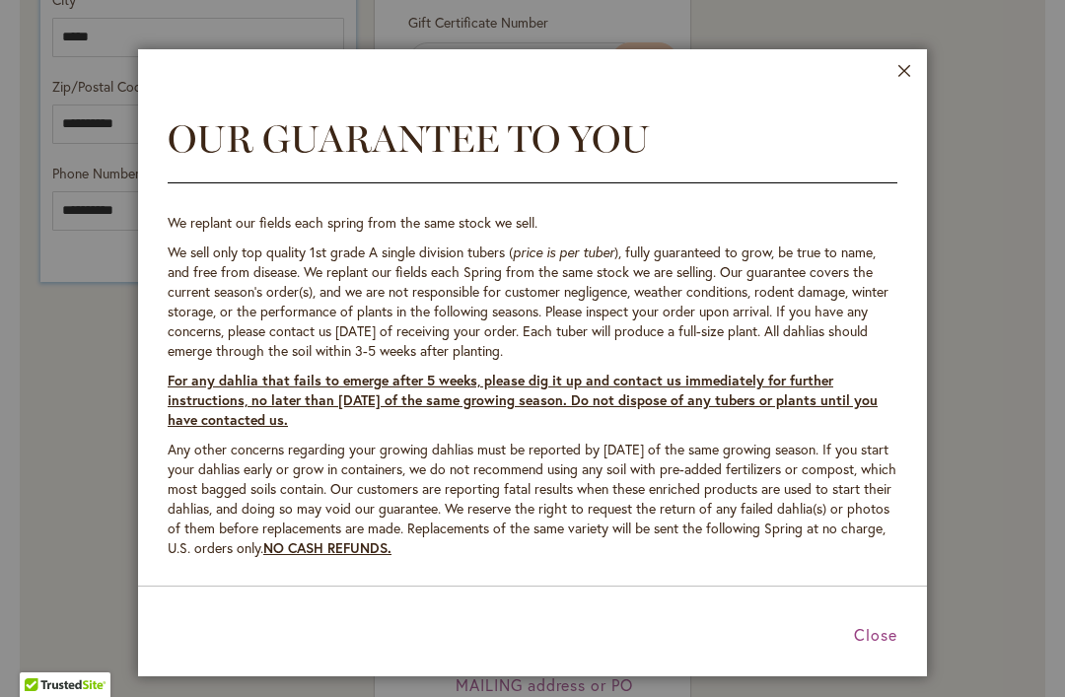
click at [862, 645] on span "Close" at bounding box center [875, 634] width 43 height 21
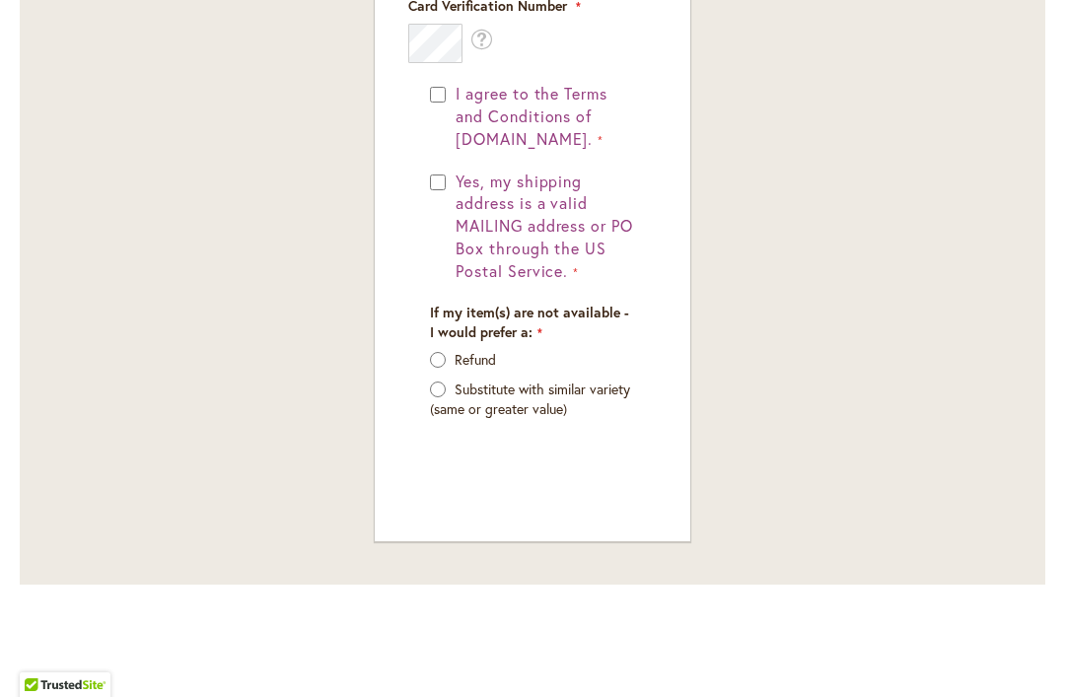
scroll to position [1875, 0]
click at [425, 350] on div "If my item(s) are not available - I would prefer a: Refund Substitute with simi…" at bounding box center [532, 373] width 219 height 136
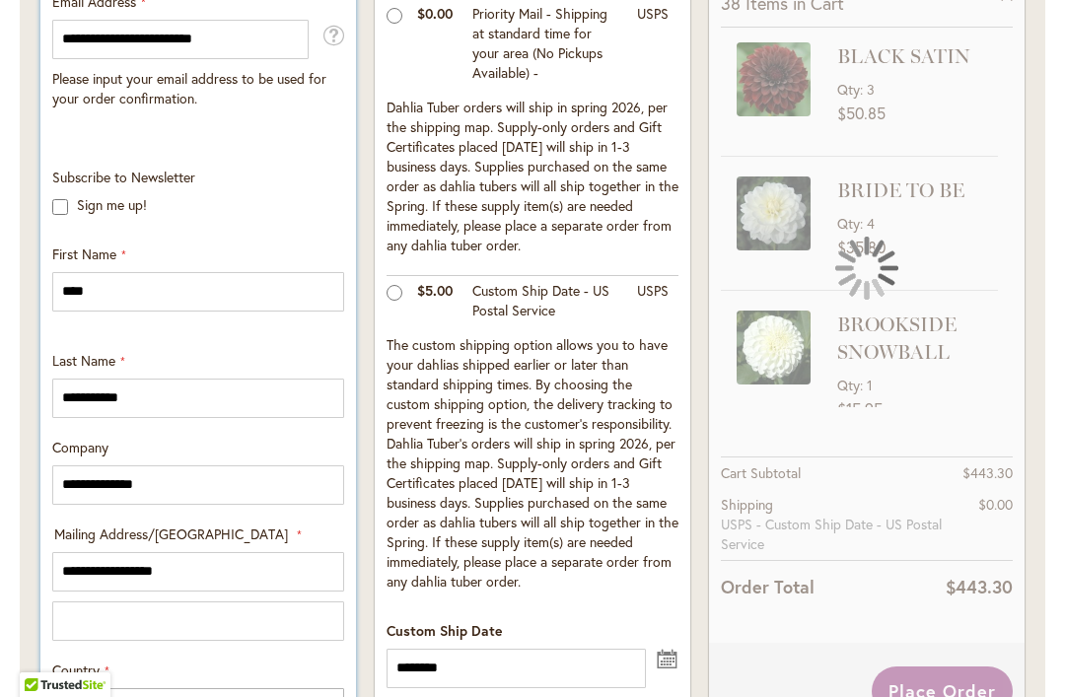
scroll to position [642, 0]
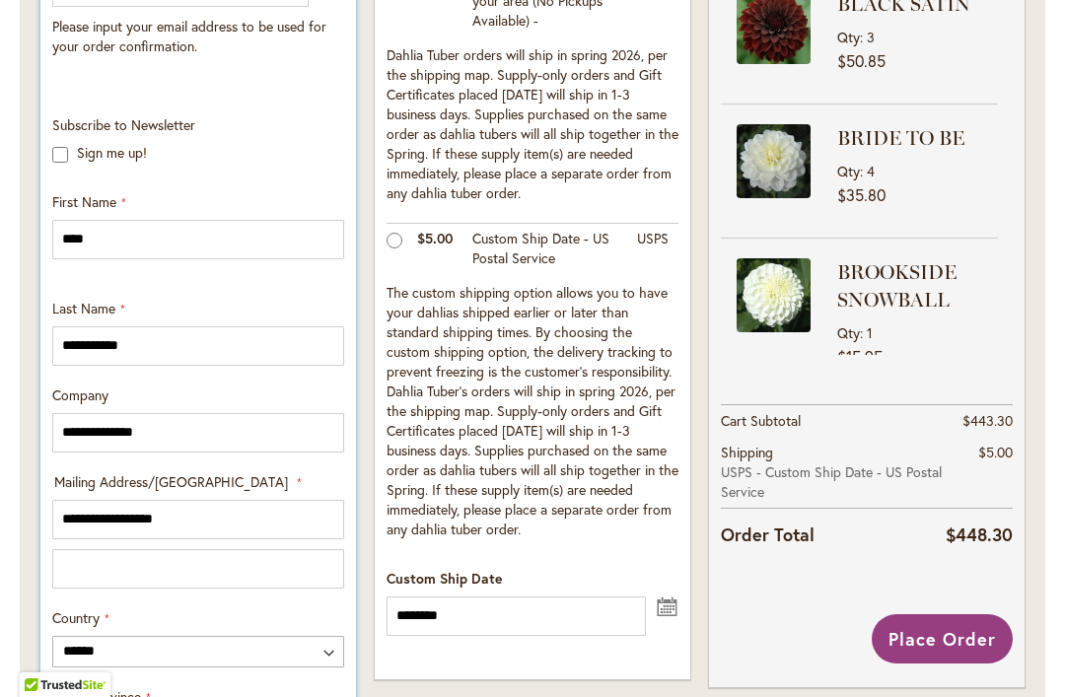
click at [668, 603] on button "undefined" at bounding box center [668, 605] width 24 height 25
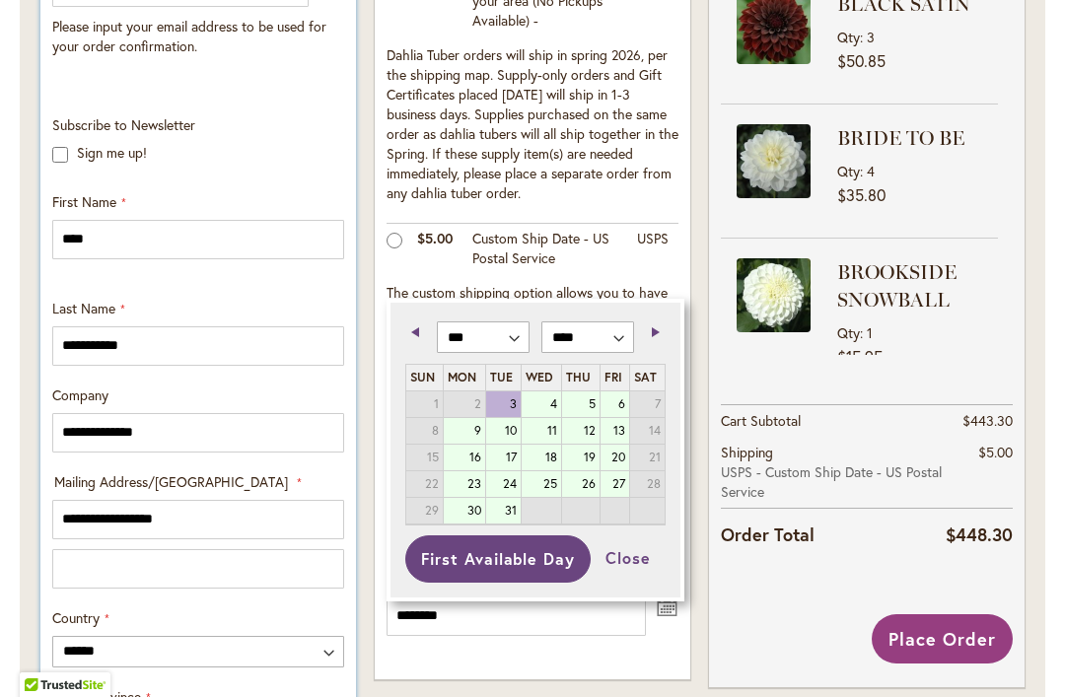
click at [662, 330] on link "Next" at bounding box center [651, 331] width 25 height 25
click at [553, 431] on link "8" at bounding box center [542, 431] width 40 height 26
type input "********"
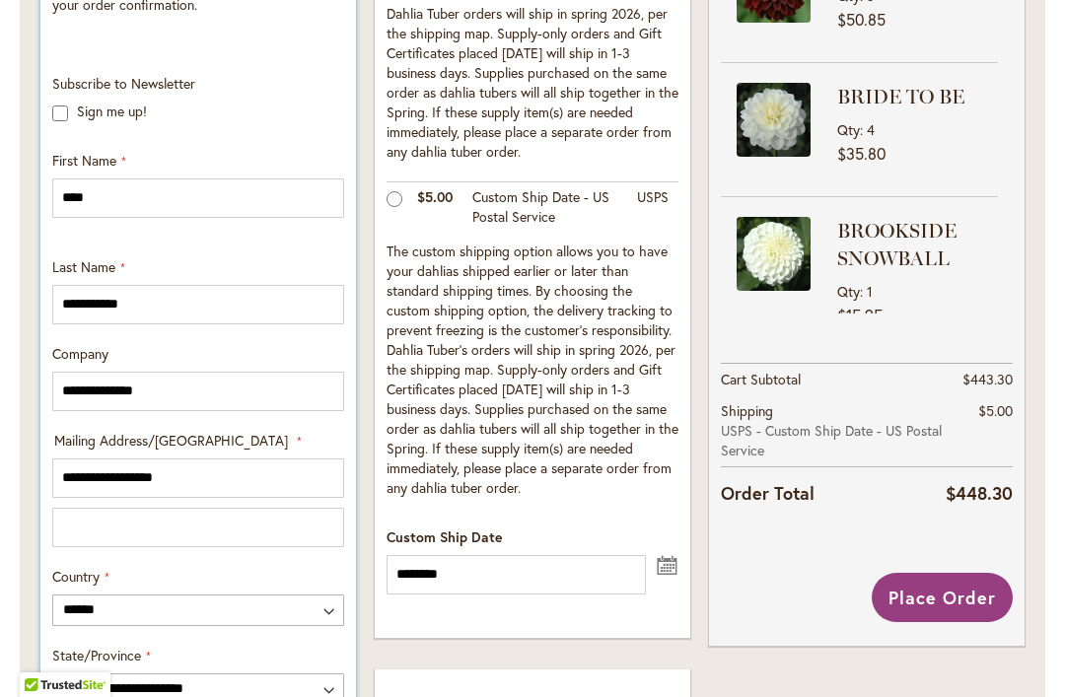
scroll to position [656, 0]
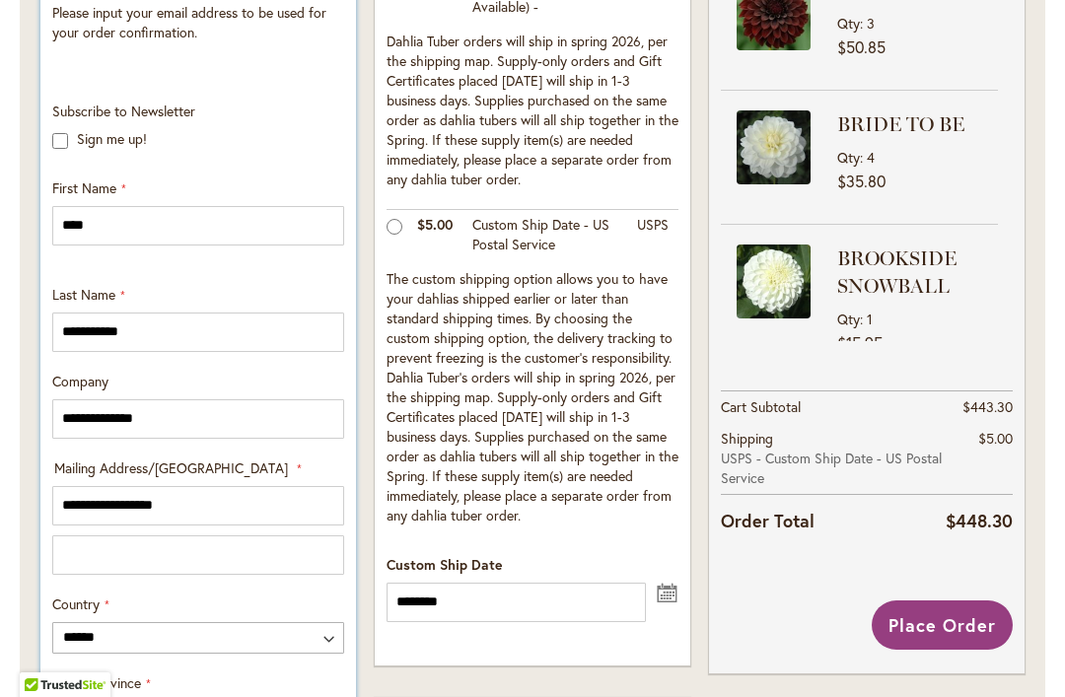
click at [964, 613] on span "Place Order" at bounding box center [941, 625] width 107 height 24
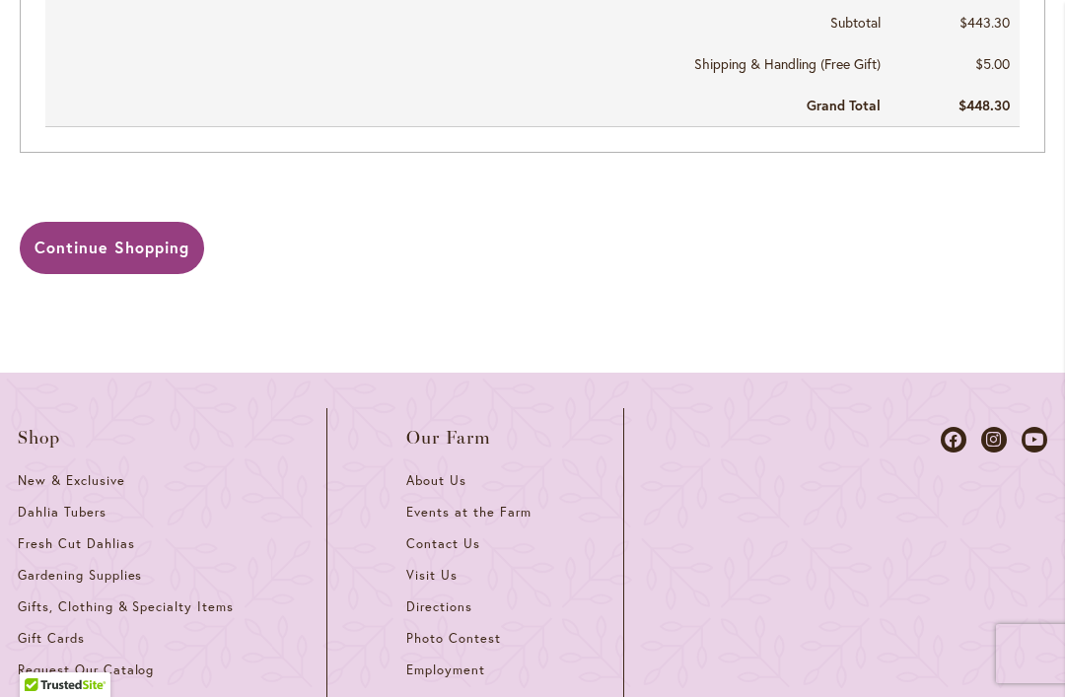
scroll to position [2430, 0]
